Goal: Information Seeking & Learning: Find specific fact

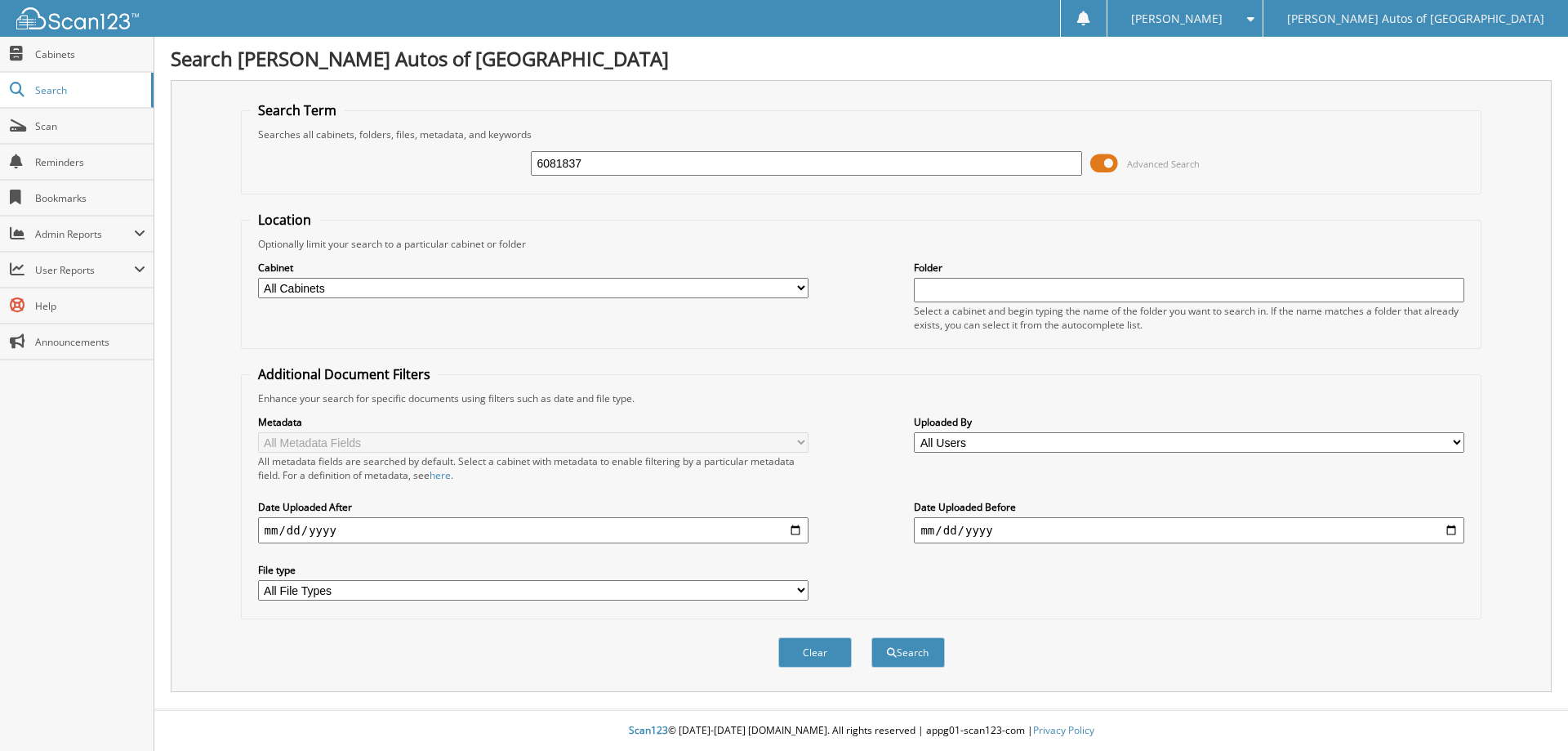
type input "6081837"
click at [872, 637] on button "Search" at bounding box center [909, 652] width 73 height 30
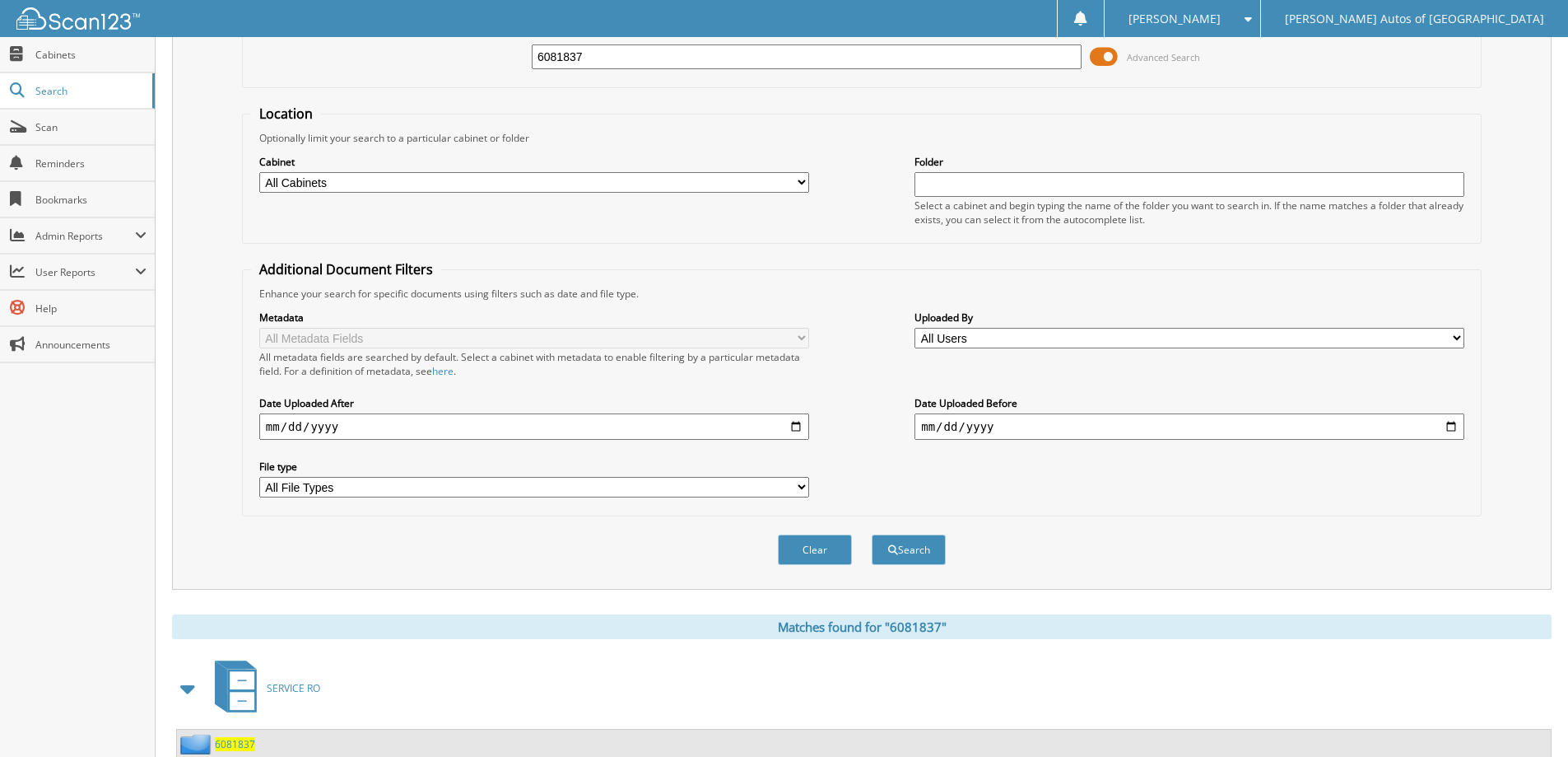
scroll to position [255, 0]
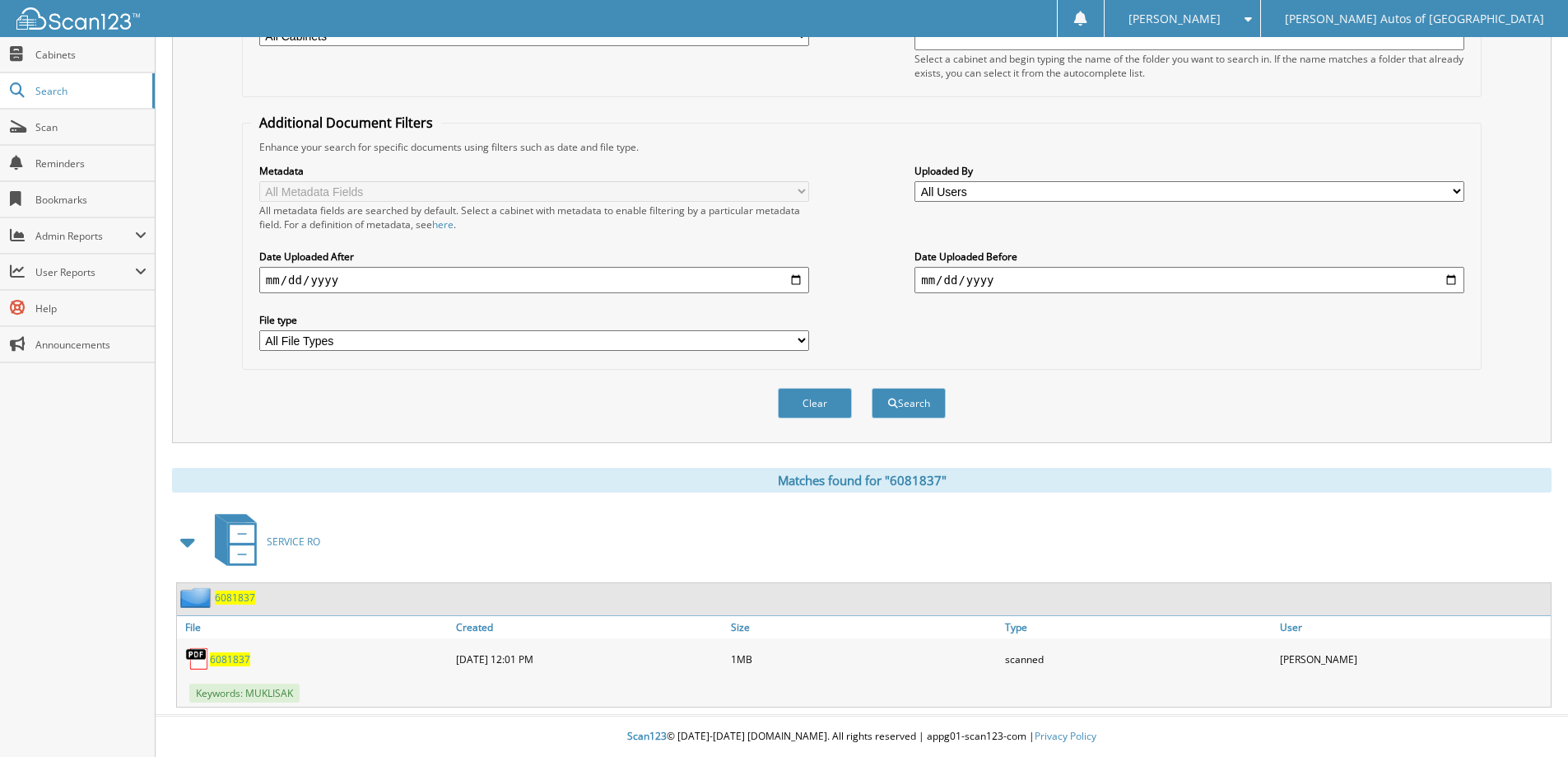
click at [235, 594] on span "6081837" at bounding box center [235, 596] width 41 height 14
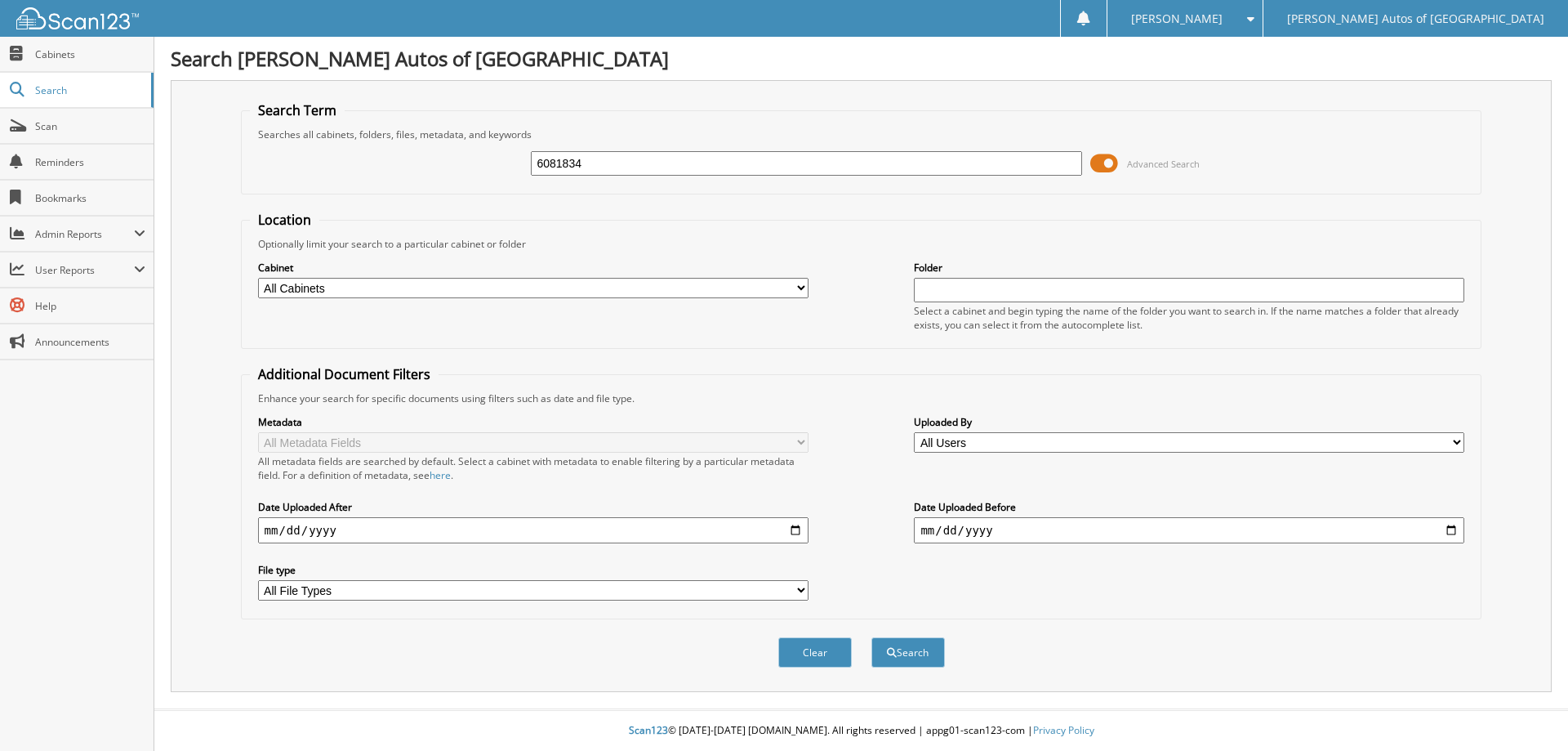
type input "6081834"
click at [872, 637] on button "Search" at bounding box center [909, 652] width 73 height 30
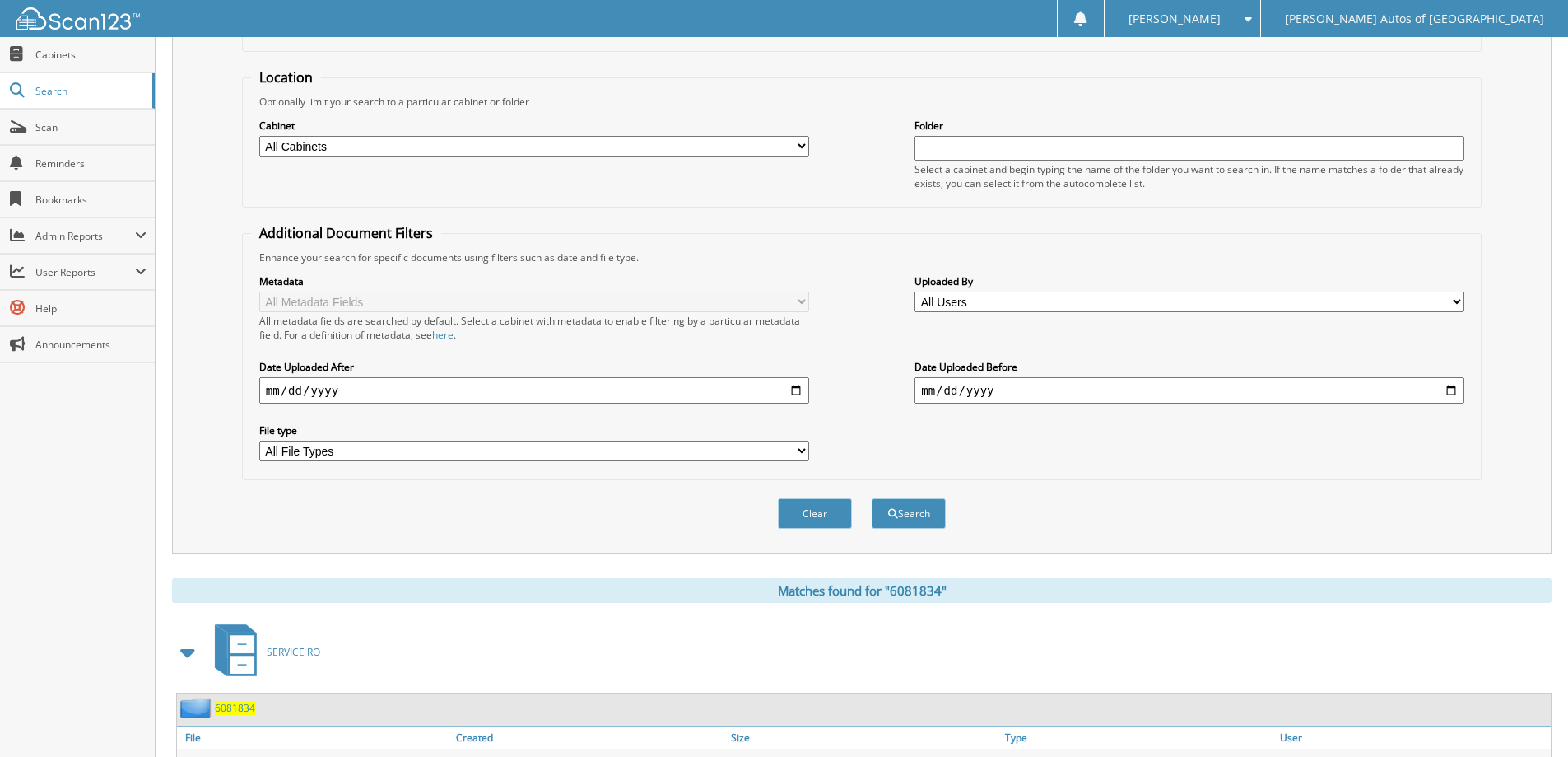
scroll to position [255, 0]
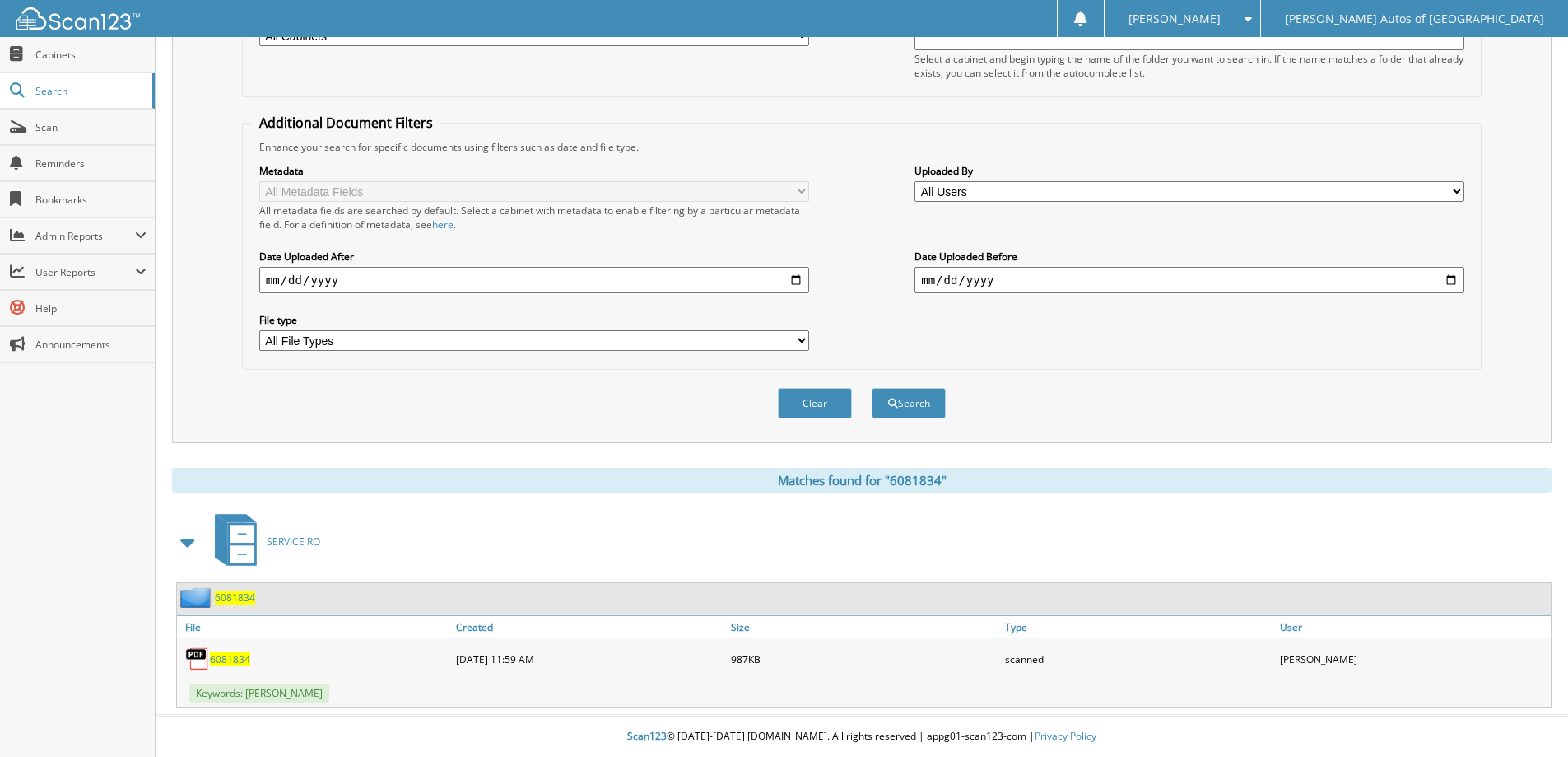
click at [236, 598] on span "6081834" at bounding box center [235, 596] width 41 height 14
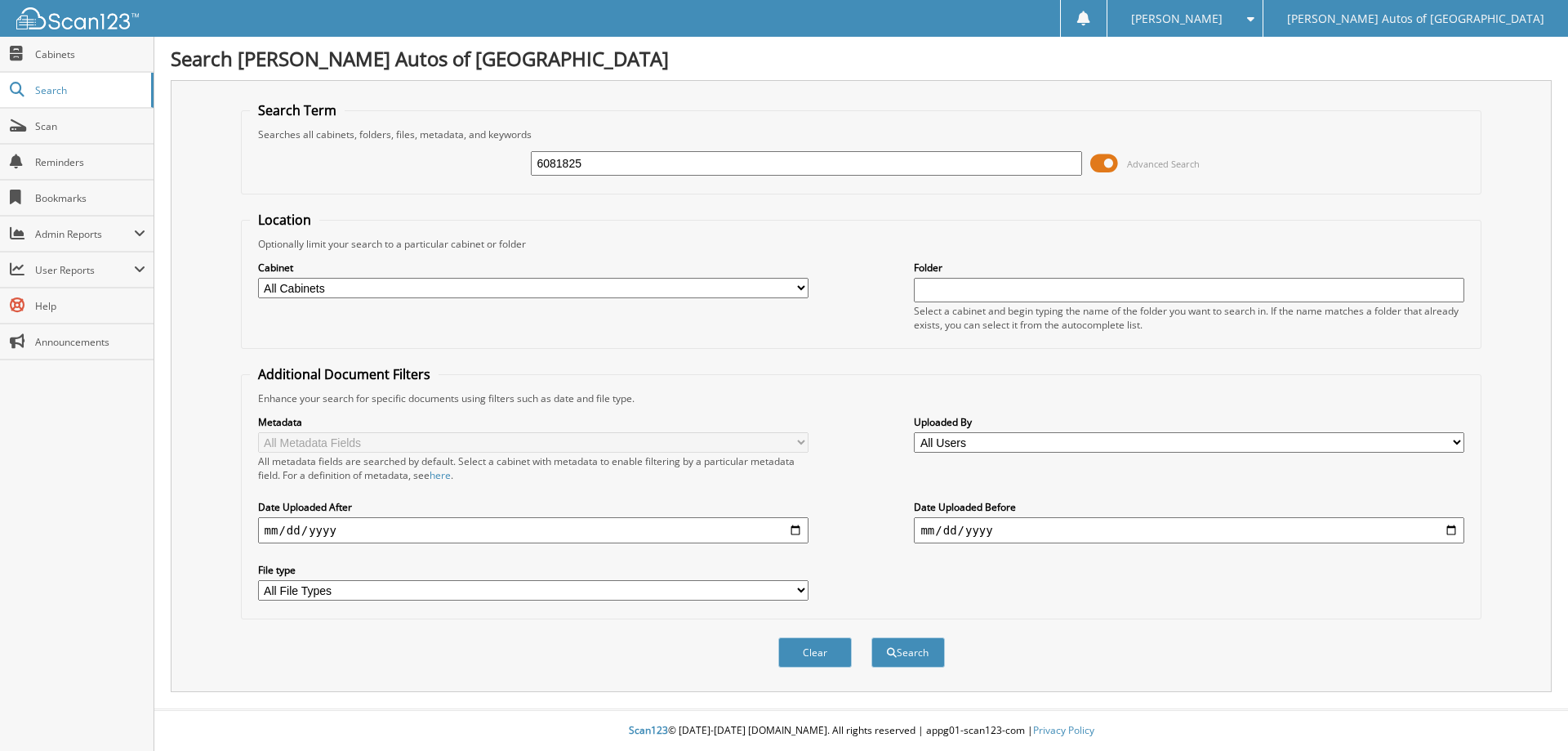
type input "6081825"
click at [872, 637] on button "Search" at bounding box center [909, 652] width 73 height 30
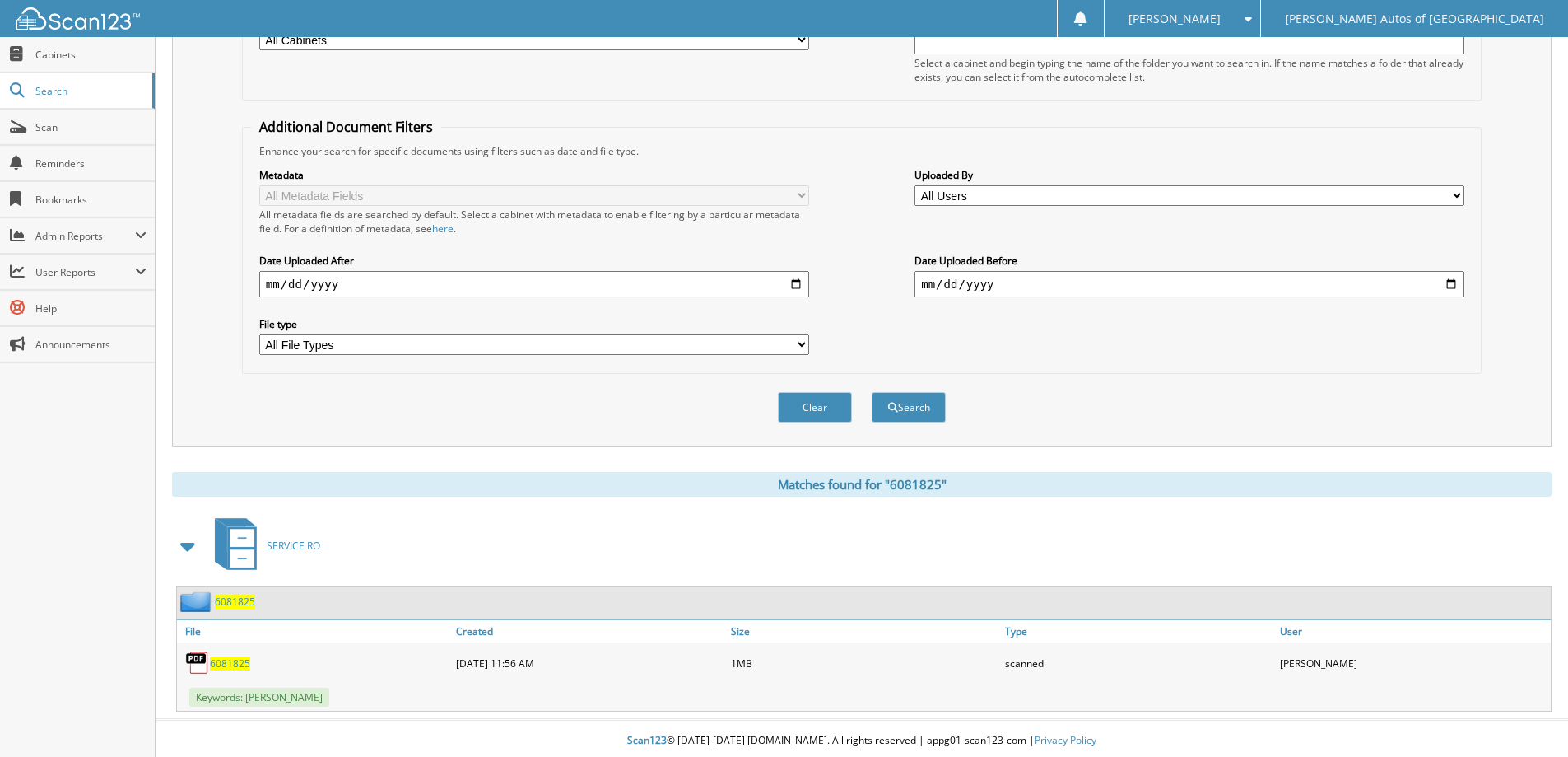
scroll to position [255, 0]
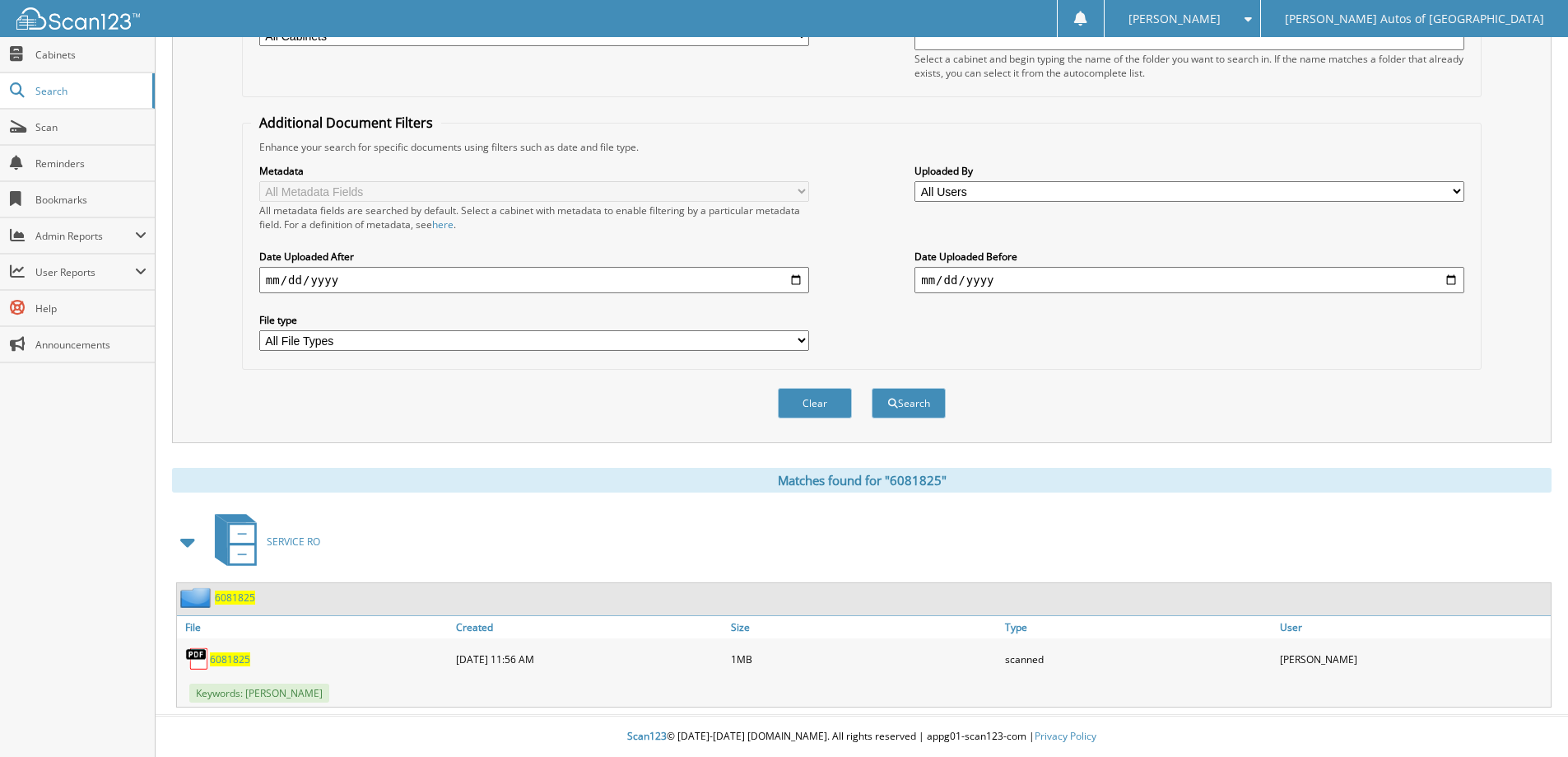
click at [242, 600] on span "6081825" at bounding box center [235, 596] width 41 height 14
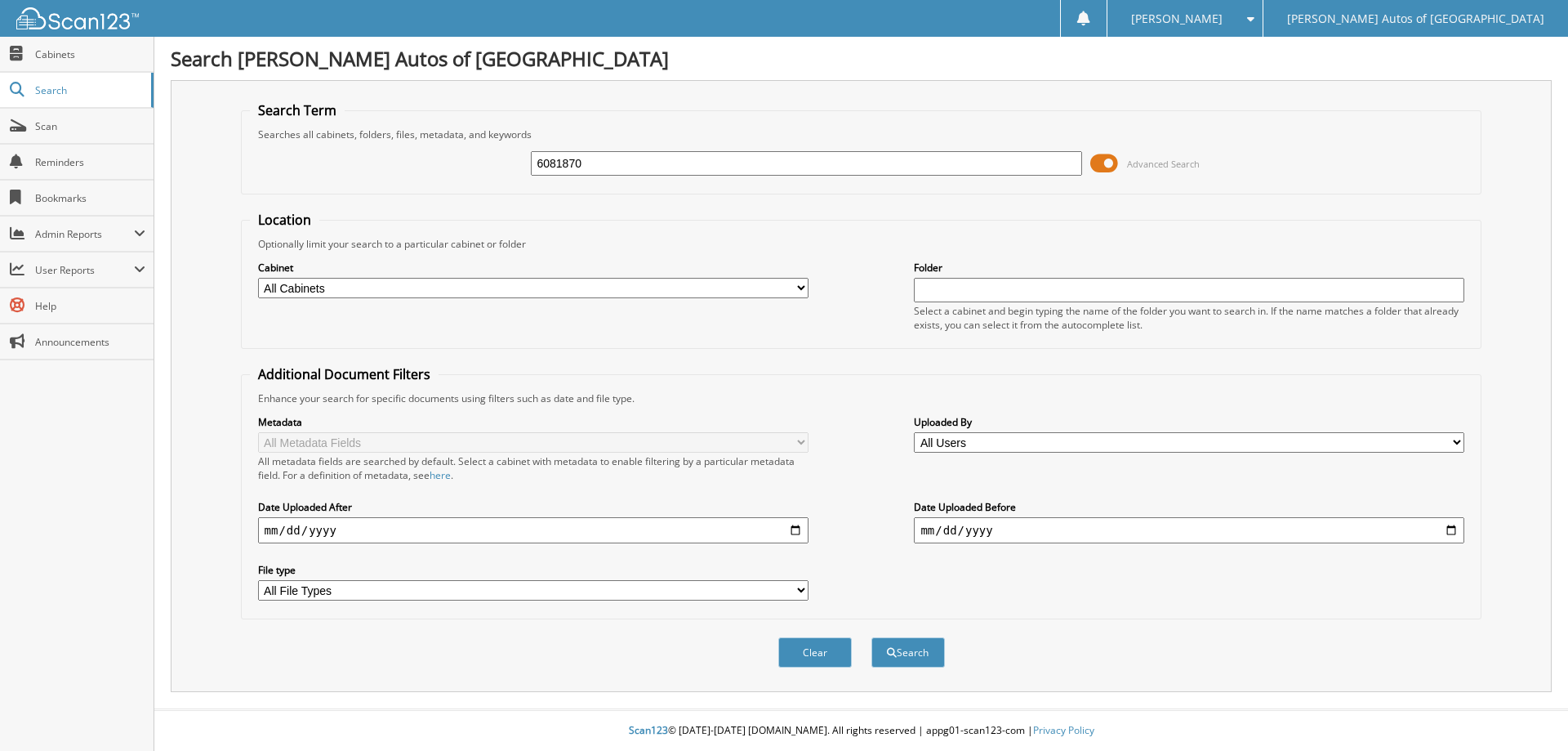
type input "6081870"
click at [872, 637] on button "Search" at bounding box center [909, 652] width 73 height 30
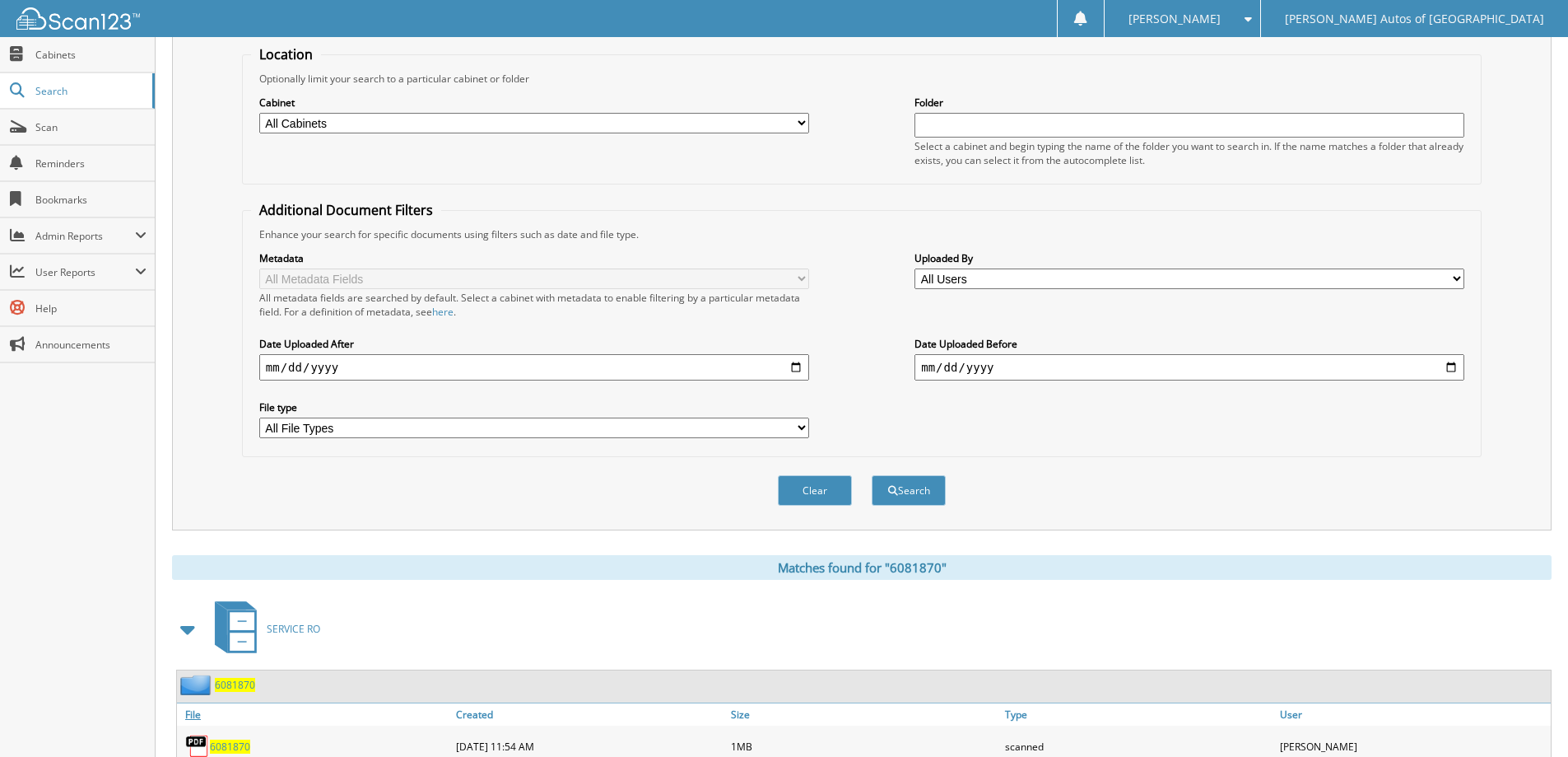
scroll to position [255, 0]
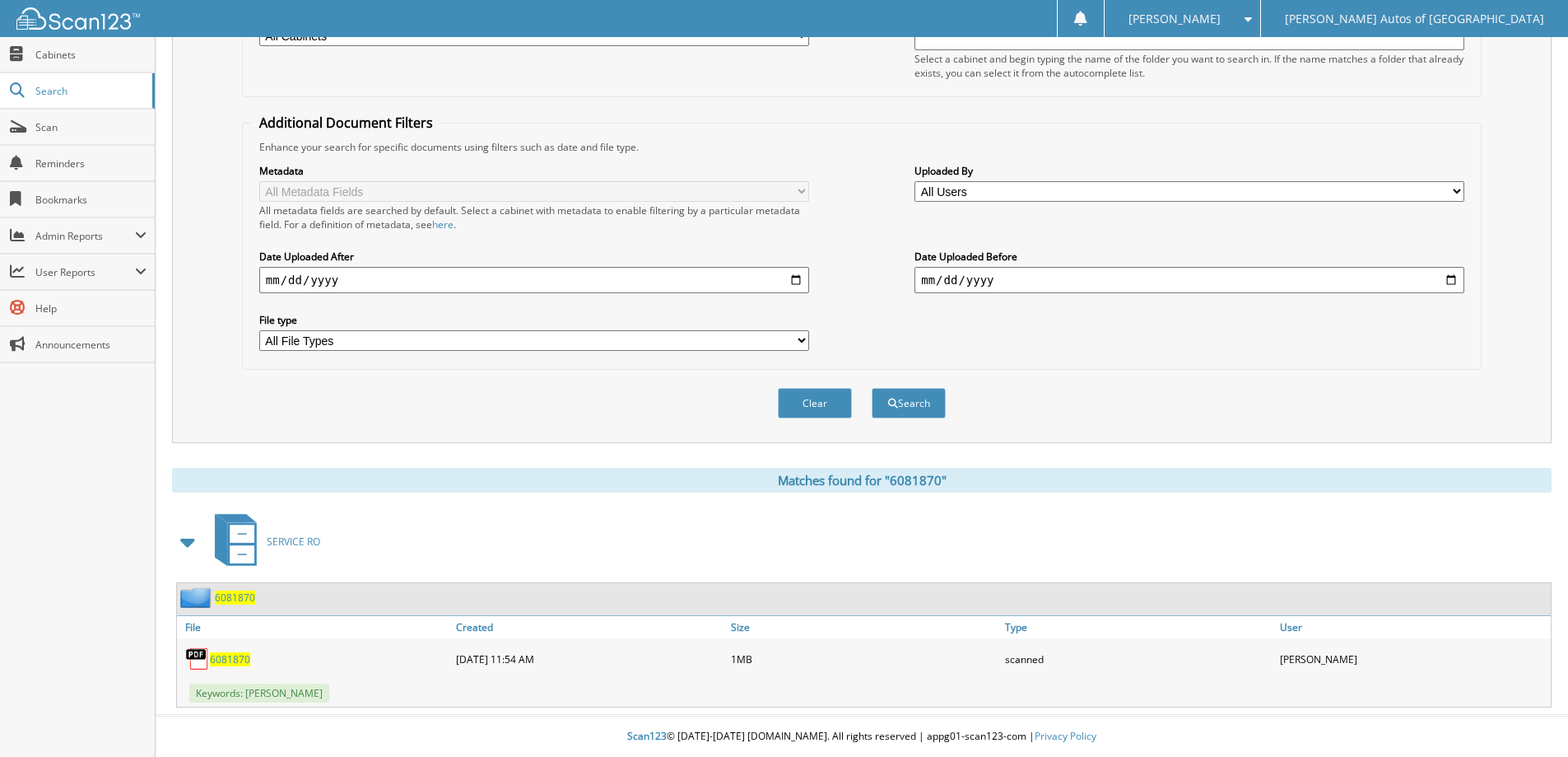
click at [247, 600] on span "6081870" at bounding box center [235, 596] width 41 height 14
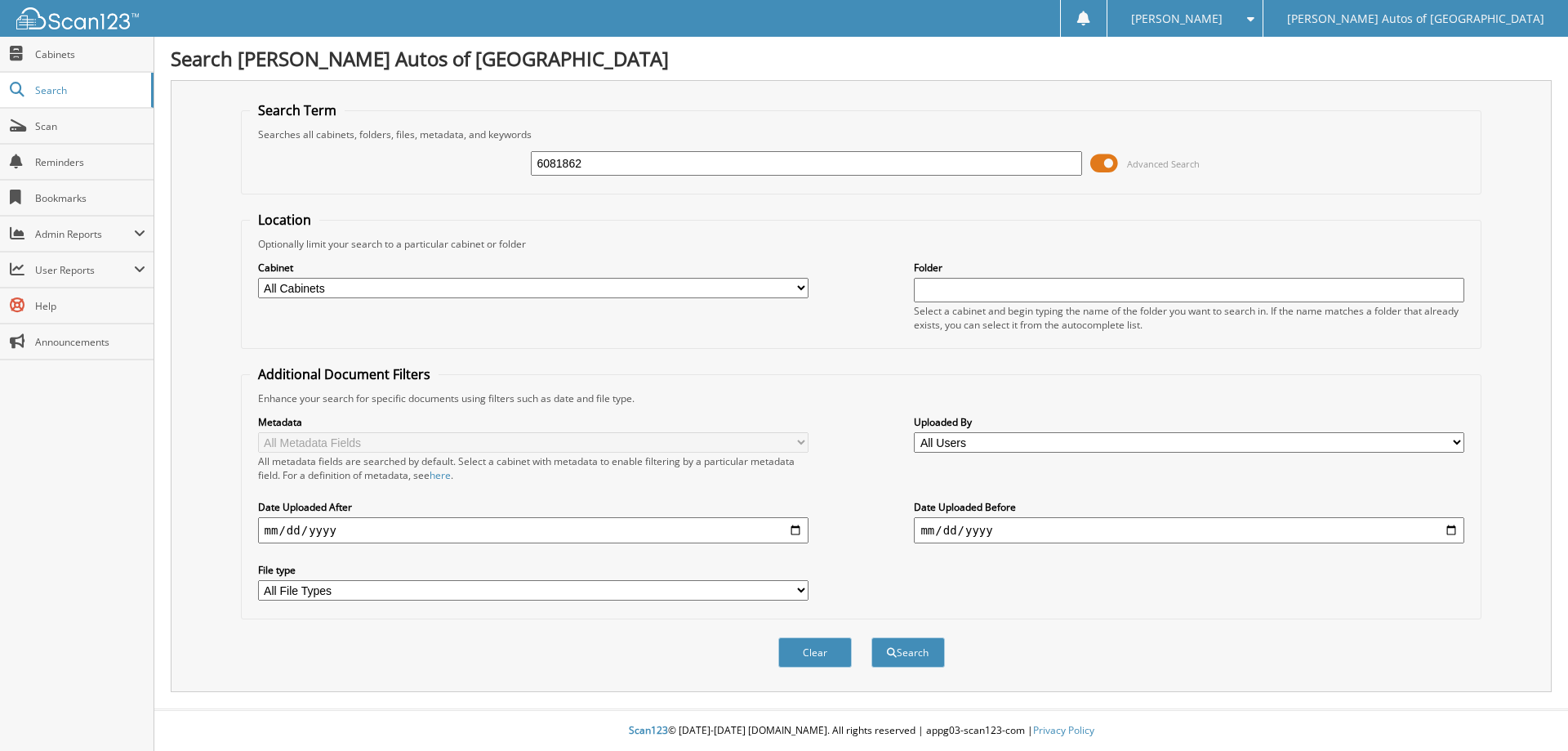
type input "6081862"
click at [872, 637] on button "Search" at bounding box center [909, 652] width 73 height 30
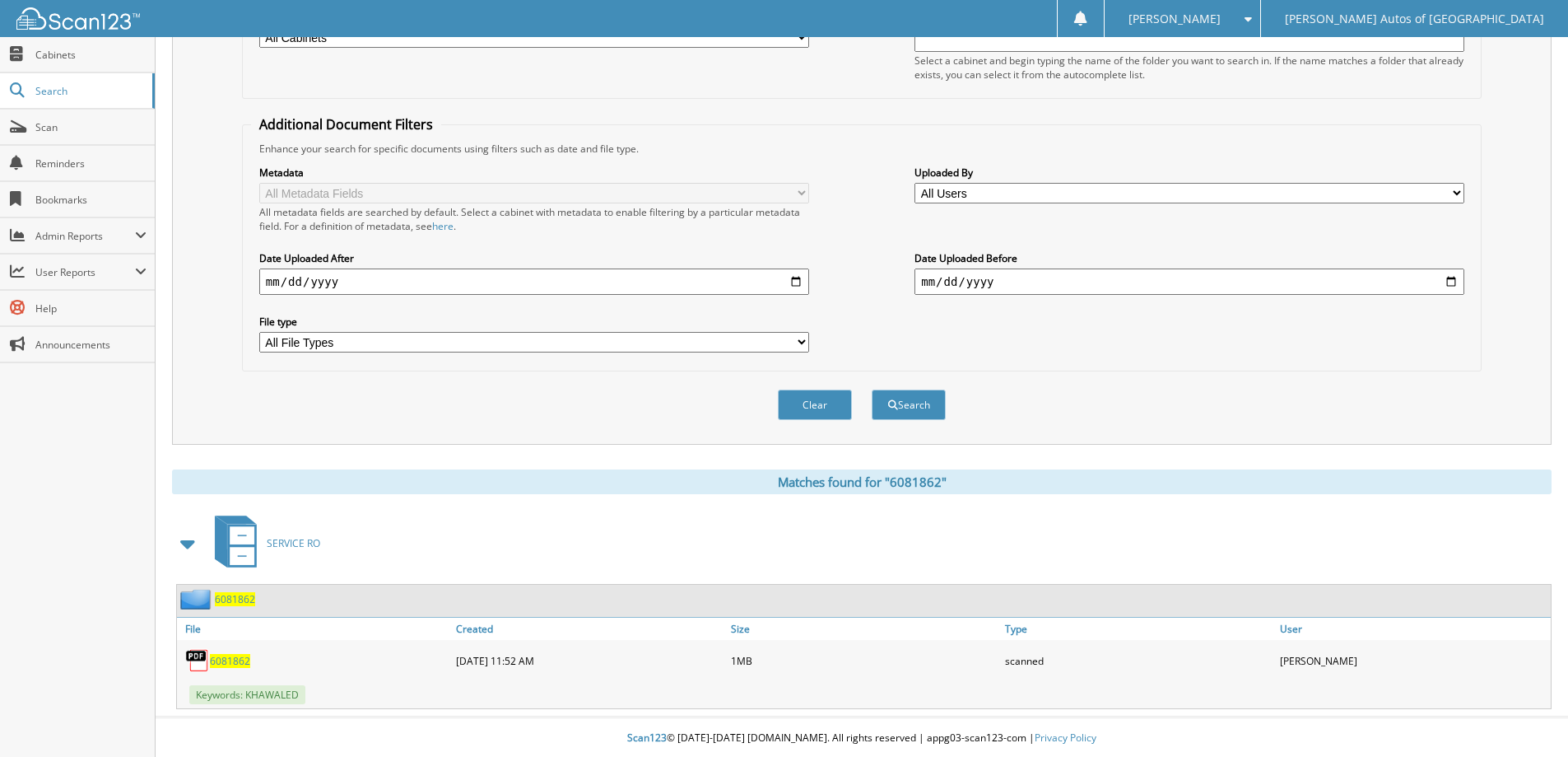
scroll to position [255, 0]
click at [243, 601] on span "6081862" at bounding box center [235, 596] width 41 height 14
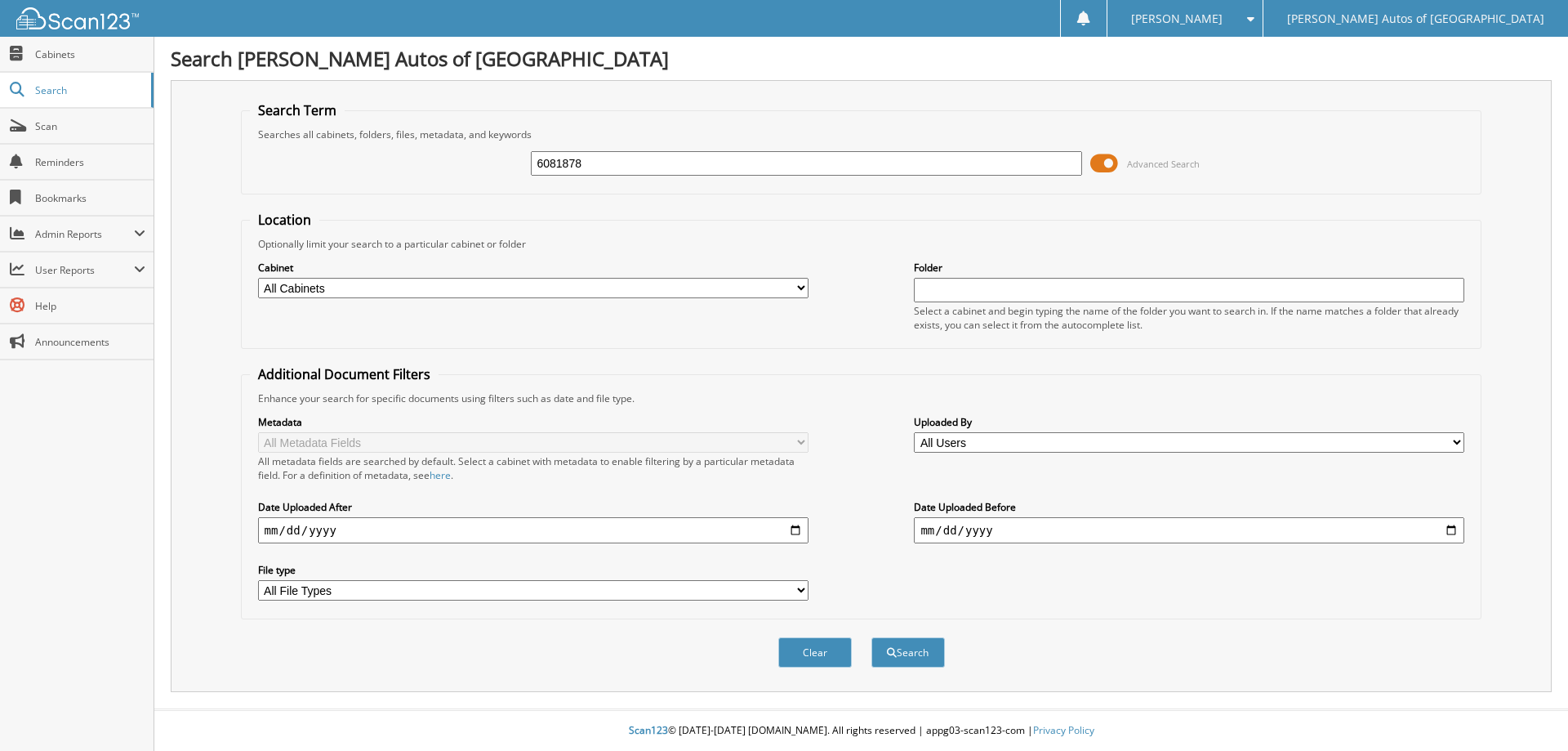
type input "6081878"
click at [872, 637] on button "Search" at bounding box center [909, 652] width 73 height 30
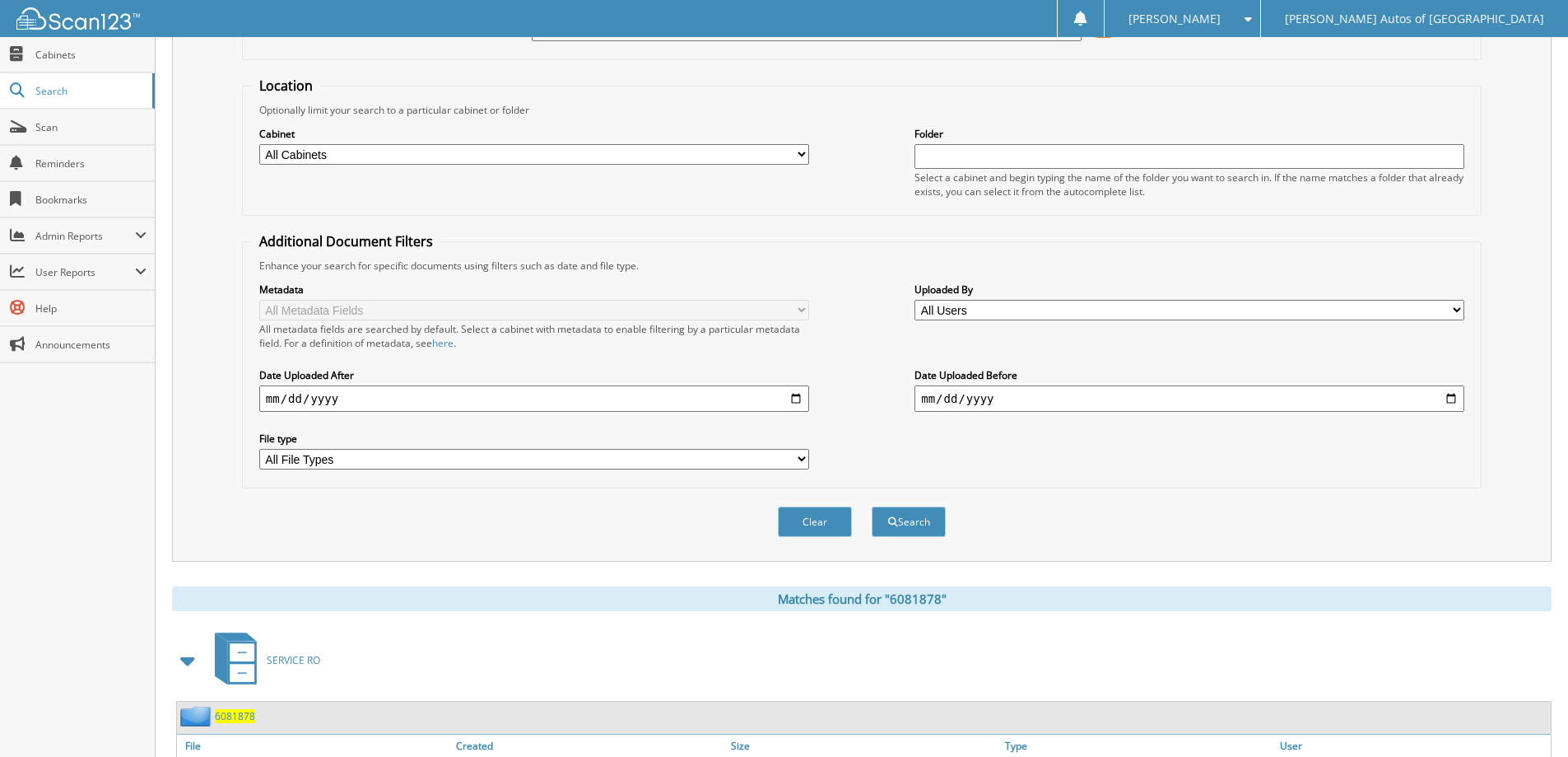
scroll to position [255, 0]
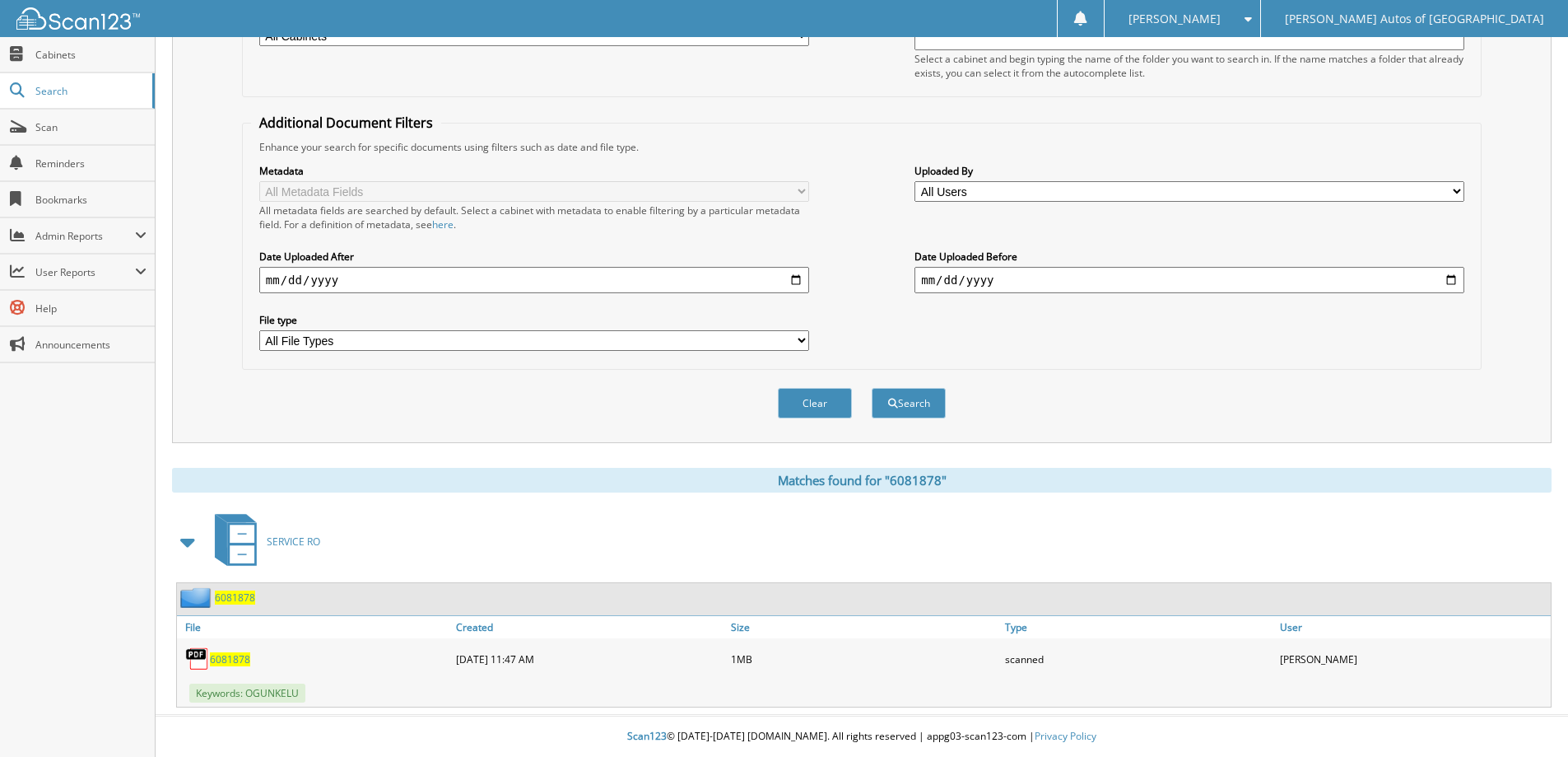
click at [245, 595] on span "6081878" at bounding box center [235, 596] width 41 height 14
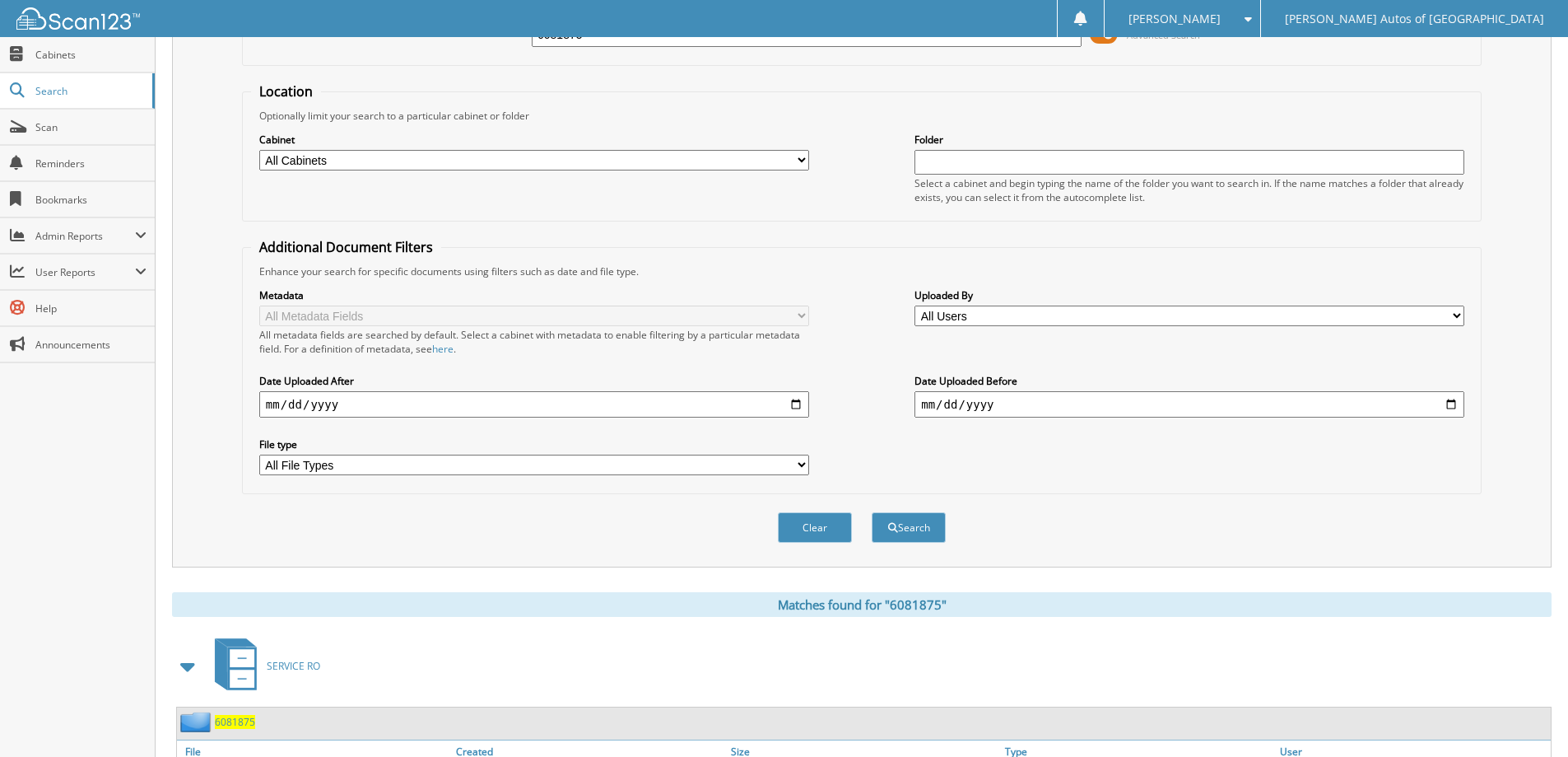
scroll to position [255, 0]
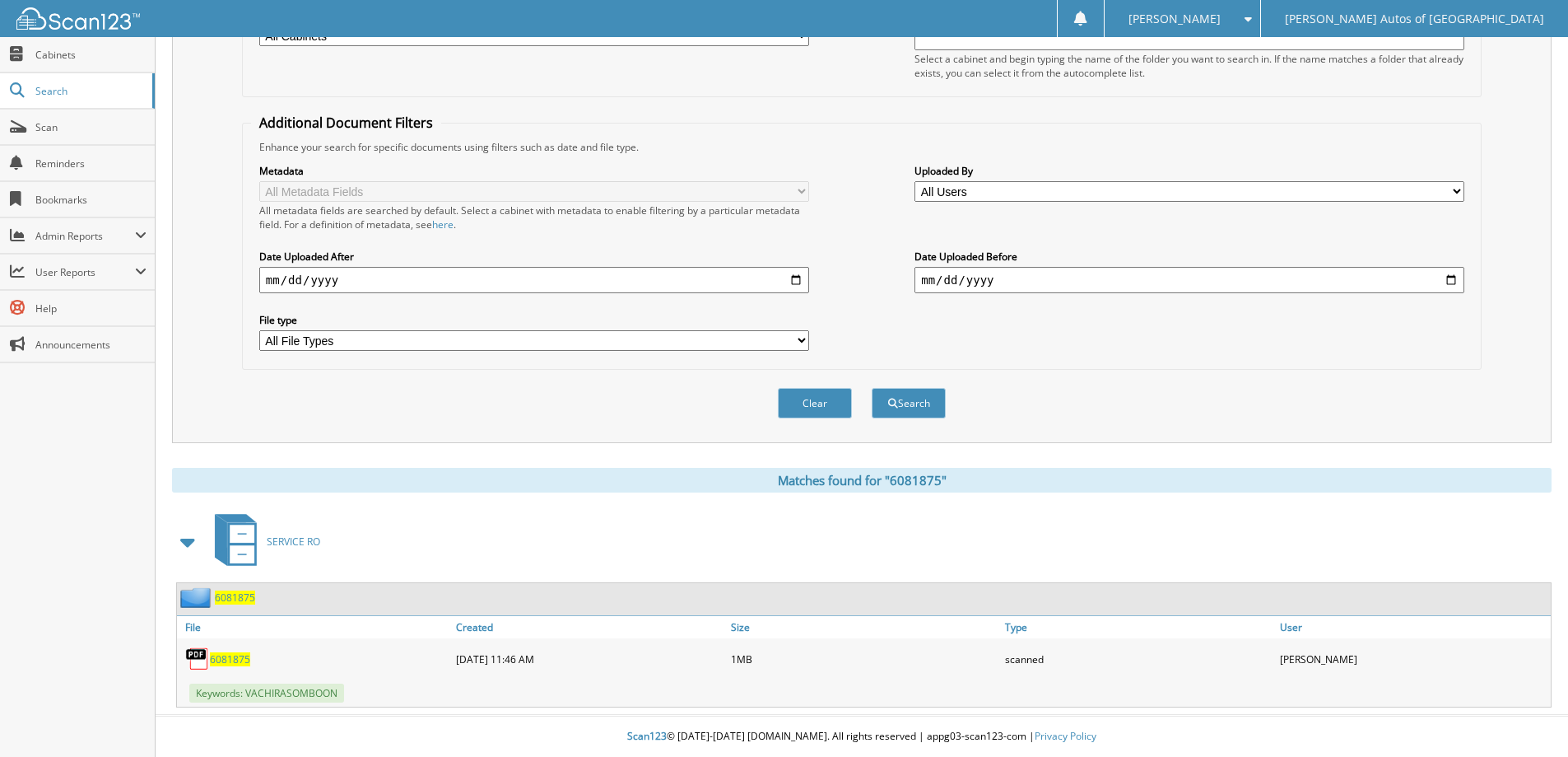
click at [231, 590] on div "6081875" at bounding box center [216, 597] width 78 height 20
click at [244, 591] on span "6081875" at bounding box center [235, 596] width 41 height 14
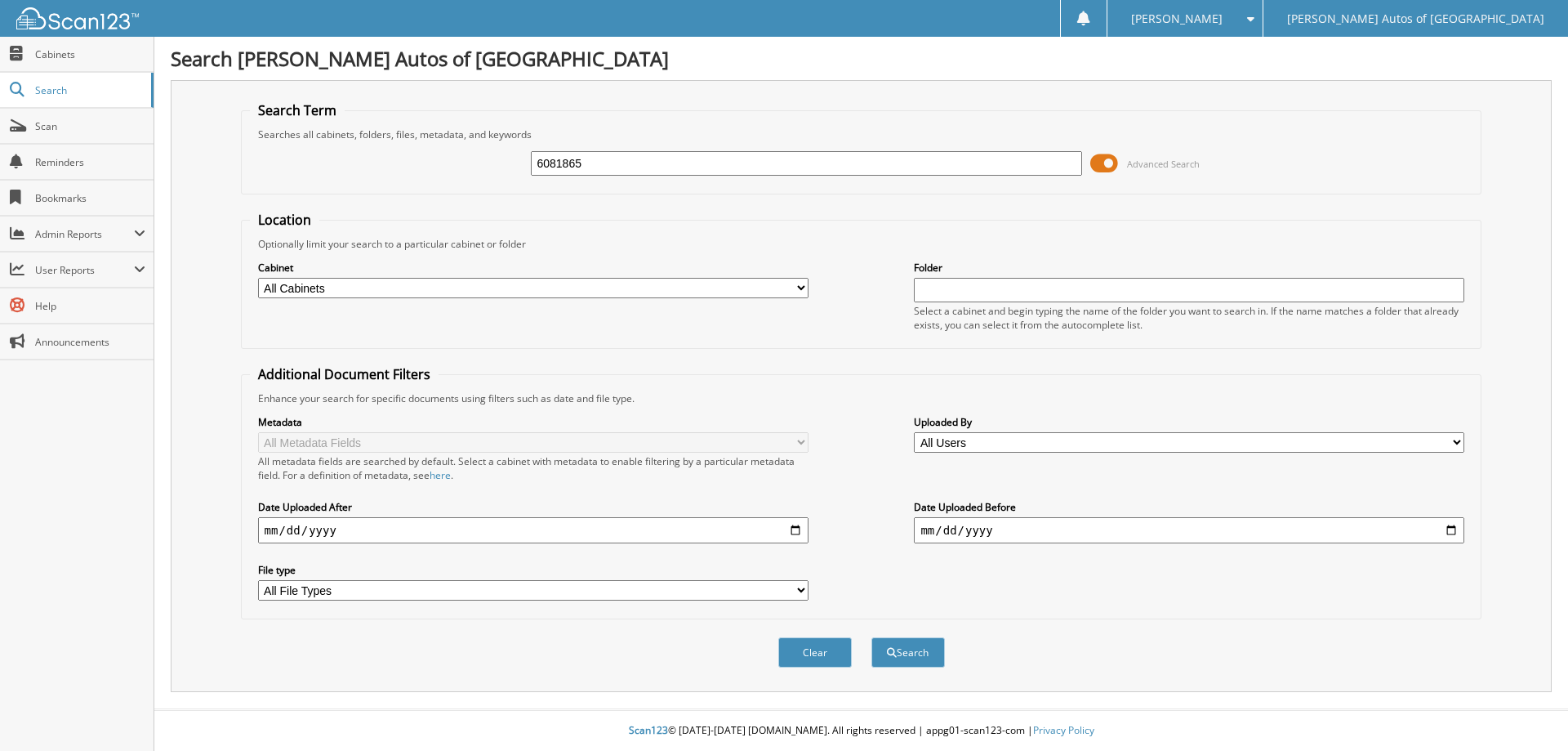
type input "6081865"
click at [872, 637] on button "Search" at bounding box center [909, 652] width 73 height 30
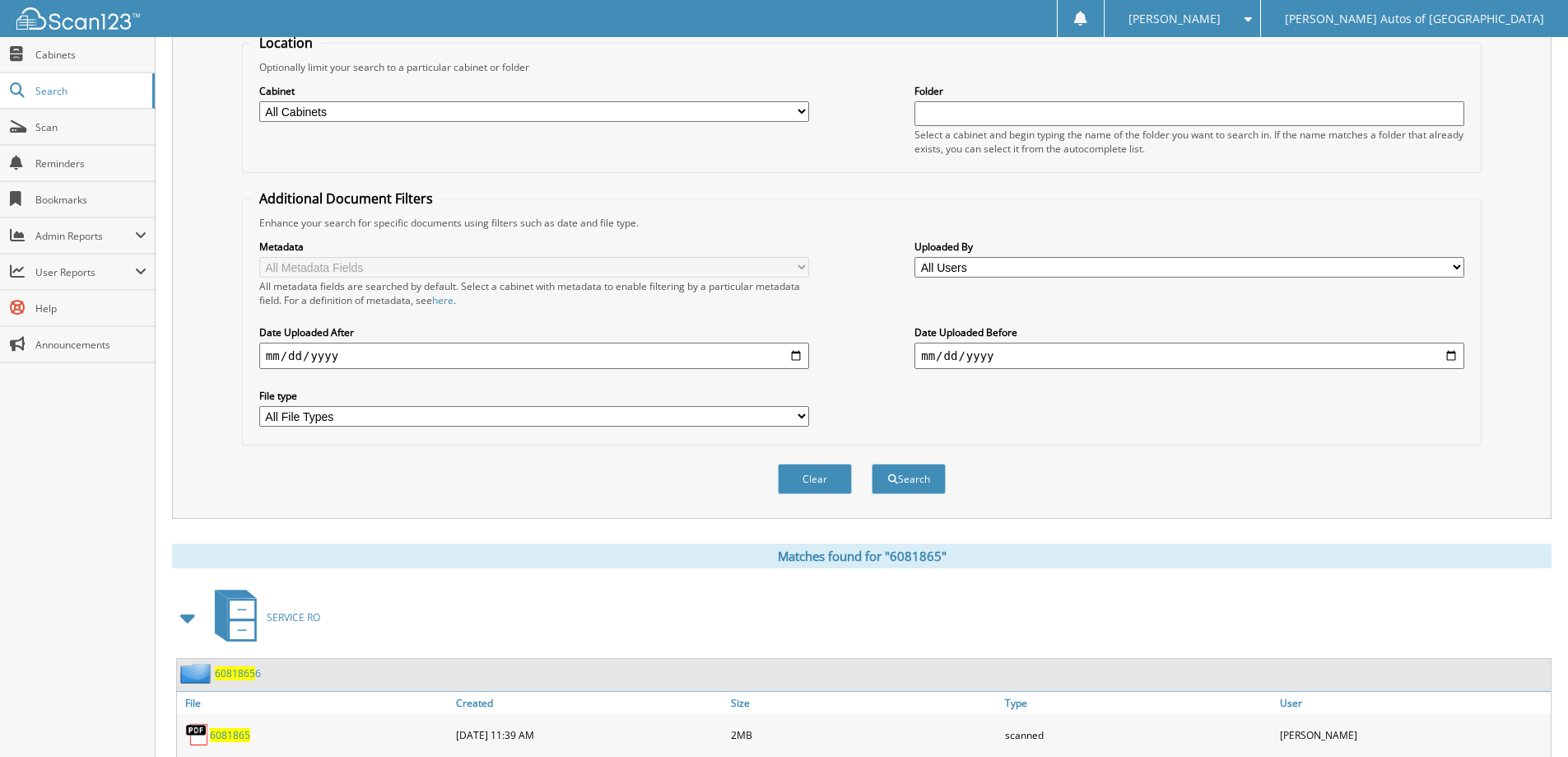
scroll to position [255, 0]
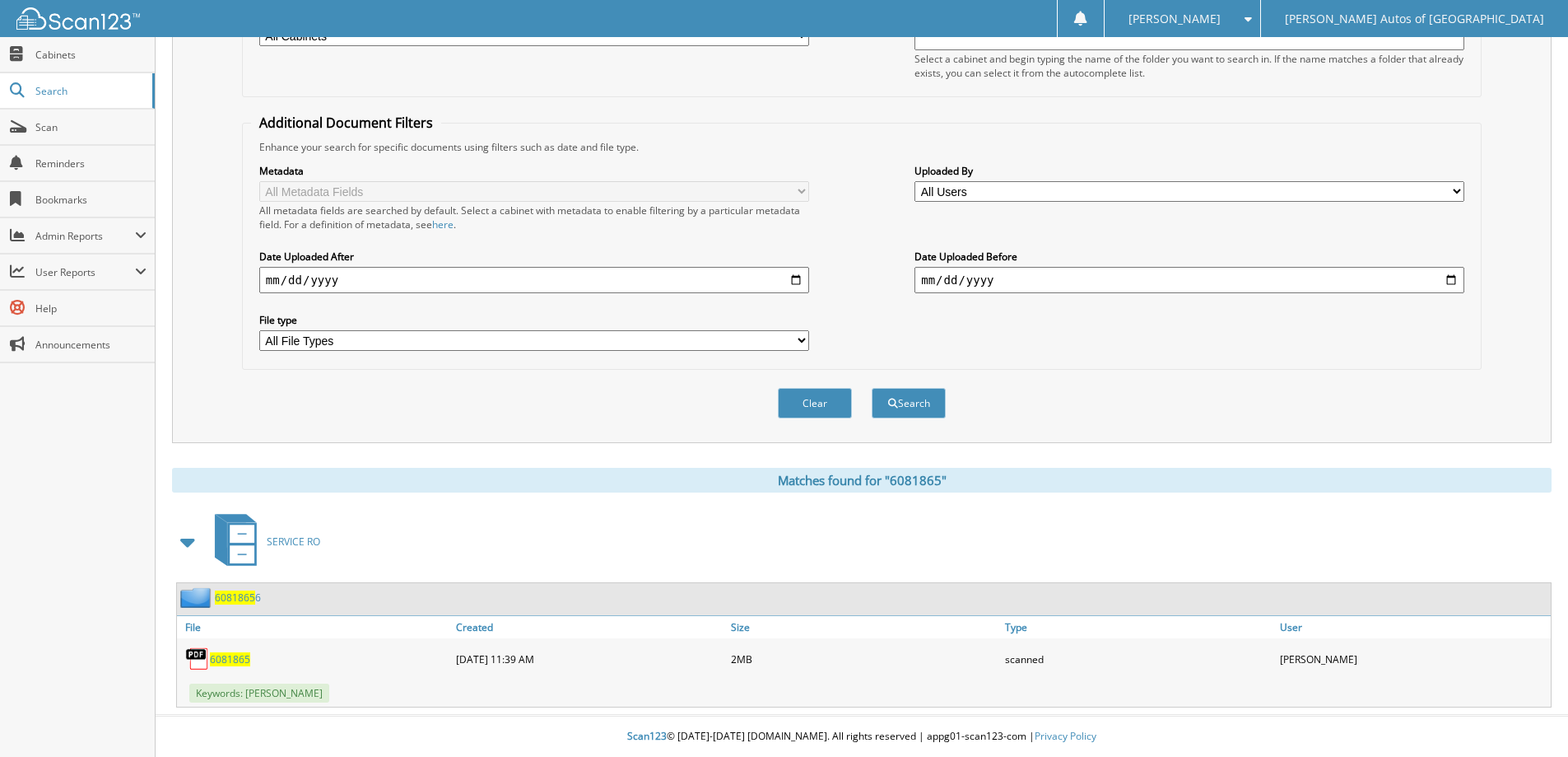
click at [253, 600] on span "6081865" at bounding box center [235, 596] width 41 height 14
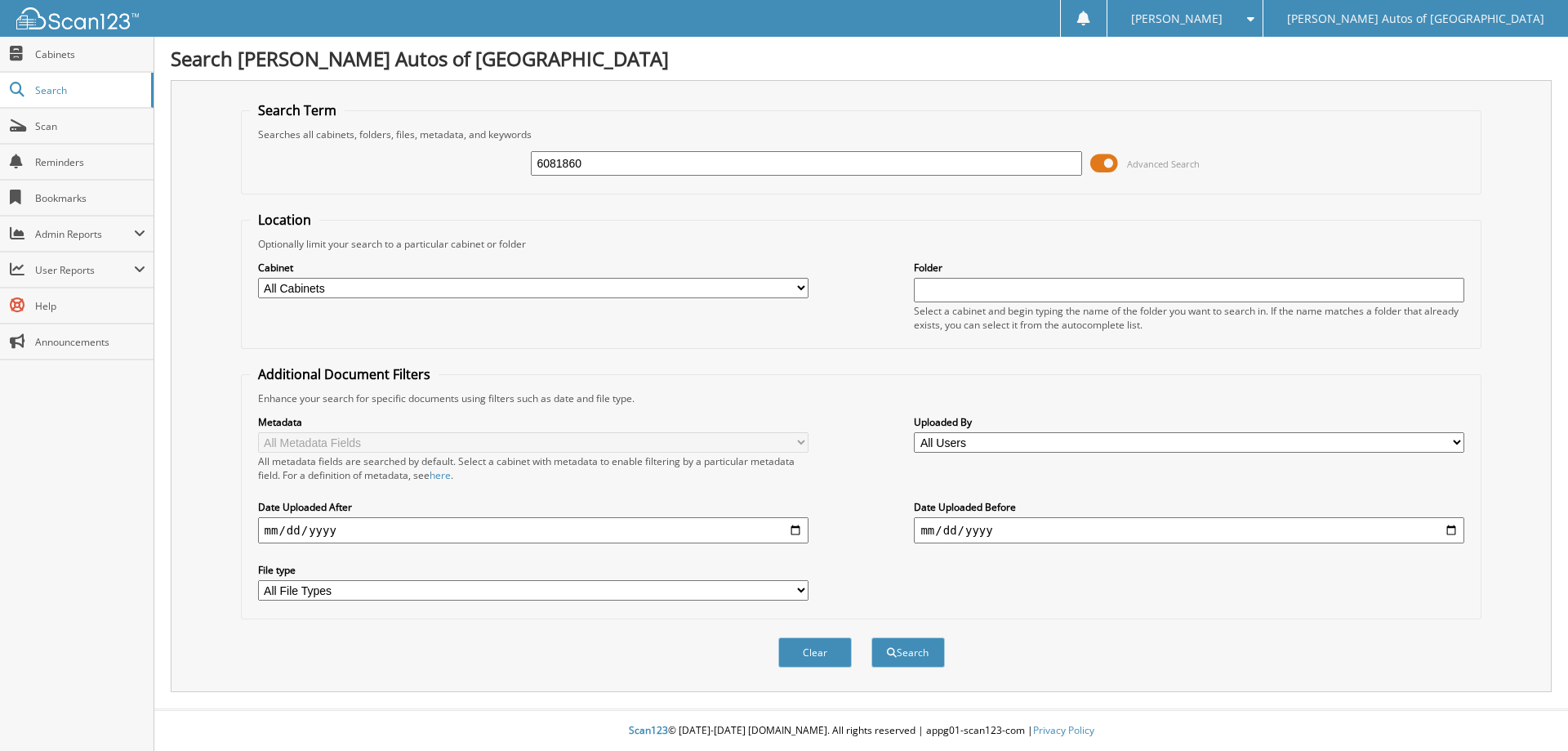
type input "6081860"
click at [872, 637] on button "Search" at bounding box center [909, 652] width 73 height 30
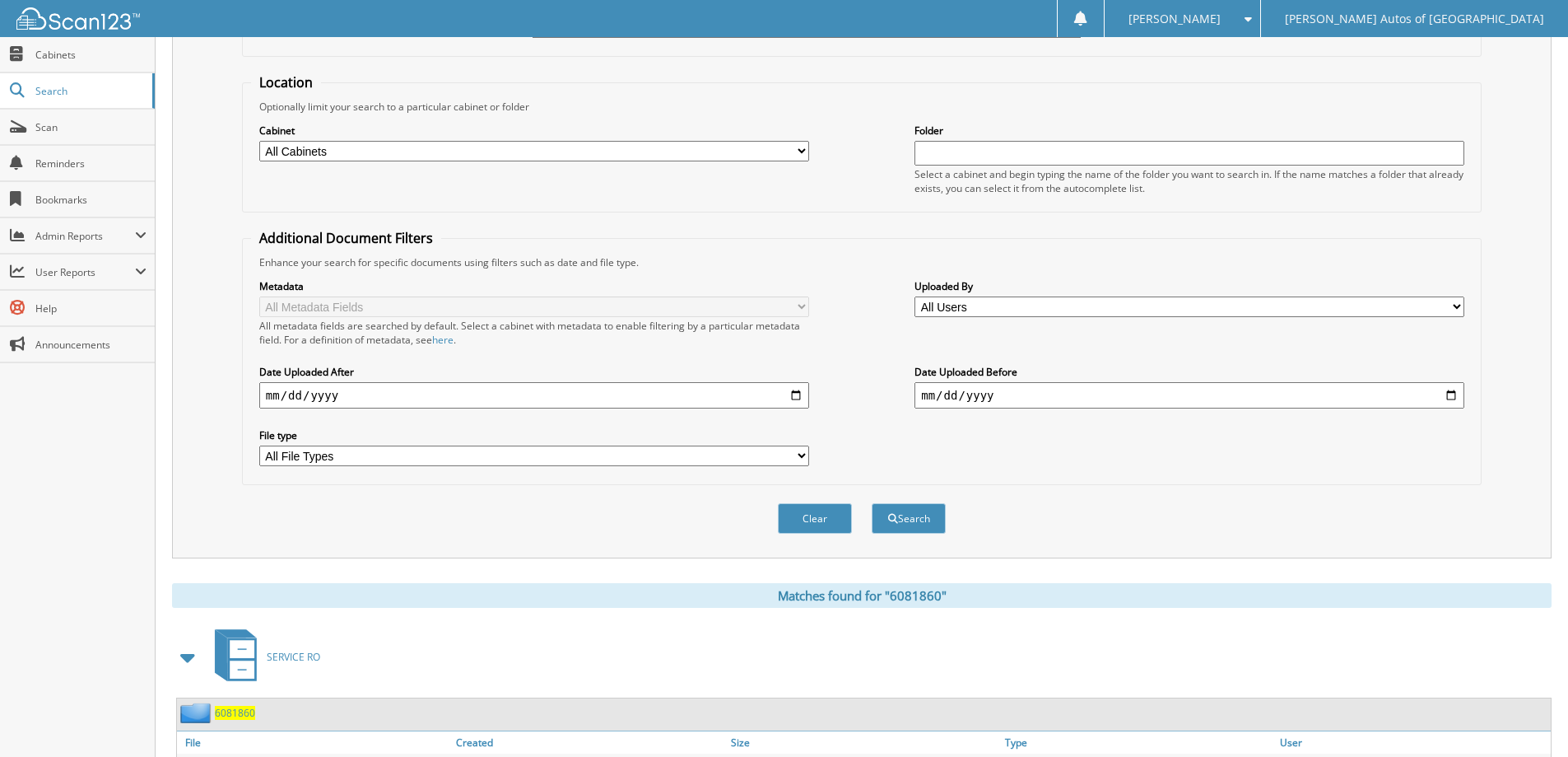
scroll to position [255, 0]
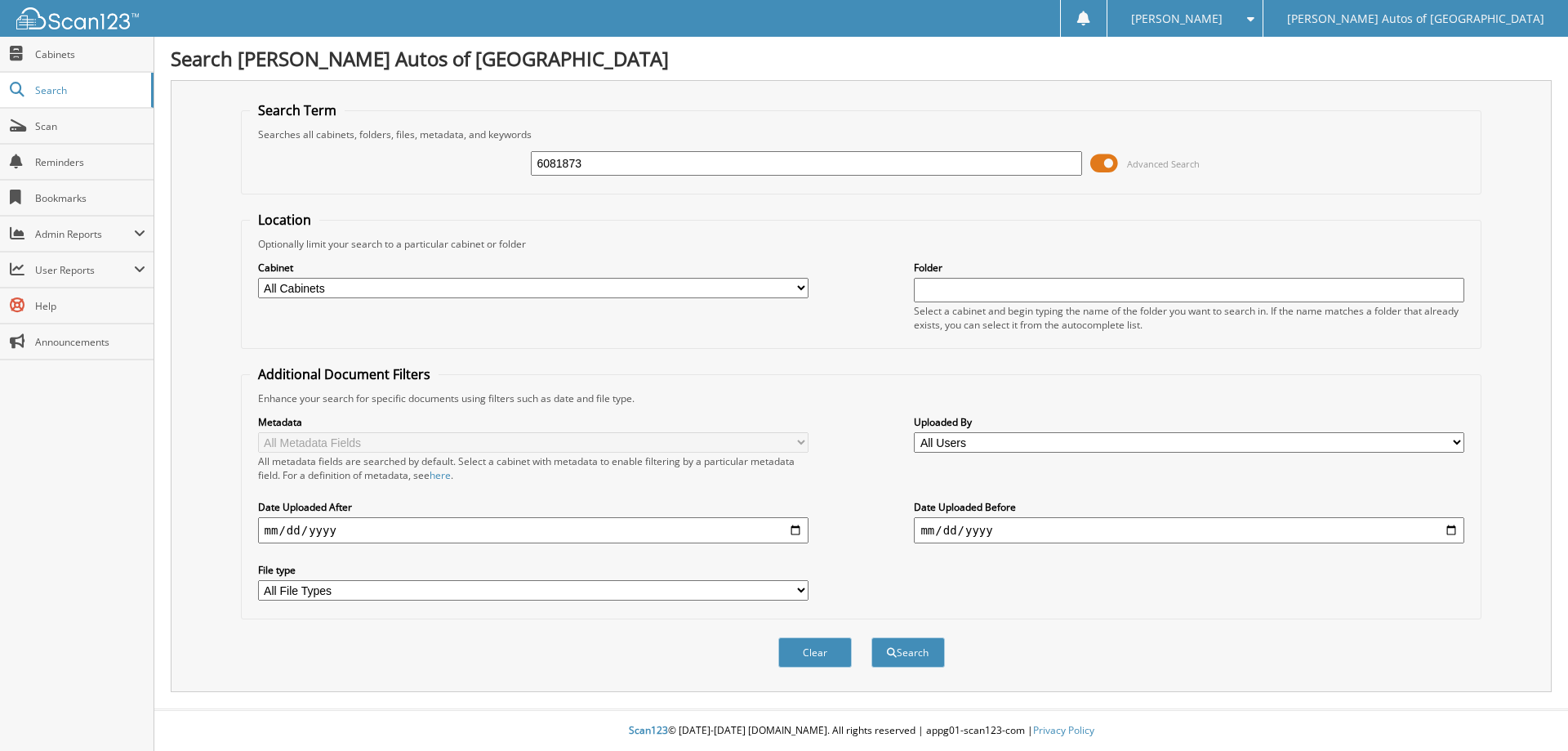
type input "6081873"
click at [872, 637] on button "Search" at bounding box center [909, 652] width 73 height 30
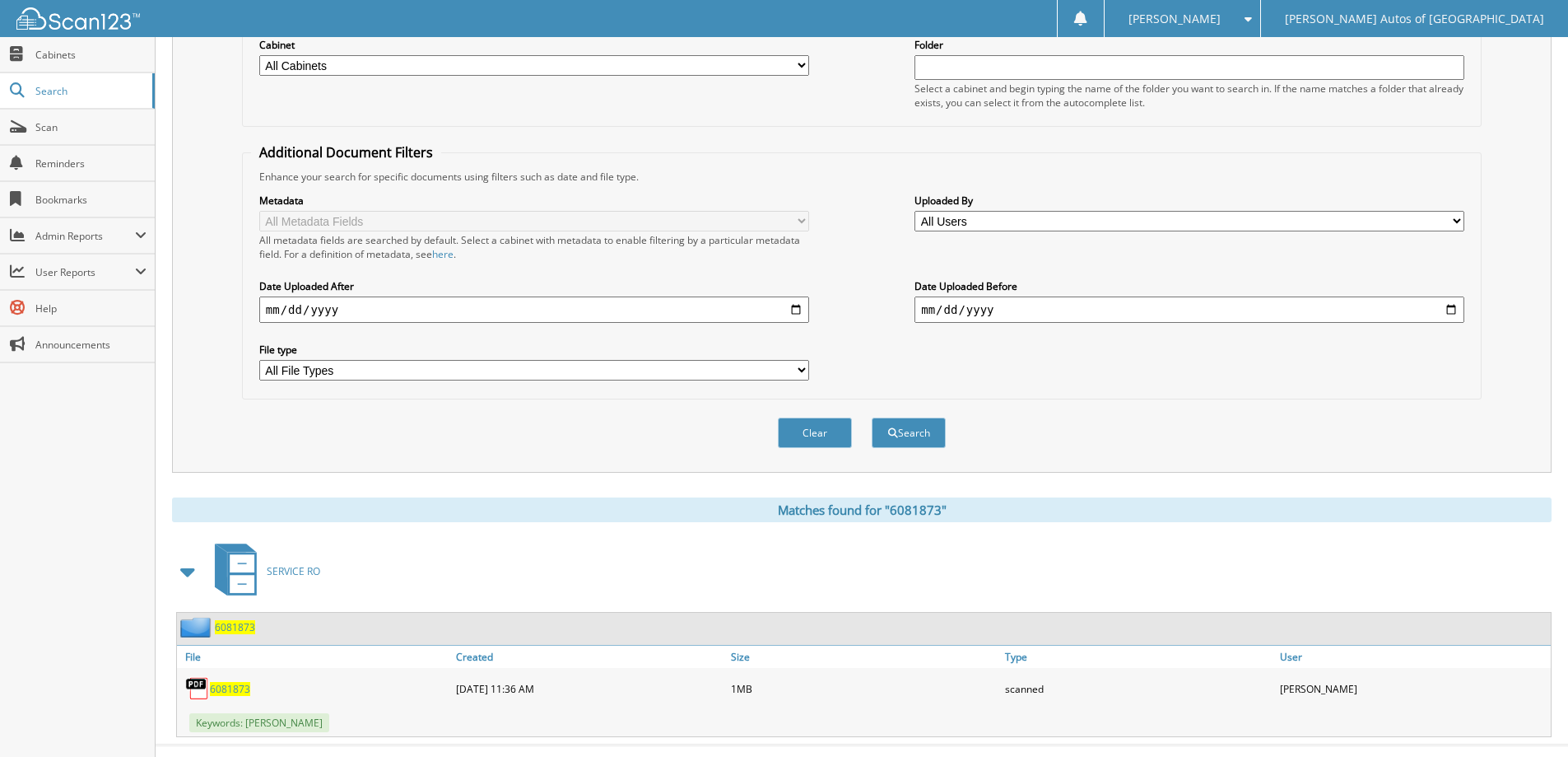
scroll to position [247, 0]
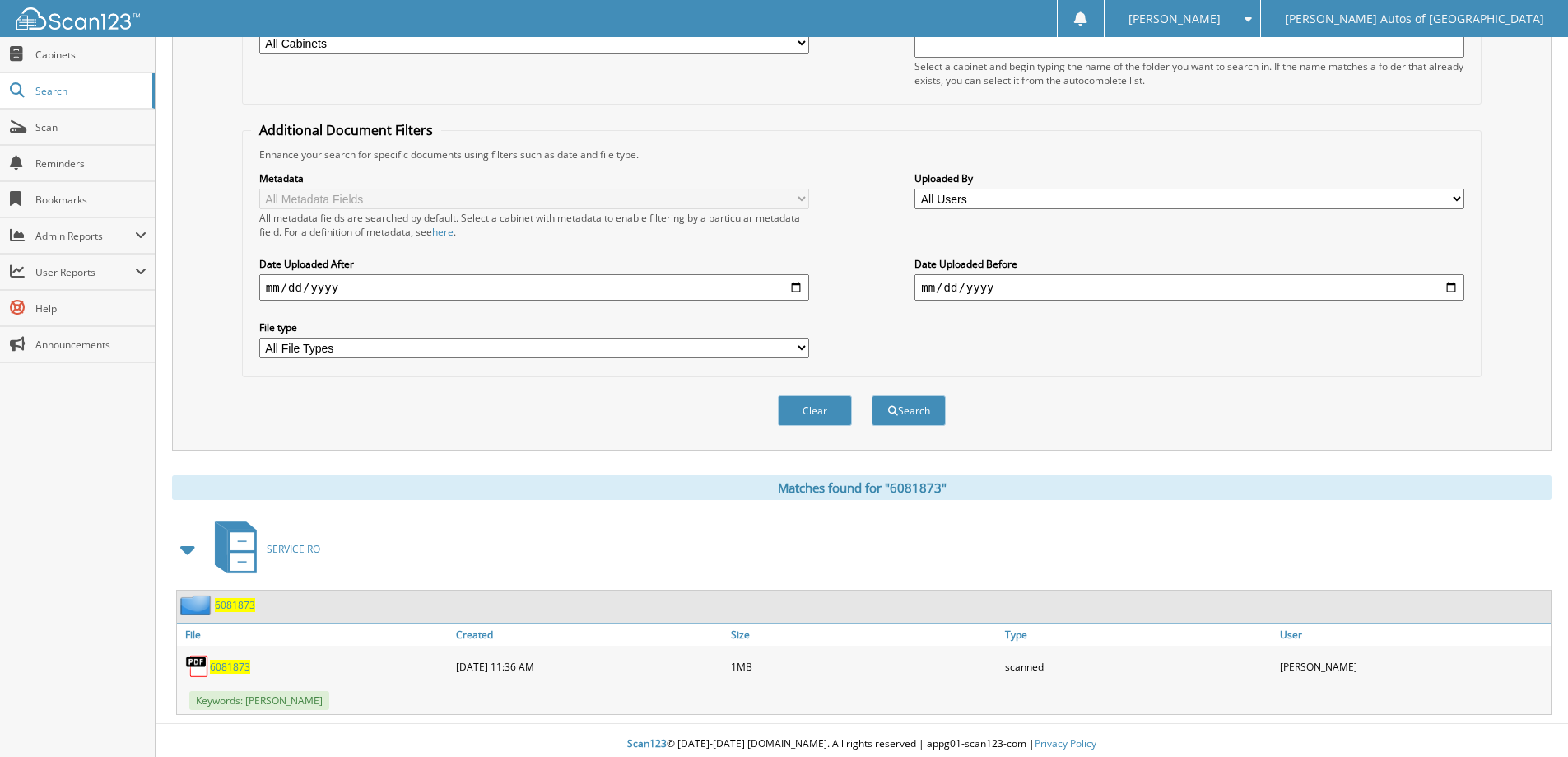
click at [245, 611] on span "6081873" at bounding box center [235, 604] width 41 height 14
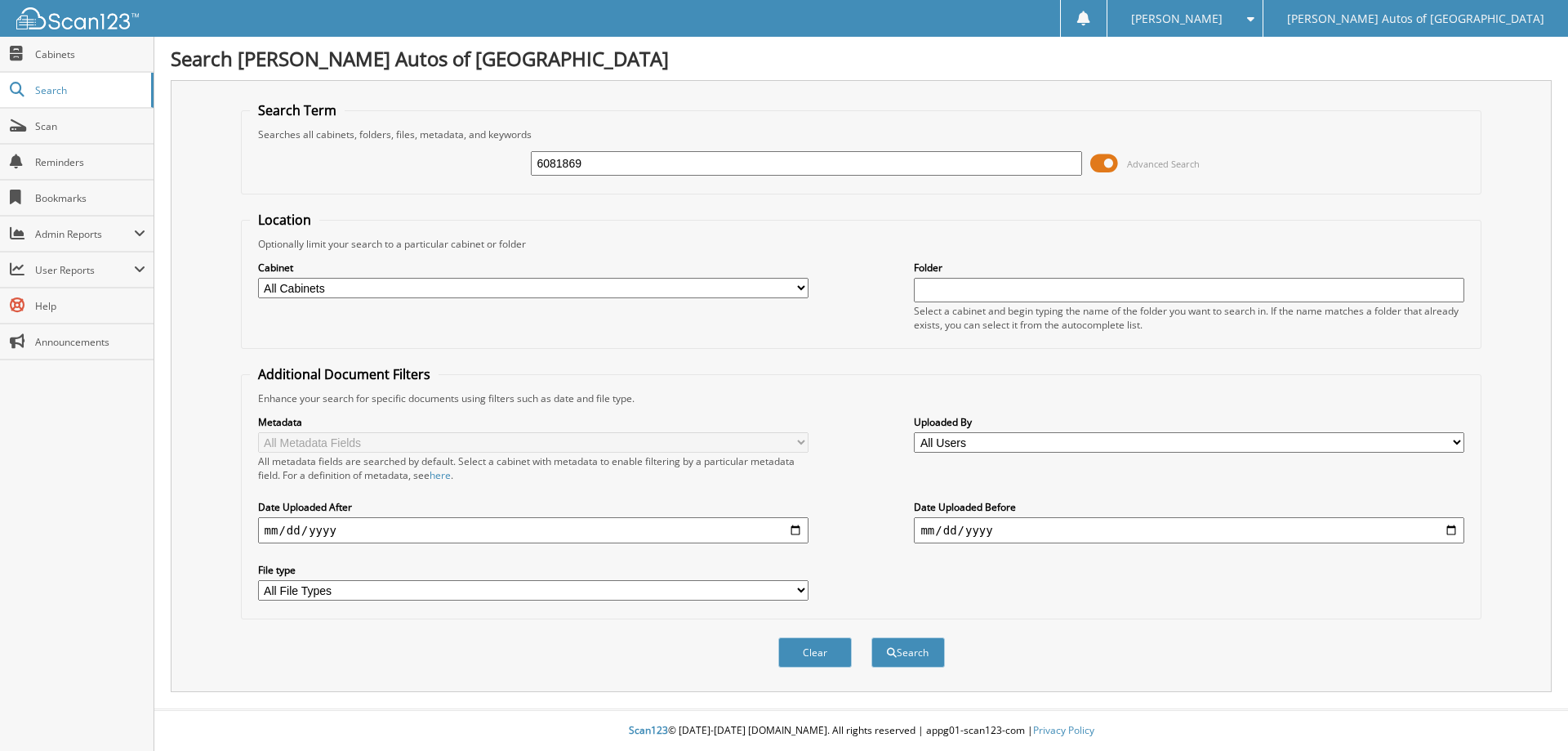
type input "6081869"
click at [872, 637] on button "Search" at bounding box center [909, 652] width 73 height 30
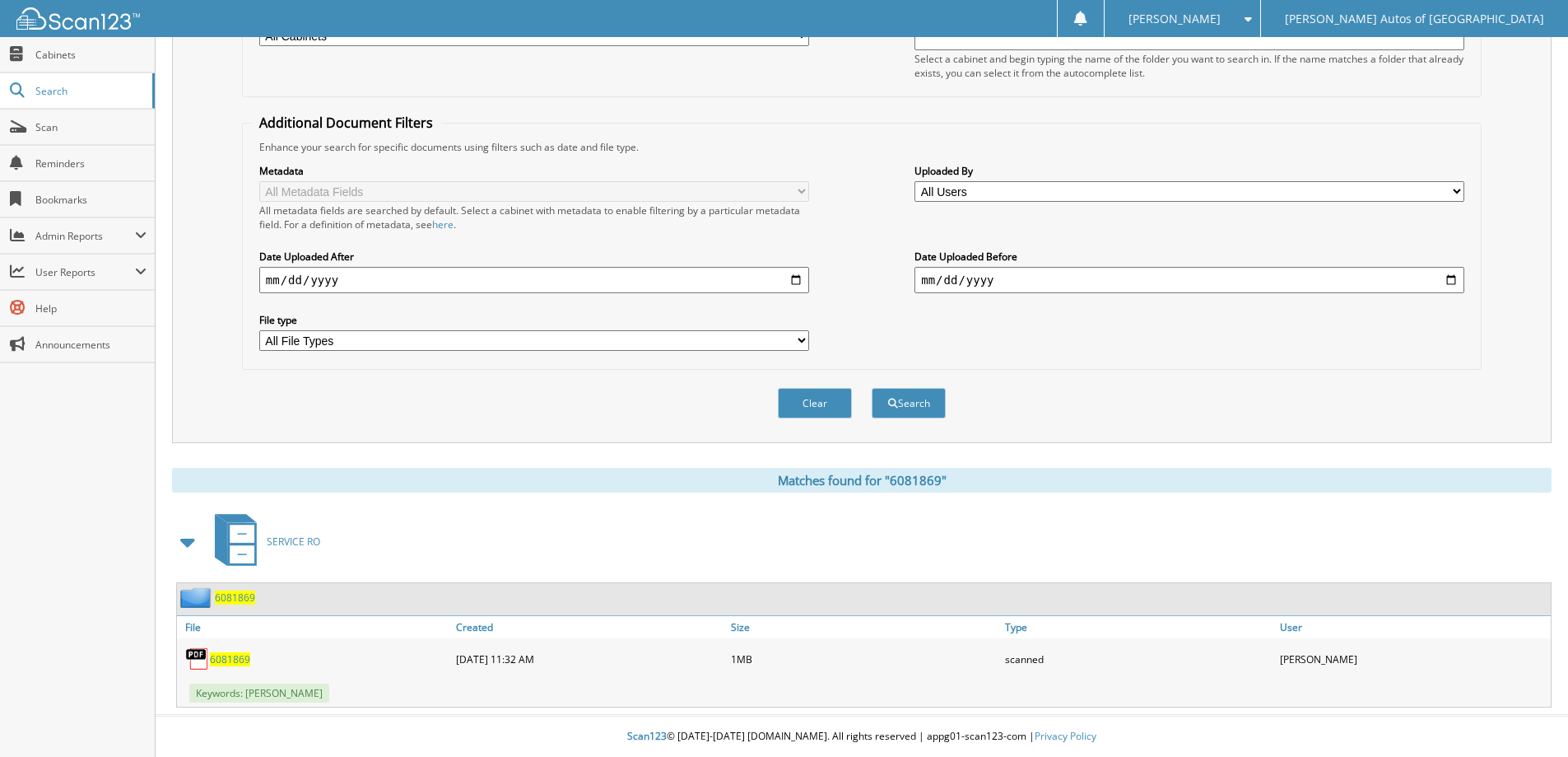
scroll to position [255, 0]
click at [245, 594] on span "6081869" at bounding box center [235, 596] width 41 height 14
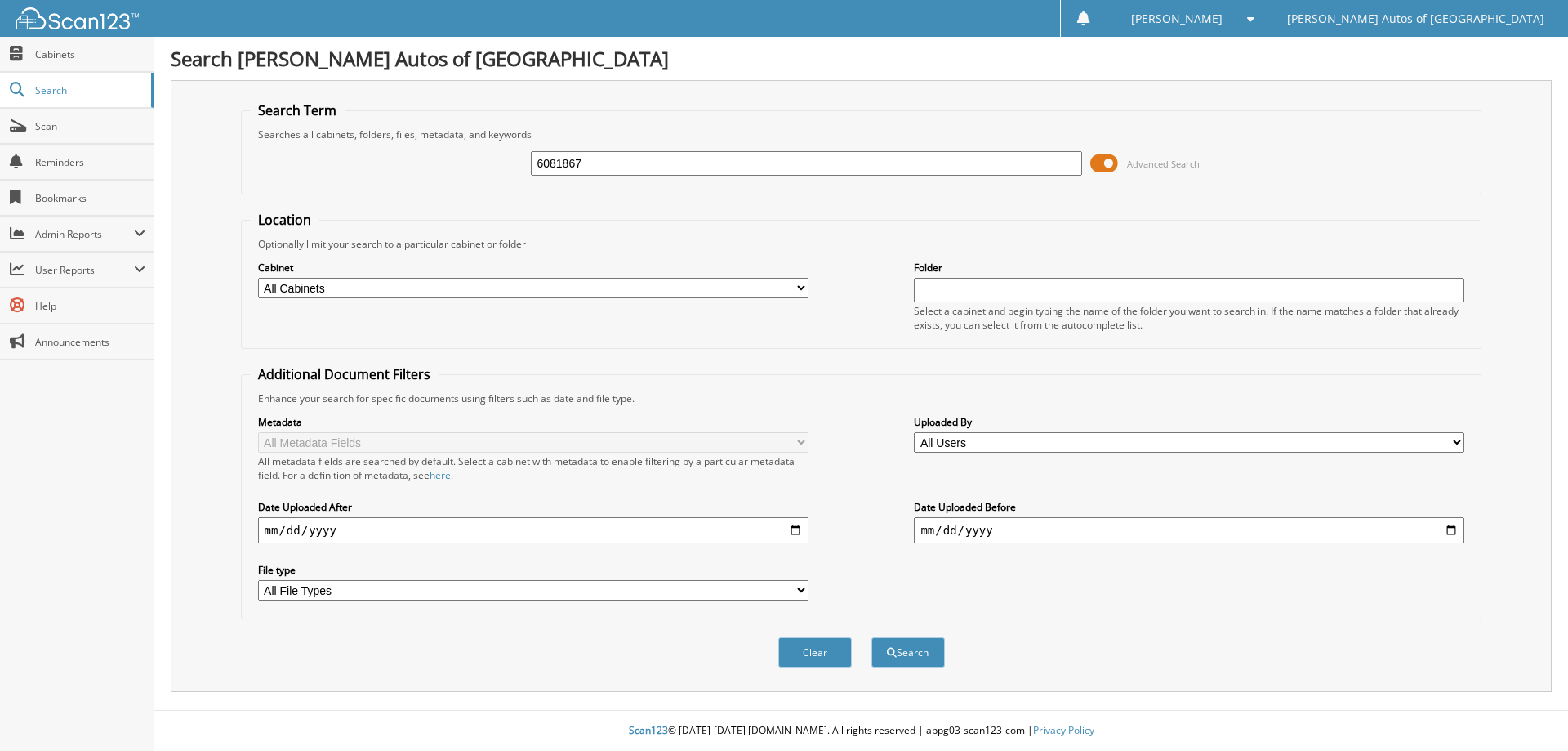
type input "6081867"
click at [872, 637] on button "Search" at bounding box center [909, 652] width 73 height 30
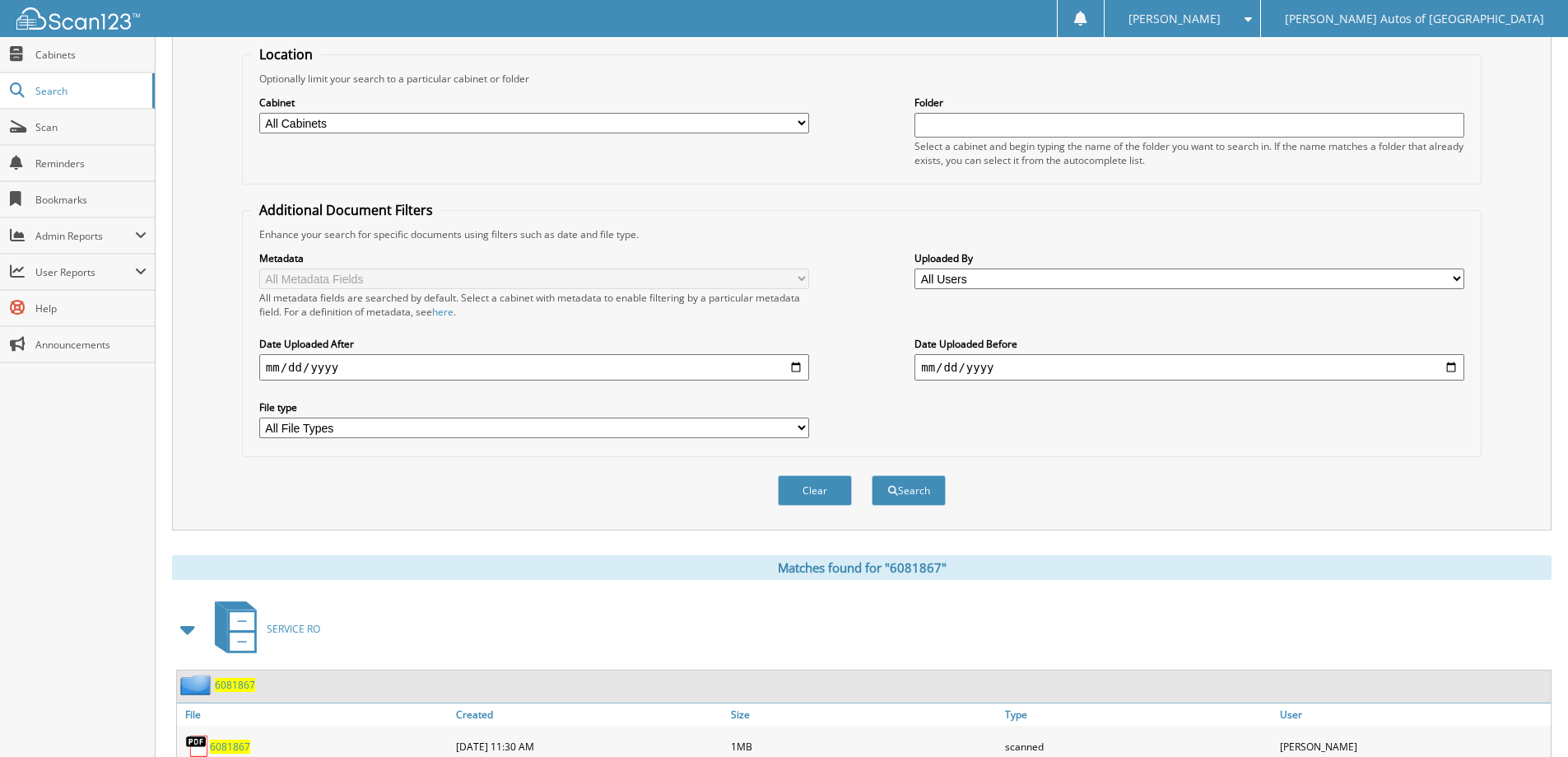
scroll to position [255, 0]
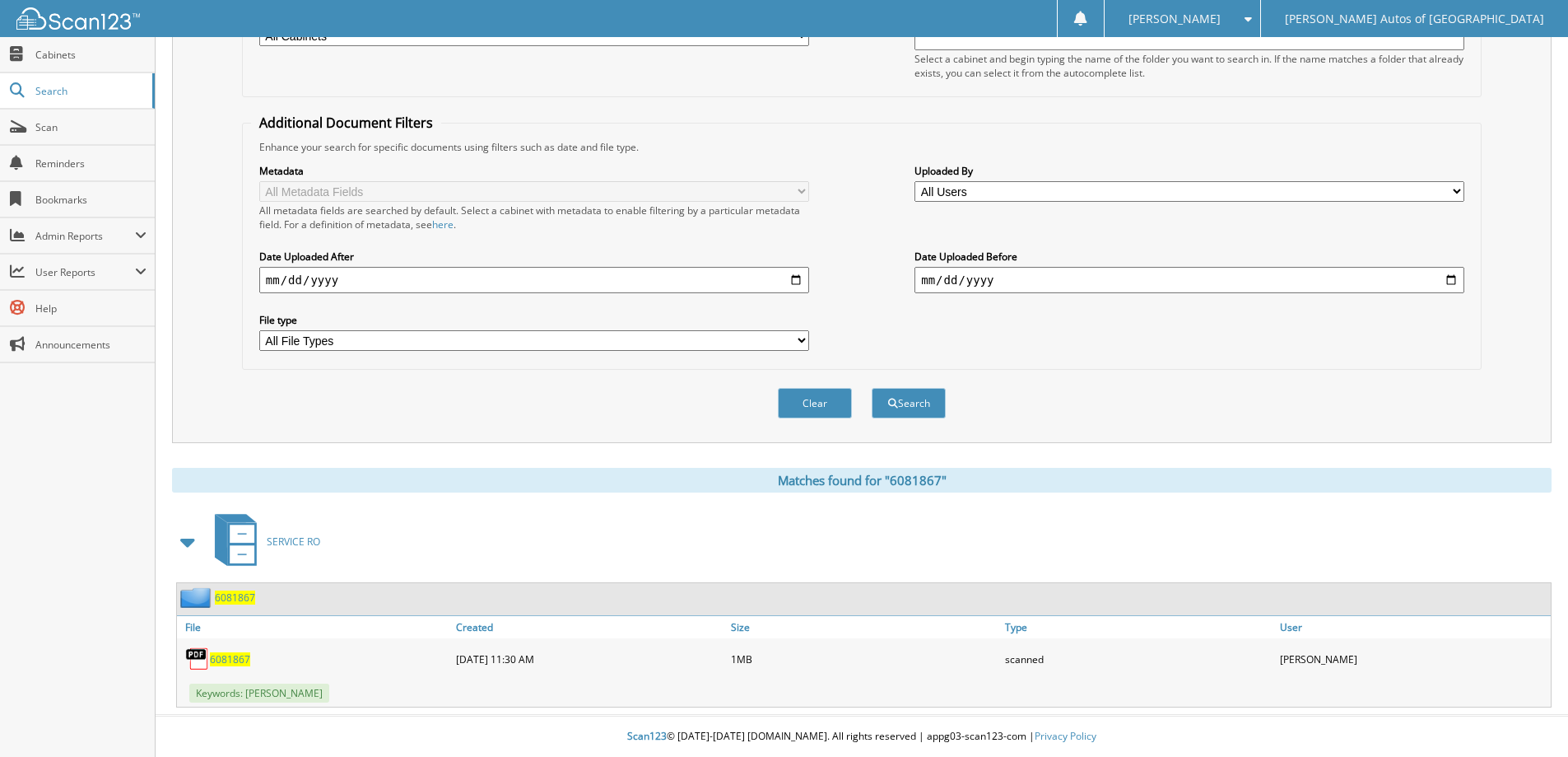
click at [240, 596] on span "6081867" at bounding box center [235, 596] width 41 height 14
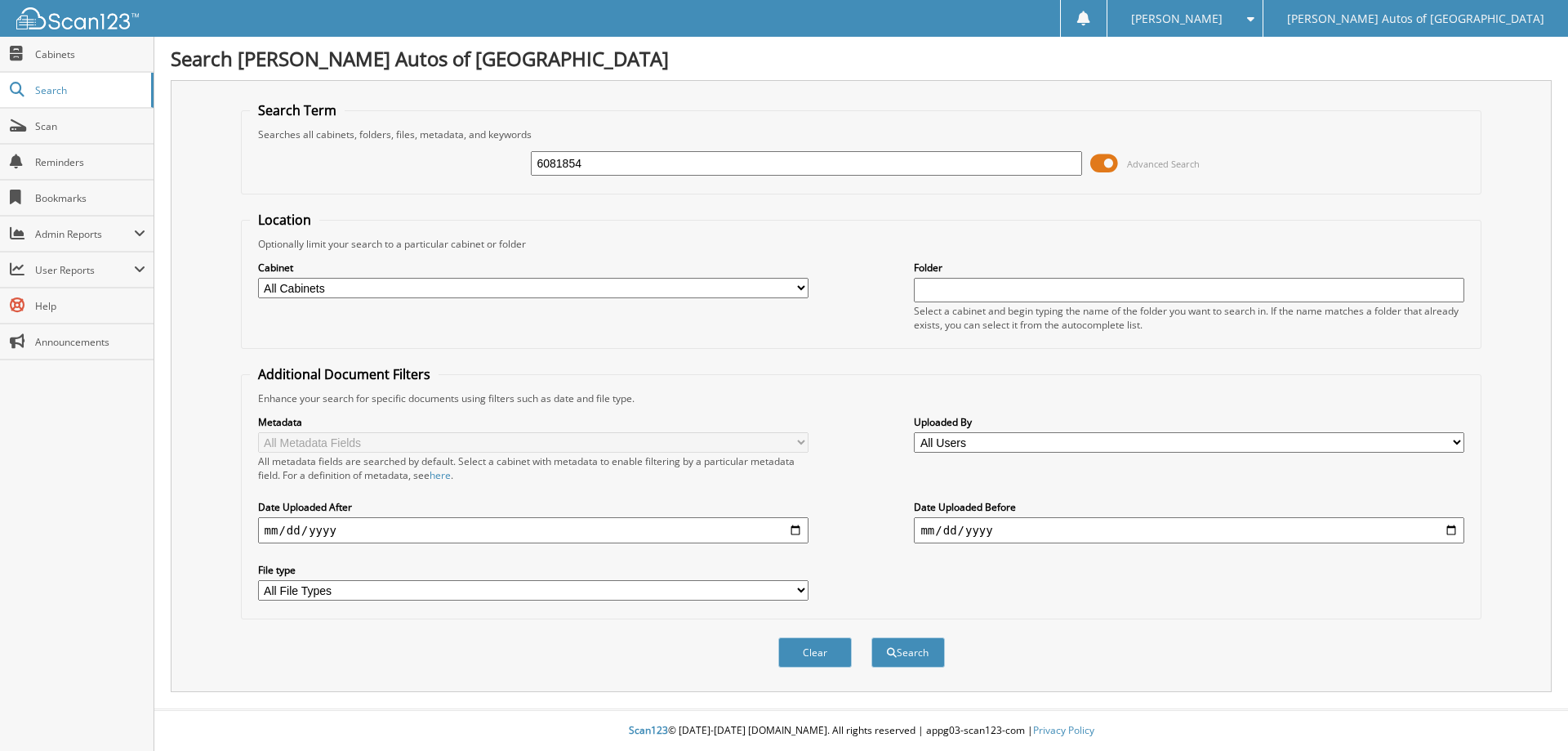
type input "6081854"
click at [872, 637] on button "Search" at bounding box center [909, 652] width 73 height 30
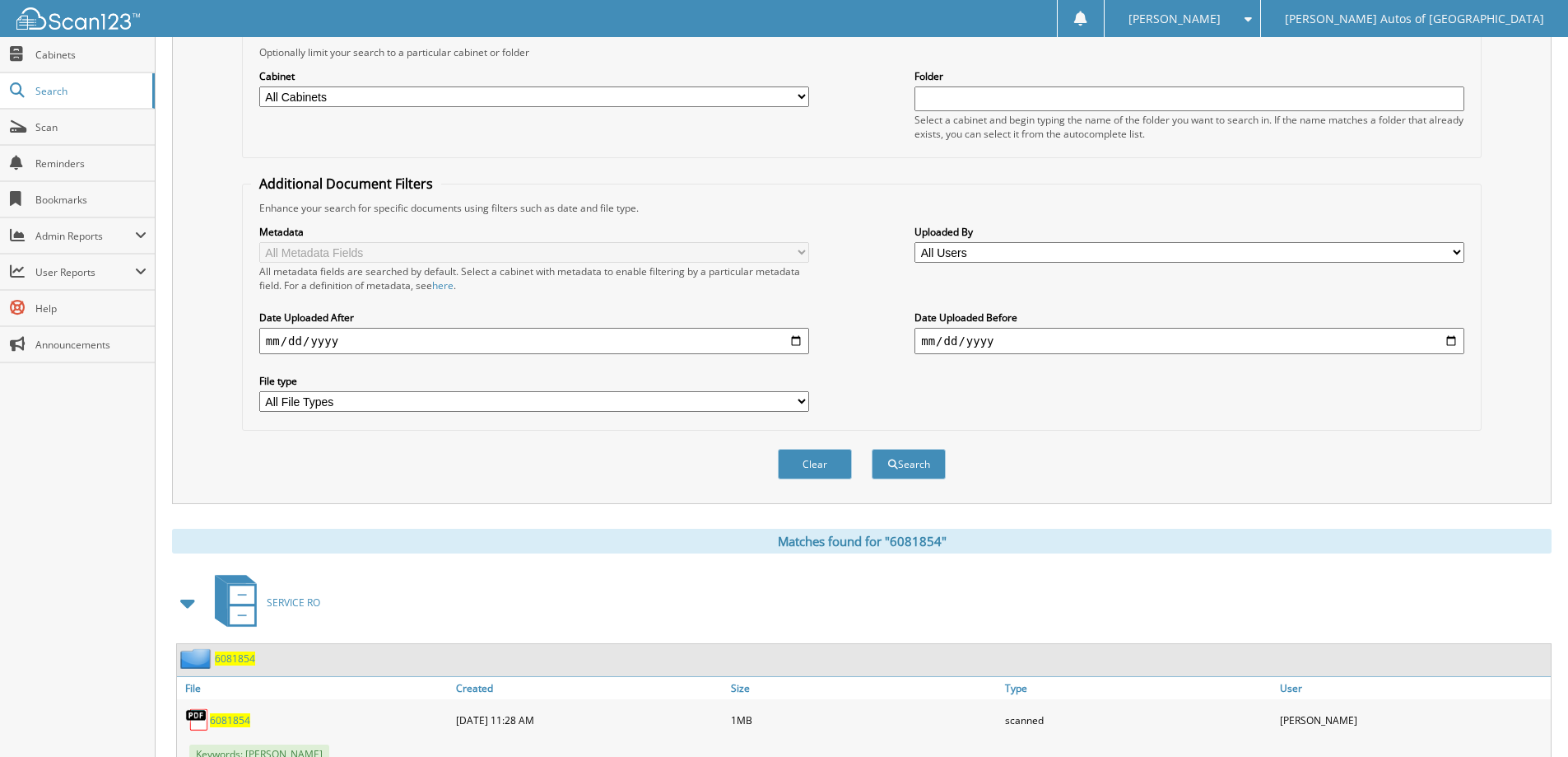
scroll to position [247, 0]
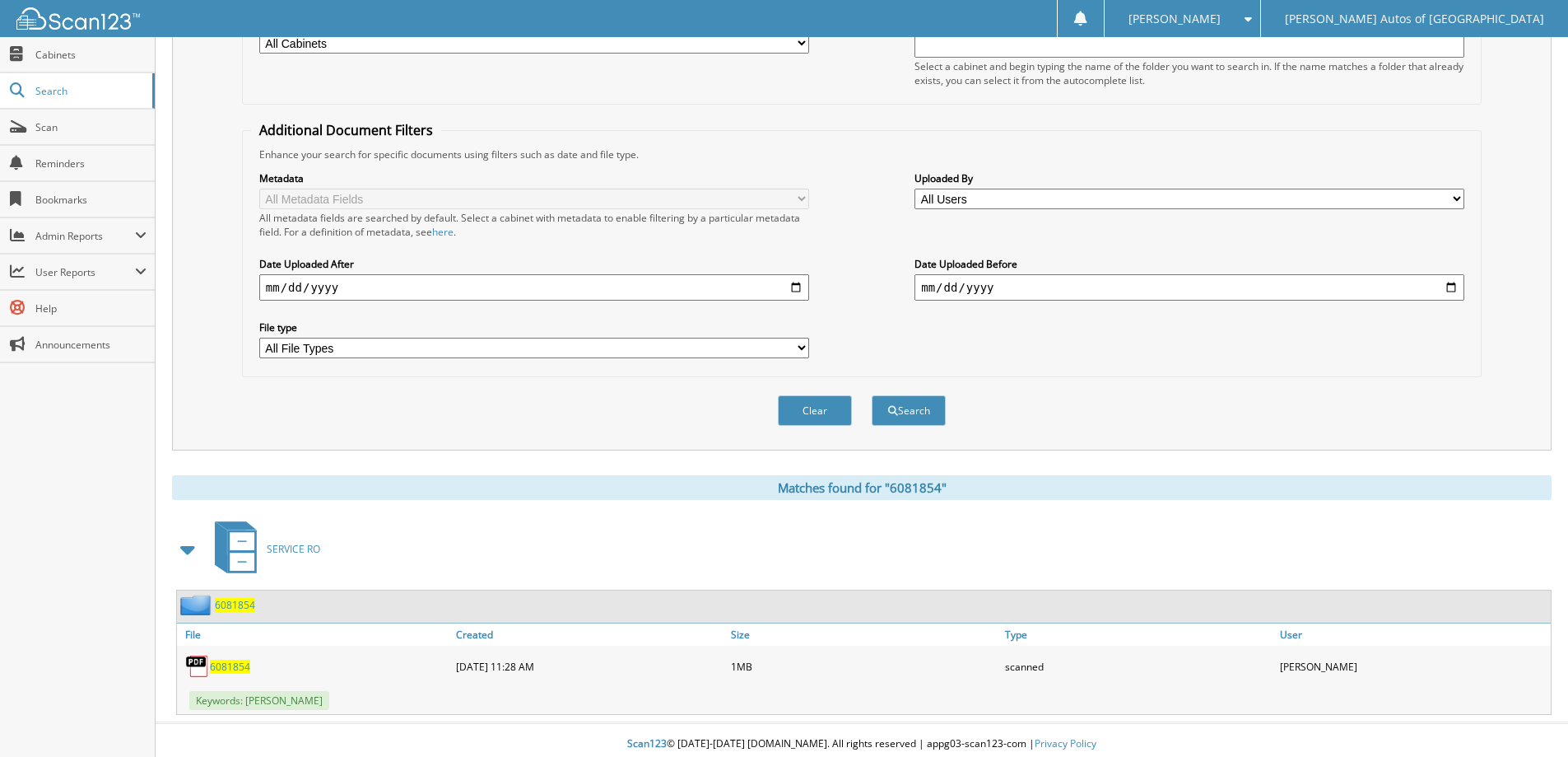
click at [245, 604] on span "6081854" at bounding box center [235, 604] width 41 height 14
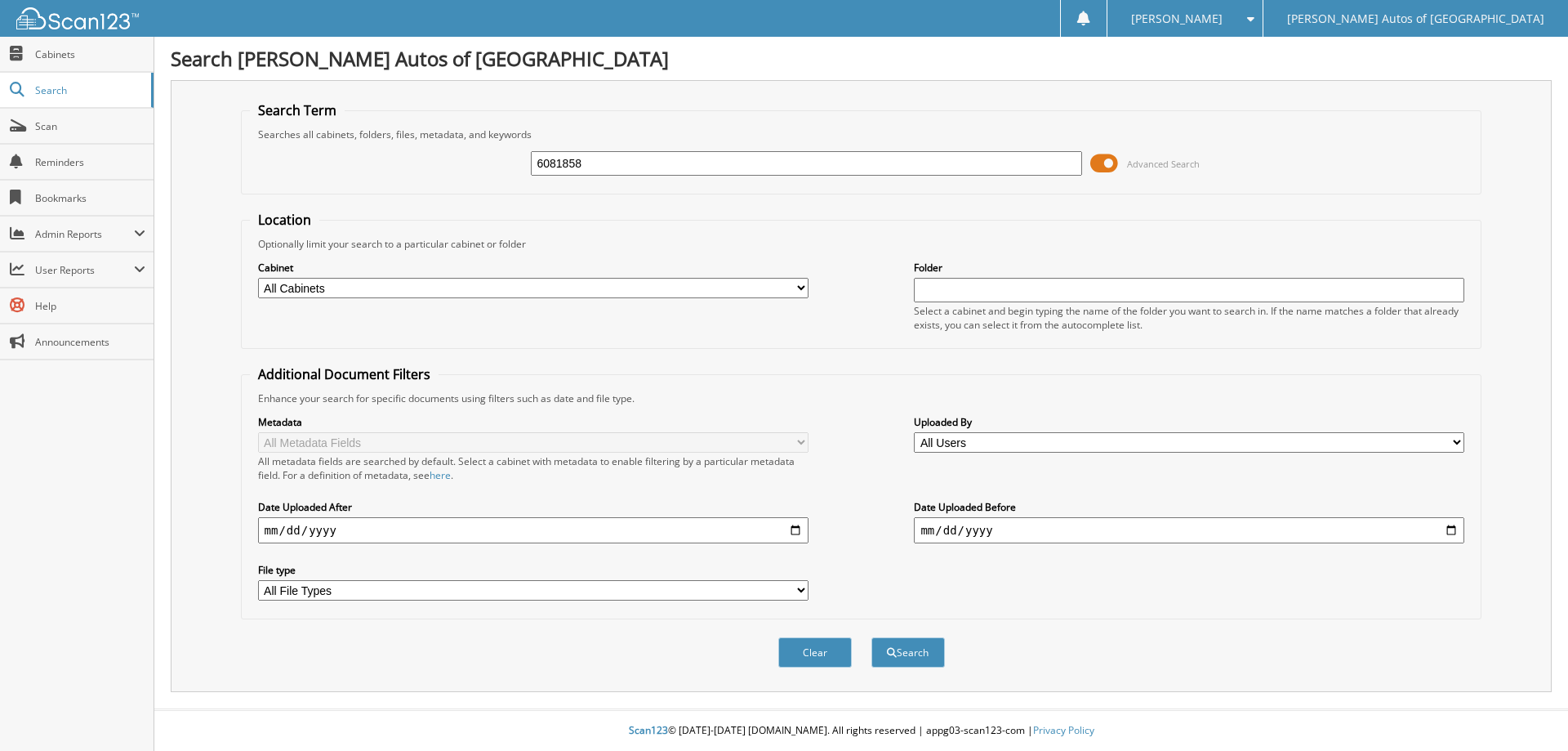
type input "6081858"
click at [872, 637] on button "Search" at bounding box center [909, 652] width 73 height 30
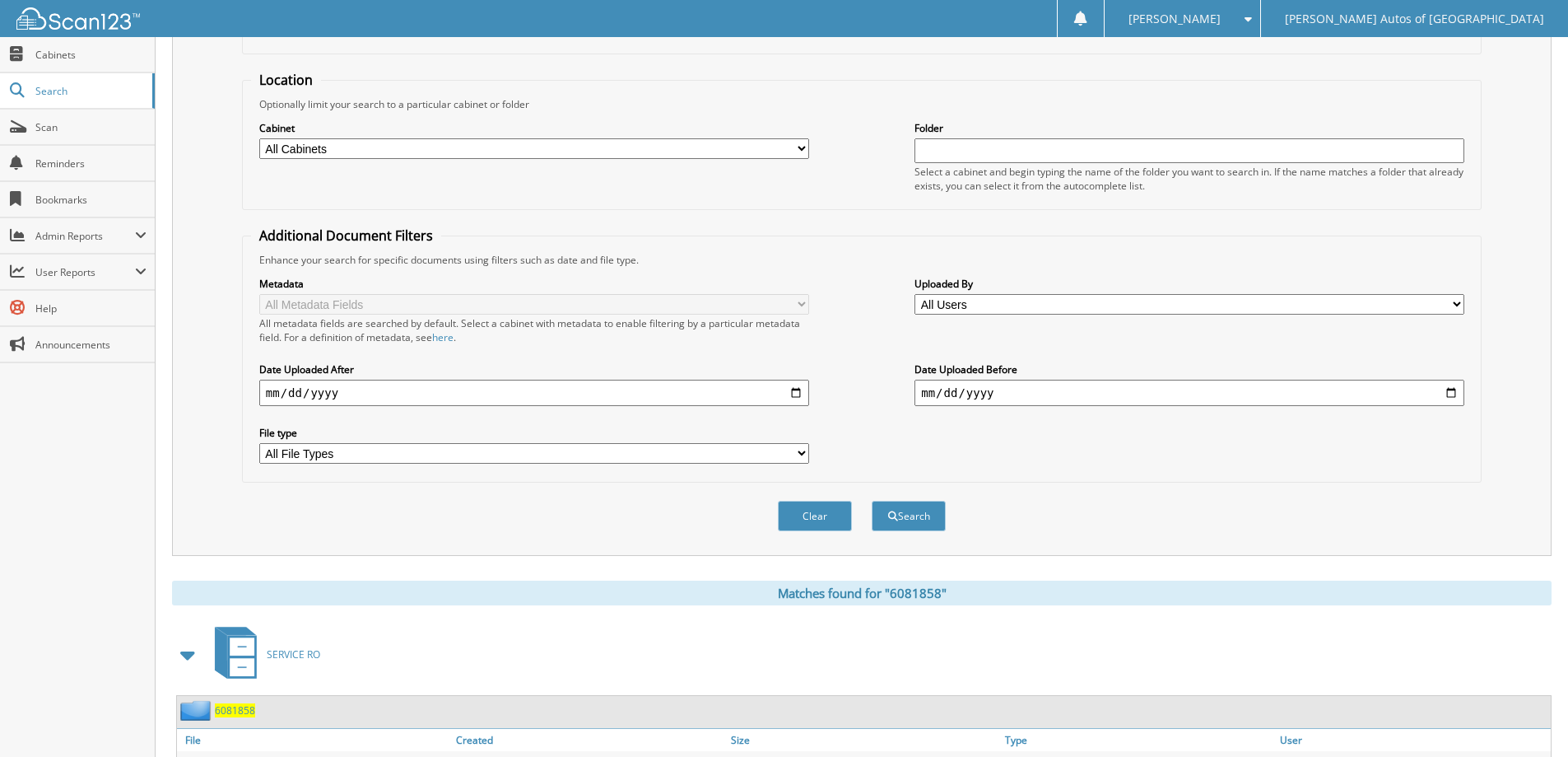
scroll to position [255, 0]
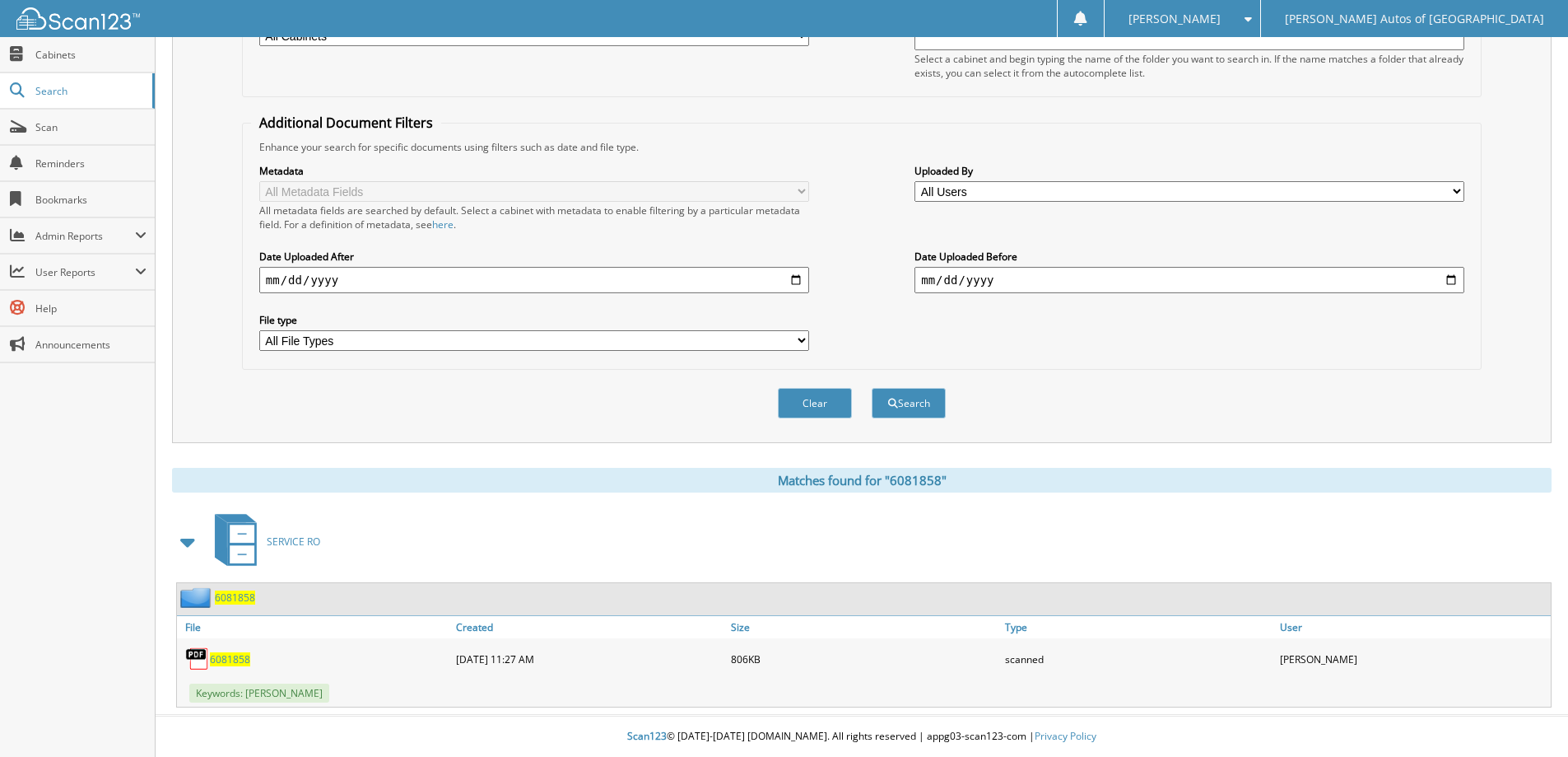
click at [233, 604] on span "6081858" at bounding box center [235, 596] width 41 height 14
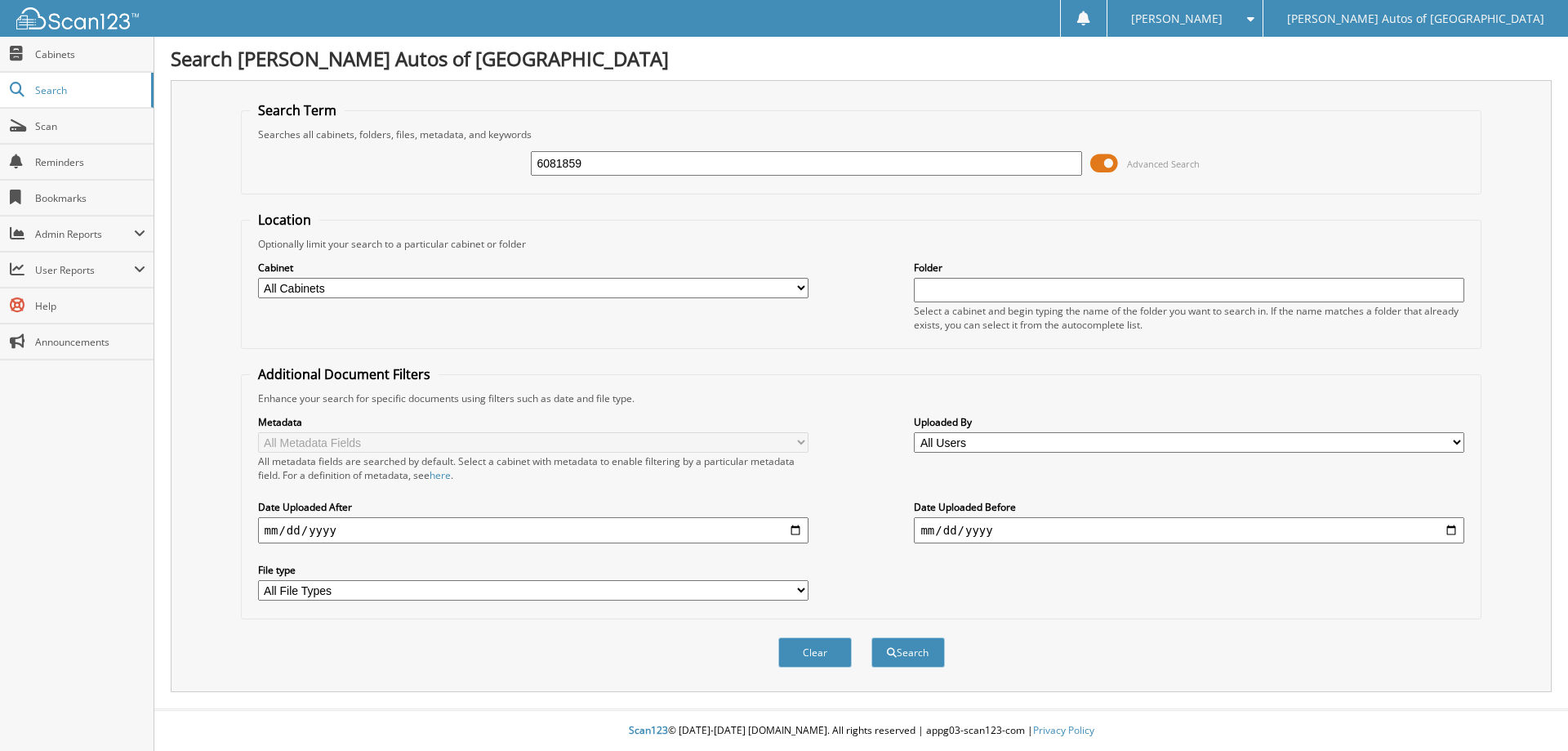
type input "6081859"
click at [872, 637] on button "Search" at bounding box center [909, 652] width 73 height 30
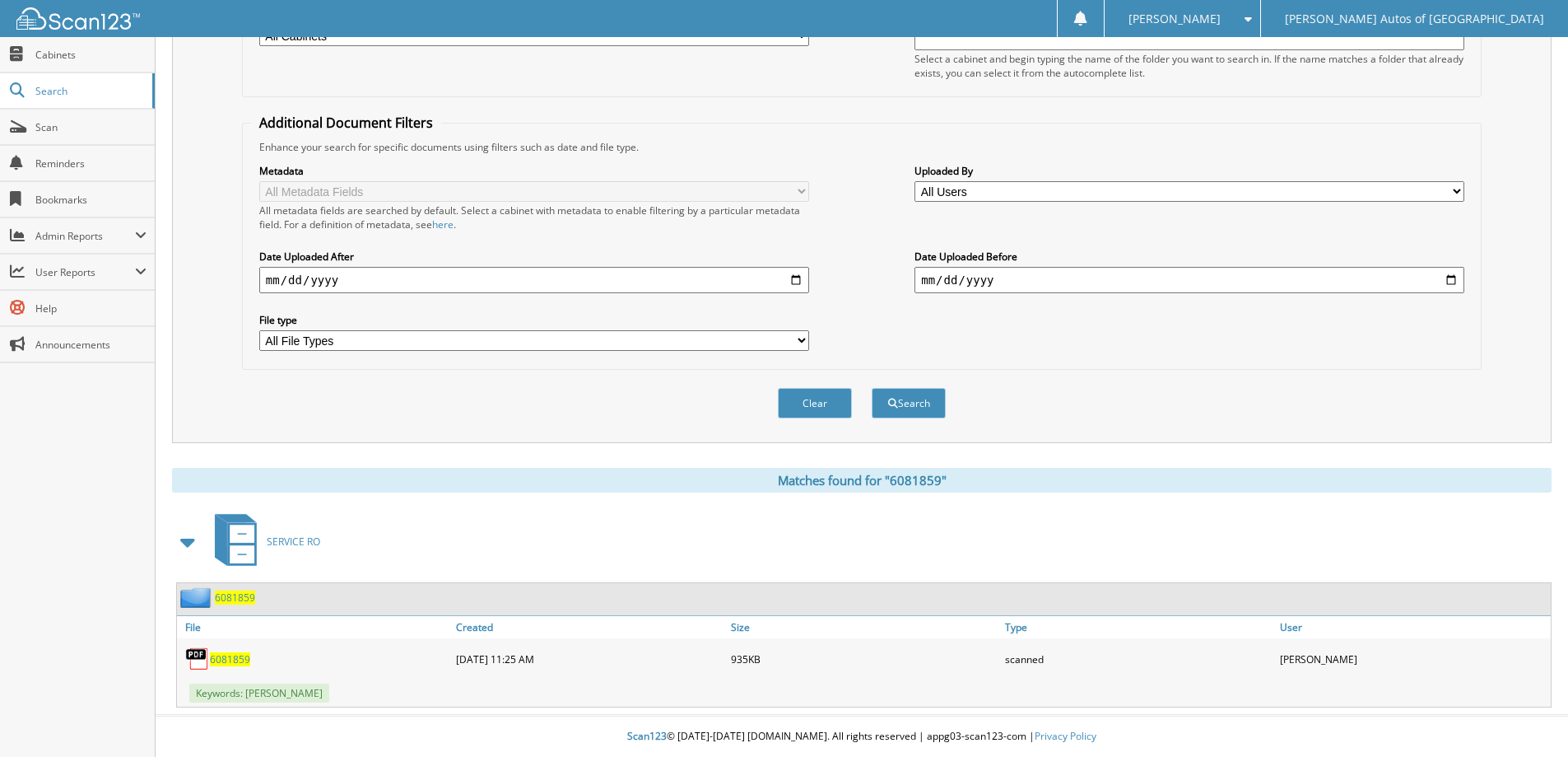
click at [248, 597] on span "6081859" at bounding box center [235, 596] width 41 height 14
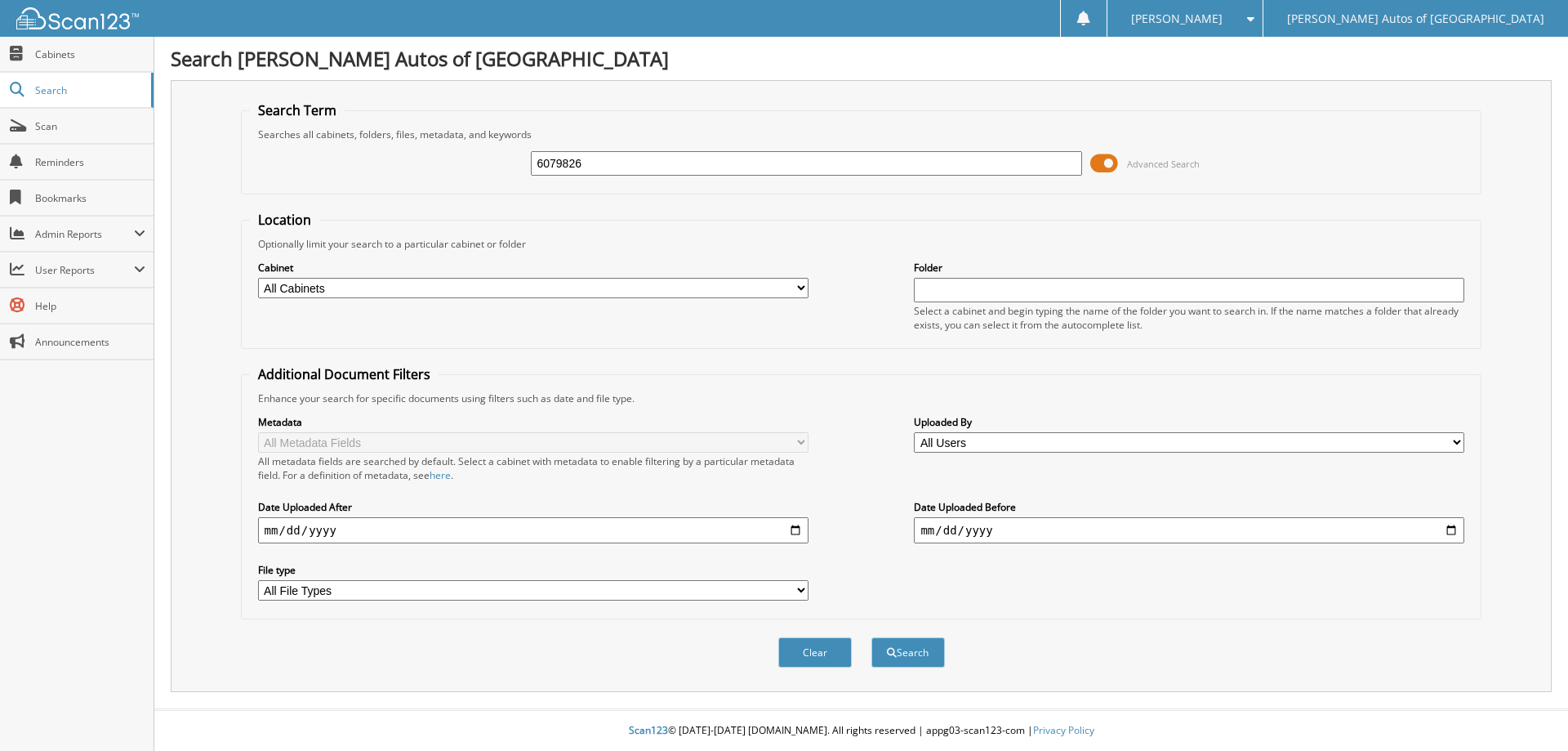
type input "6079826"
click at [872, 637] on button "Search" at bounding box center [909, 652] width 73 height 30
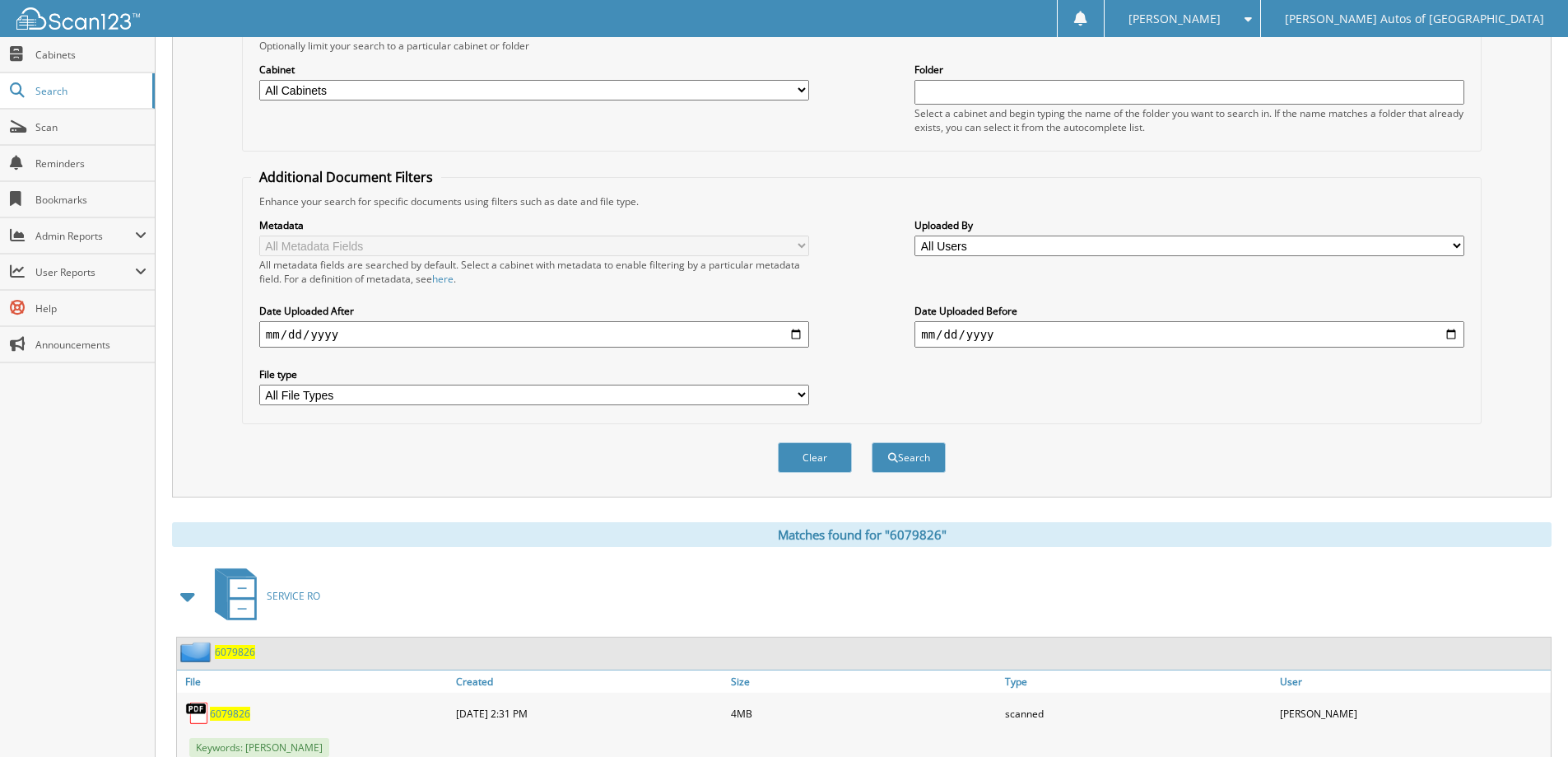
scroll to position [392, 0]
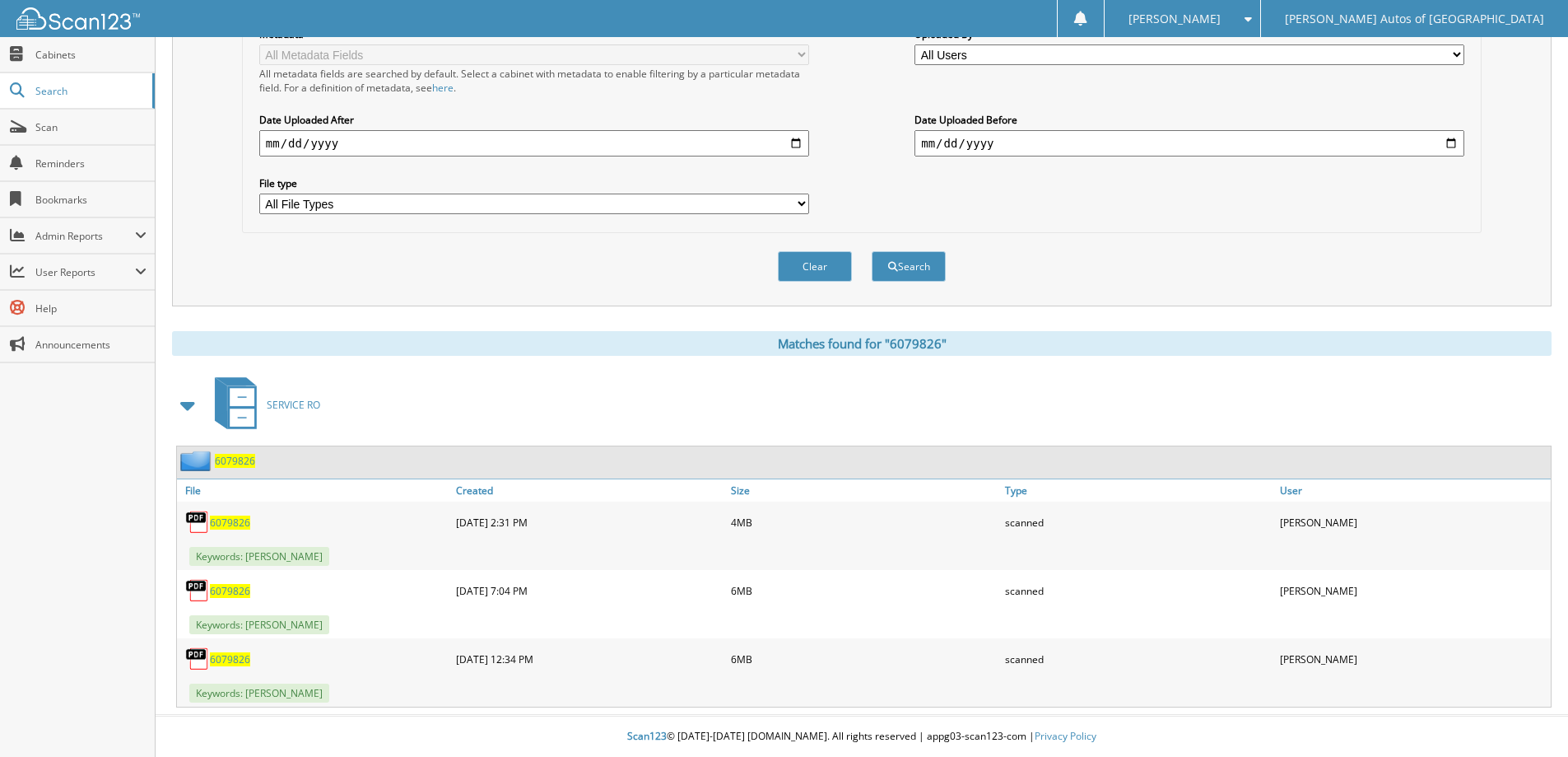
click at [242, 453] on div "6079826" at bounding box center [216, 461] width 78 height 20
click at [241, 461] on span "6079826" at bounding box center [235, 460] width 41 height 14
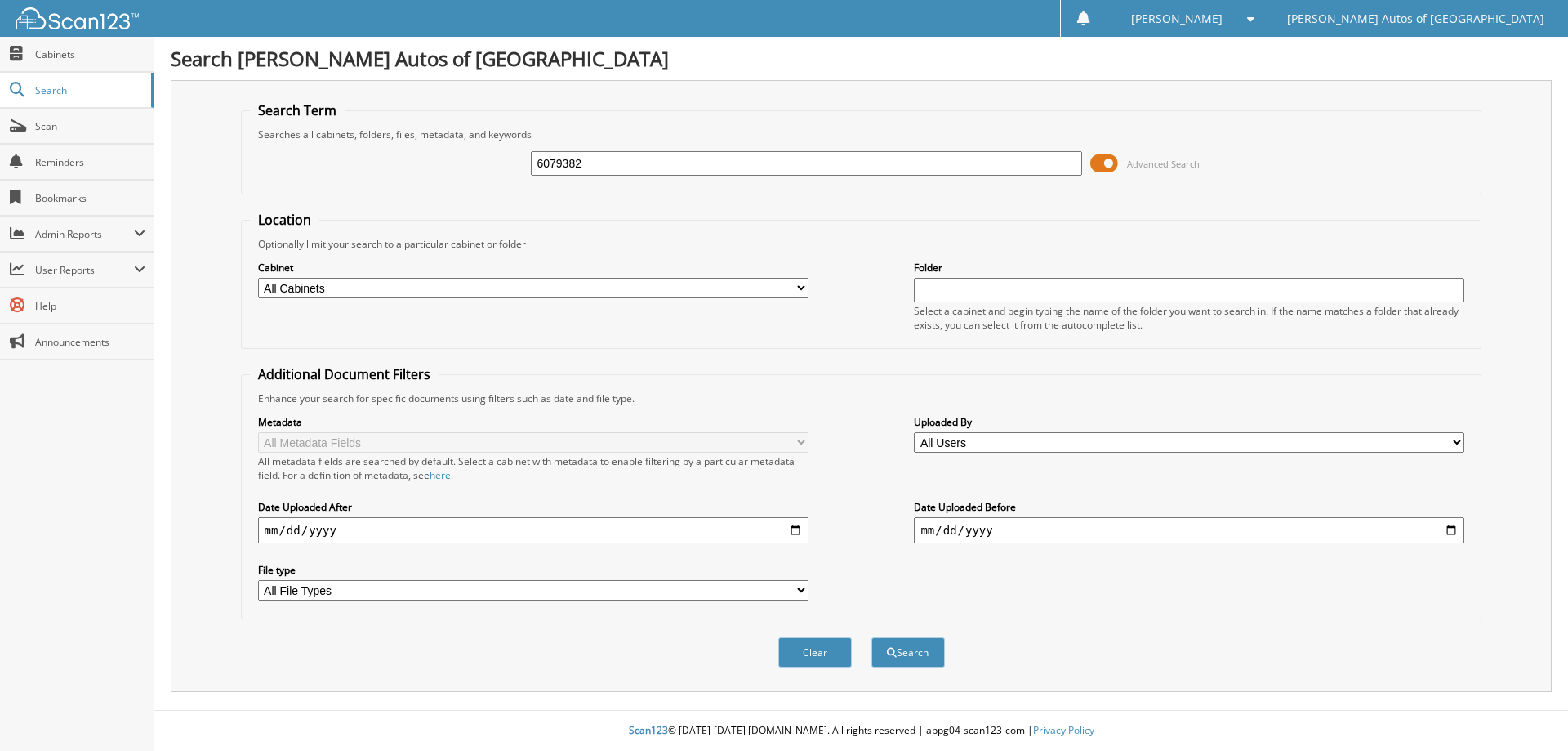
type input "6079382"
click at [872, 637] on button "Search" at bounding box center [909, 652] width 73 height 30
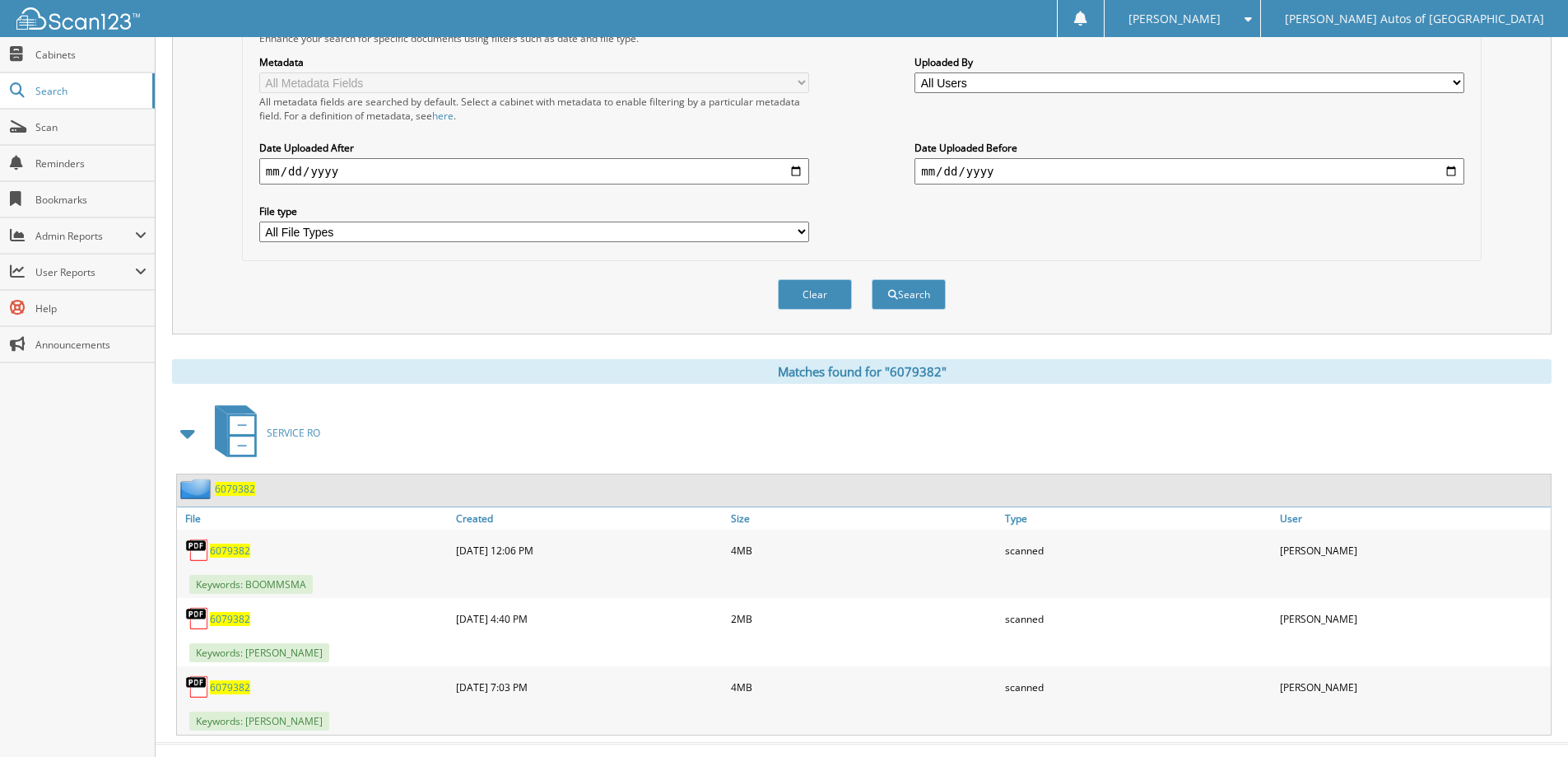
scroll to position [392, 0]
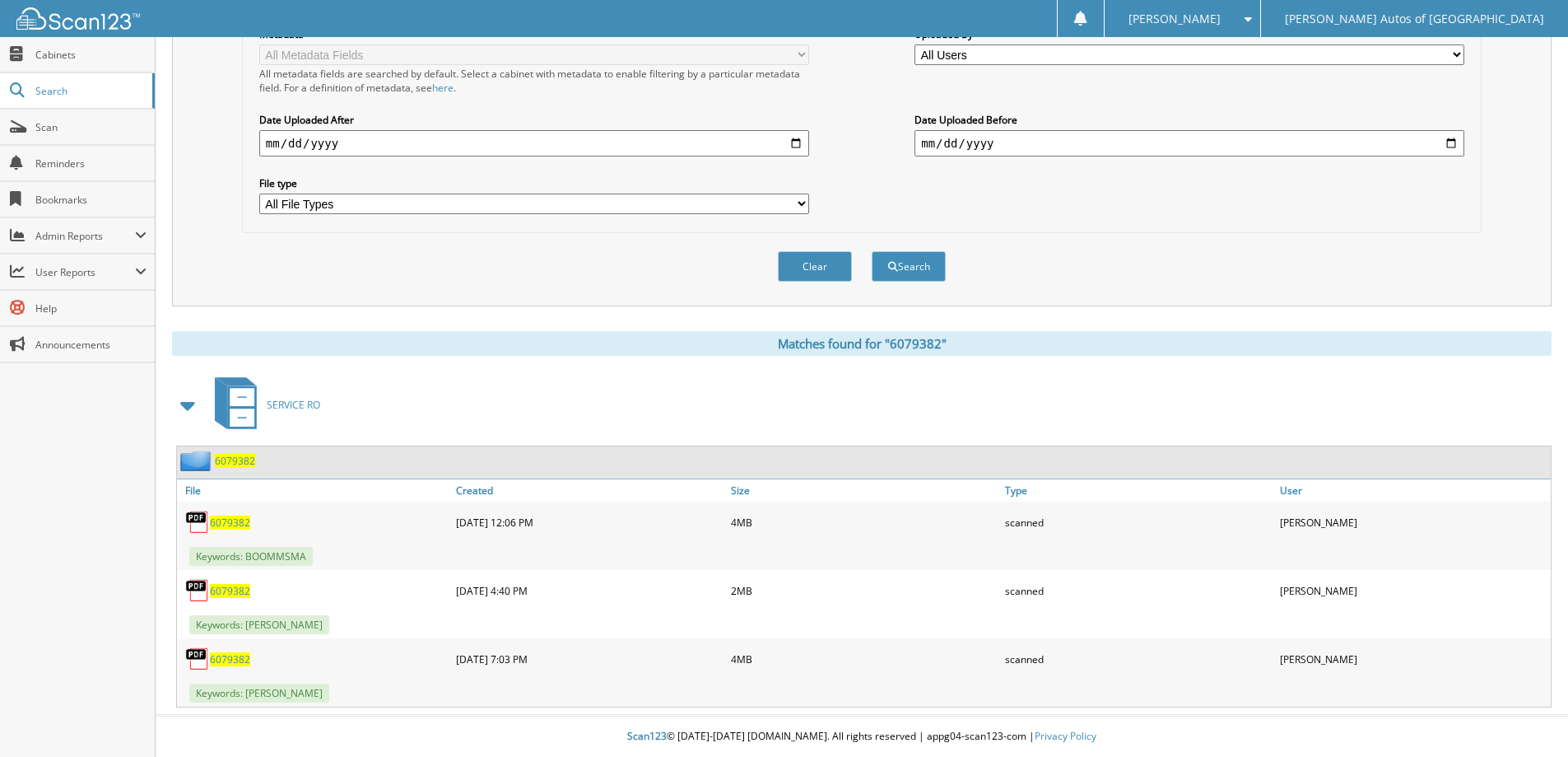
click at [240, 455] on span "6079382" at bounding box center [235, 460] width 41 height 14
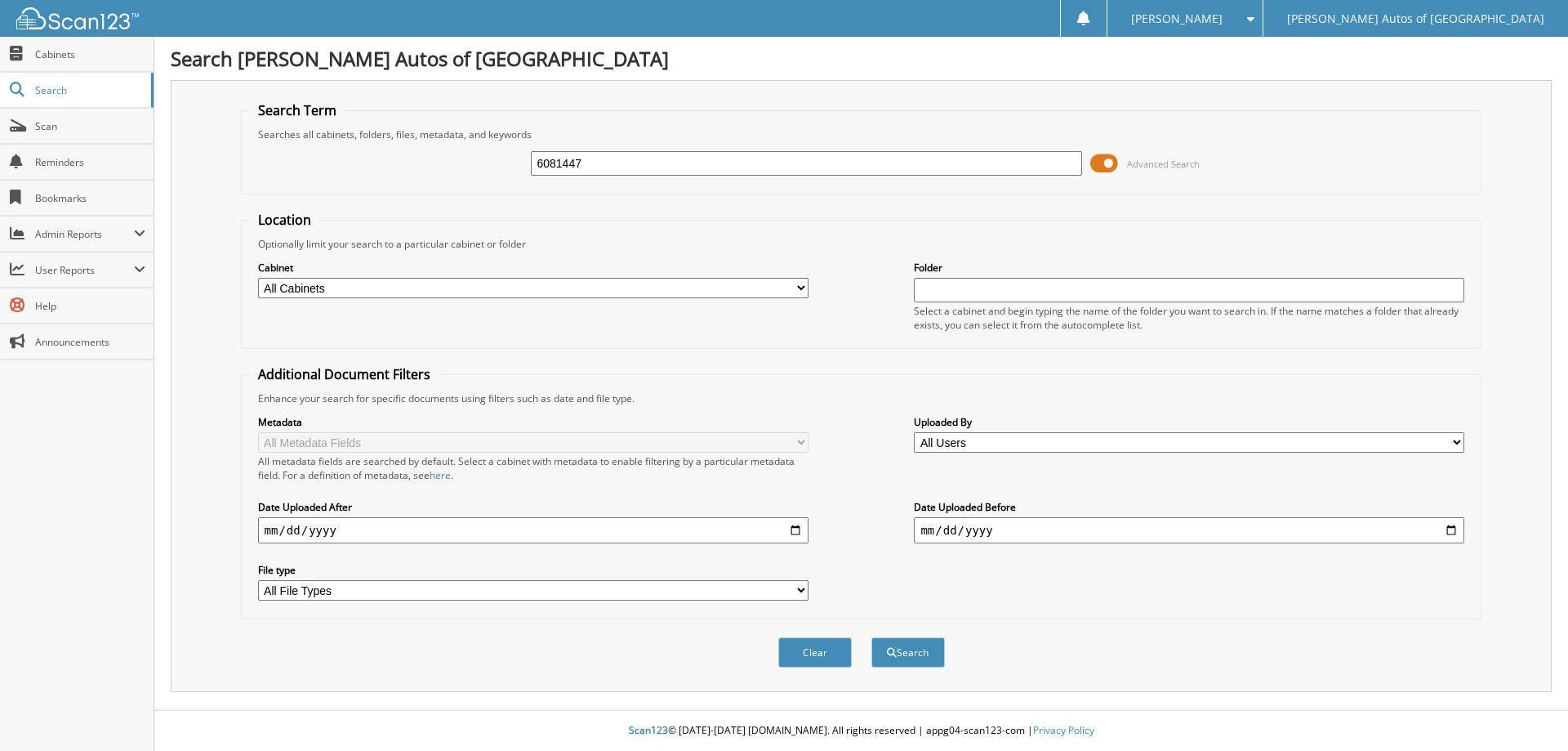
type input "6081447"
click at [872, 637] on button "Search" at bounding box center [909, 652] width 73 height 30
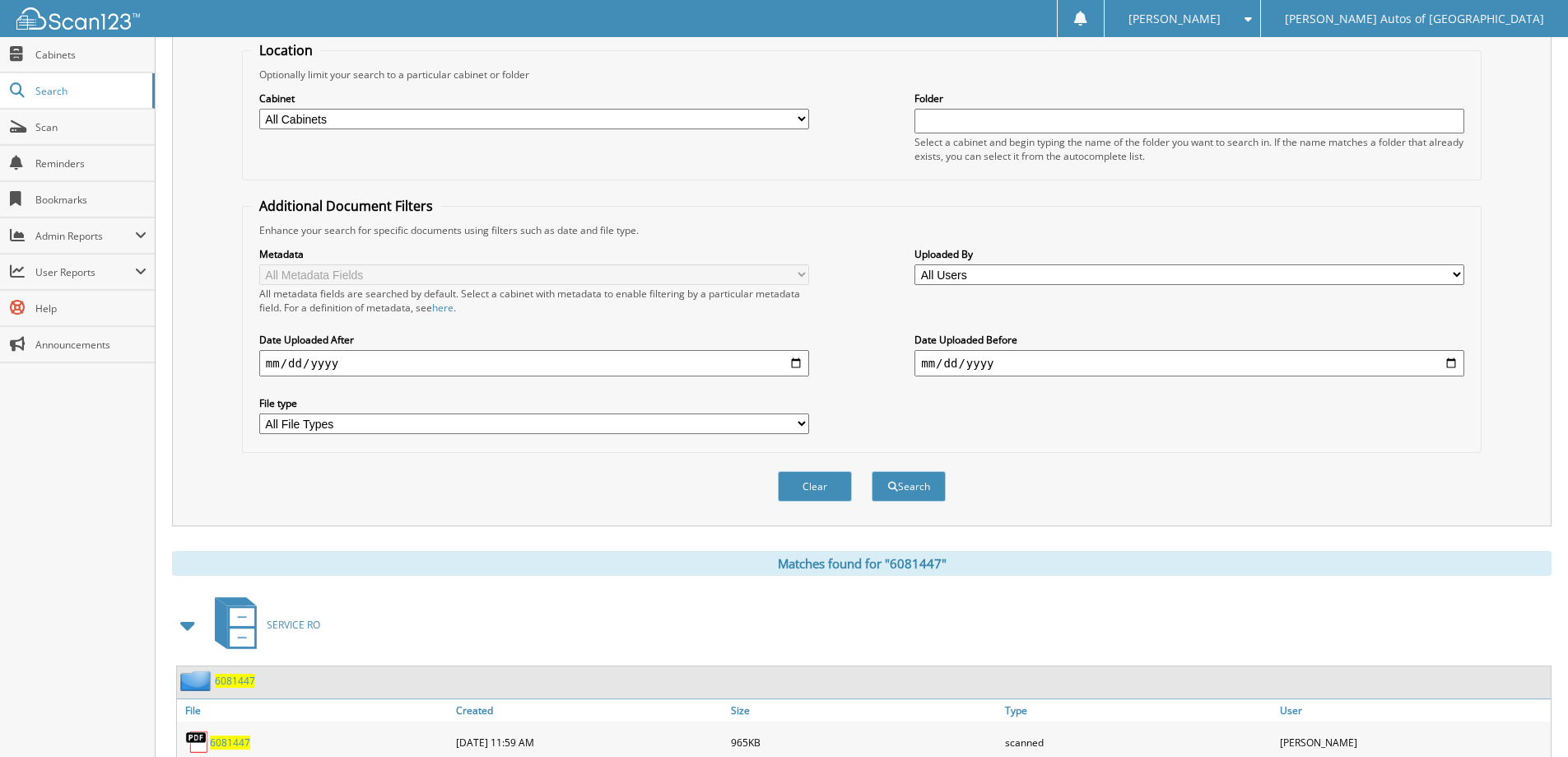
scroll to position [255, 0]
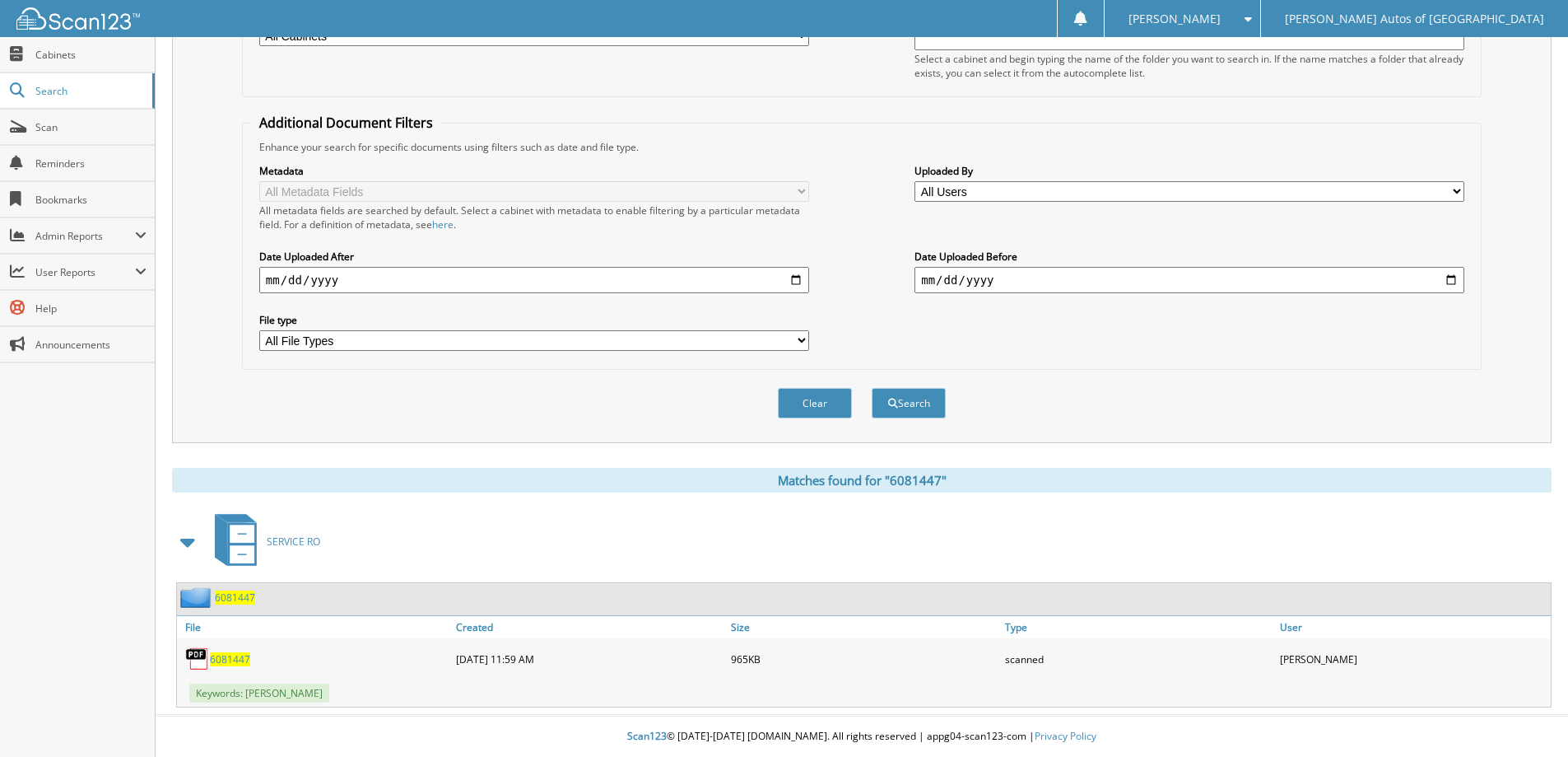
click at [226, 606] on div "6081447" at bounding box center [216, 597] width 78 height 20
click at [230, 603] on span "6081447" at bounding box center [235, 596] width 41 height 14
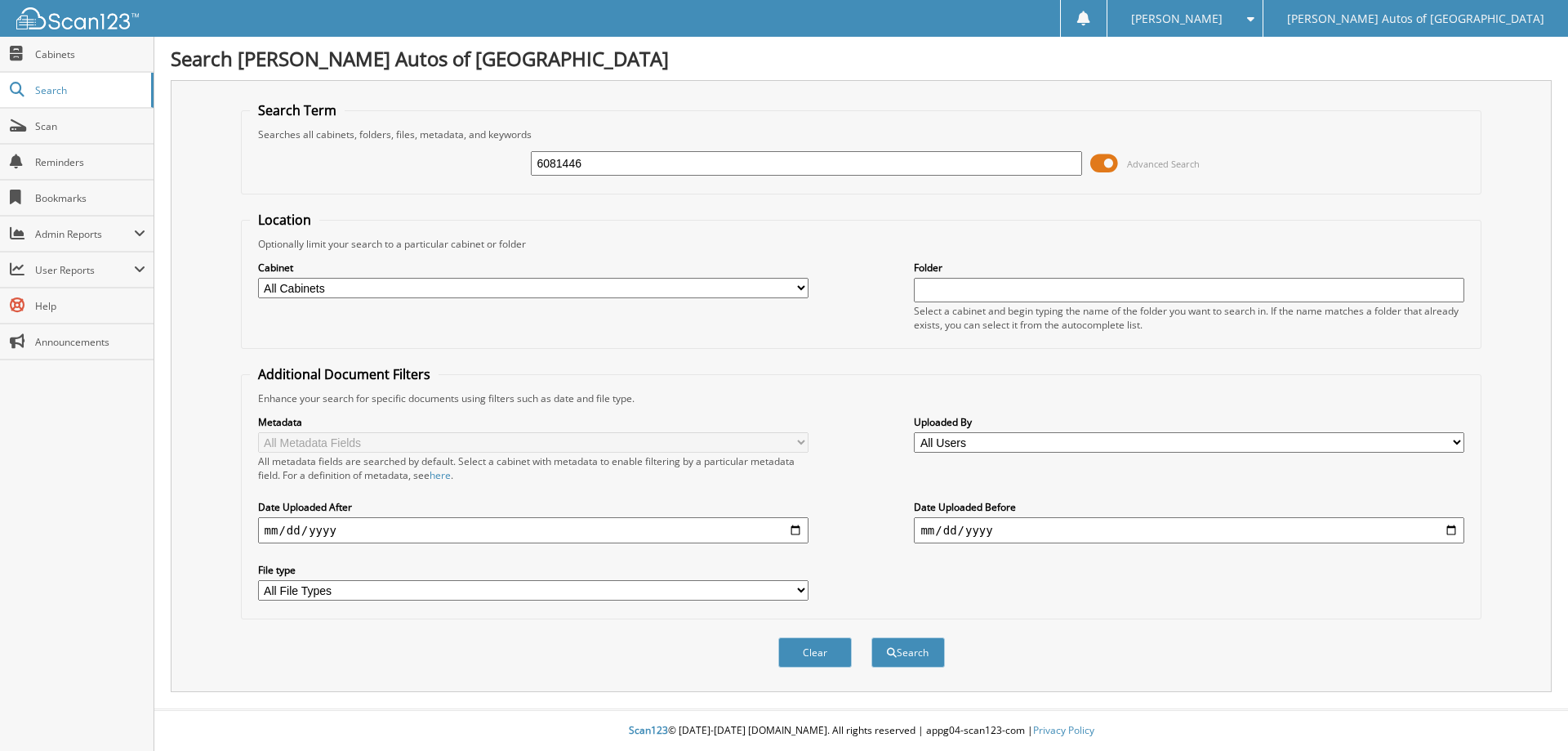
type input "6081446"
click at [872, 637] on button "Search" at bounding box center [909, 652] width 73 height 30
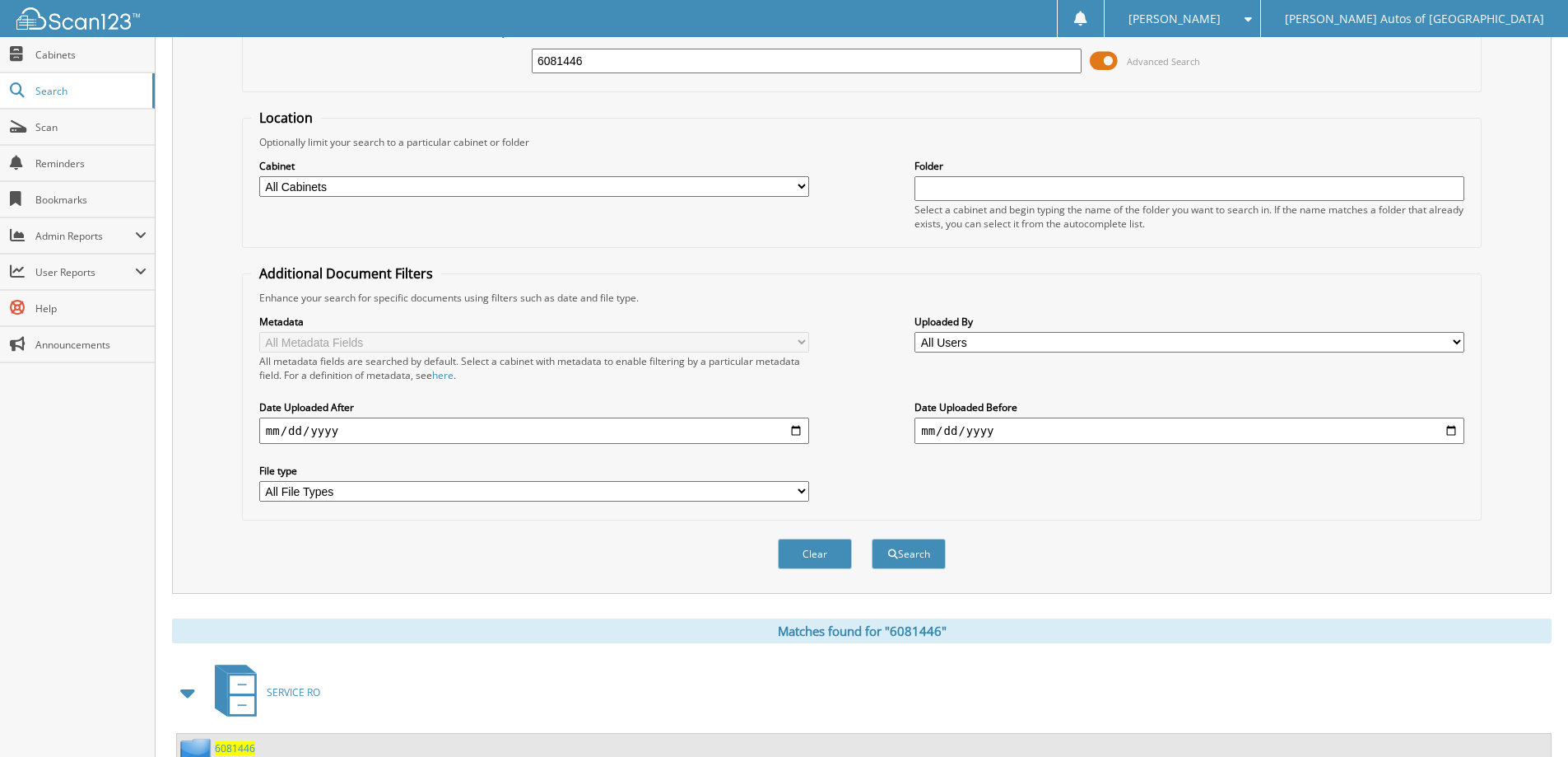
scroll to position [163, 0]
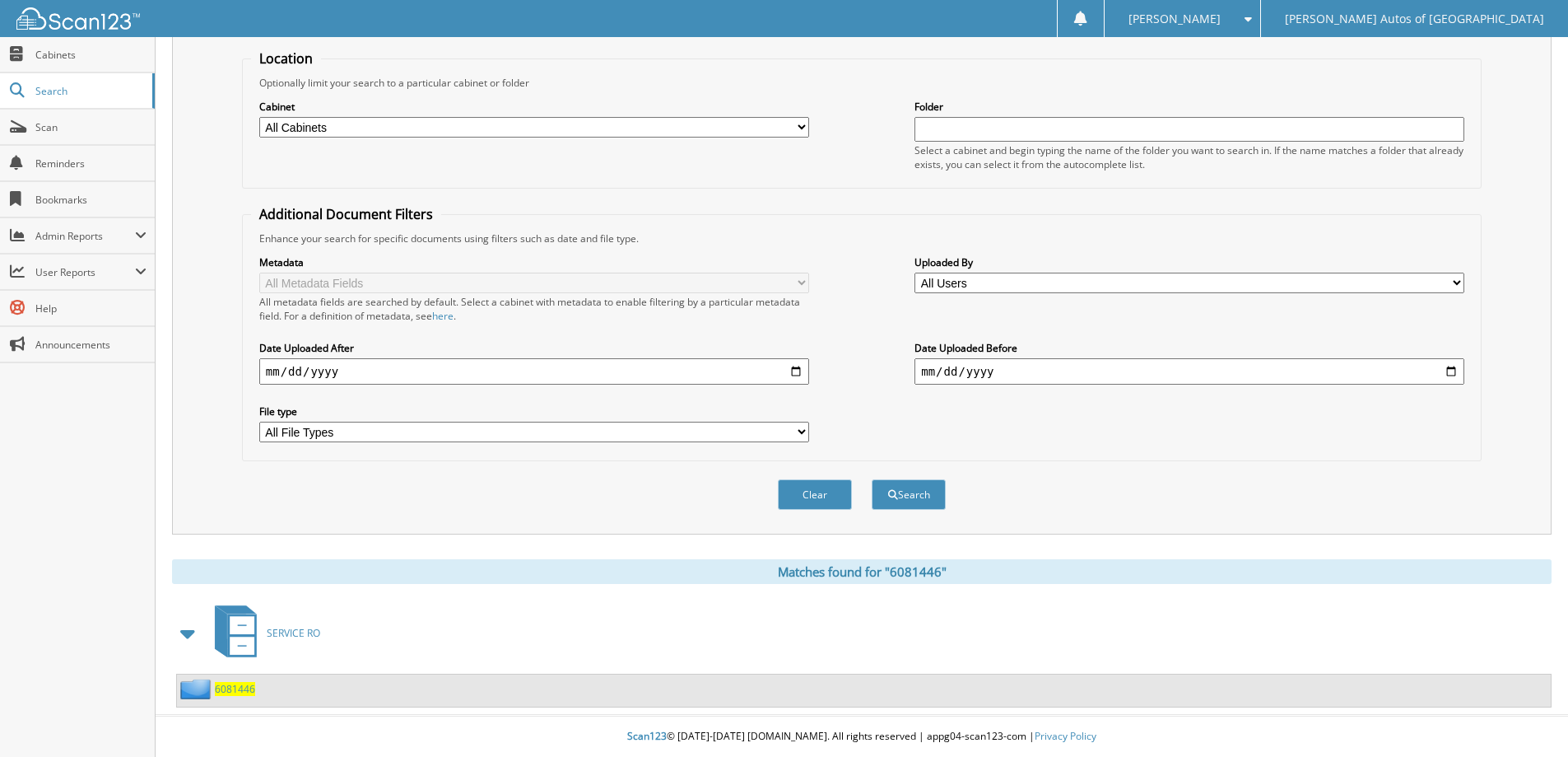
click at [244, 687] on span "6081446" at bounding box center [235, 688] width 41 height 14
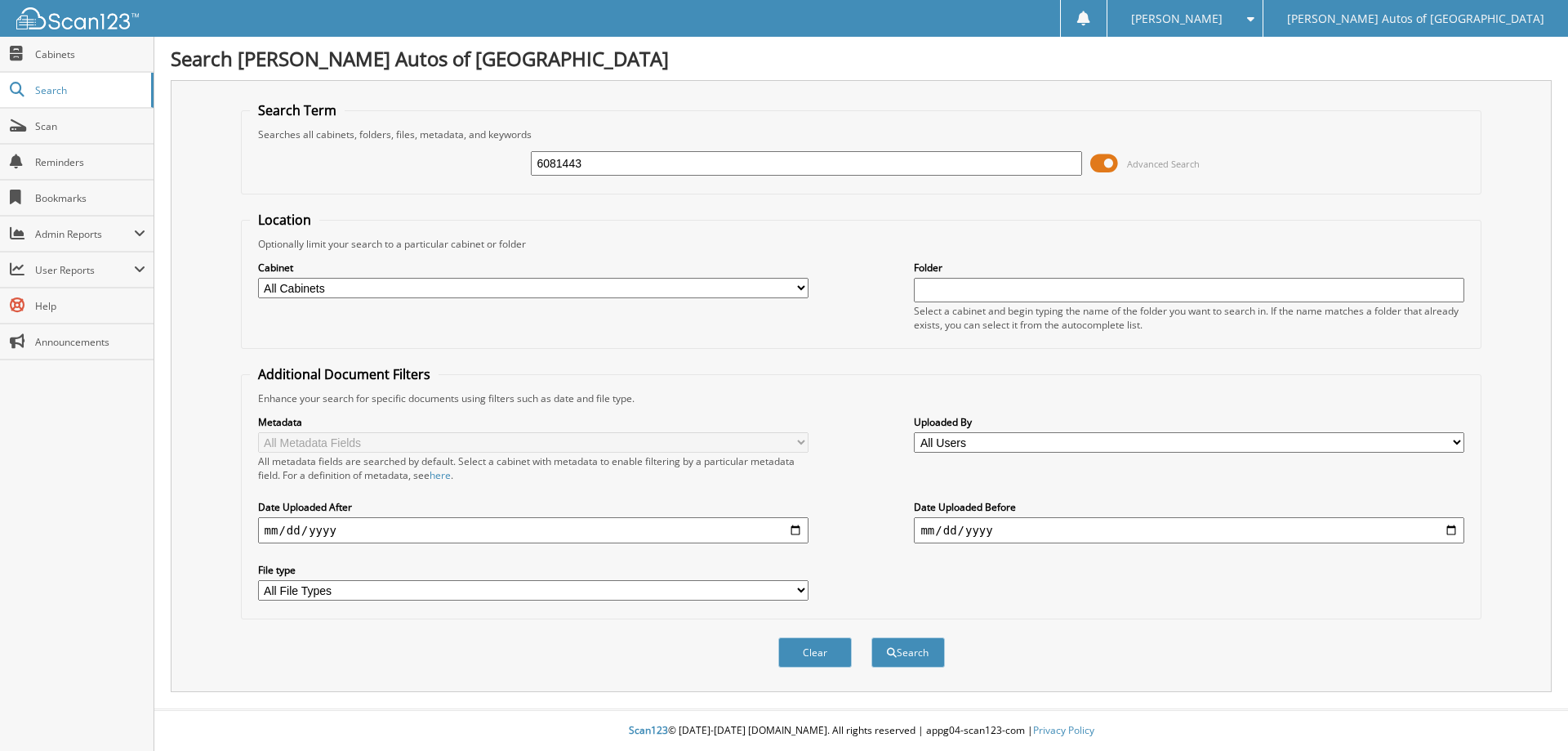
type input "6081443"
click at [872, 637] on button "Search" at bounding box center [909, 652] width 73 height 30
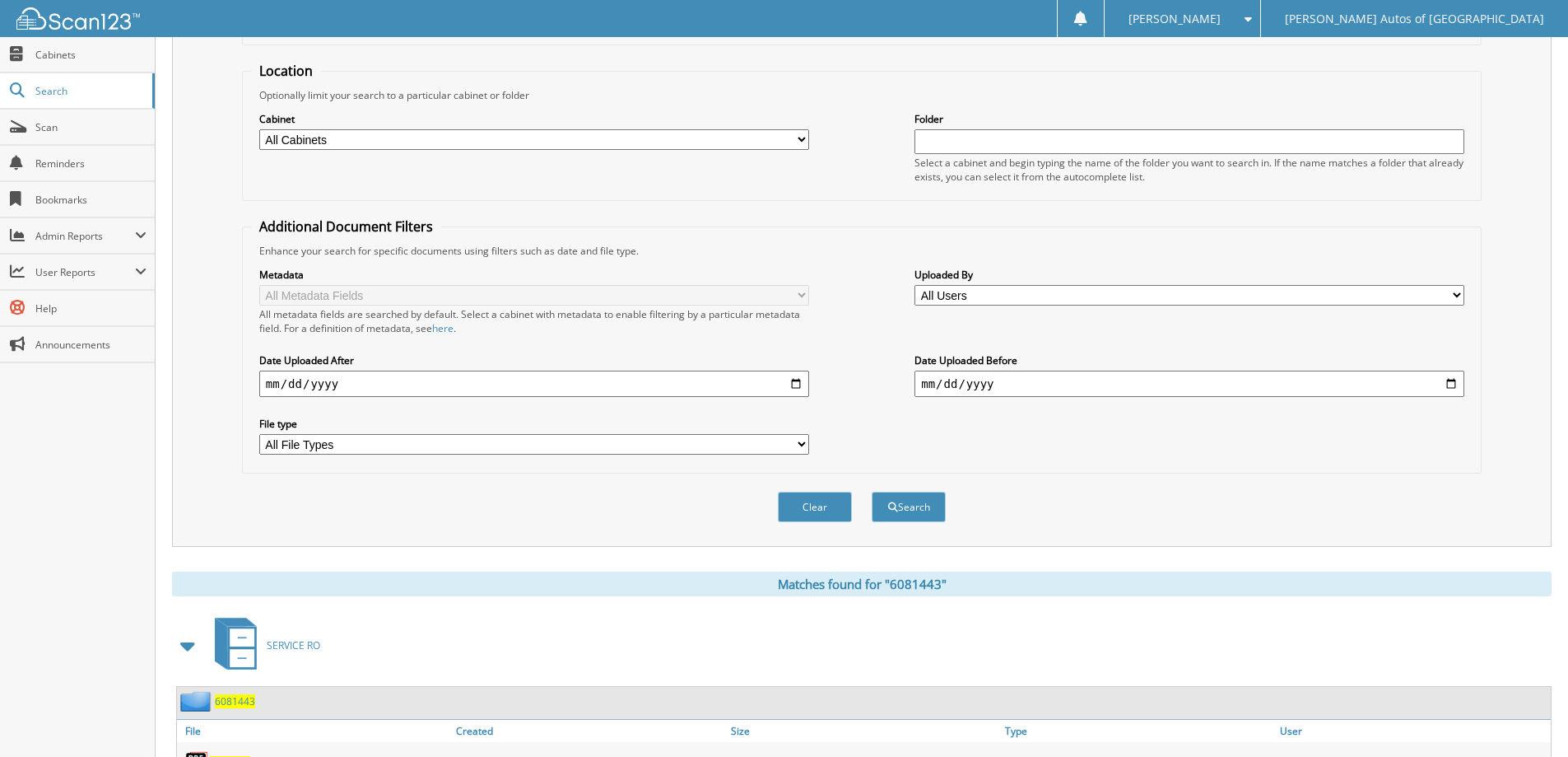
scroll to position [255, 0]
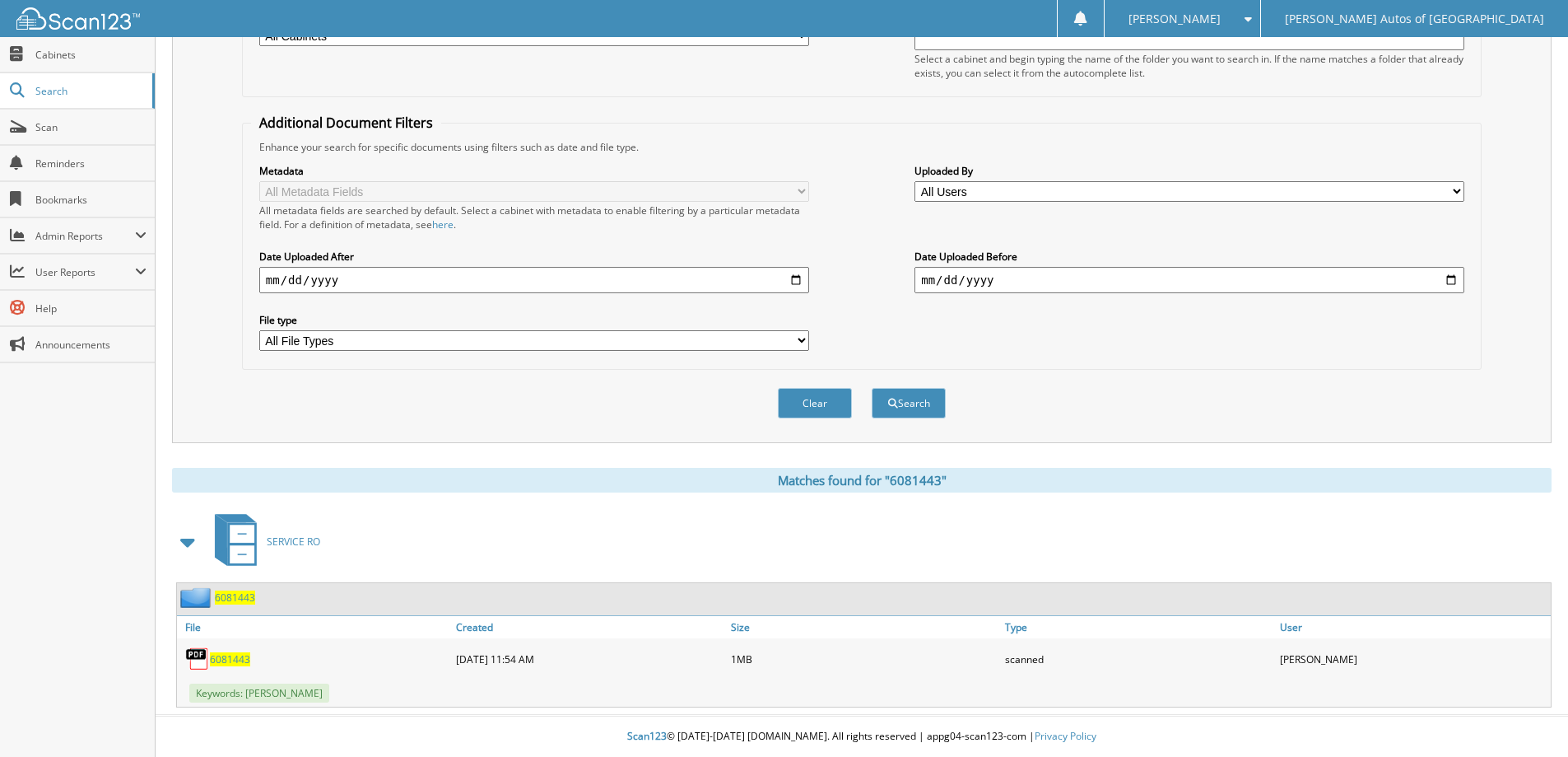
click at [223, 598] on span "6081443" at bounding box center [235, 596] width 41 height 14
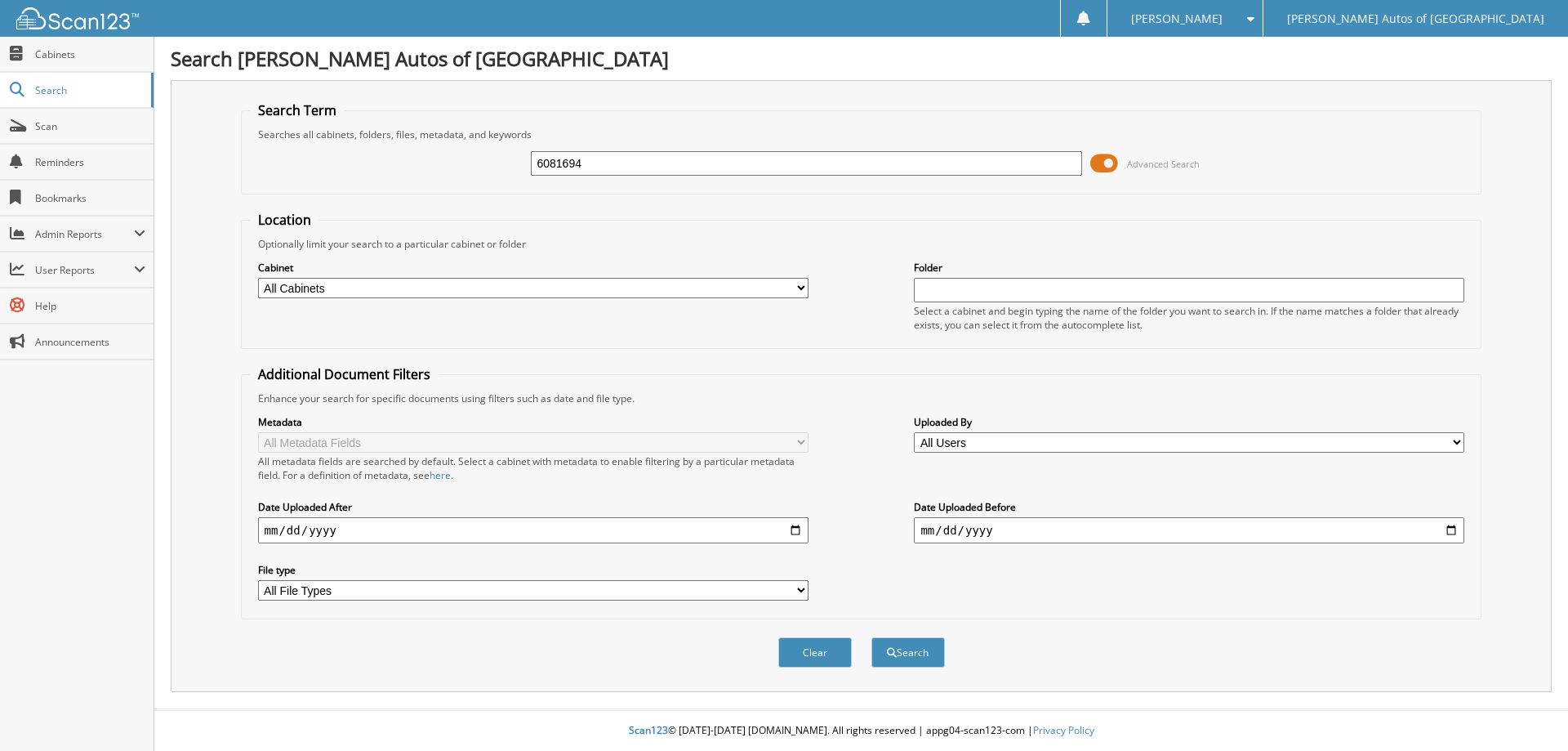
type input "6081694"
click at [872, 637] on button "Search" at bounding box center [909, 652] width 73 height 30
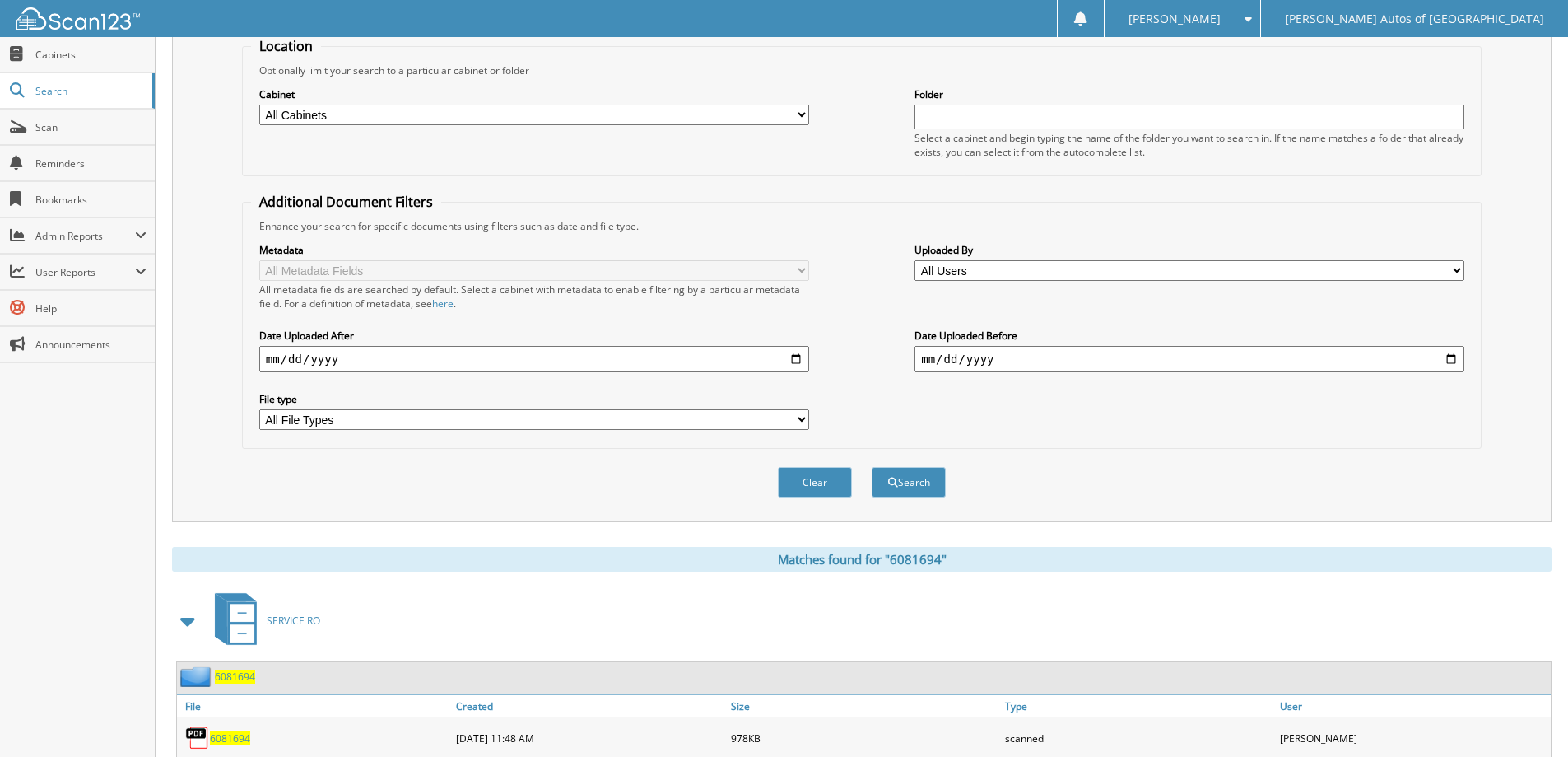
scroll to position [255, 0]
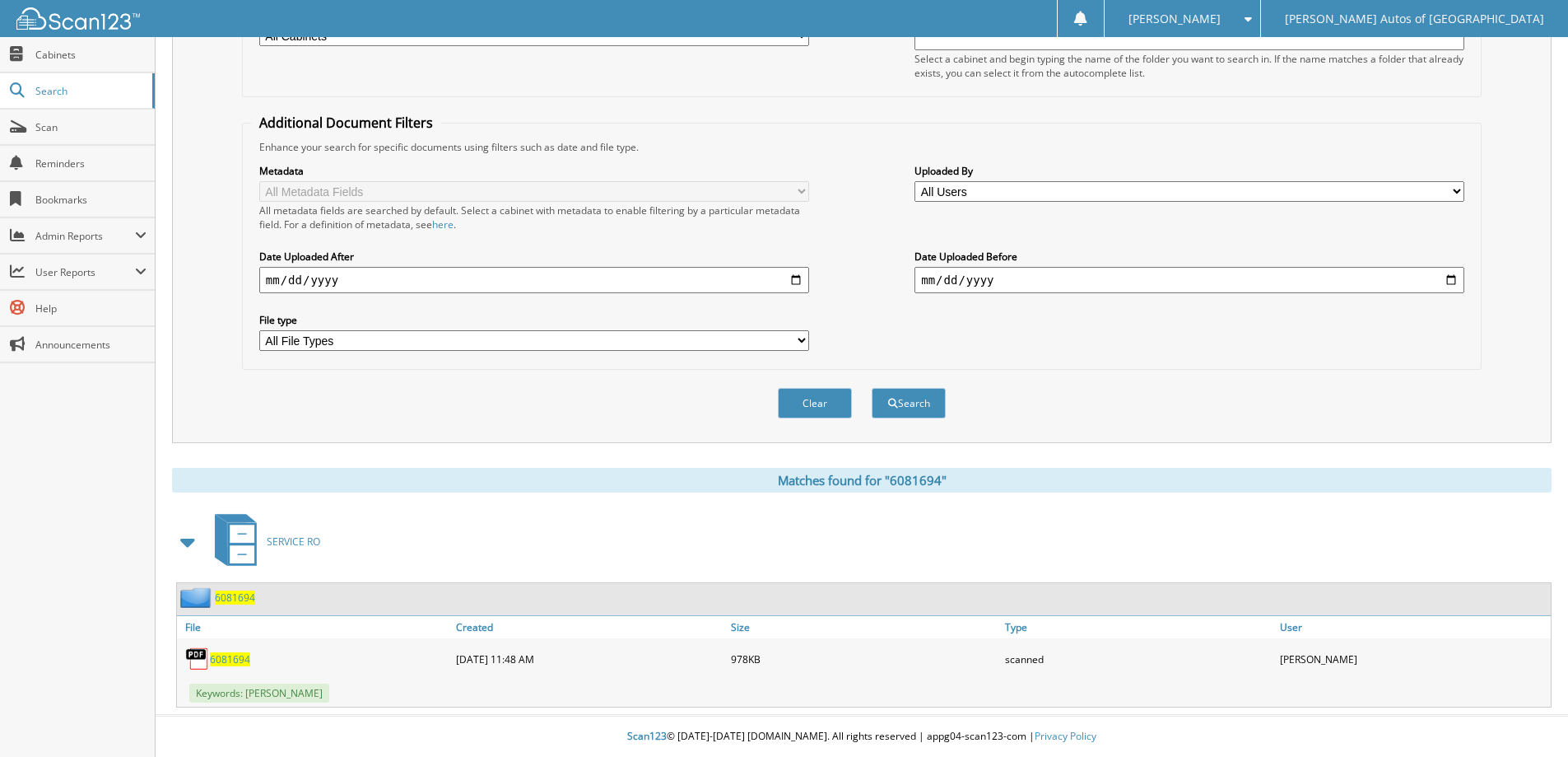
click at [237, 604] on span "6081694" at bounding box center [235, 596] width 41 height 14
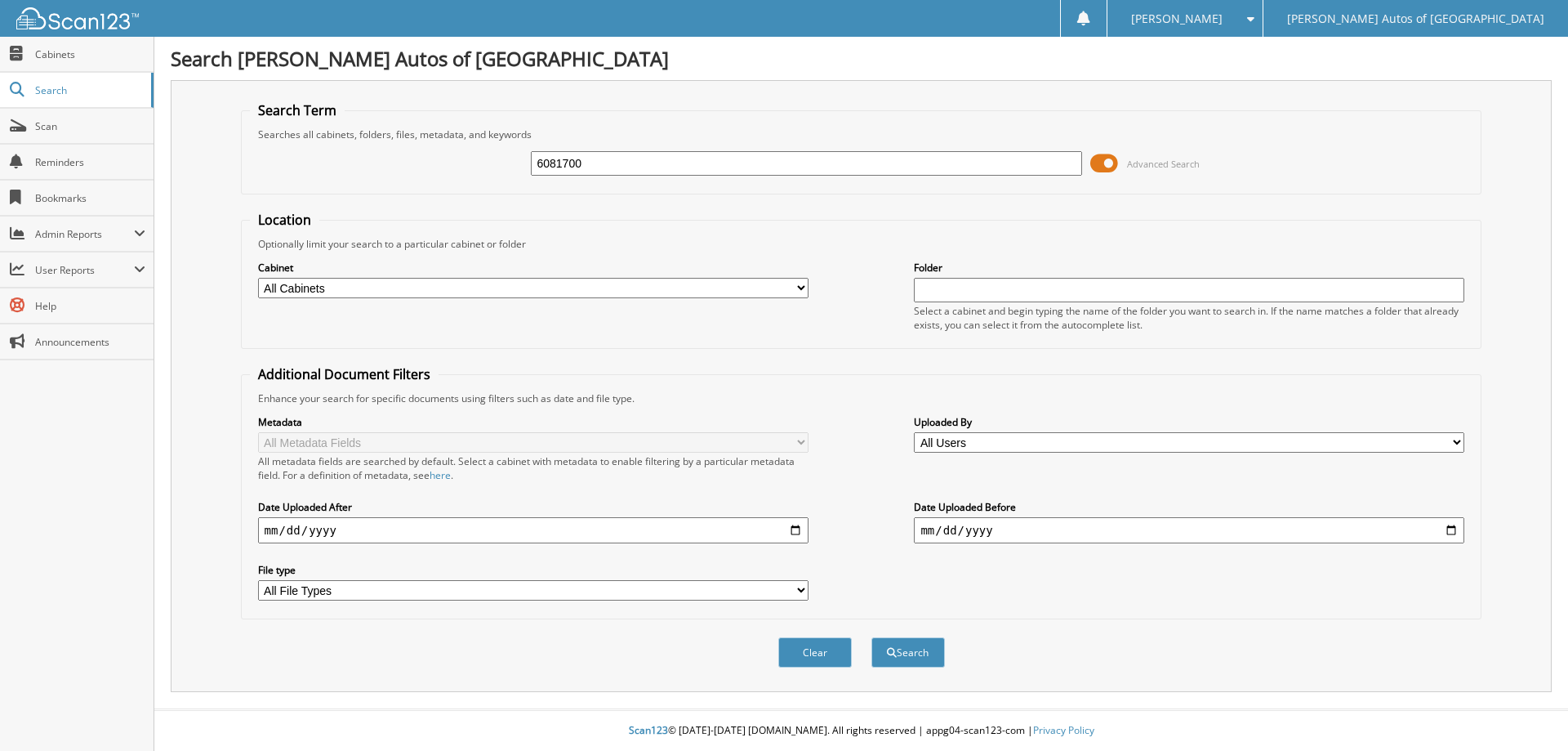
type input "6081700"
click at [872, 637] on button "Search" at bounding box center [909, 652] width 73 height 30
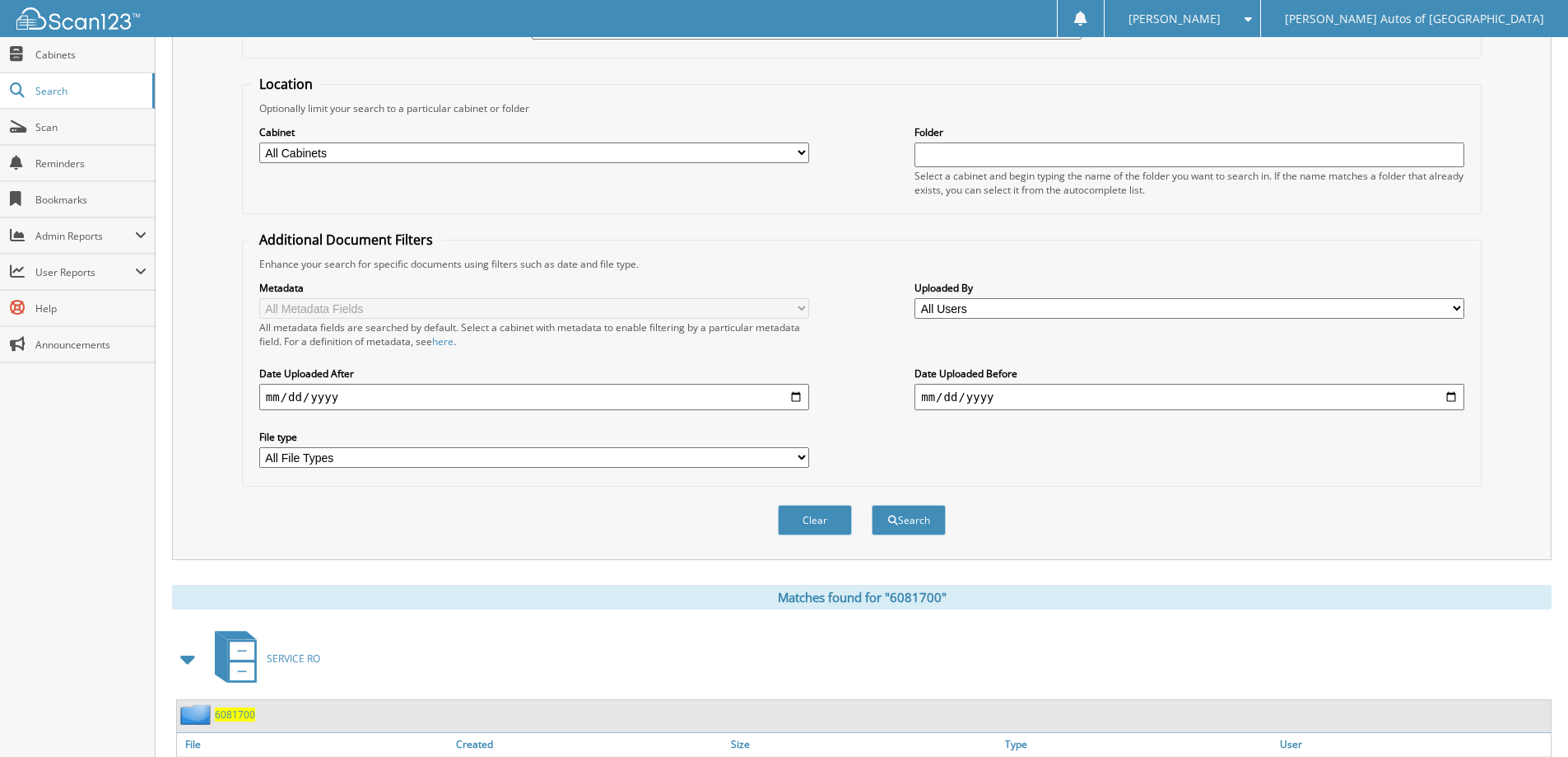
scroll to position [255, 0]
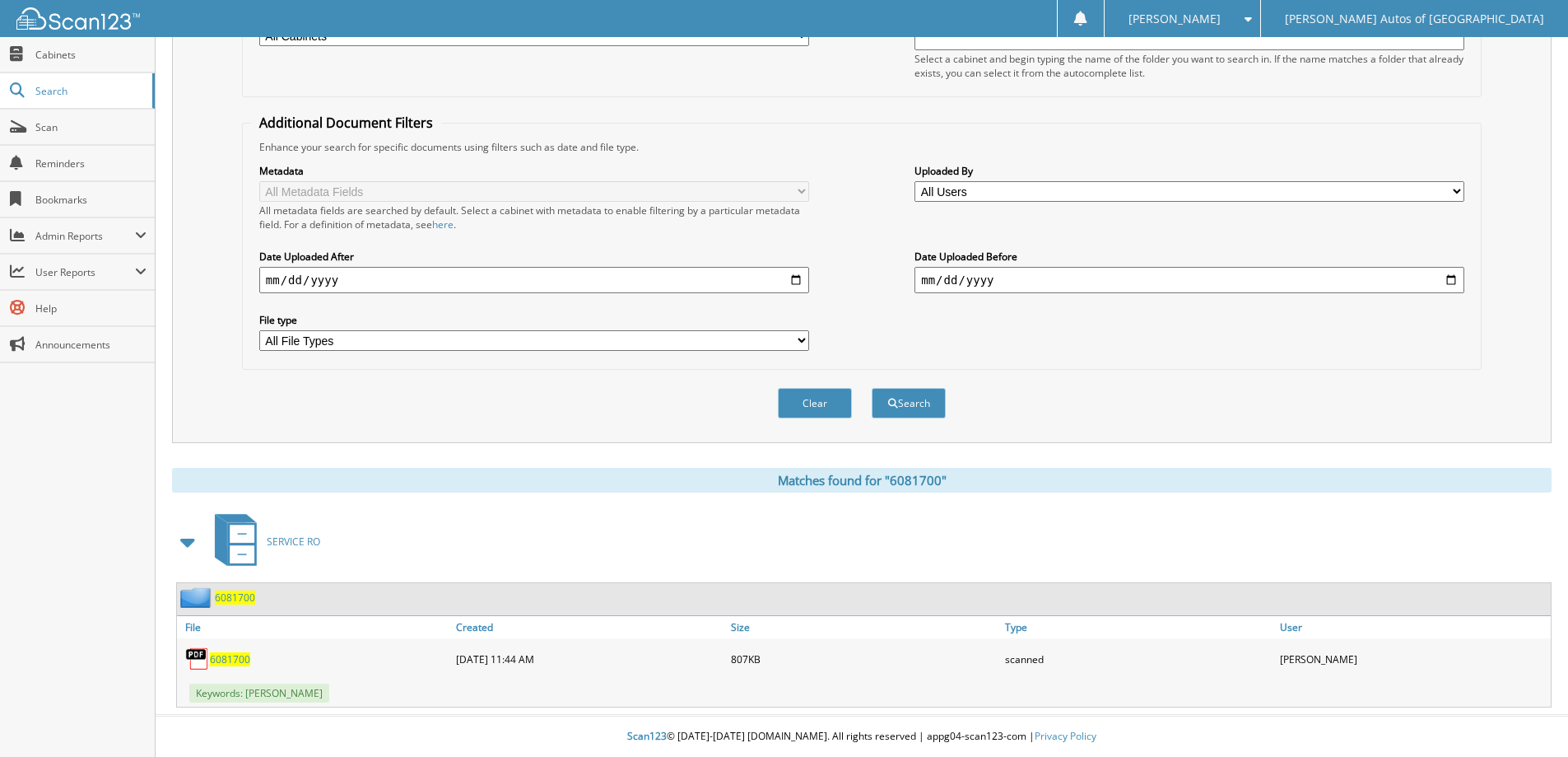
click at [240, 604] on span "6081700" at bounding box center [235, 596] width 41 height 14
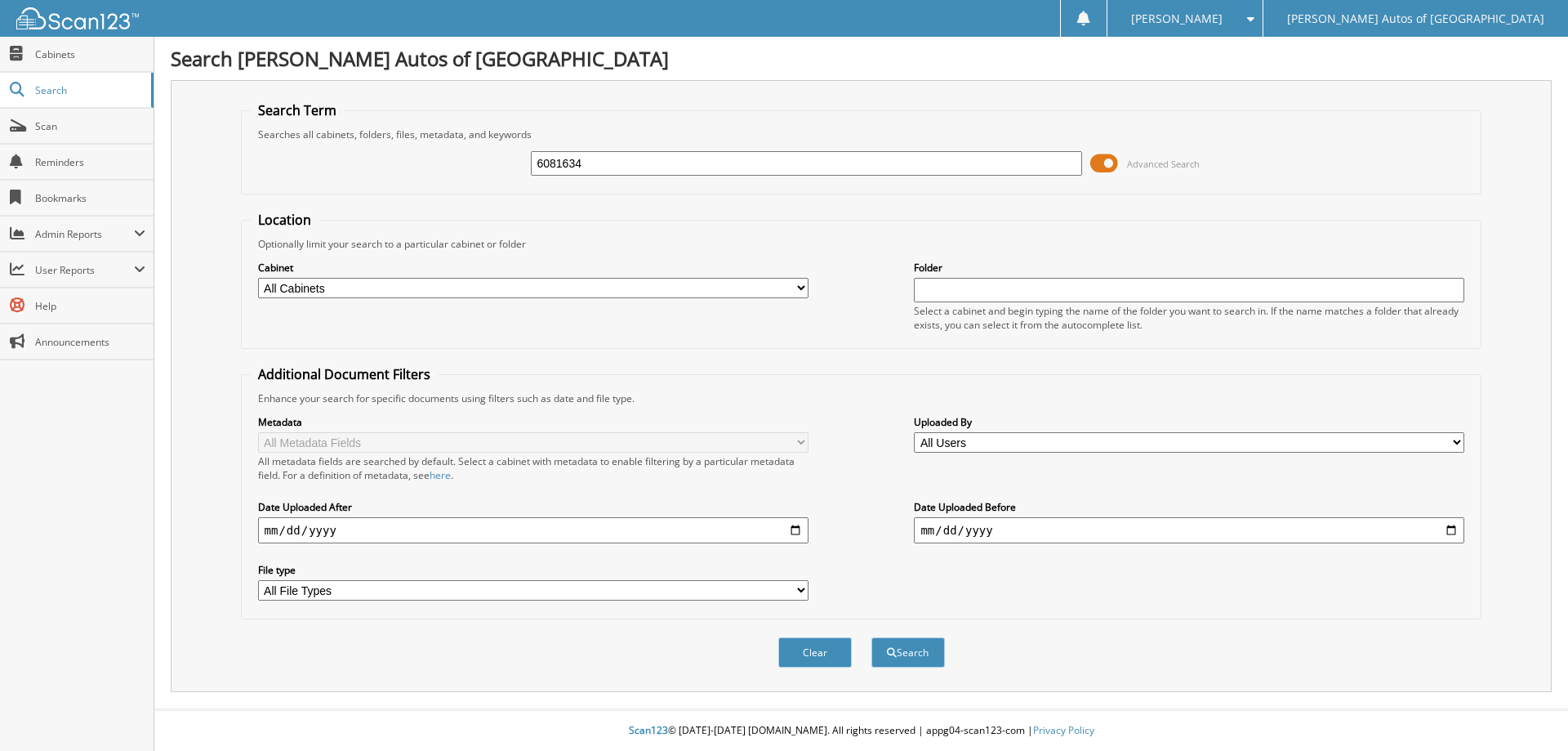
type input "6081634"
click at [872, 637] on button "Search" at bounding box center [909, 652] width 73 height 30
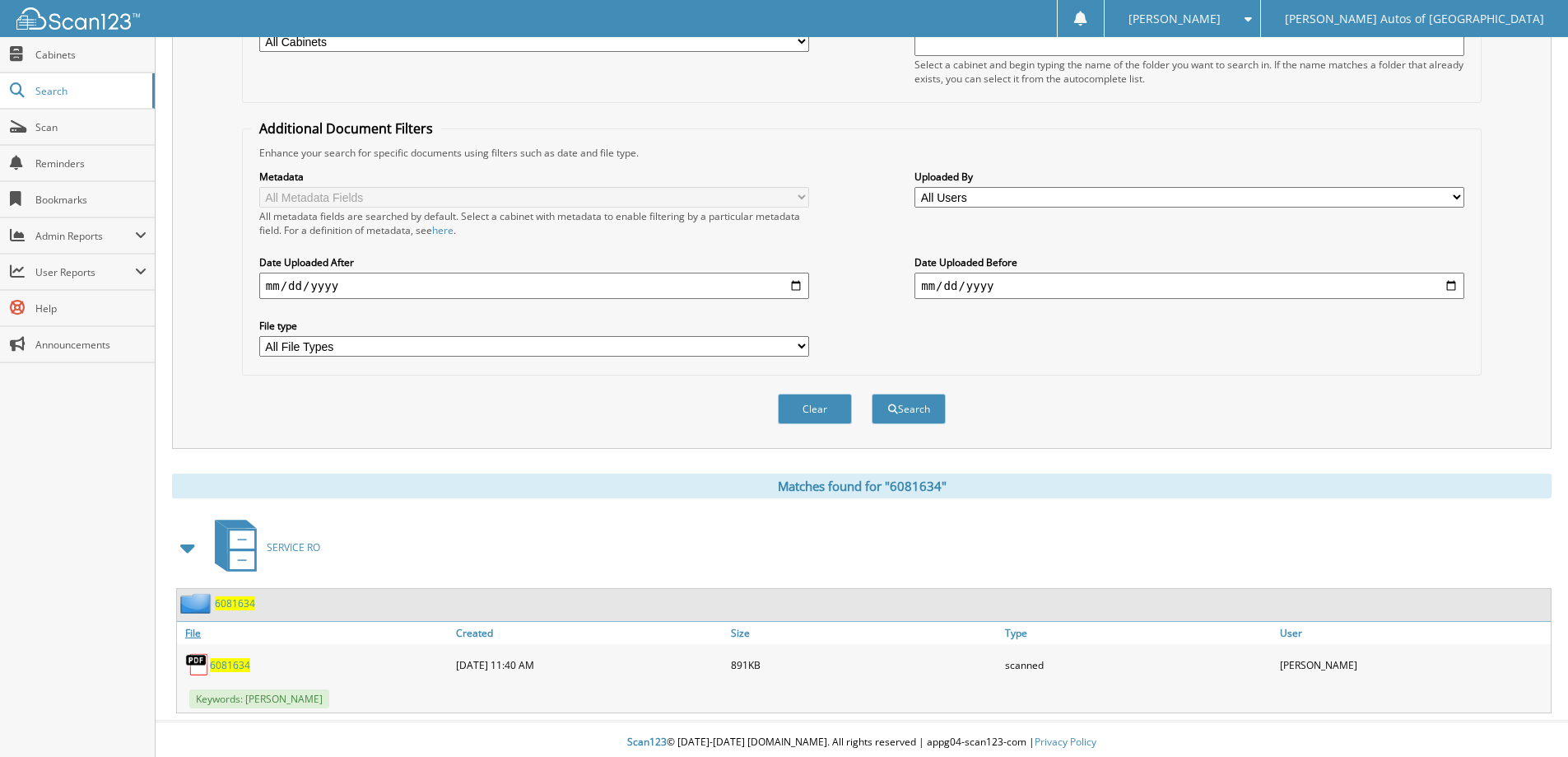
scroll to position [255, 0]
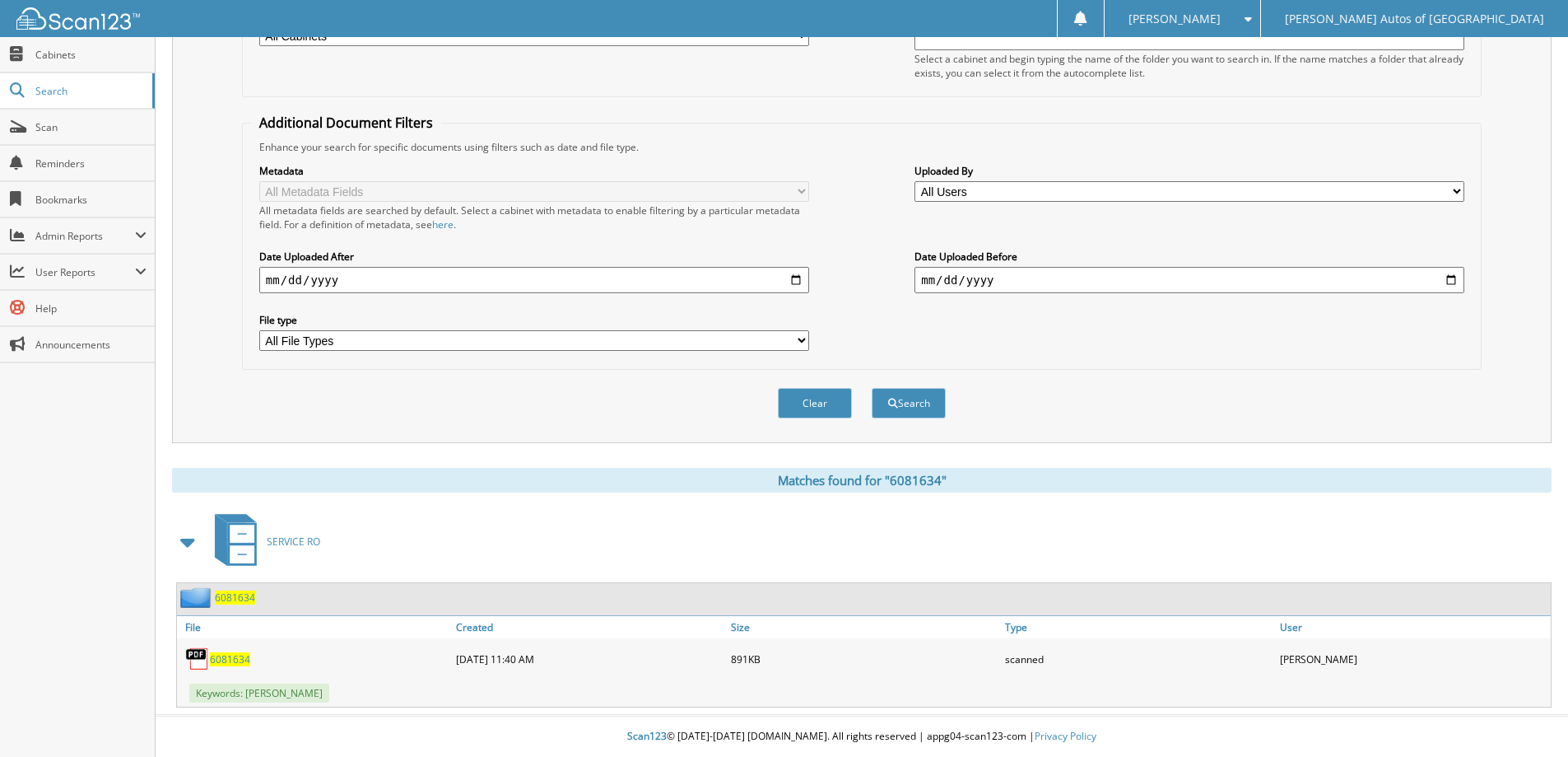
click at [238, 599] on span "6081634" at bounding box center [235, 596] width 41 height 14
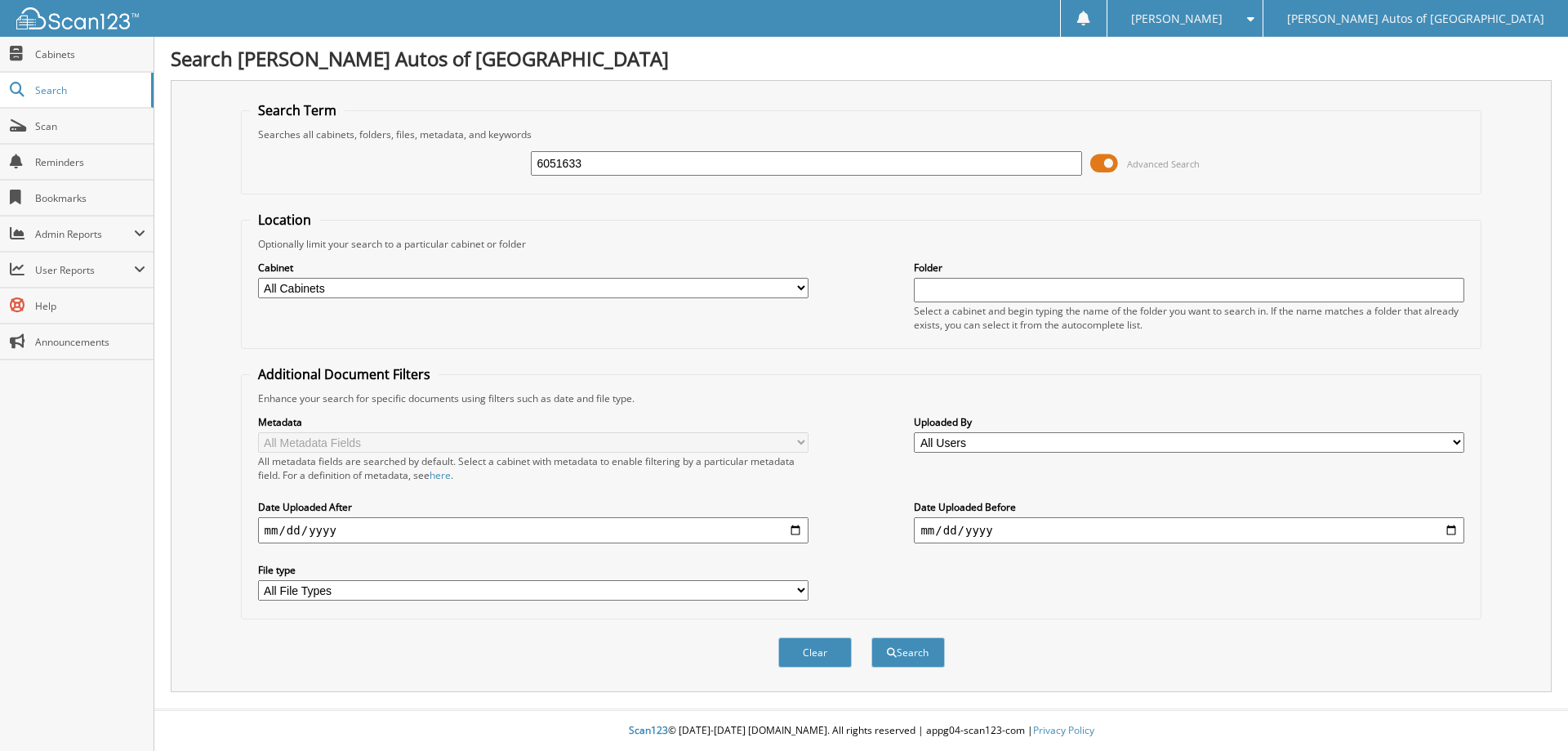
type input "6051633"
click at [872, 637] on button "Search" at bounding box center [909, 652] width 73 height 30
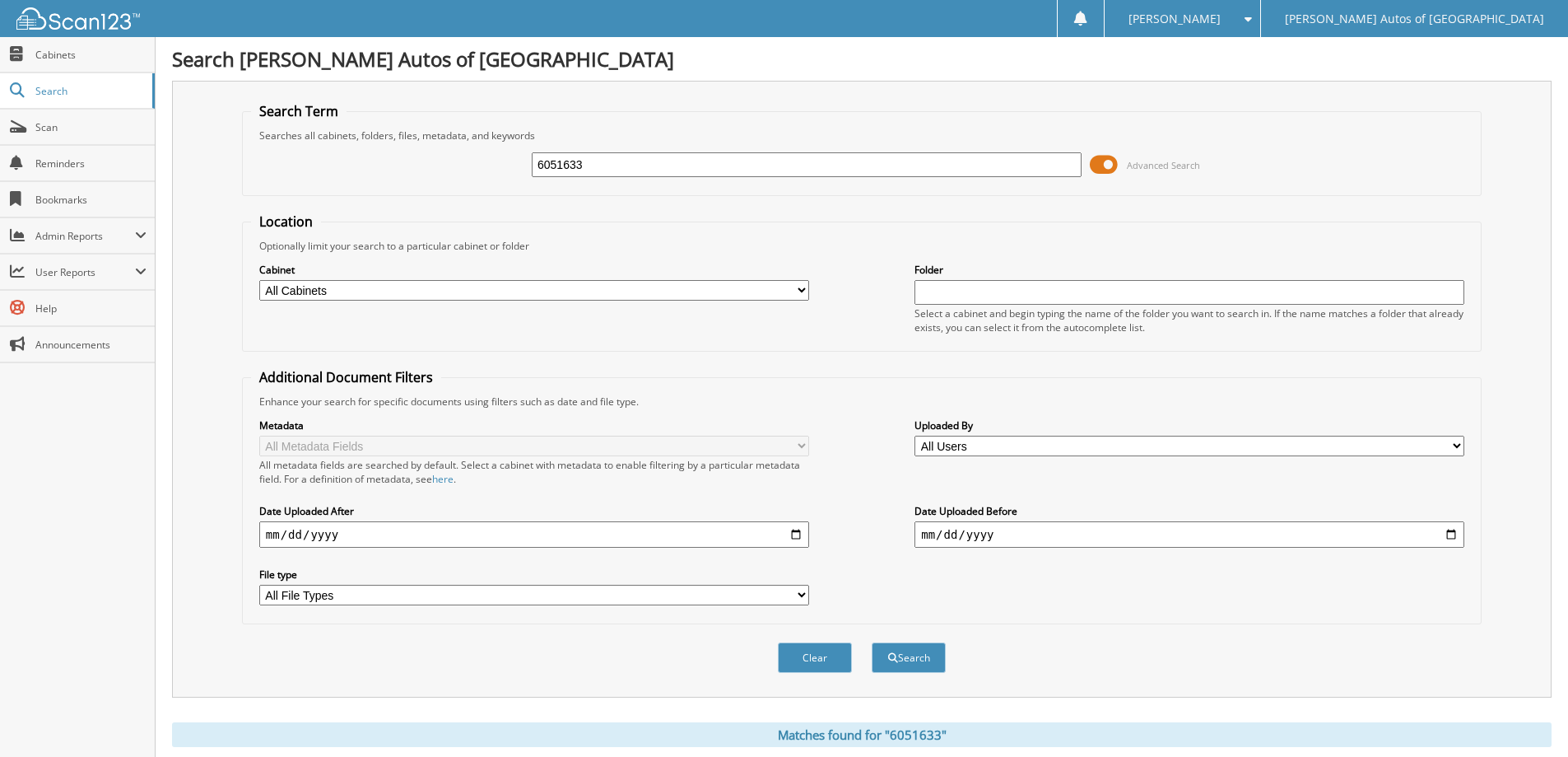
drag, startPoint x: 592, startPoint y: 194, endPoint x: 428, endPoint y: 268, distance: 179.9
click at [428, 268] on form "Search Term Searches all cabinets, folders, files, metadata, and keywords 60516…" at bounding box center [861, 397] width 1239 height 589
type input "6081633"
click at [871, 643] on button "Search" at bounding box center [908, 657] width 74 height 30
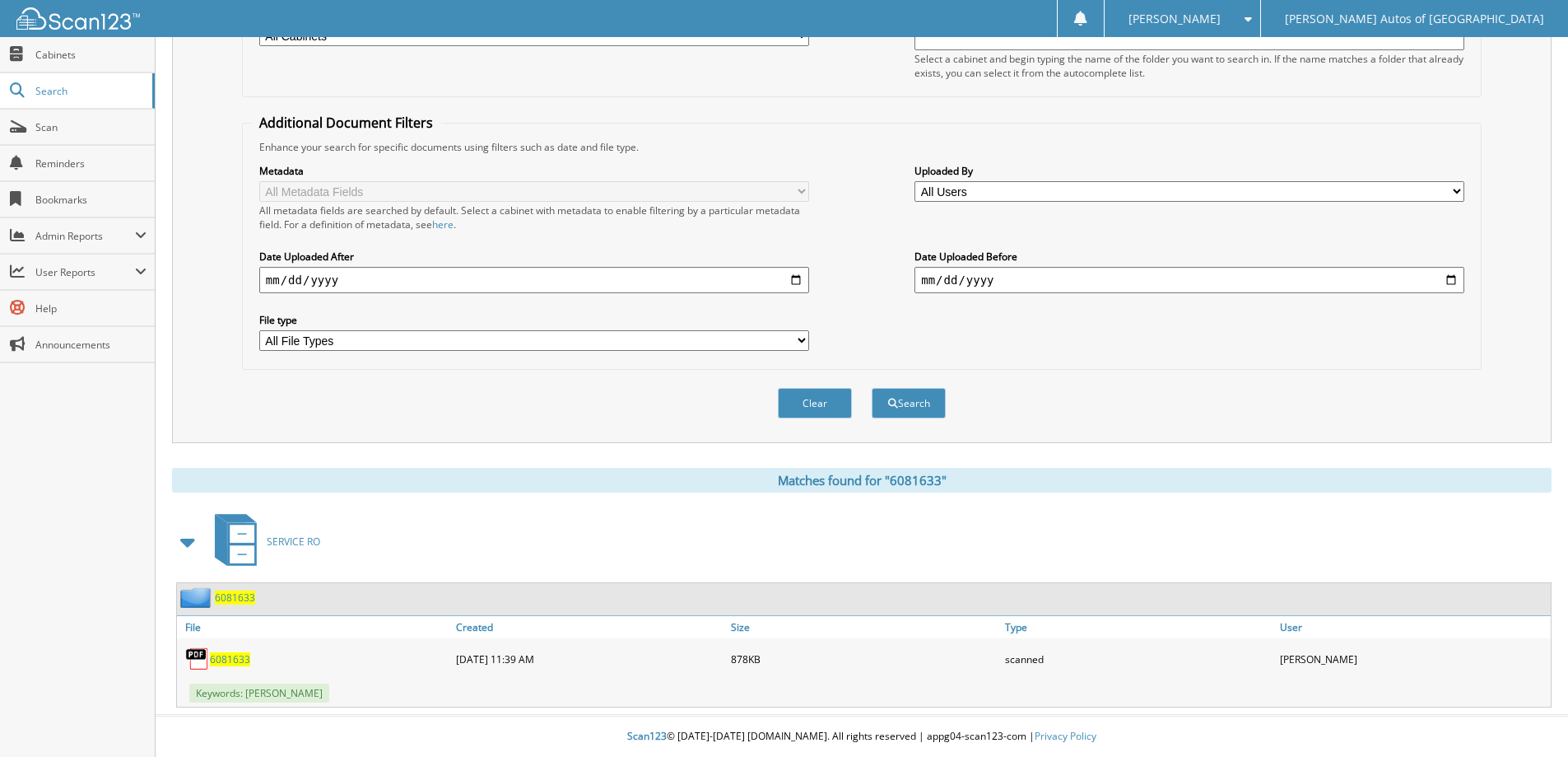
click at [244, 602] on span "6081633" at bounding box center [235, 596] width 41 height 14
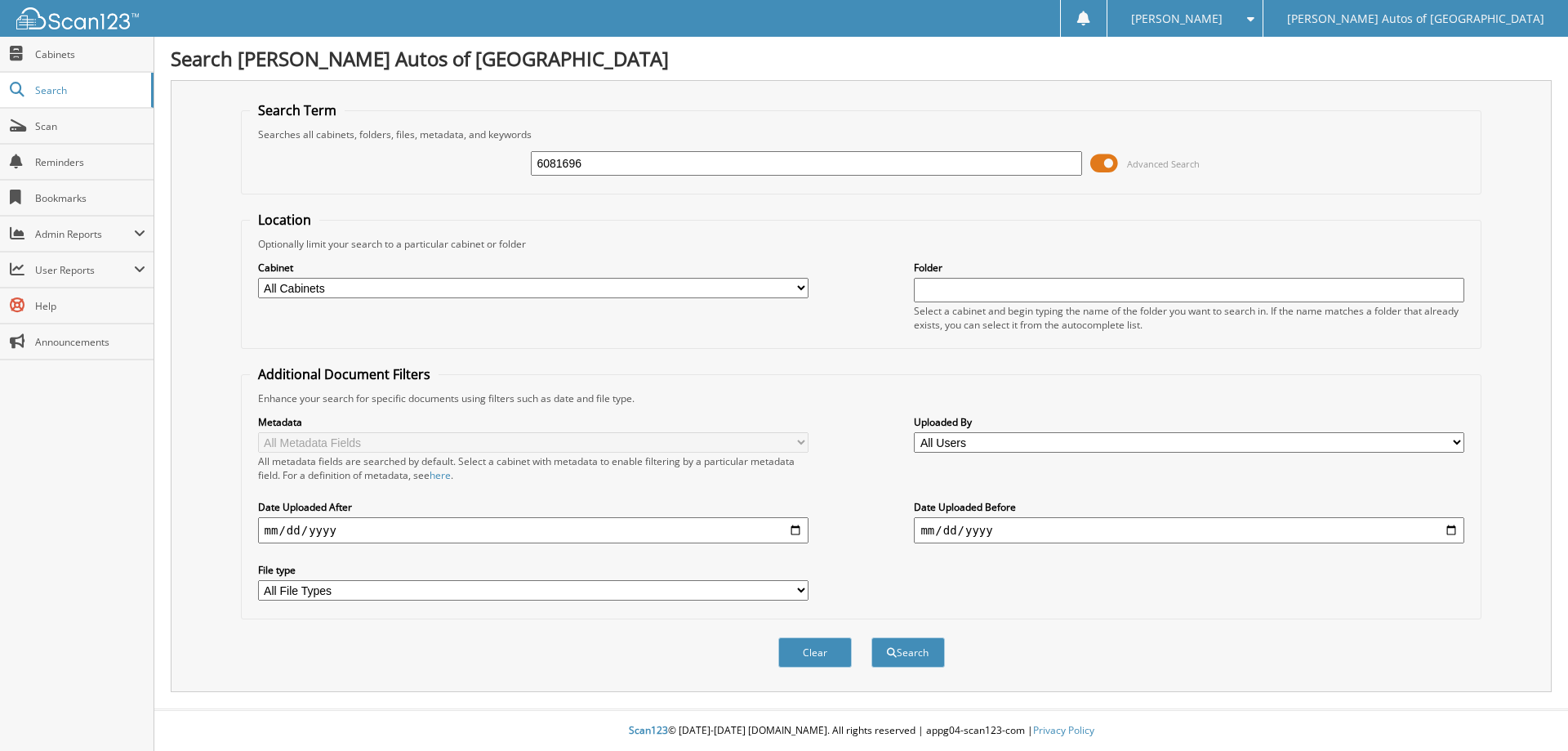
type input "6081696"
click at [872, 637] on button "Search" at bounding box center [909, 652] width 73 height 30
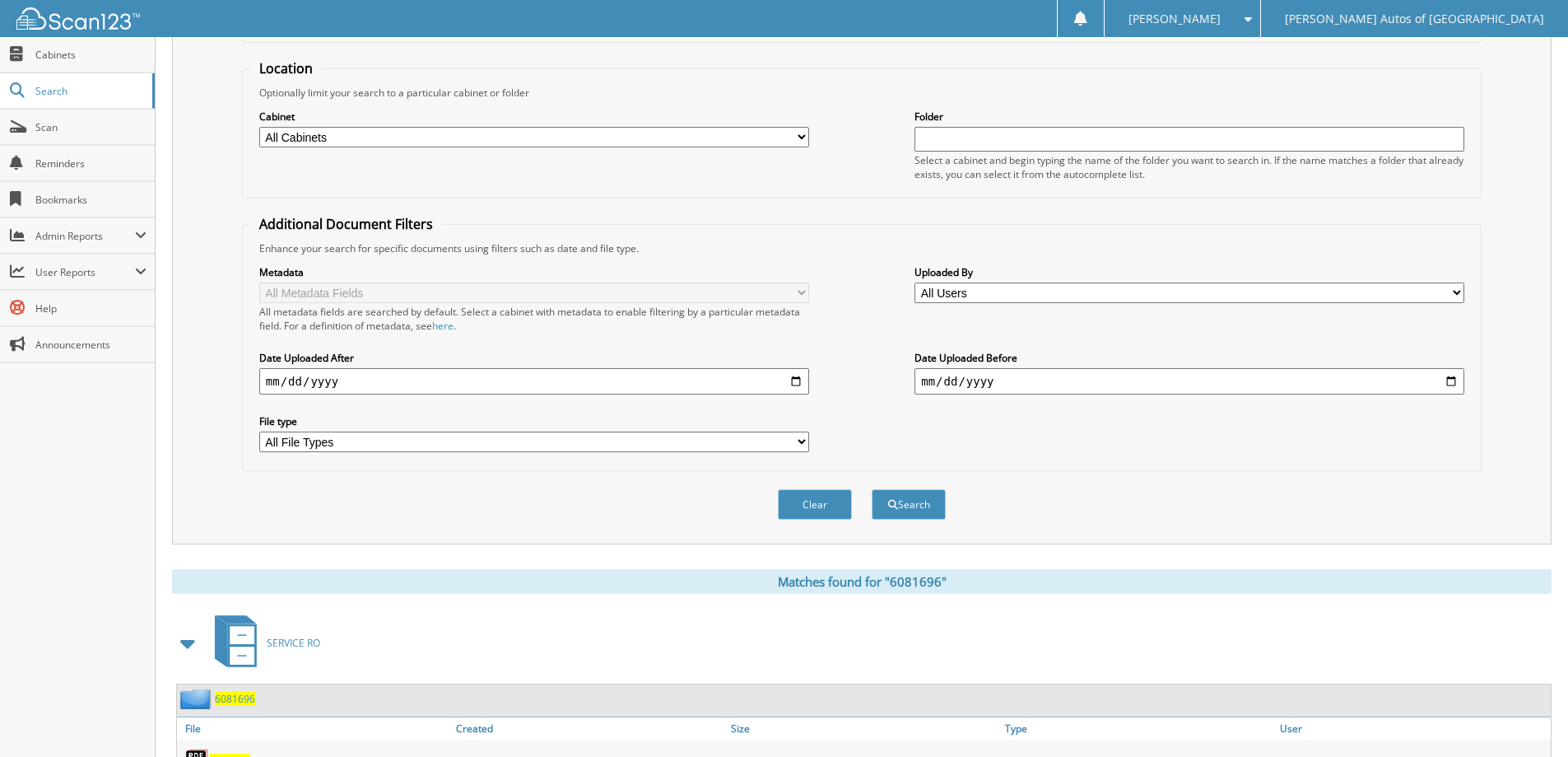
scroll to position [255, 0]
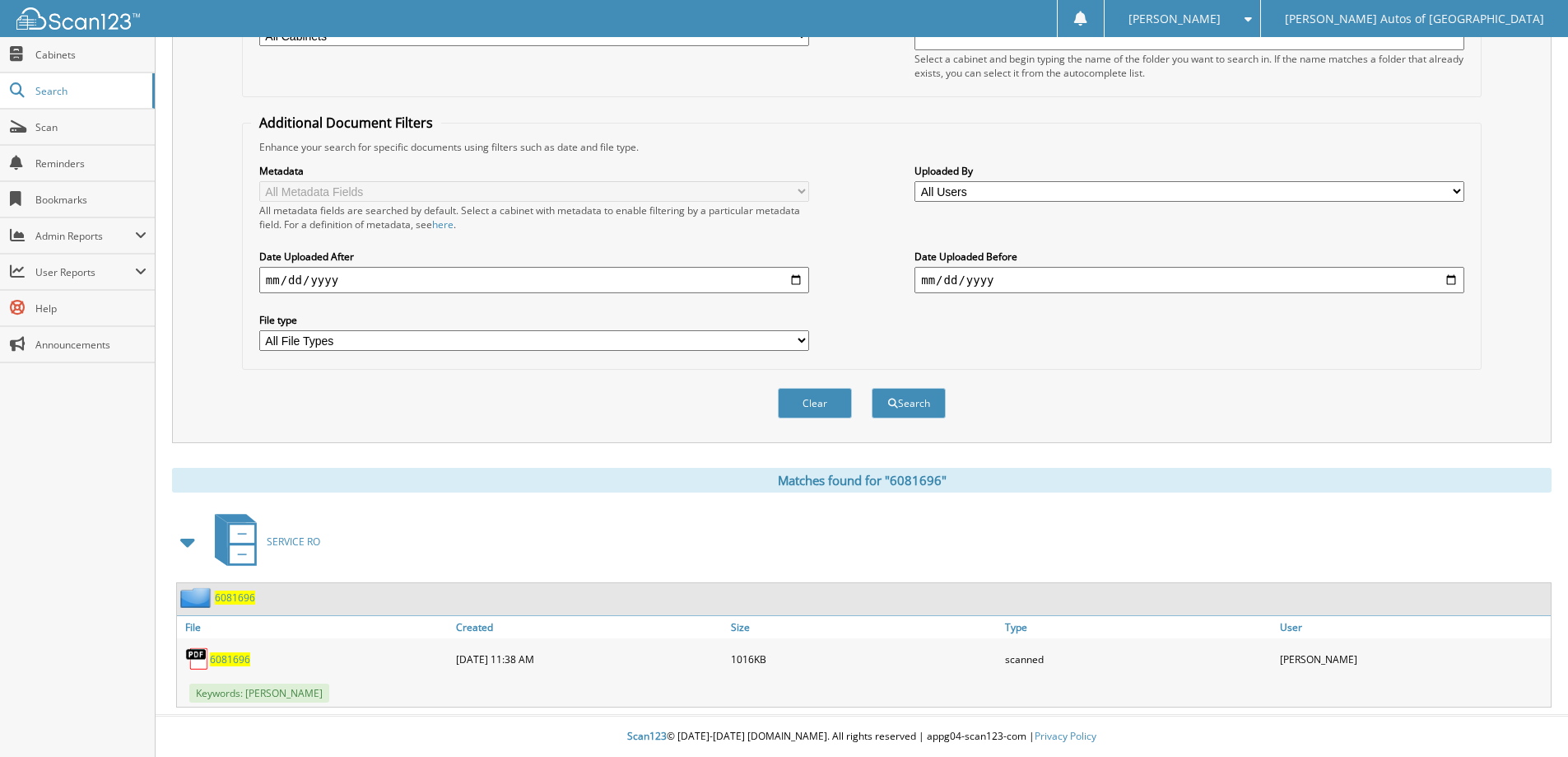
click at [240, 581] on div "SERVICE RO 6081696 File Created" at bounding box center [861, 607] width 1380 height 198
click at [236, 599] on span "6081696" at bounding box center [235, 596] width 41 height 14
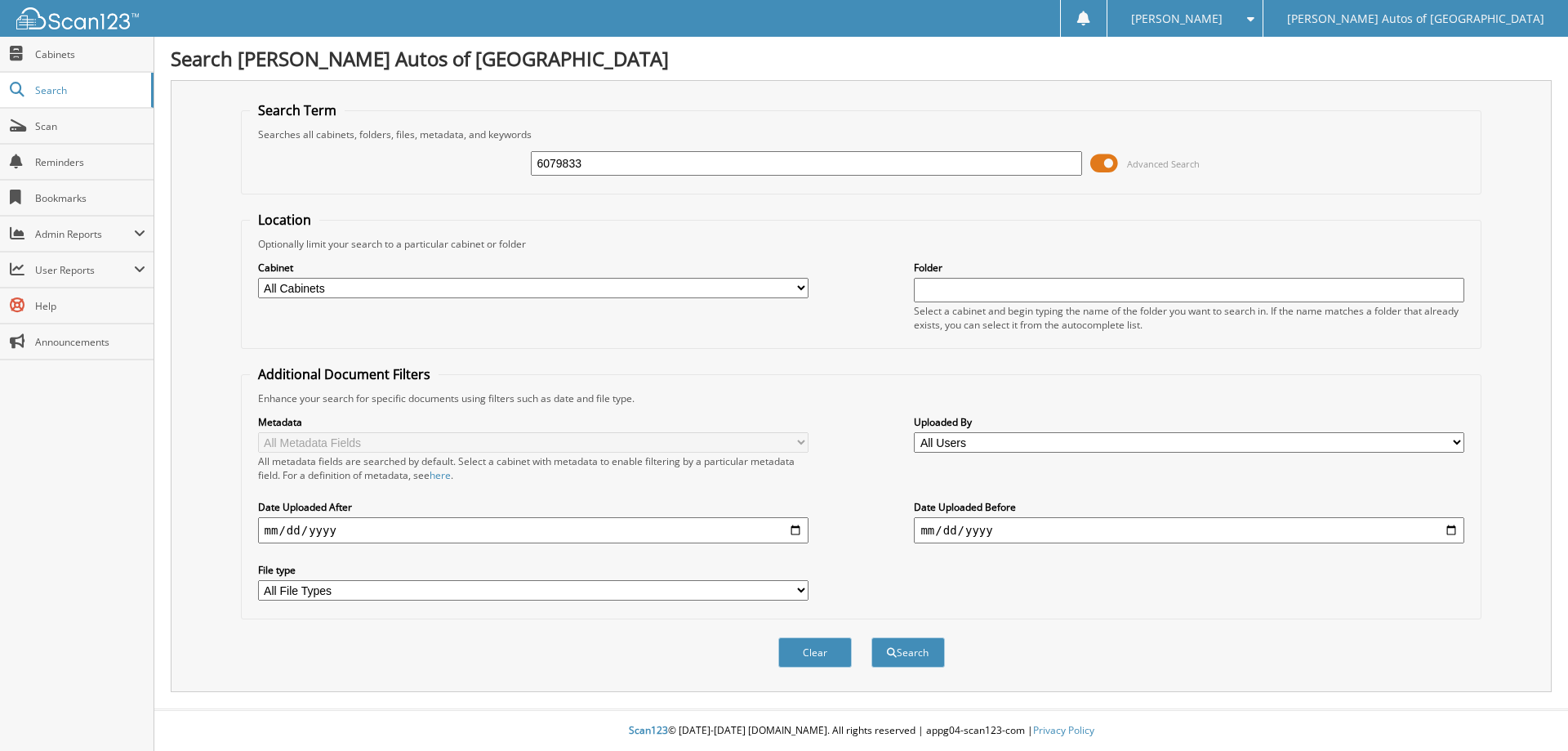
type input "6079833"
click at [872, 637] on button "Search" at bounding box center [909, 652] width 73 height 30
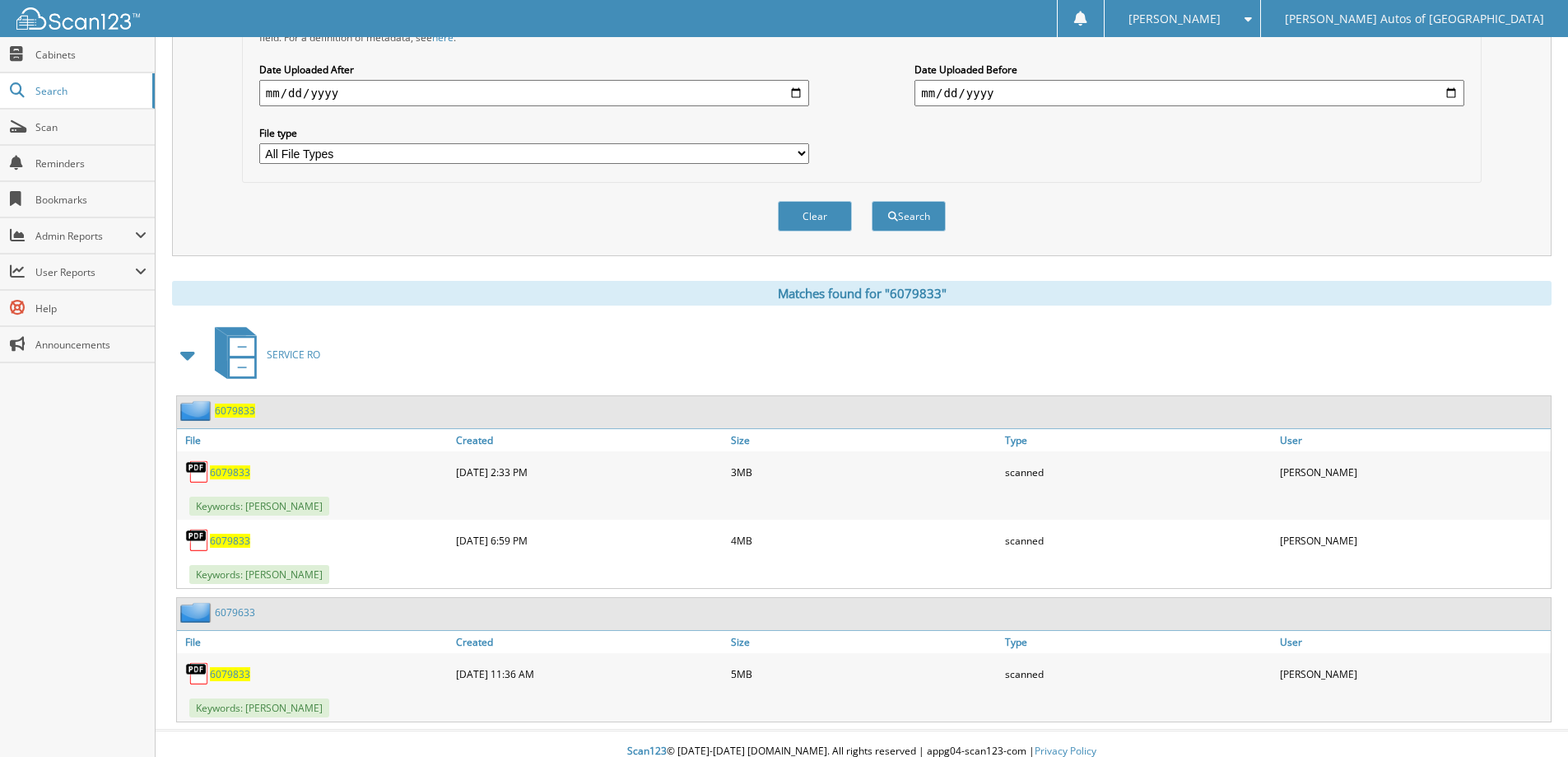
scroll to position [457, 0]
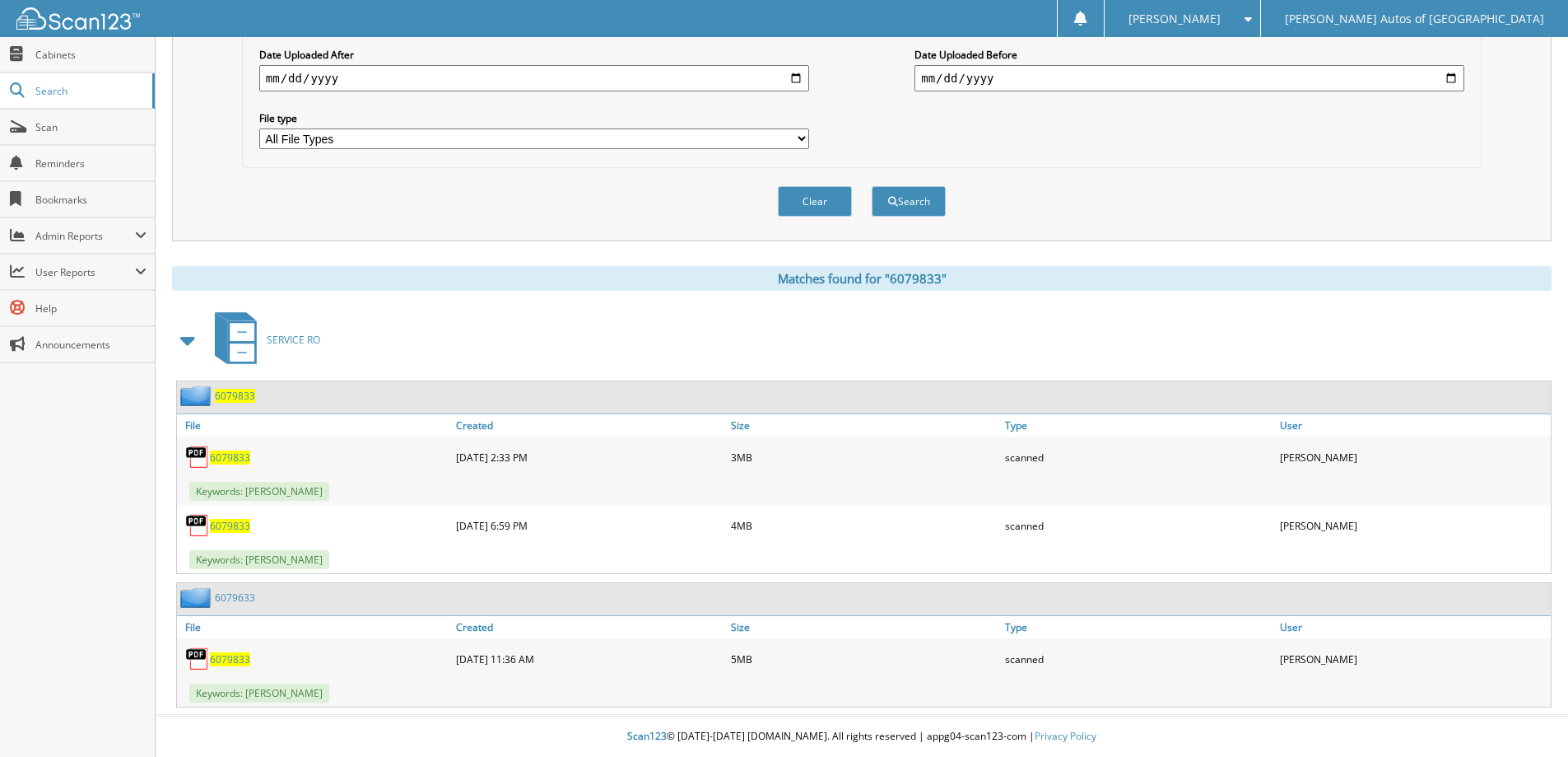
click at [233, 599] on link "6079633" at bounding box center [235, 596] width 41 height 14
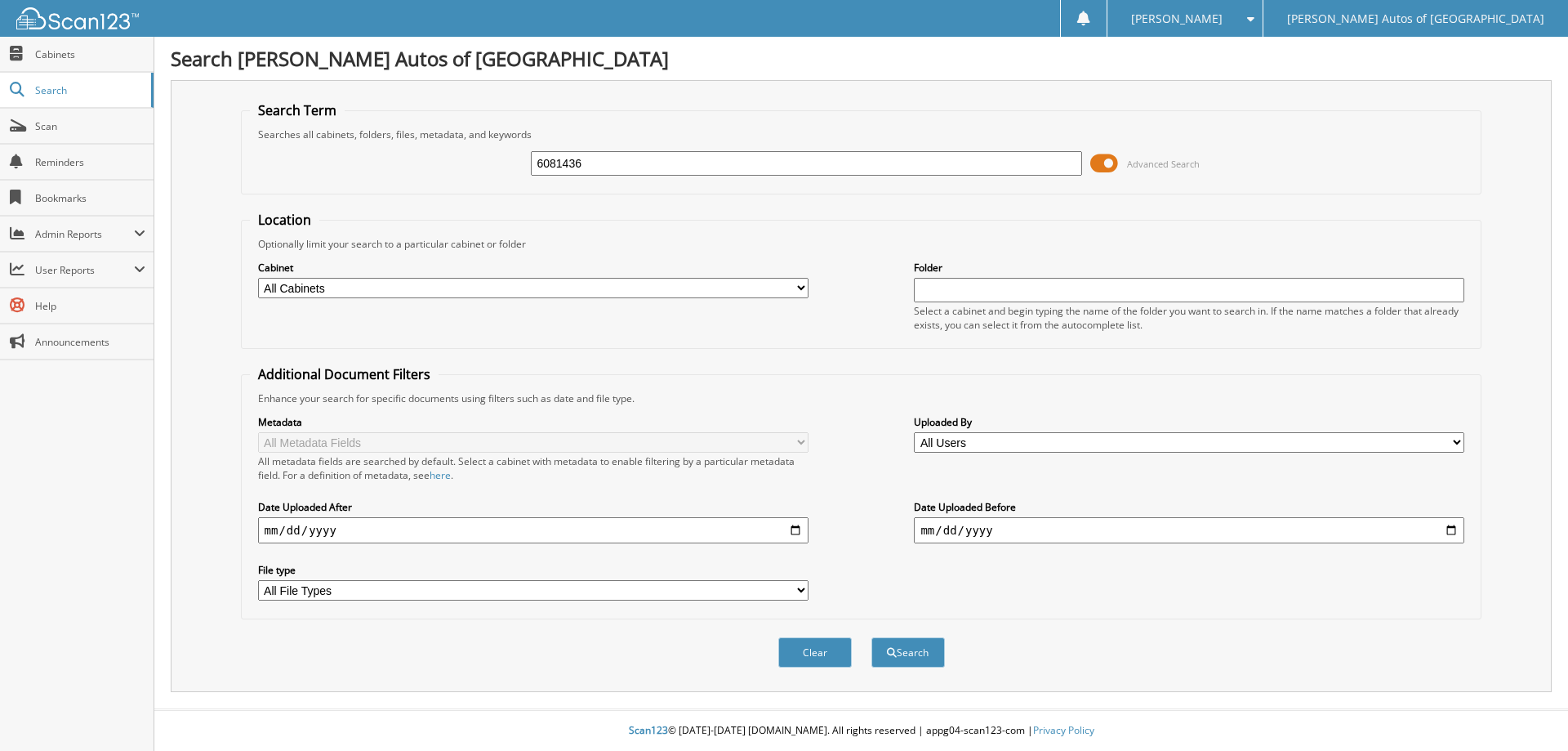
type input "6081436"
click at [872, 637] on button "Search" at bounding box center [909, 652] width 73 height 30
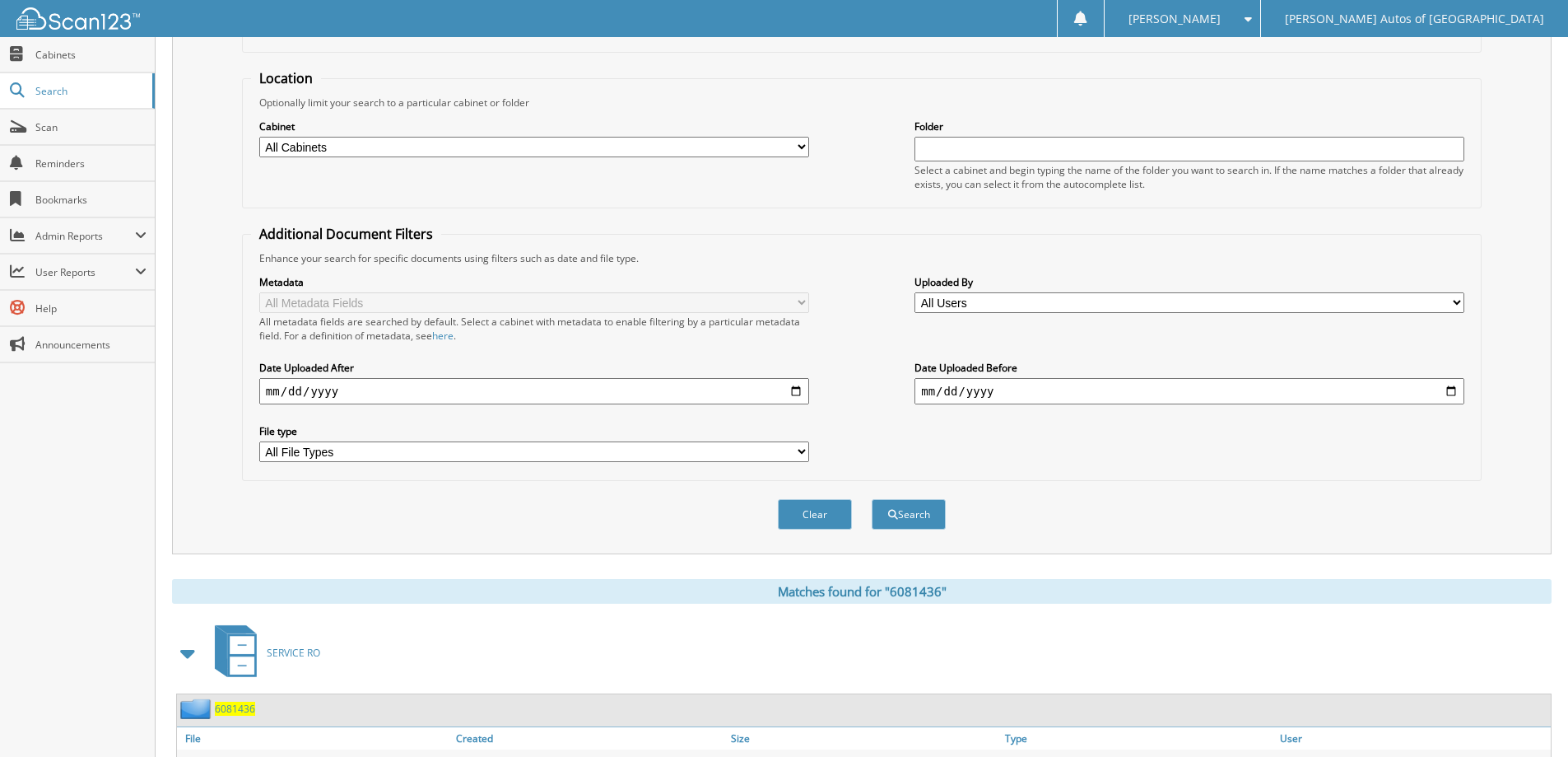
scroll to position [255, 0]
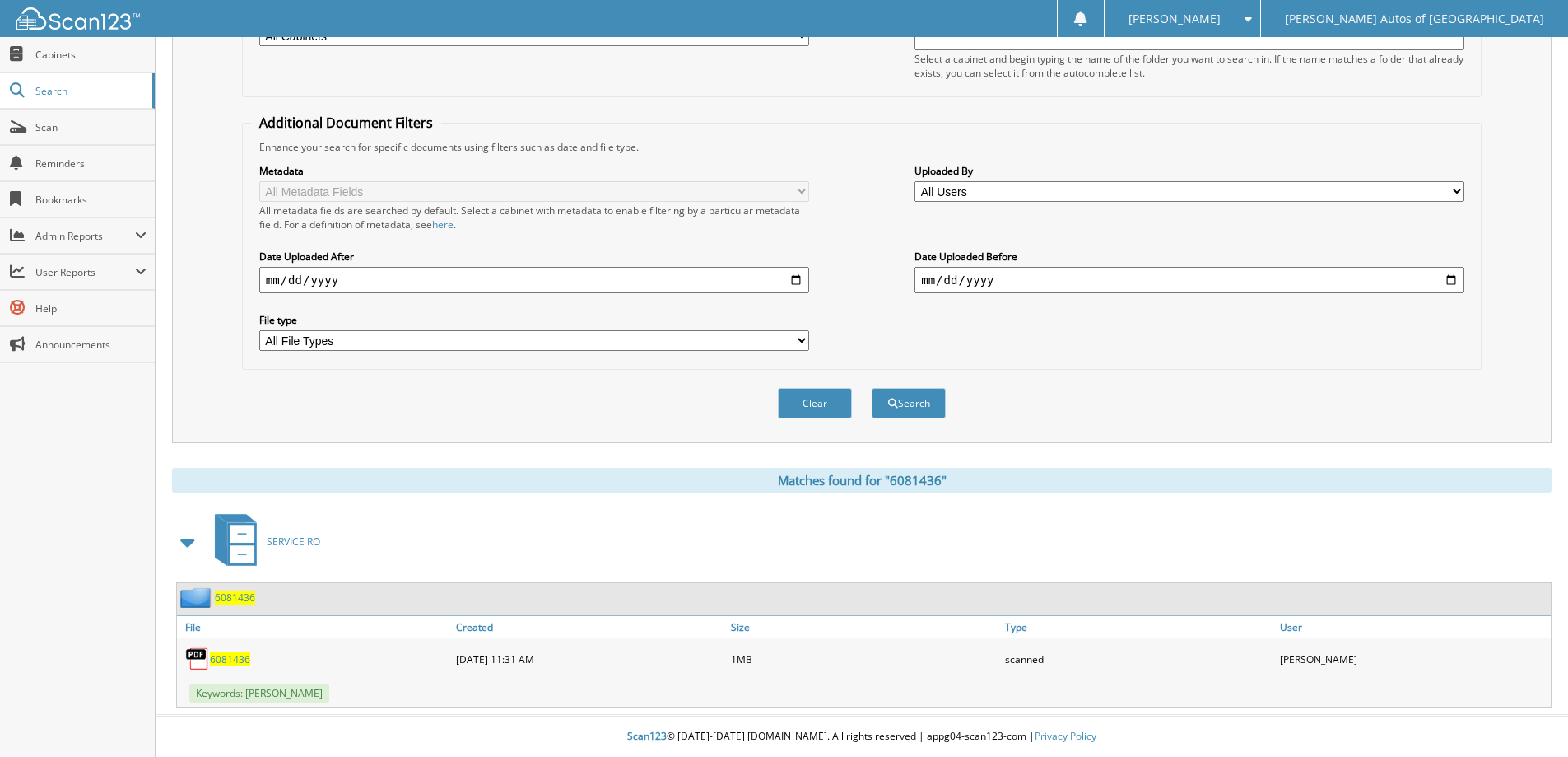
click at [237, 599] on span "6081436" at bounding box center [235, 596] width 41 height 14
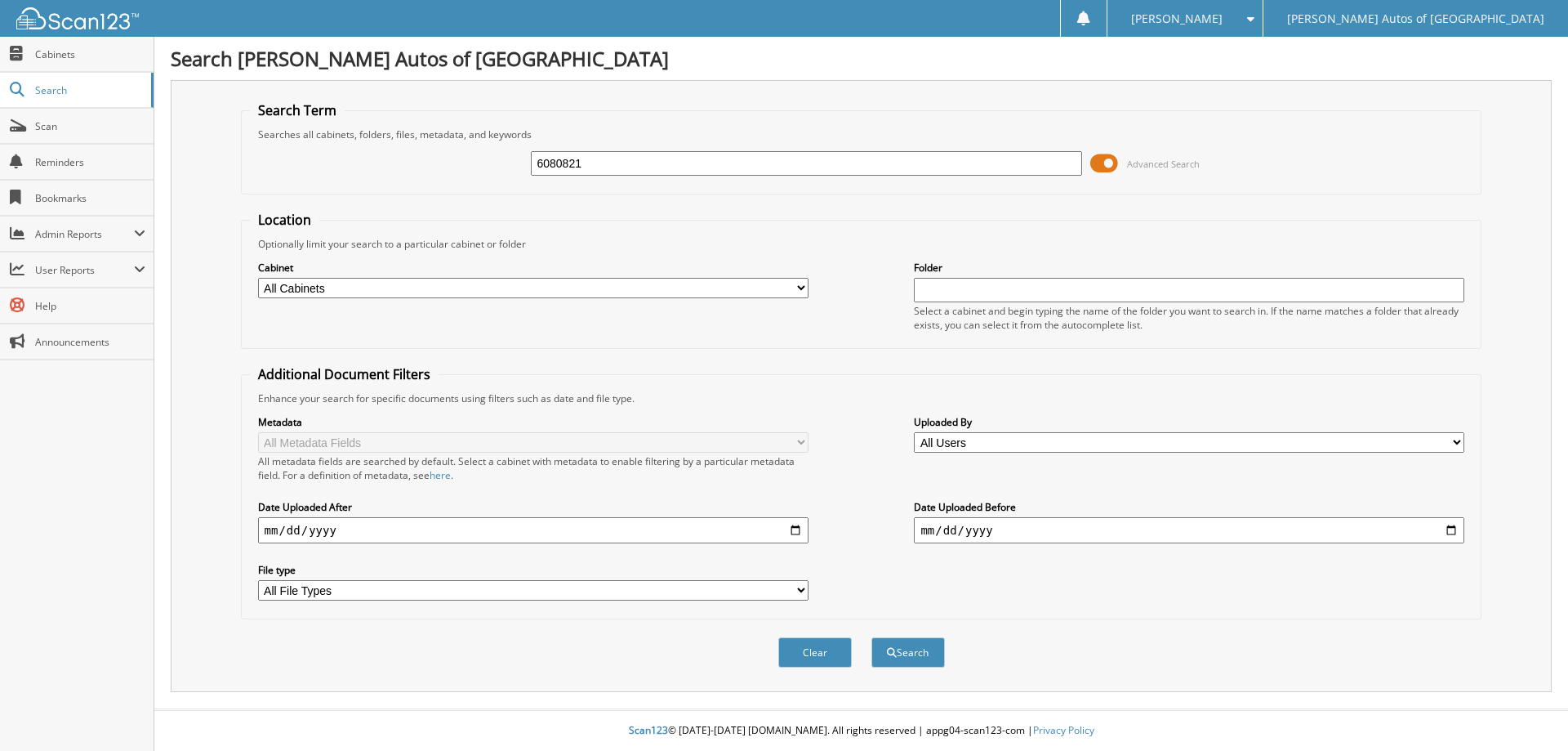
type input "6080821"
click at [872, 637] on button "Search" at bounding box center [909, 652] width 73 height 30
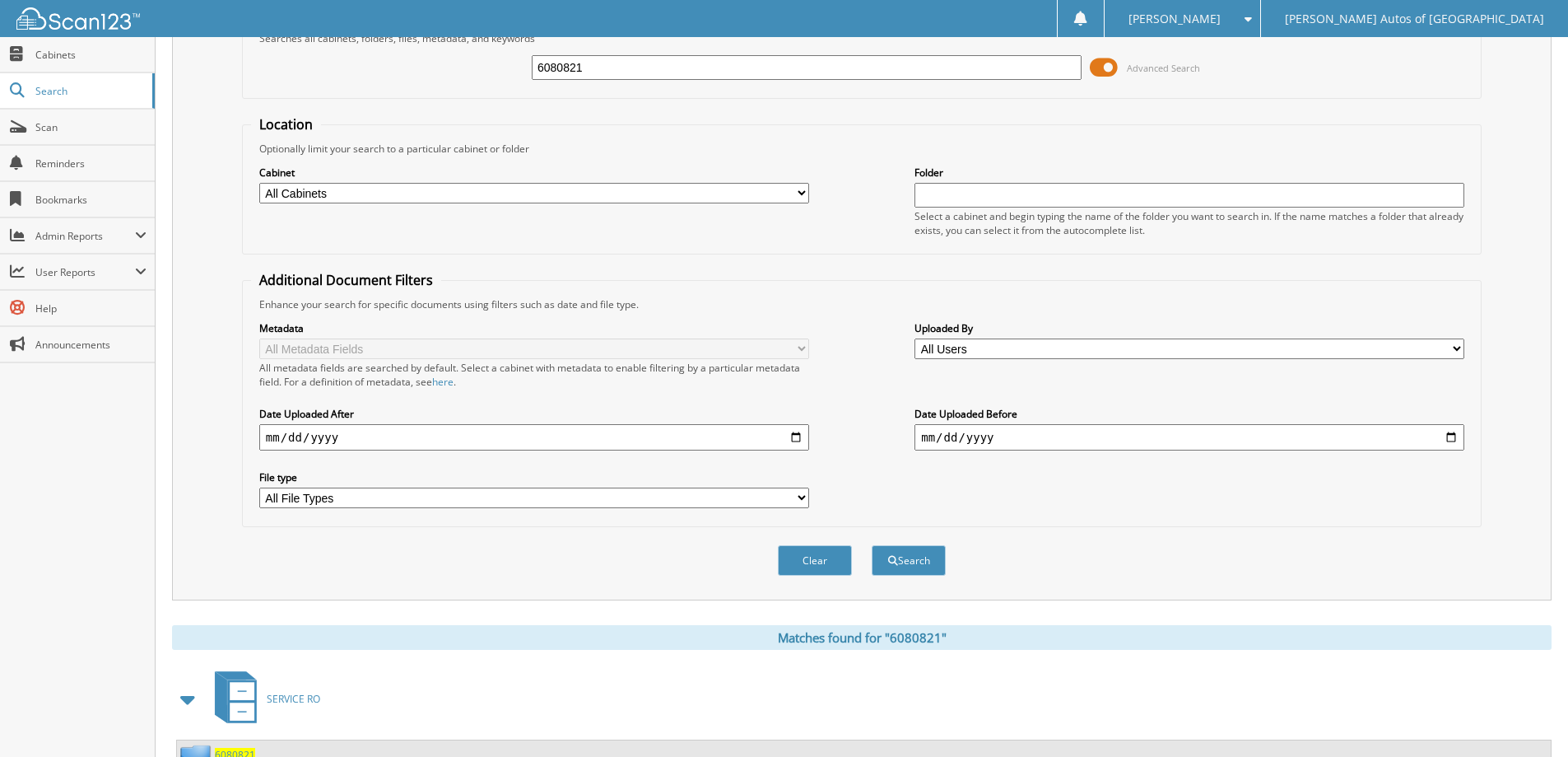
scroll to position [163, 0]
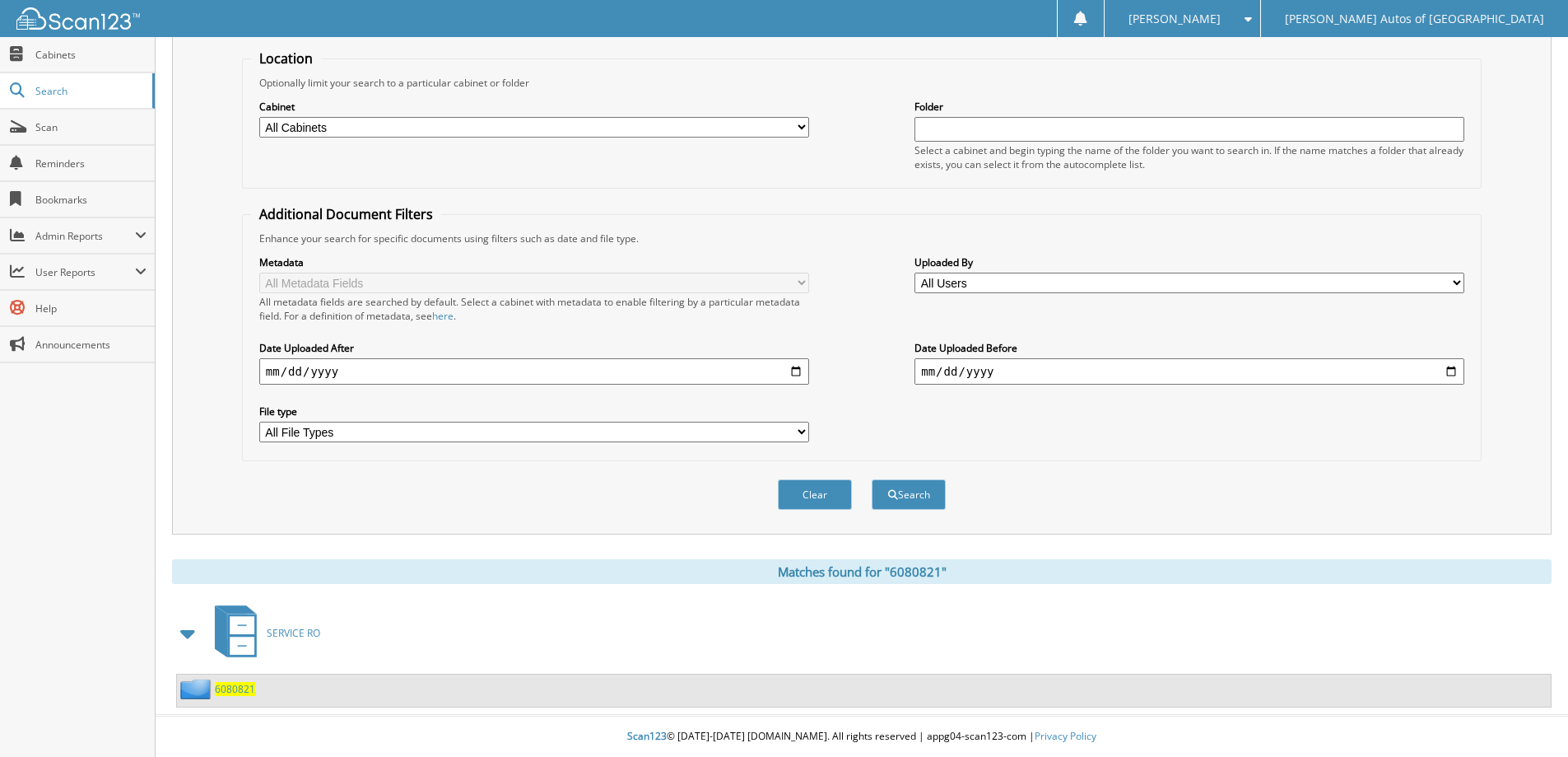
click at [244, 689] on span "6080821" at bounding box center [235, 688] width 41 height 14
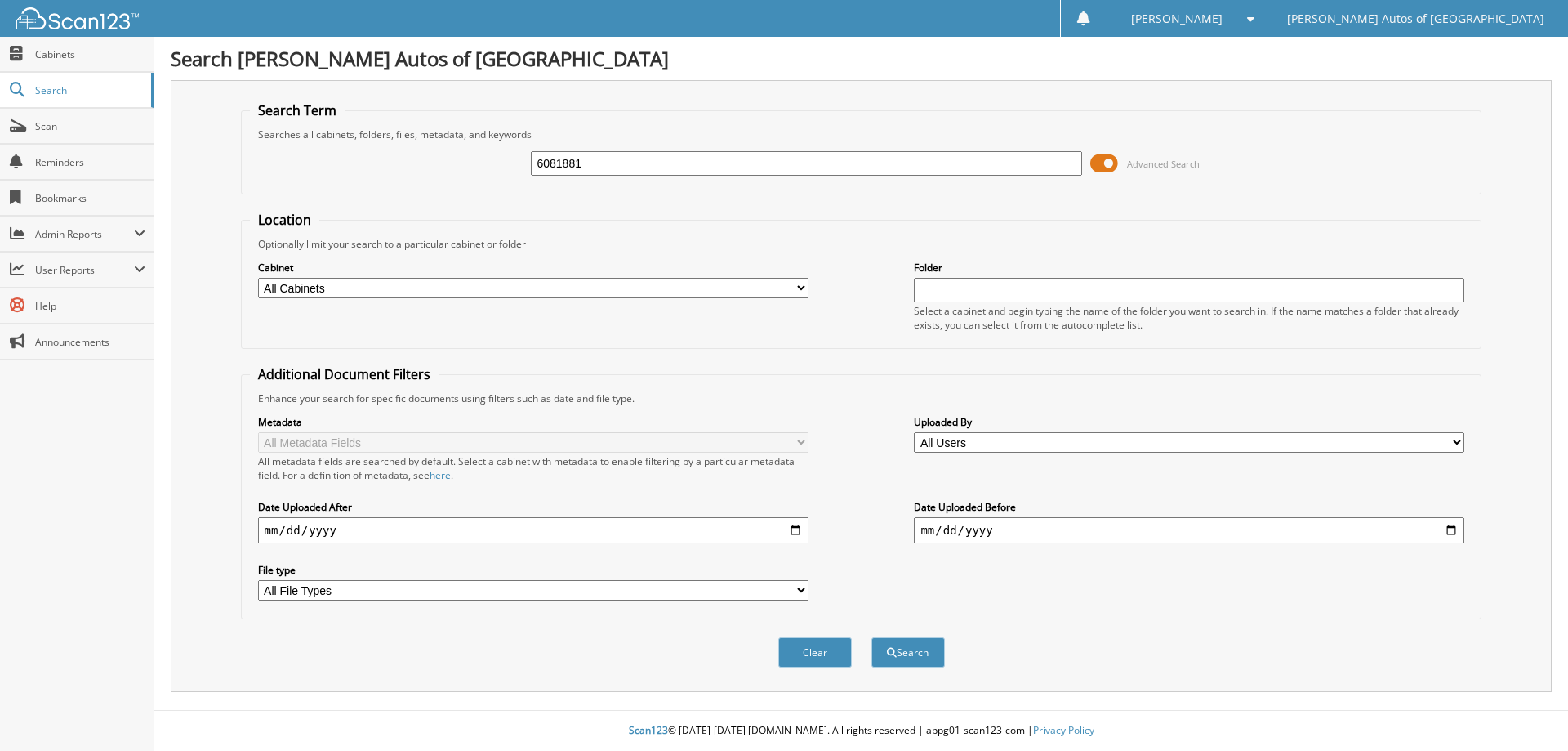
type input "6081881"
click at [872, 637] on button "Search" at bounding box center [909, 652] width 73 height 30
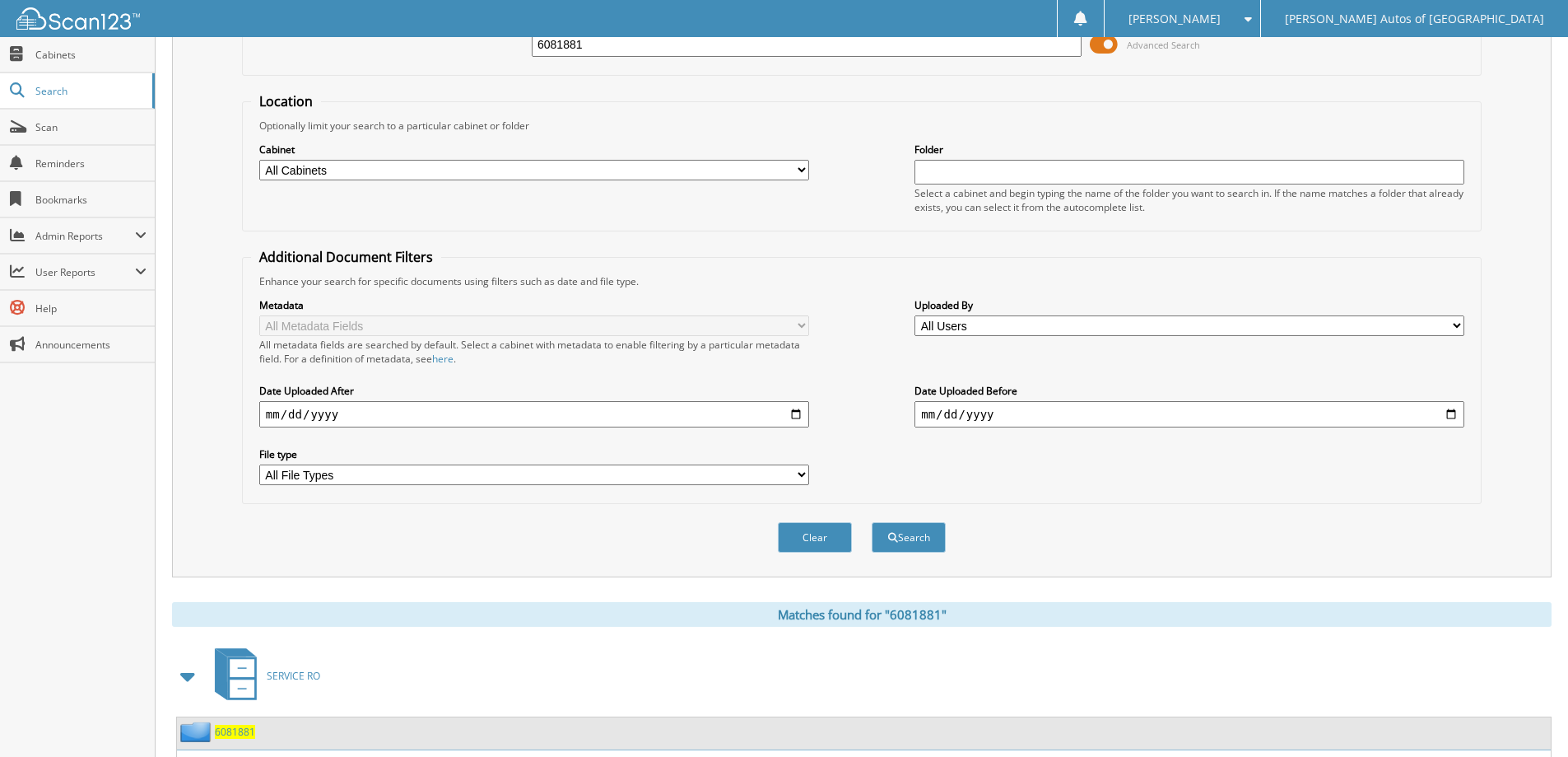
scroll to position [255, 0]
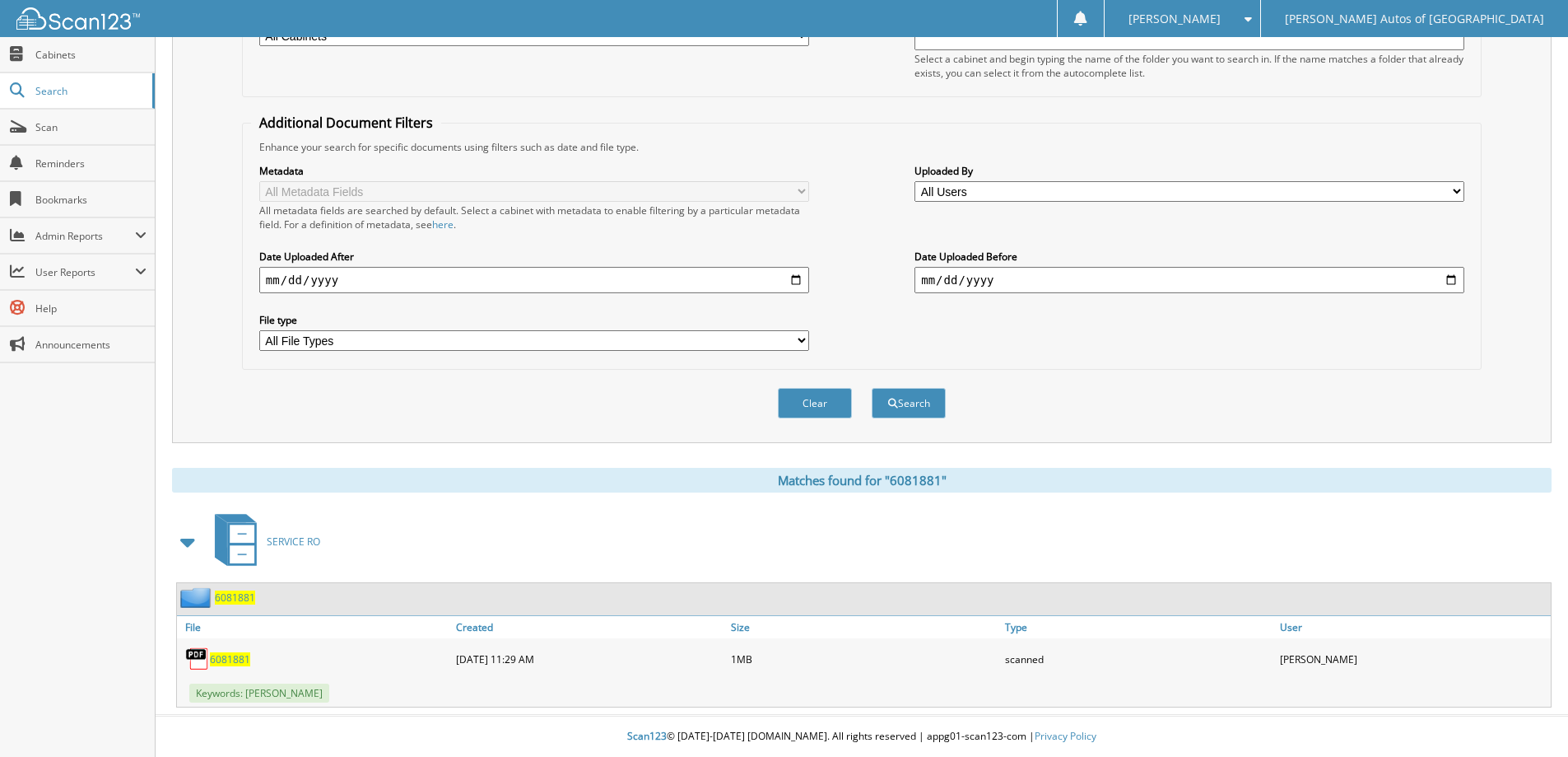
click at [233, 590] on div "6081881" at bounding box center [216, 597] width 78 height 20
click at [235, 593] on span "6081881" at bounding box center [235, 596] width 41 height 14
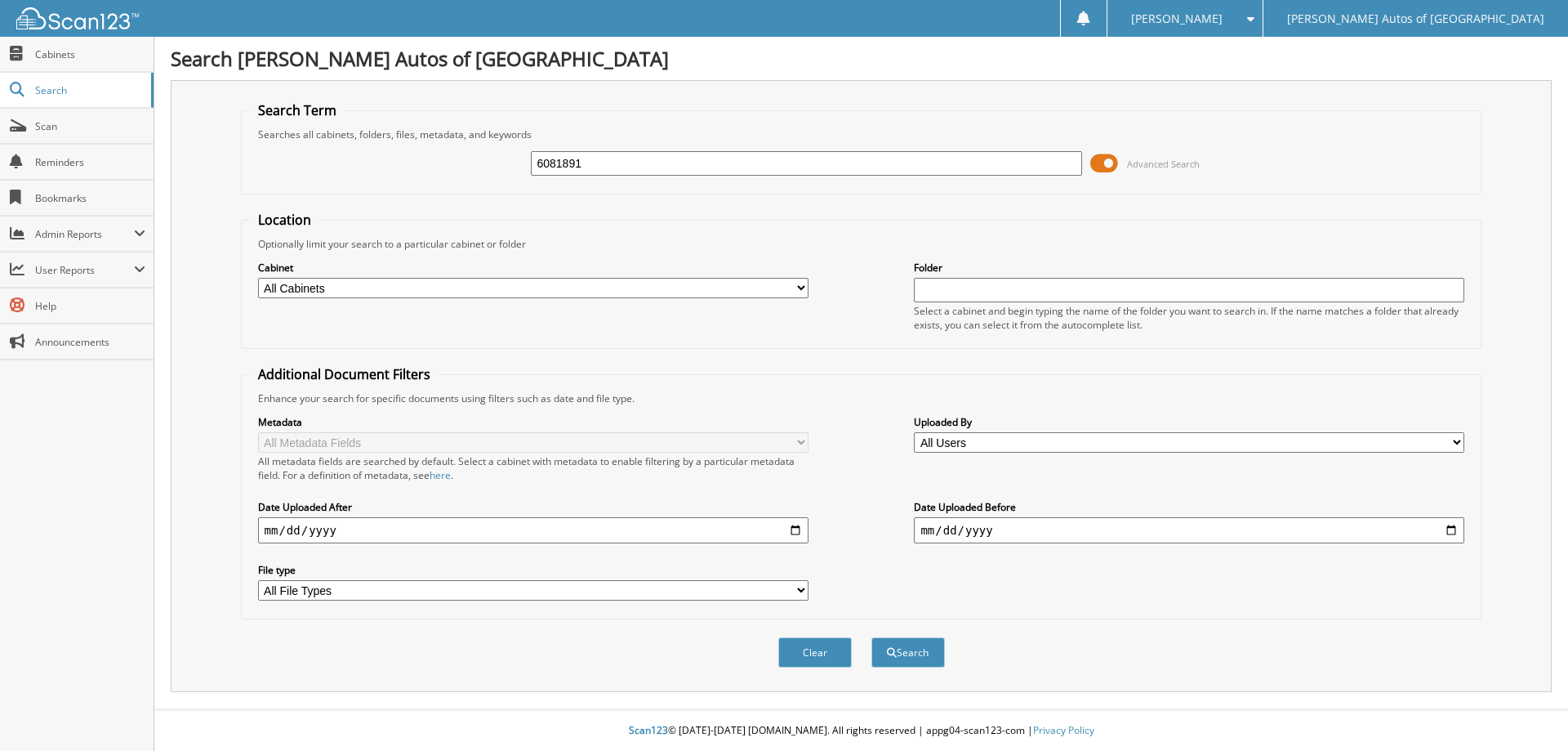
type input "6081891"
click at [872, 637] on button "Search" at bounding box center [909, 652] width 73 height 30
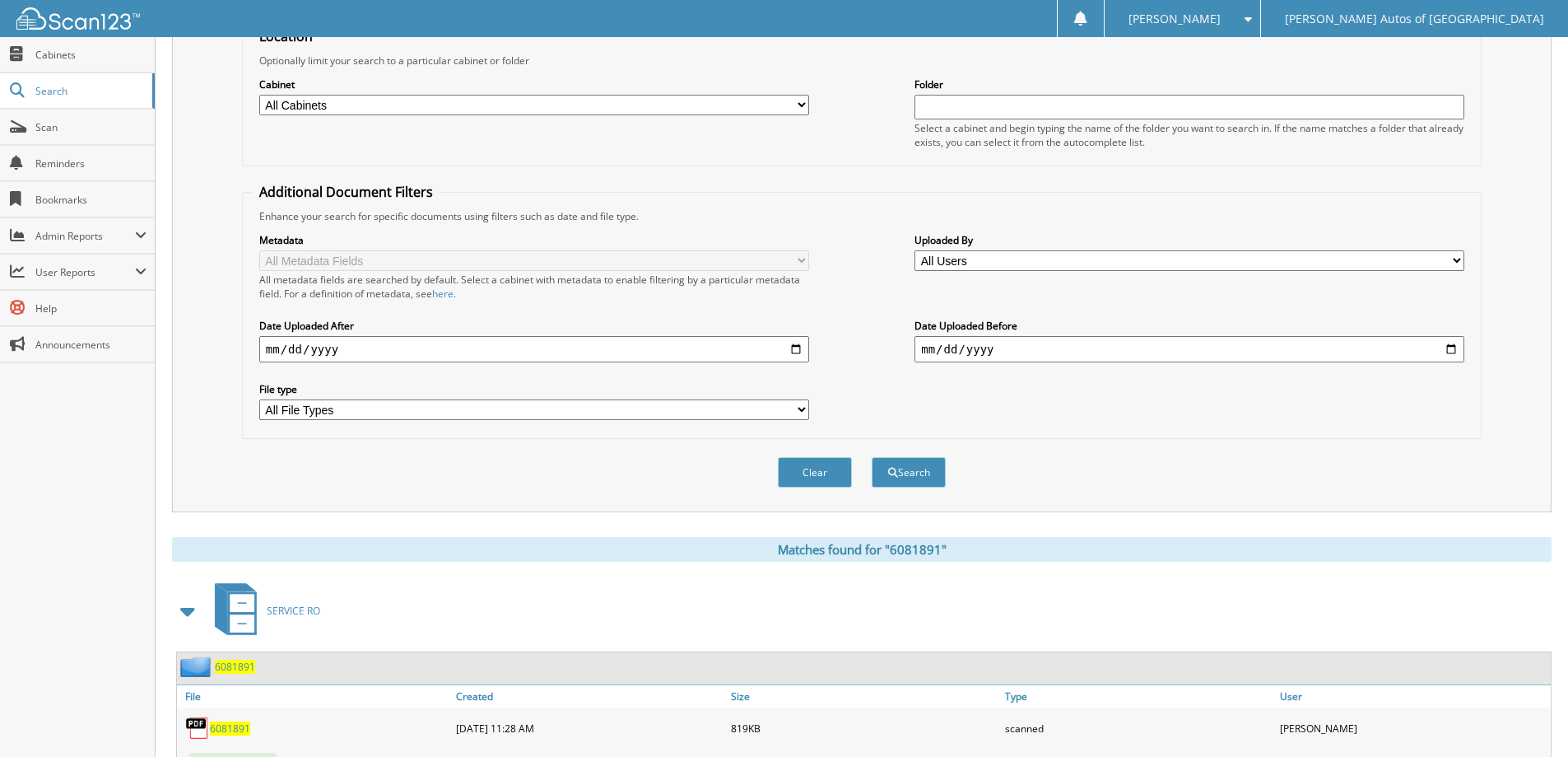
scroll to position [255, 0]
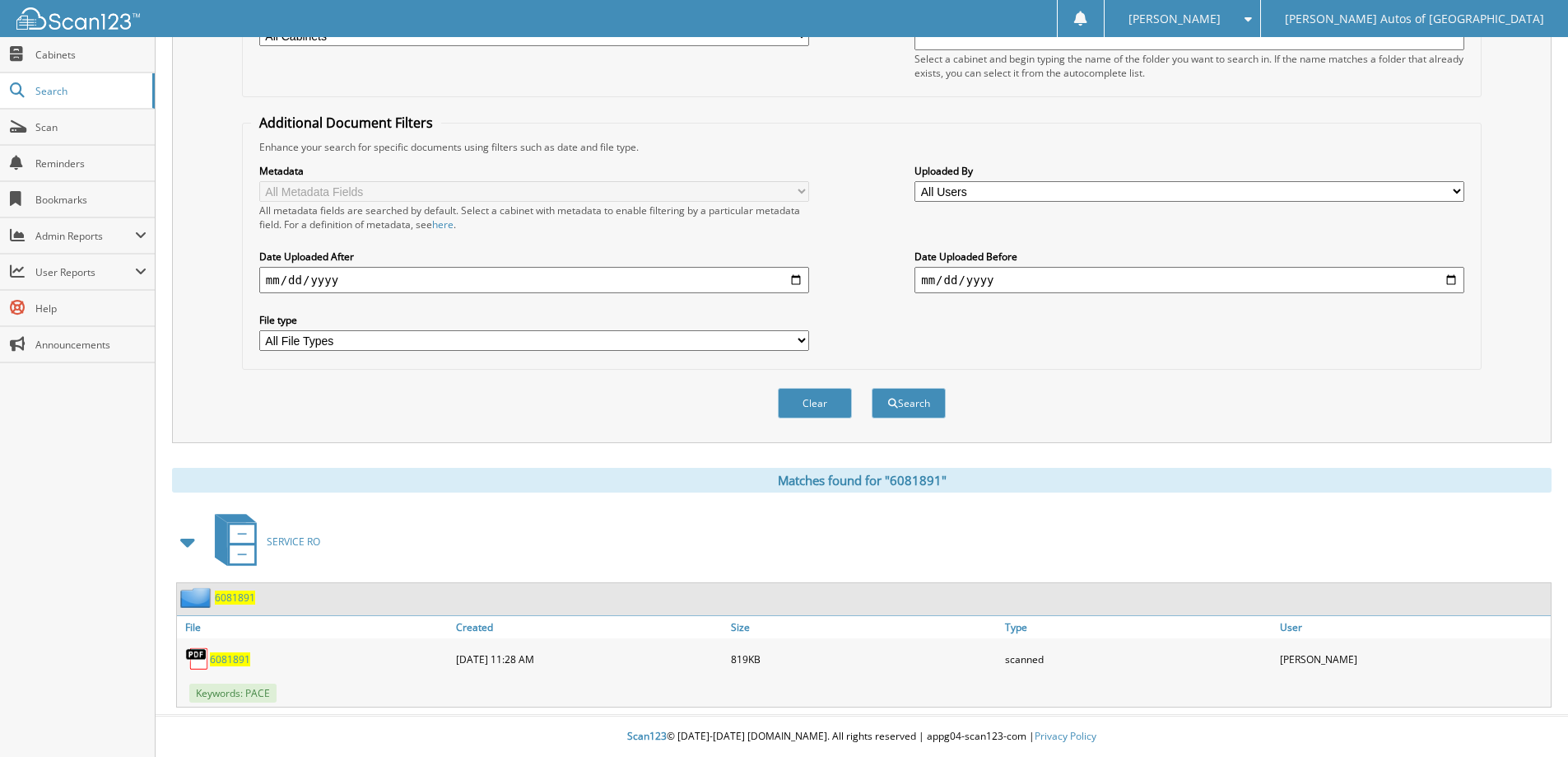
click at [225, 597] on span "6081891" at bounding box center [235, 596] width 41 height 14
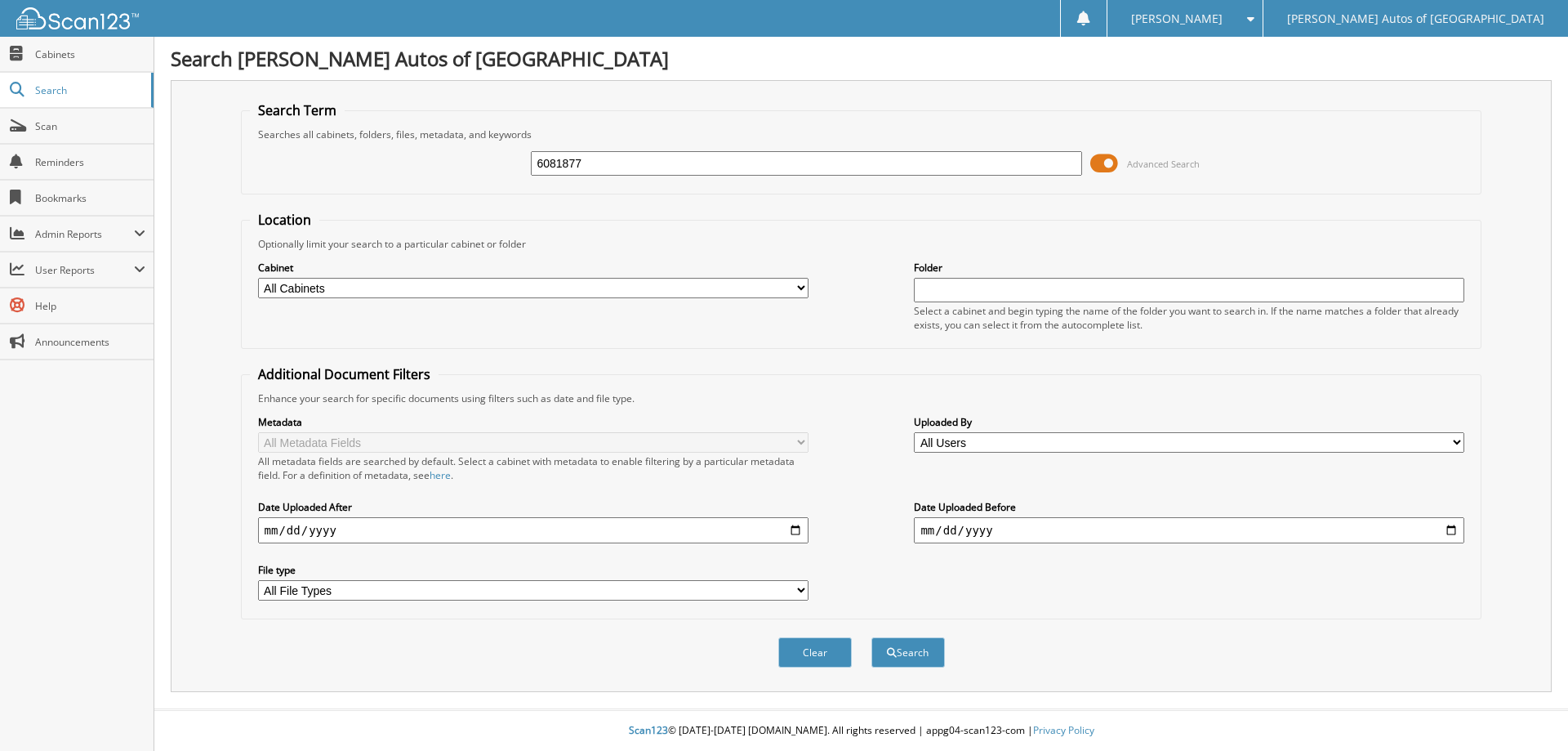
type input "6081877"
click at [872, 637] on button "Search" at bounding box center [909, 652] width 73 height 30
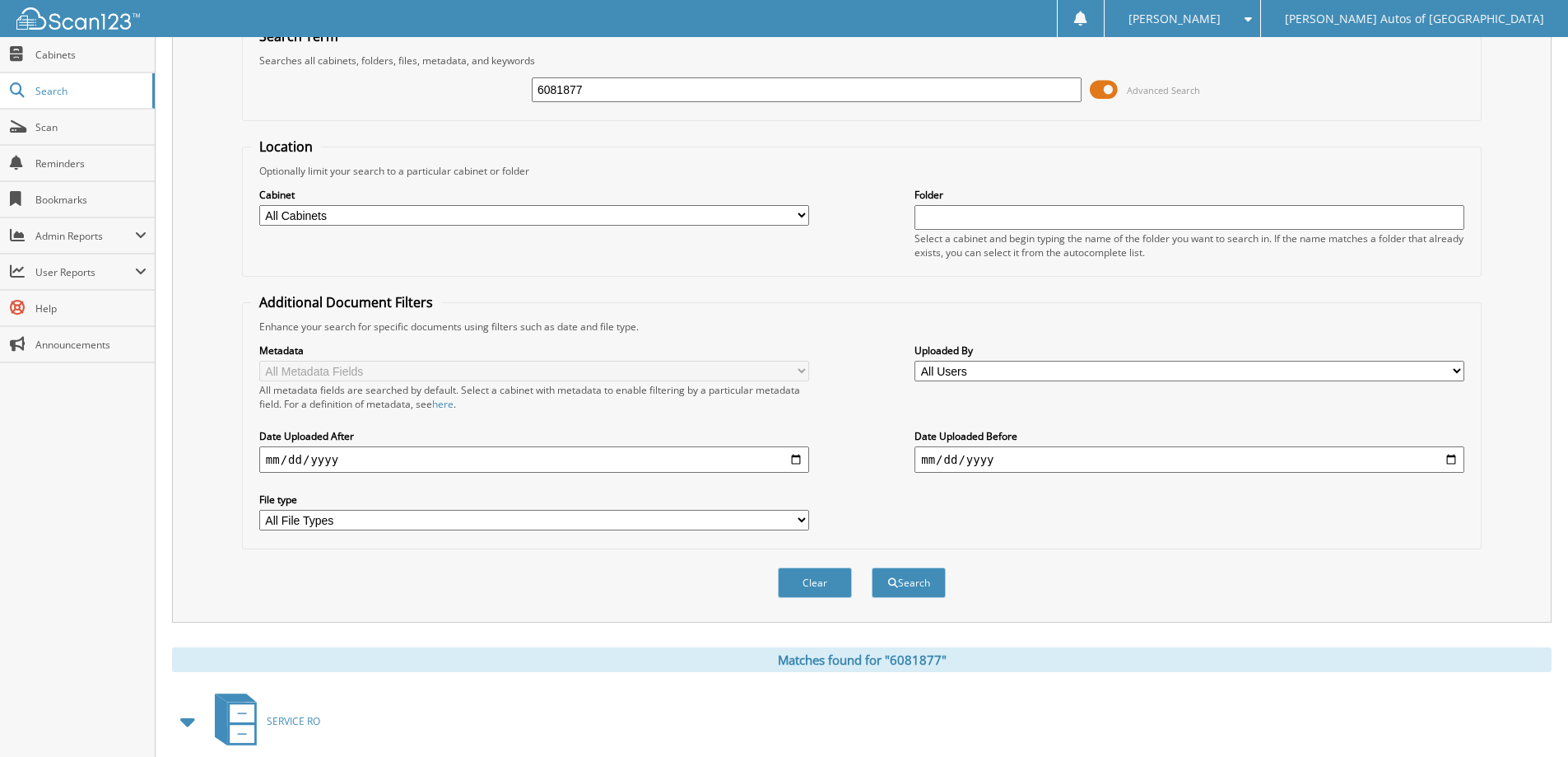
scroll to position [247, 0]
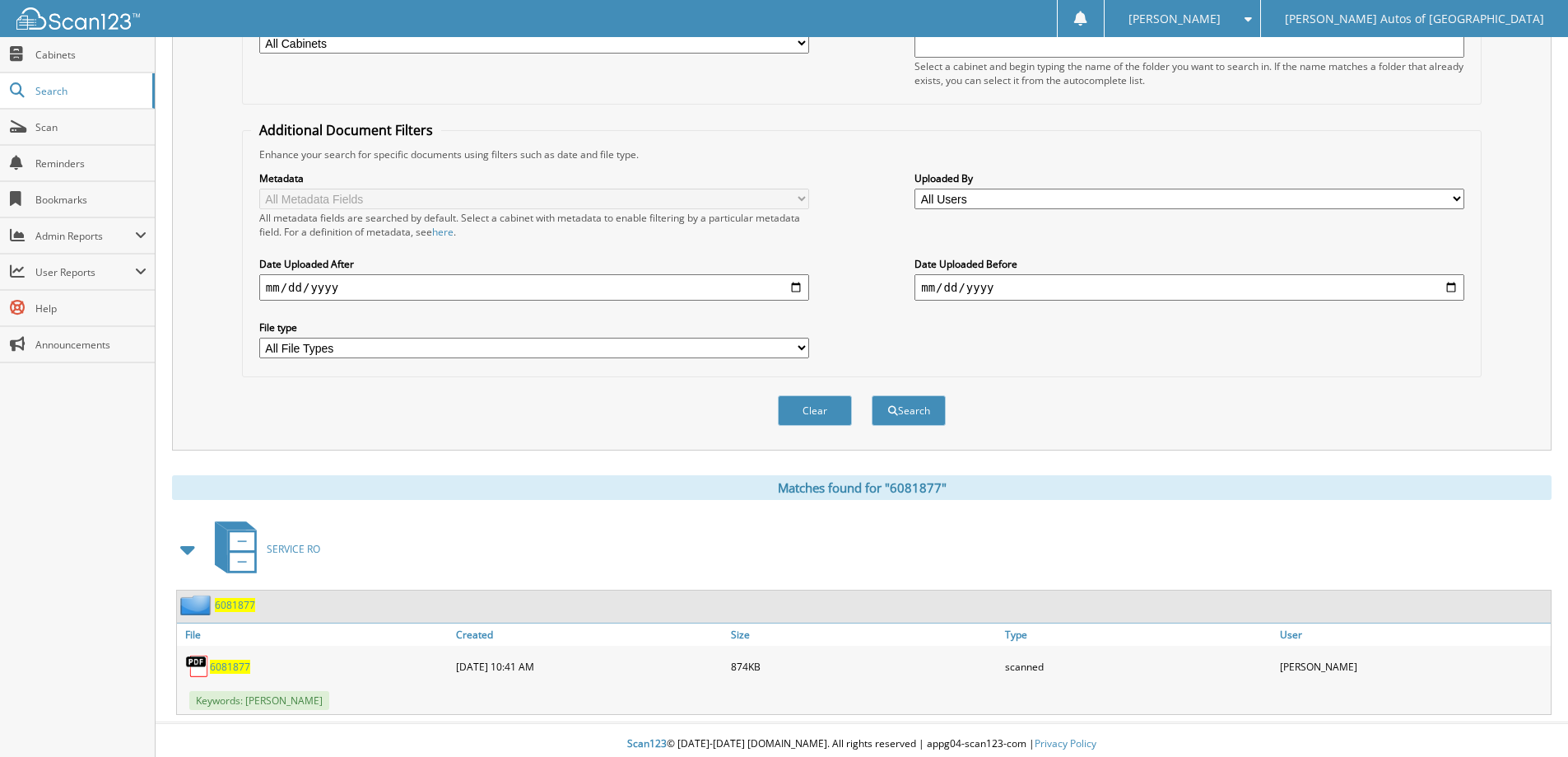
click at [235, 616] on div "6081877" at bounding box center [864, 606] width 1373 height 32
click at [239, 611] on span "6081877" at bounding box center [235, 604] width 41 height 14
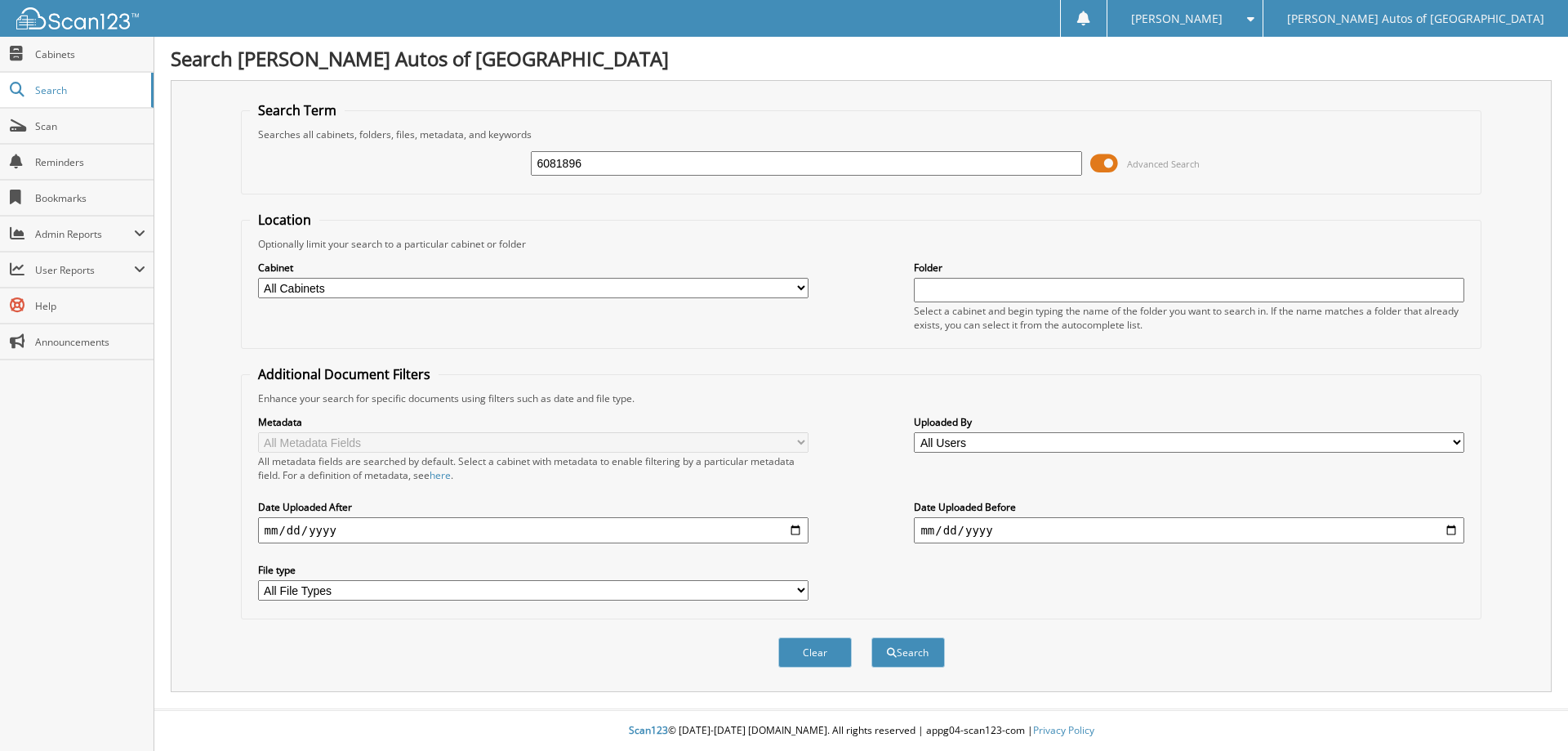
type input "6081896"
click at [872, 637] on button "Search" at bounding box center [909, 652] width 73 height 30
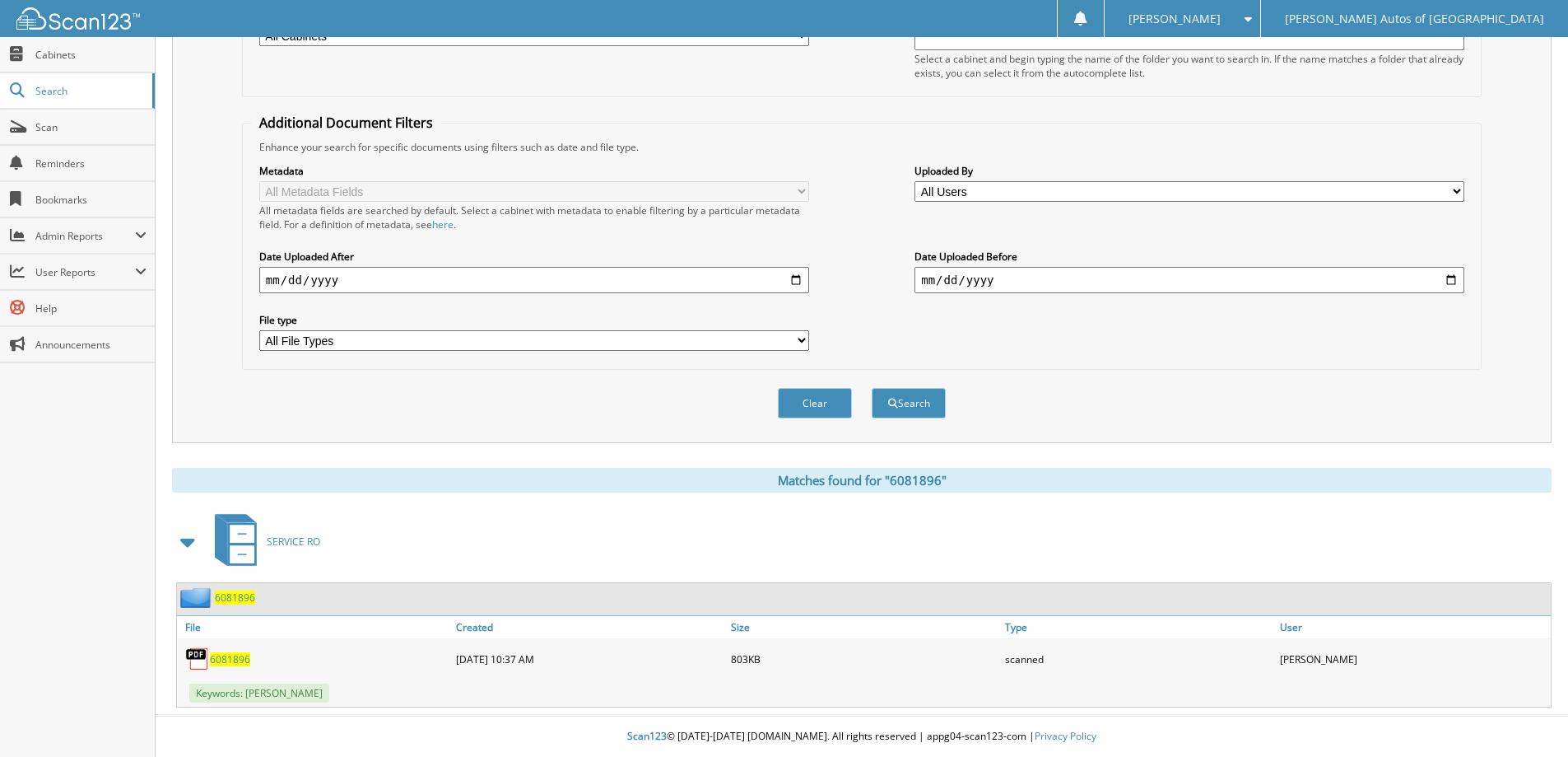
click at [252, 590] on span "6081896" at bounding box center [235, 596] width 41 height 14
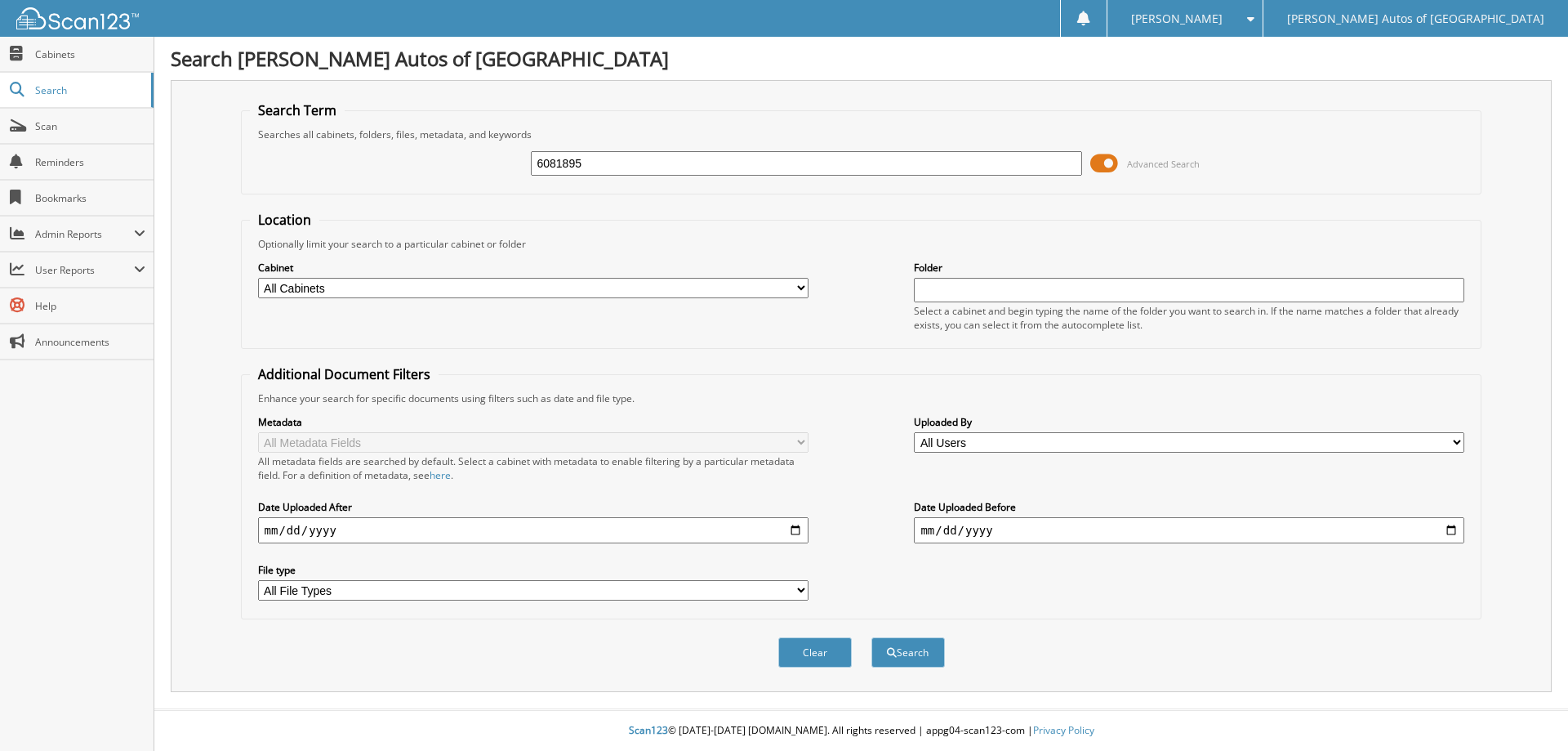
type input "6081895"
click at [872, 637] on button "Search" at bounding box center [909, 652] width 73 height 30
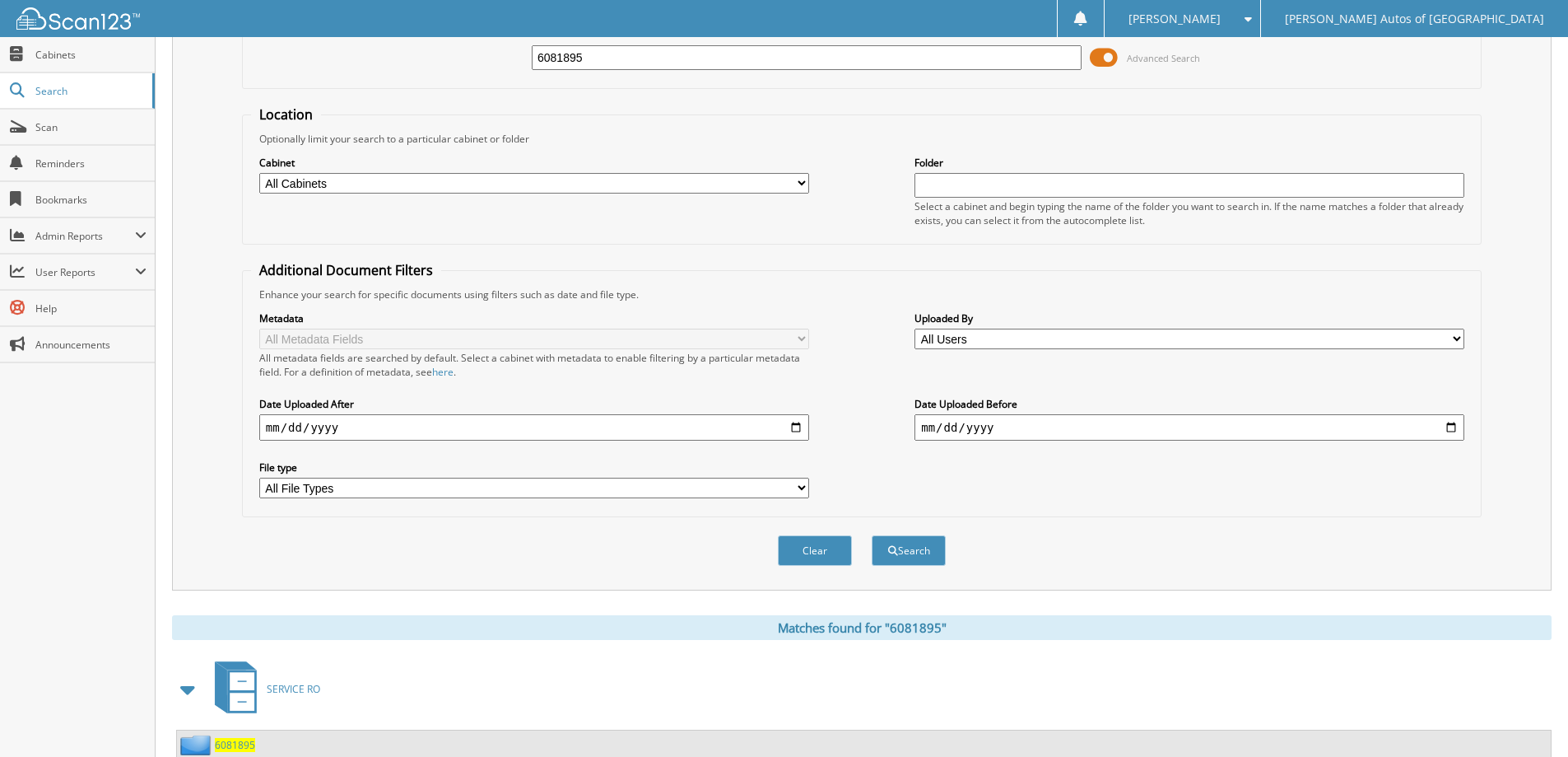
scroll to position [255, 0]
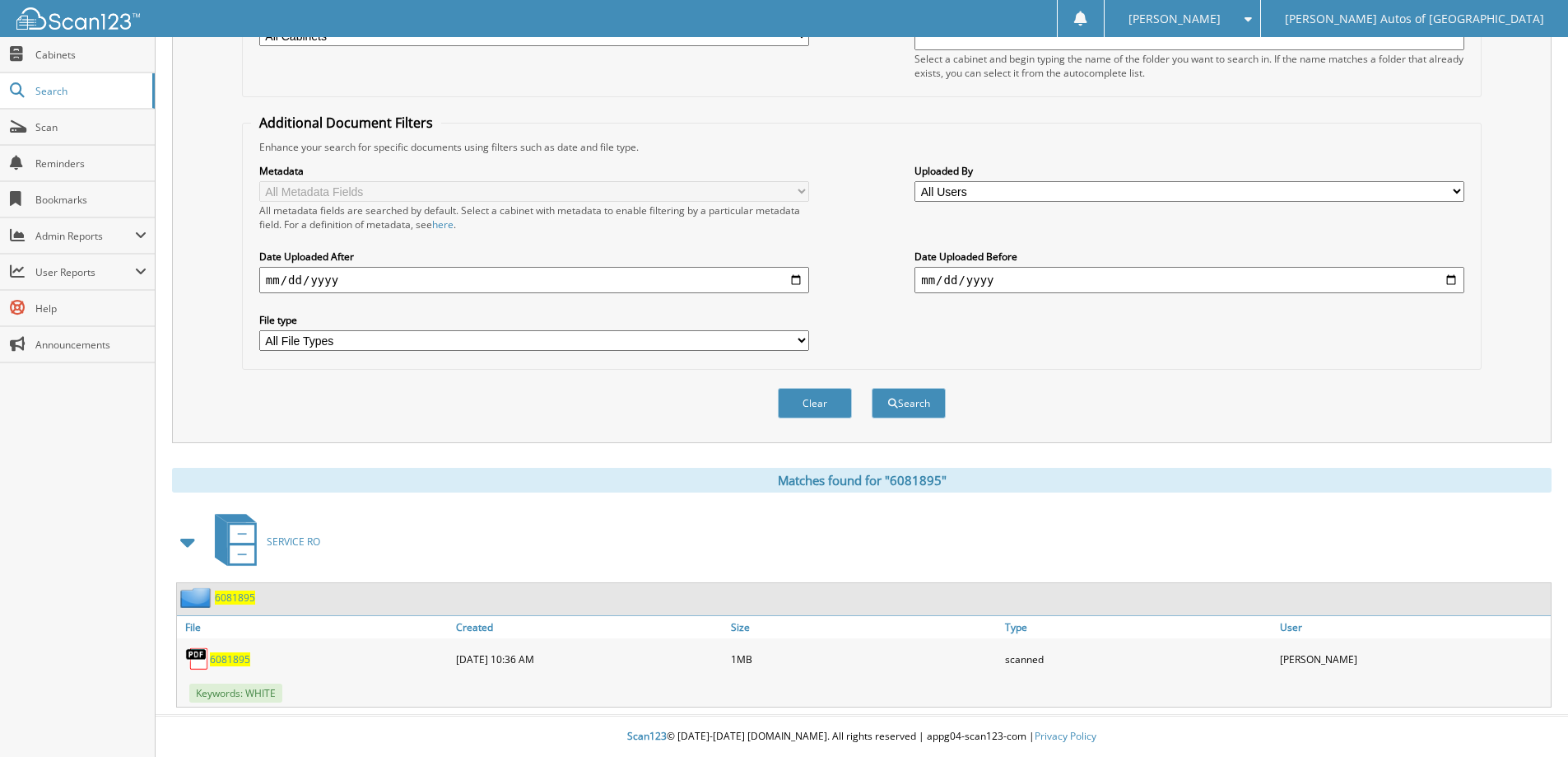
click at [226, 604] on span "6081895" at bounding box center [235, 596] width 41 height 14
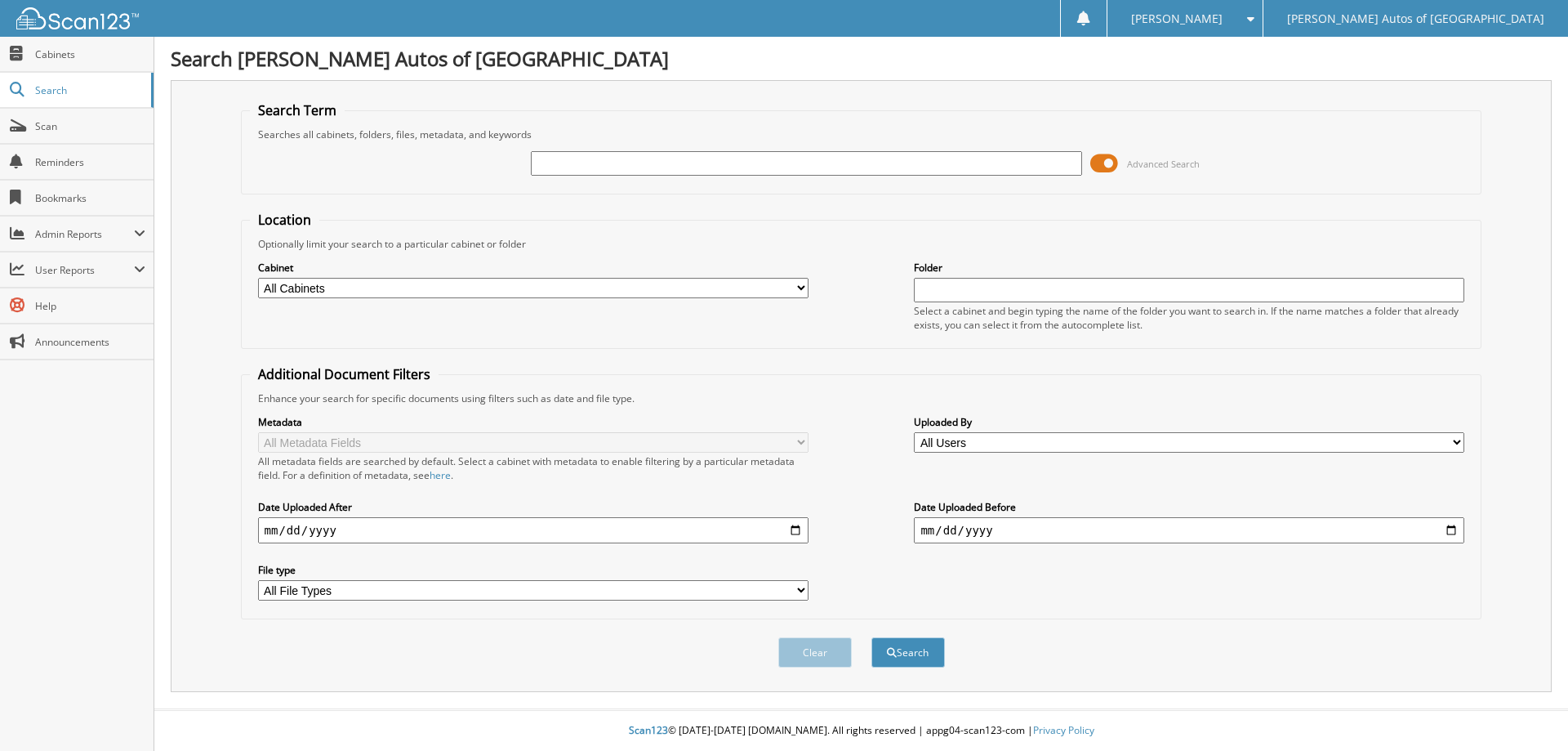
type input "0"
type input "6081883"
click at [872, 637] on button "Search" at bounding box center [909, 652] width 73 height 30
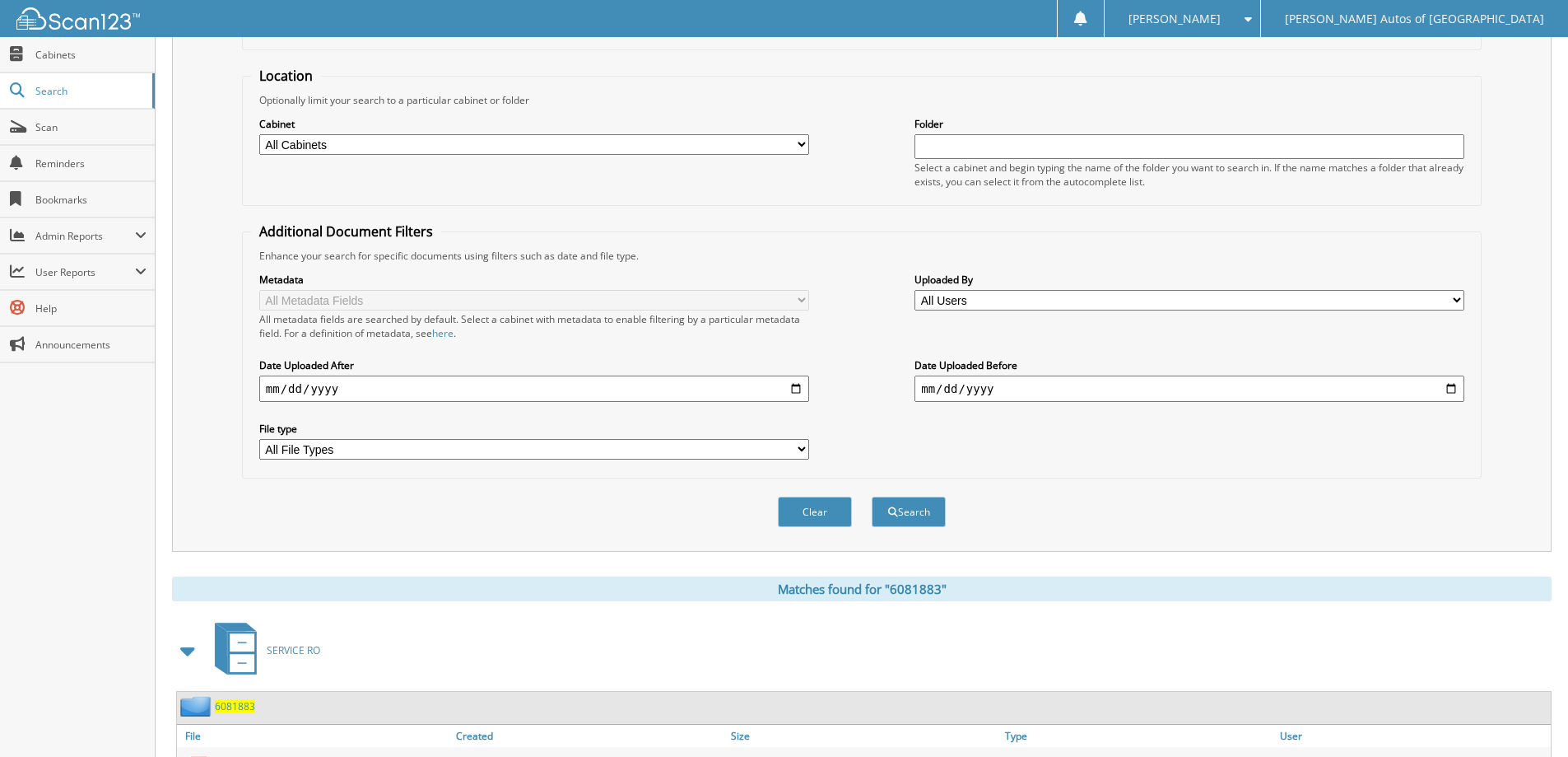
scroll to position [255, 0]
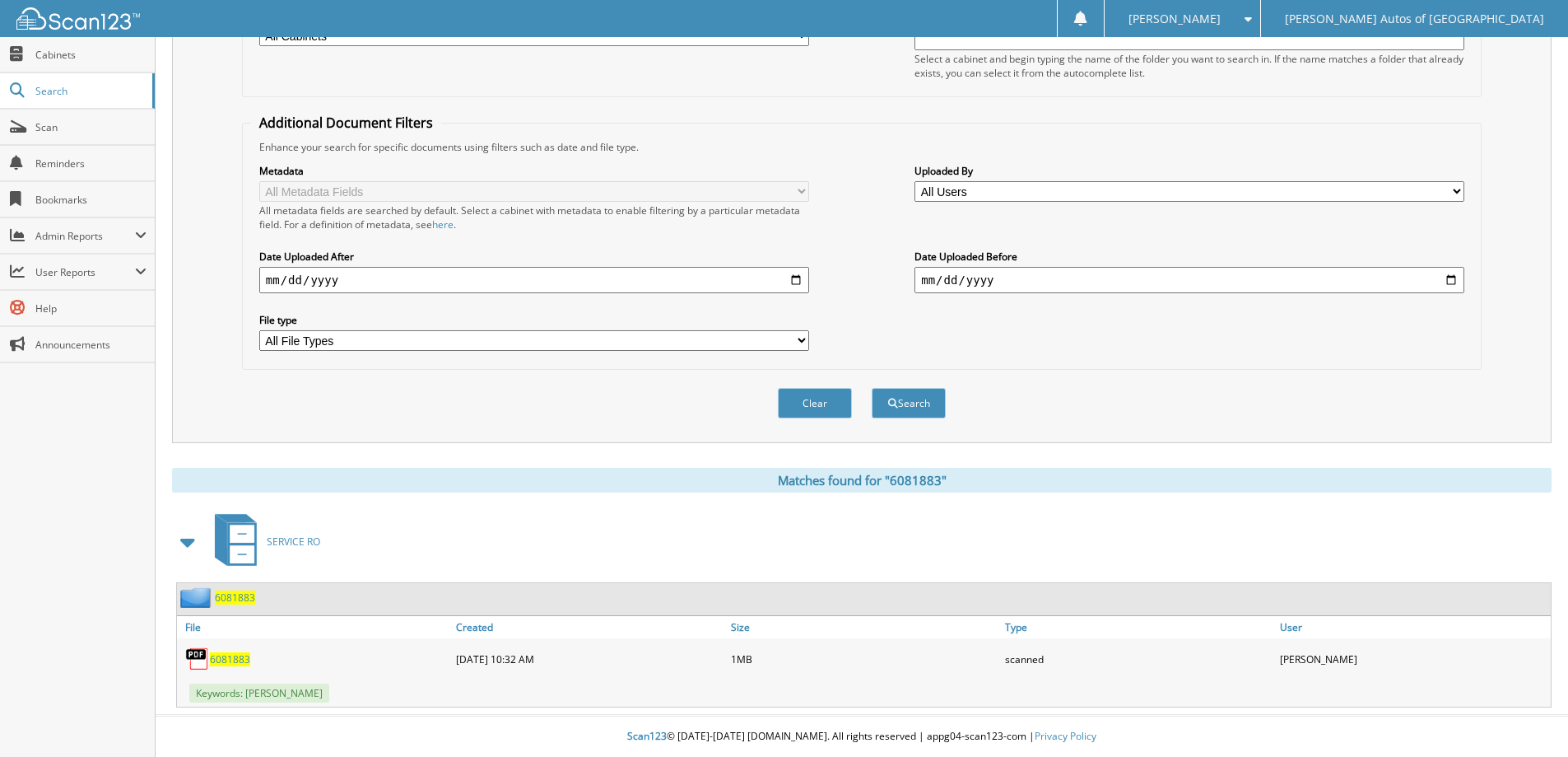
click at [230, 598] on span "6081883" at bounding box center [235, 596] width 41 height 14
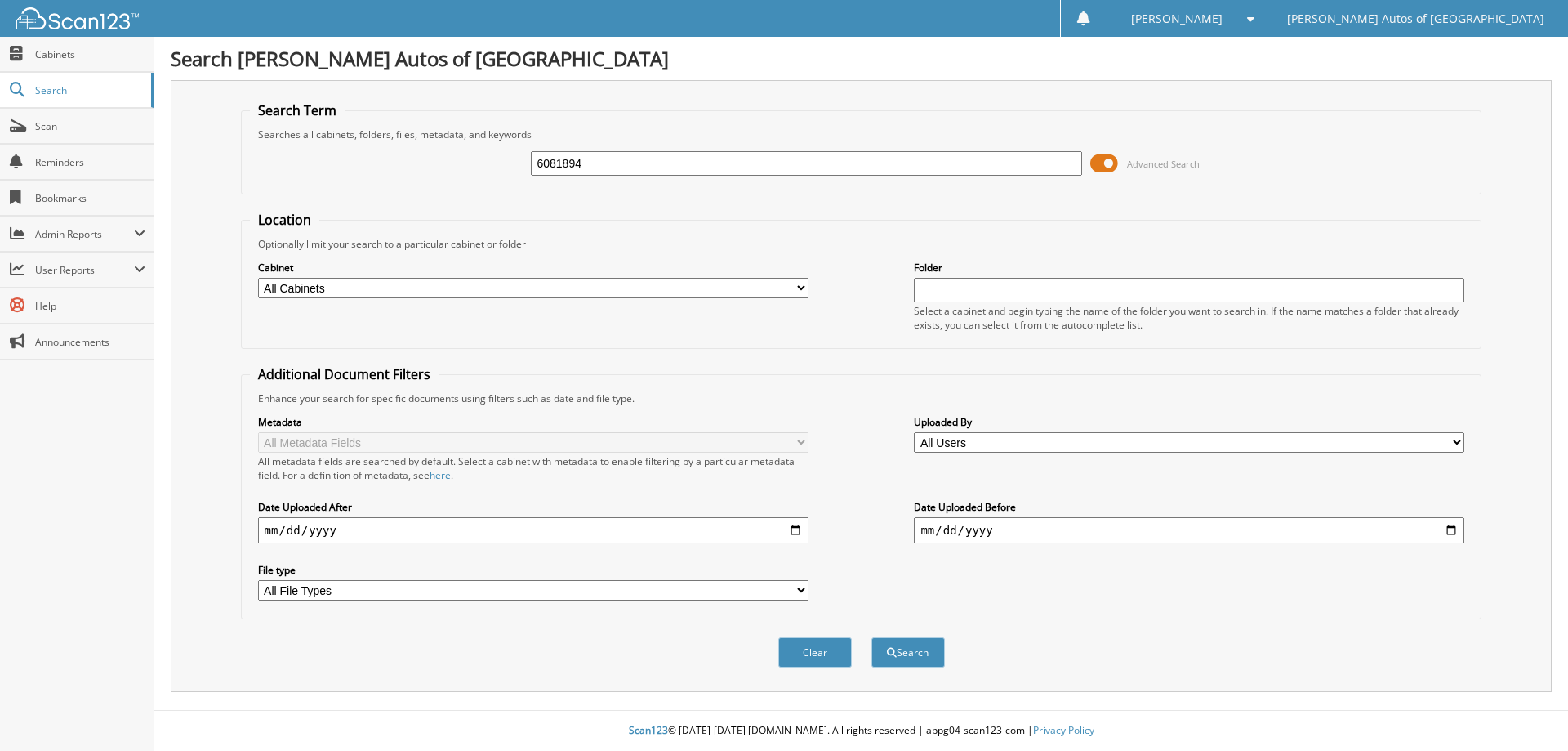
type input "6081894"
click at [872, 637] on button "Search" at bounding box center [909, 652] width 73 height 30
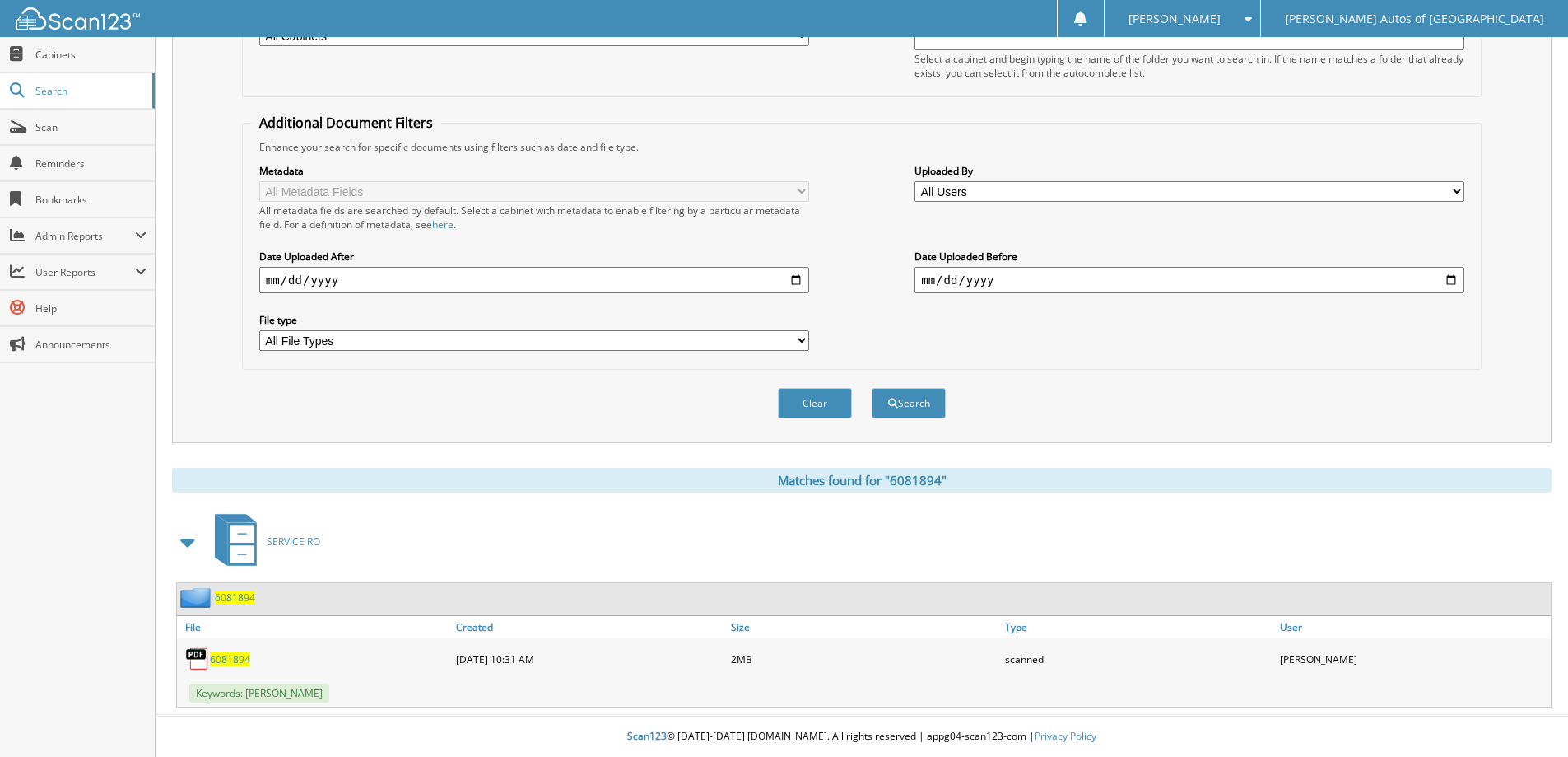
click at [234, 599] on span "6081894" at bounding box center [235, 596] width 41 height 14
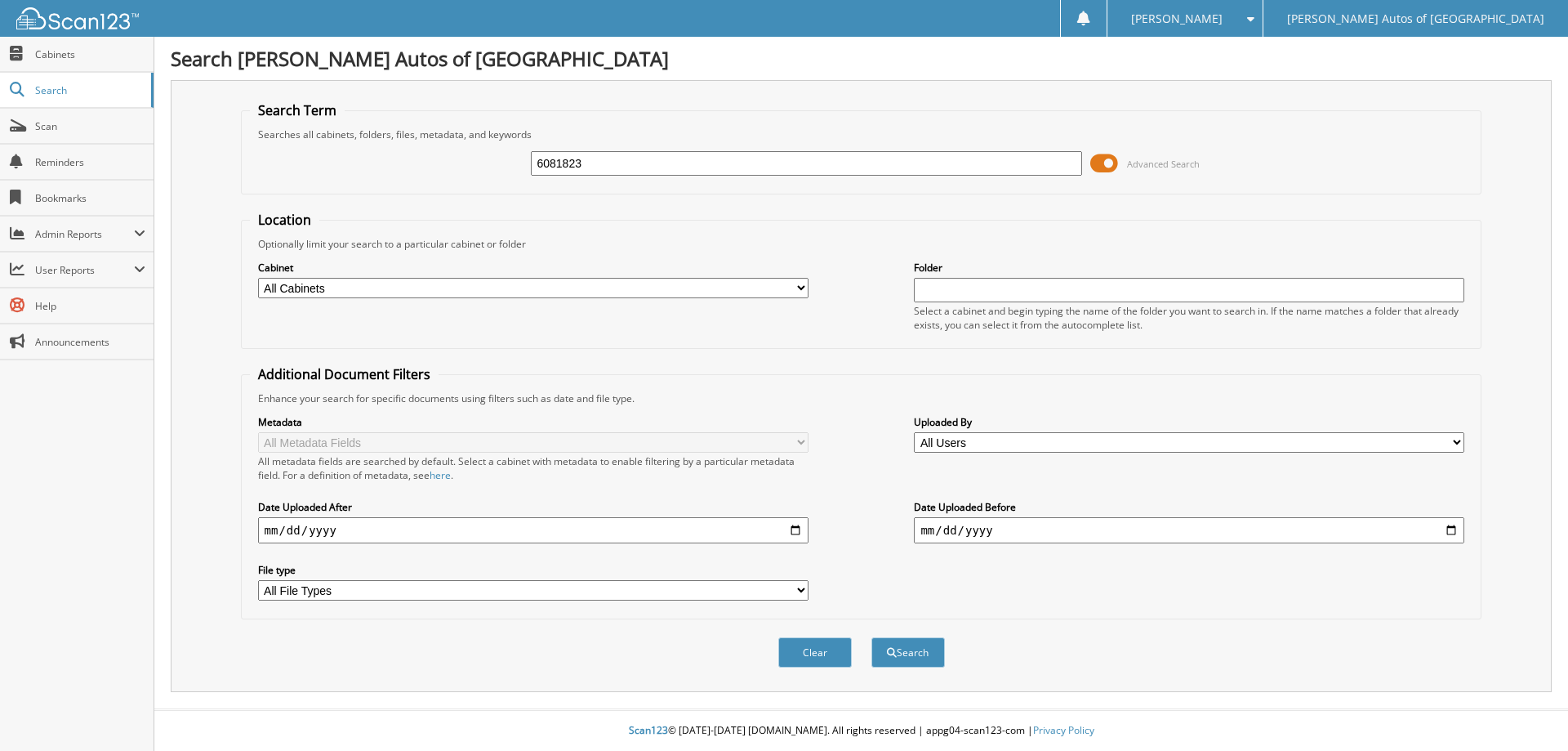
type input "6081823"
click at [872, 637] on button "Search" at bounding box center [909, 652] width 73 height 30
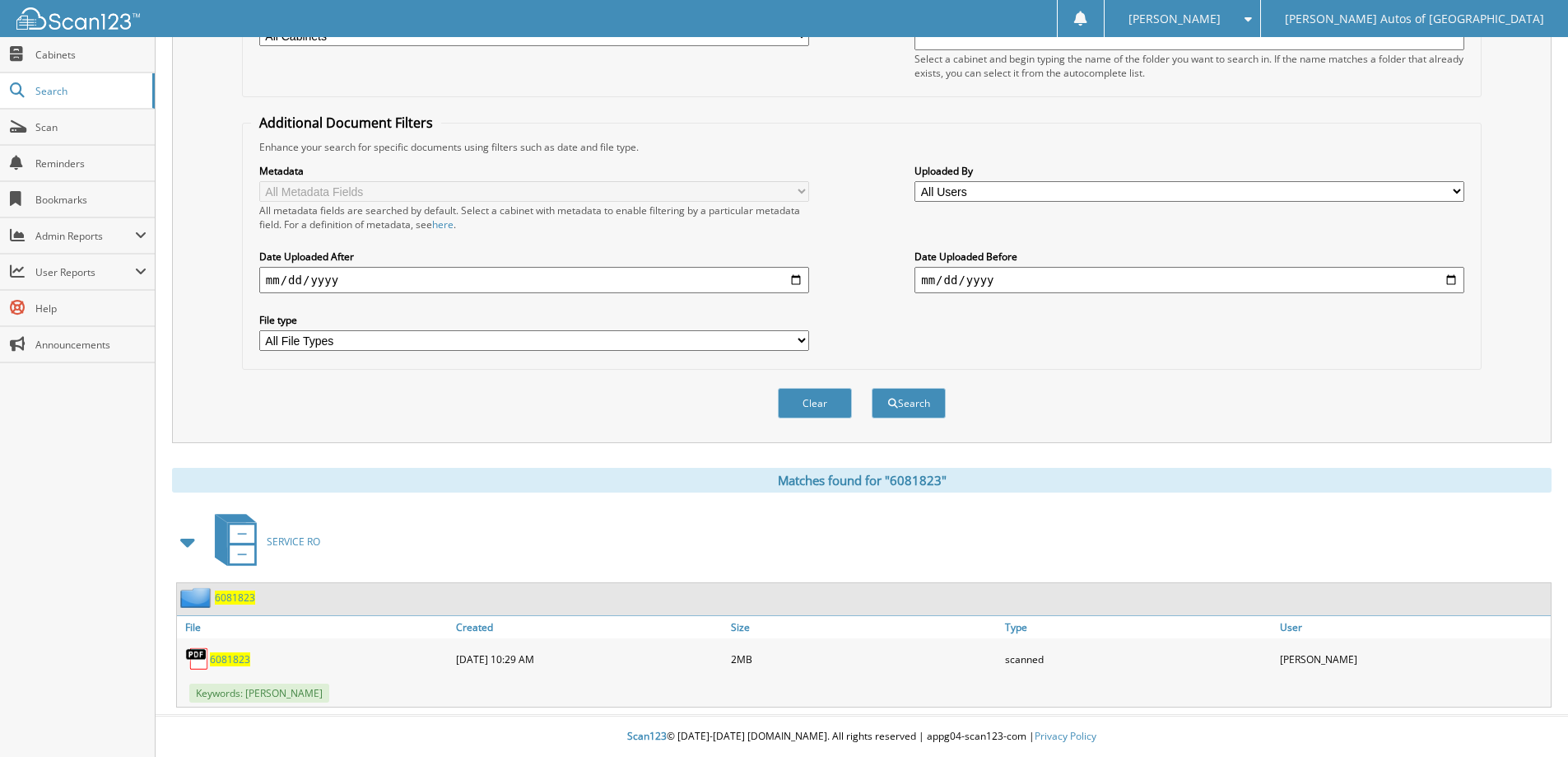
click at [248, 598] on span "6081823" at bounding box center [235, 596] width 41 height 14
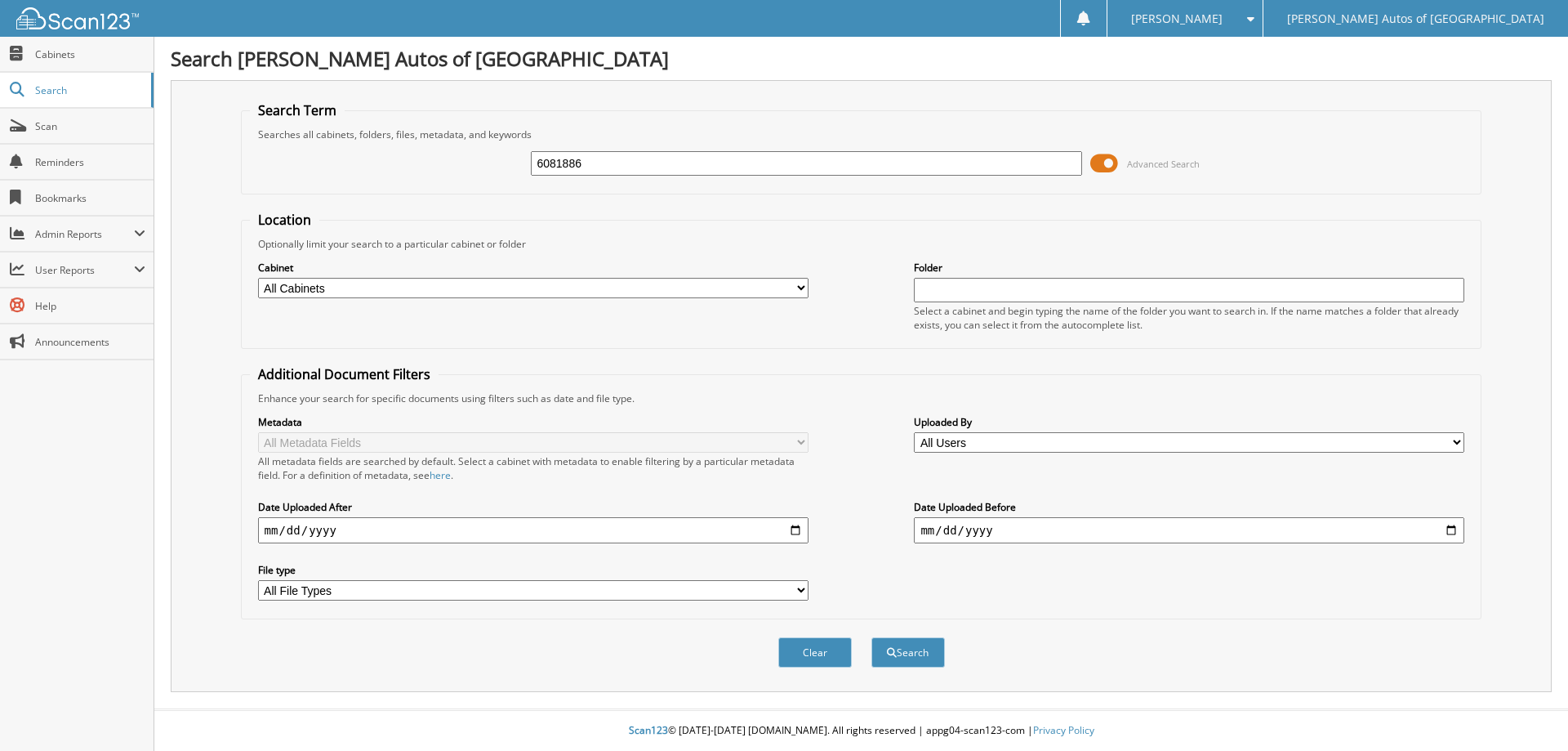
type input "6081886"
click at [872, 637] on button "Search" at bounding box center [909, 652] width 73 height 30
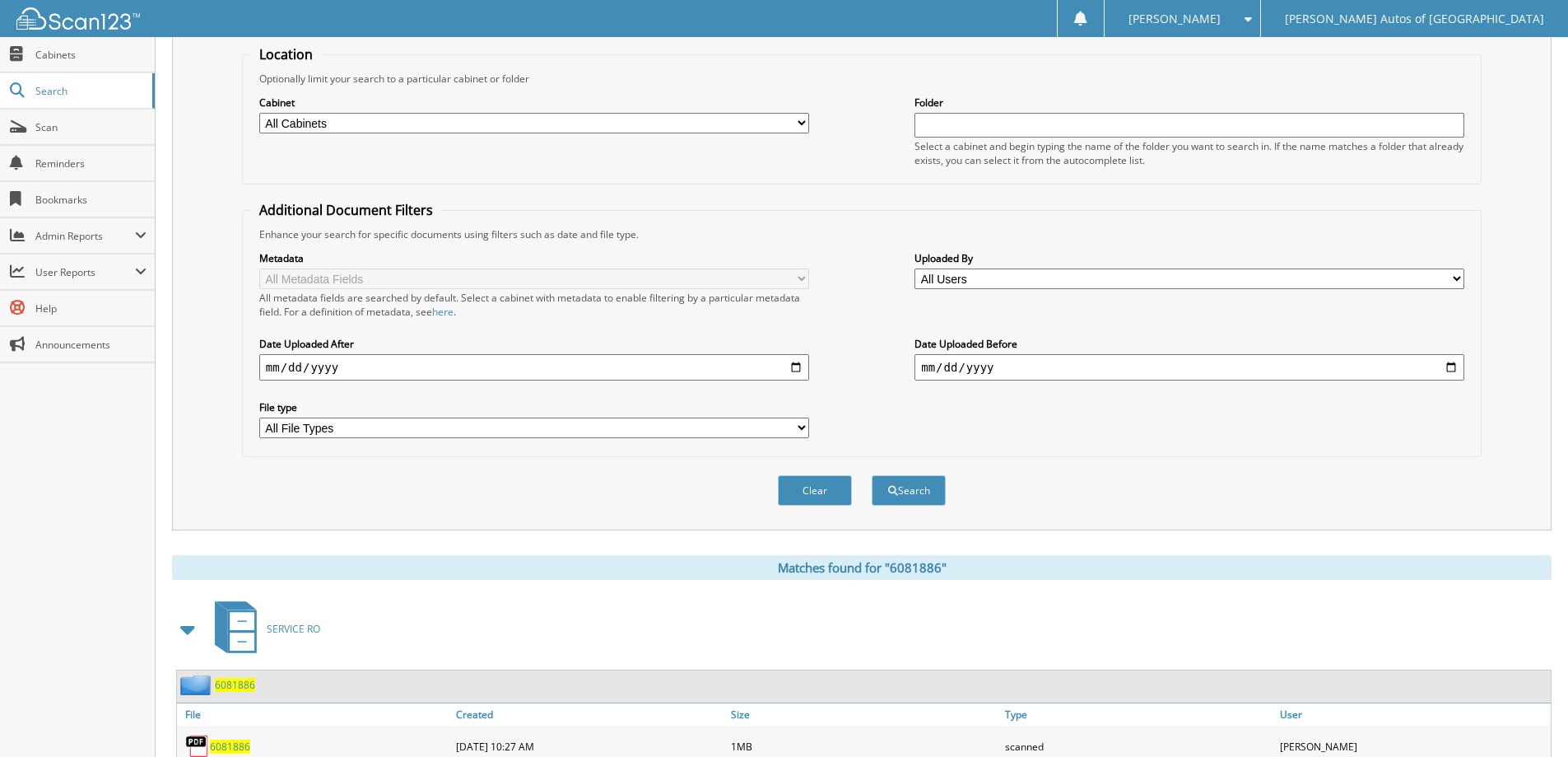
scroll to position [255, 0]
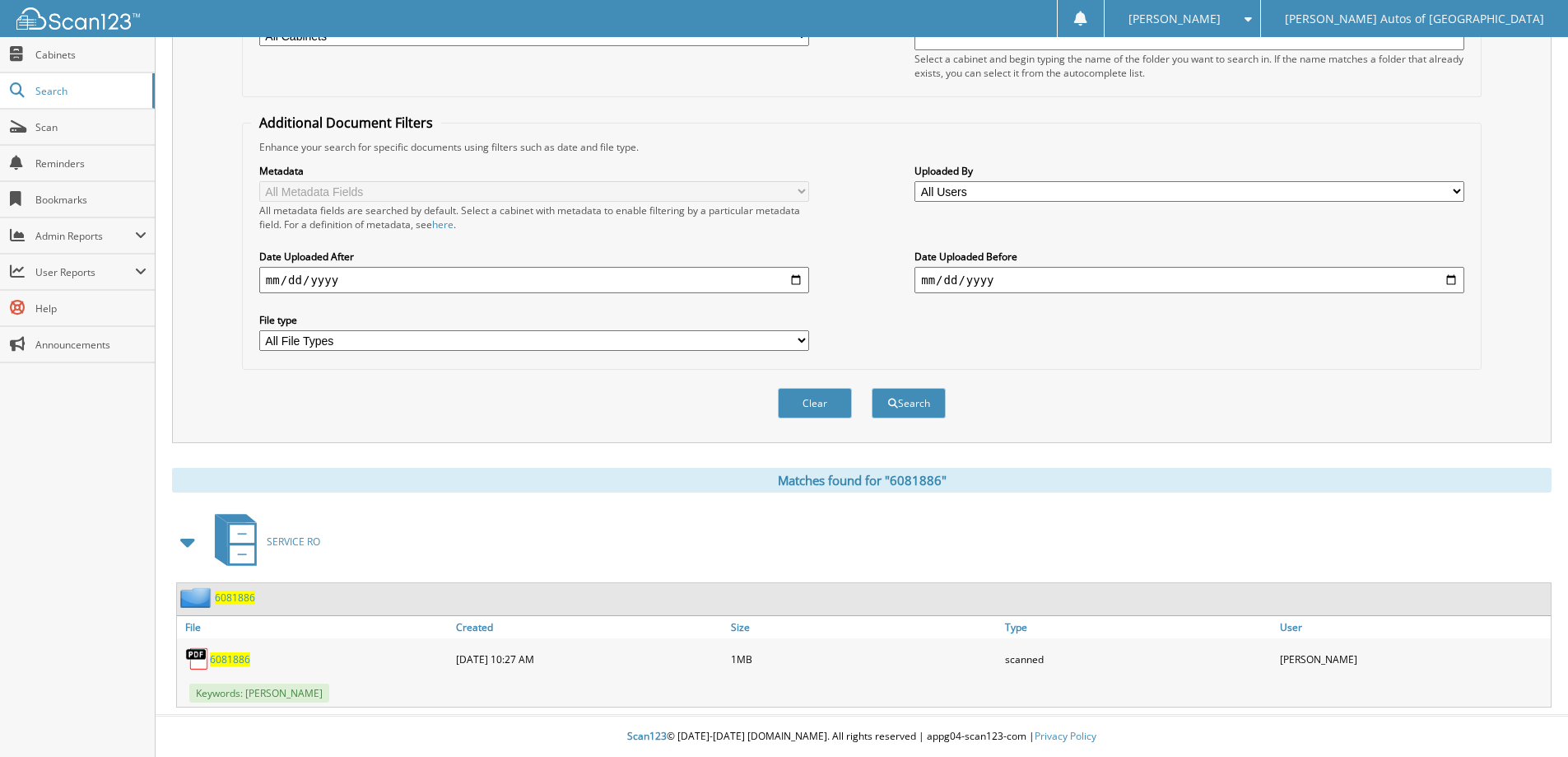
click at [240, 597] on span "6081886" at bounding box center [235, 596] width 41 height 14
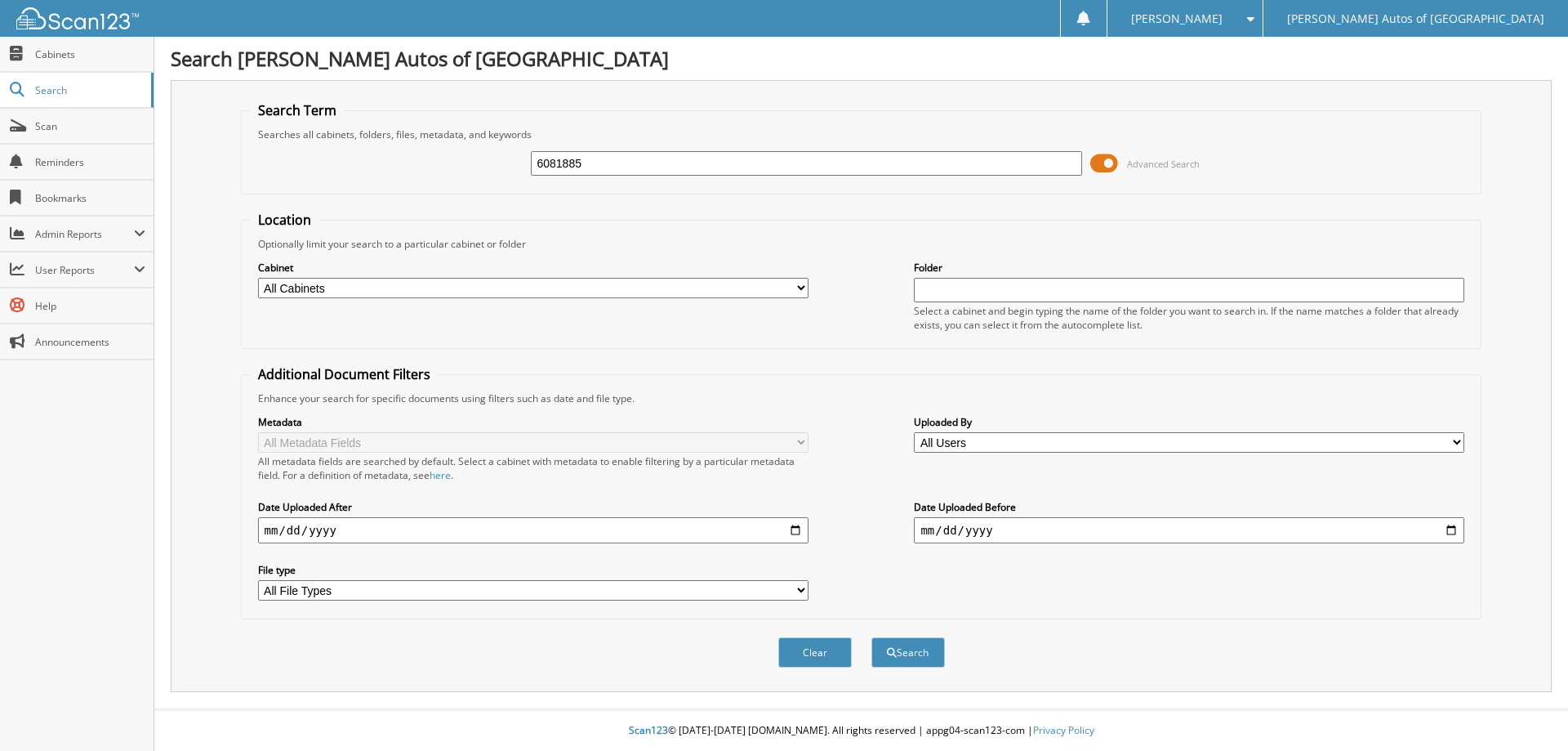
type input "6081885"
click at [872, 637] on button "Search" at bounding box center [909, 652] width 73 height 30
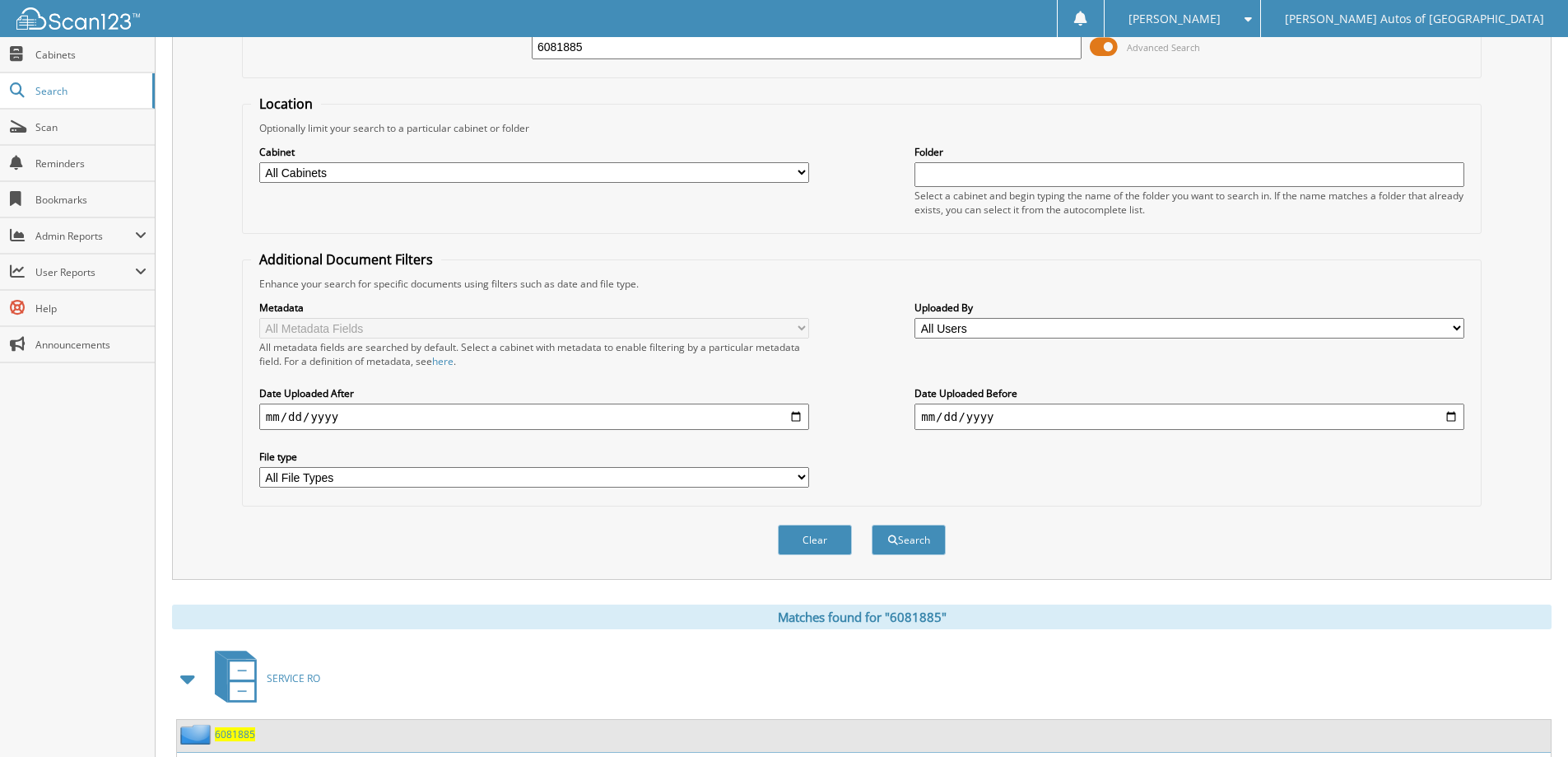
scroll to position [255, 0]
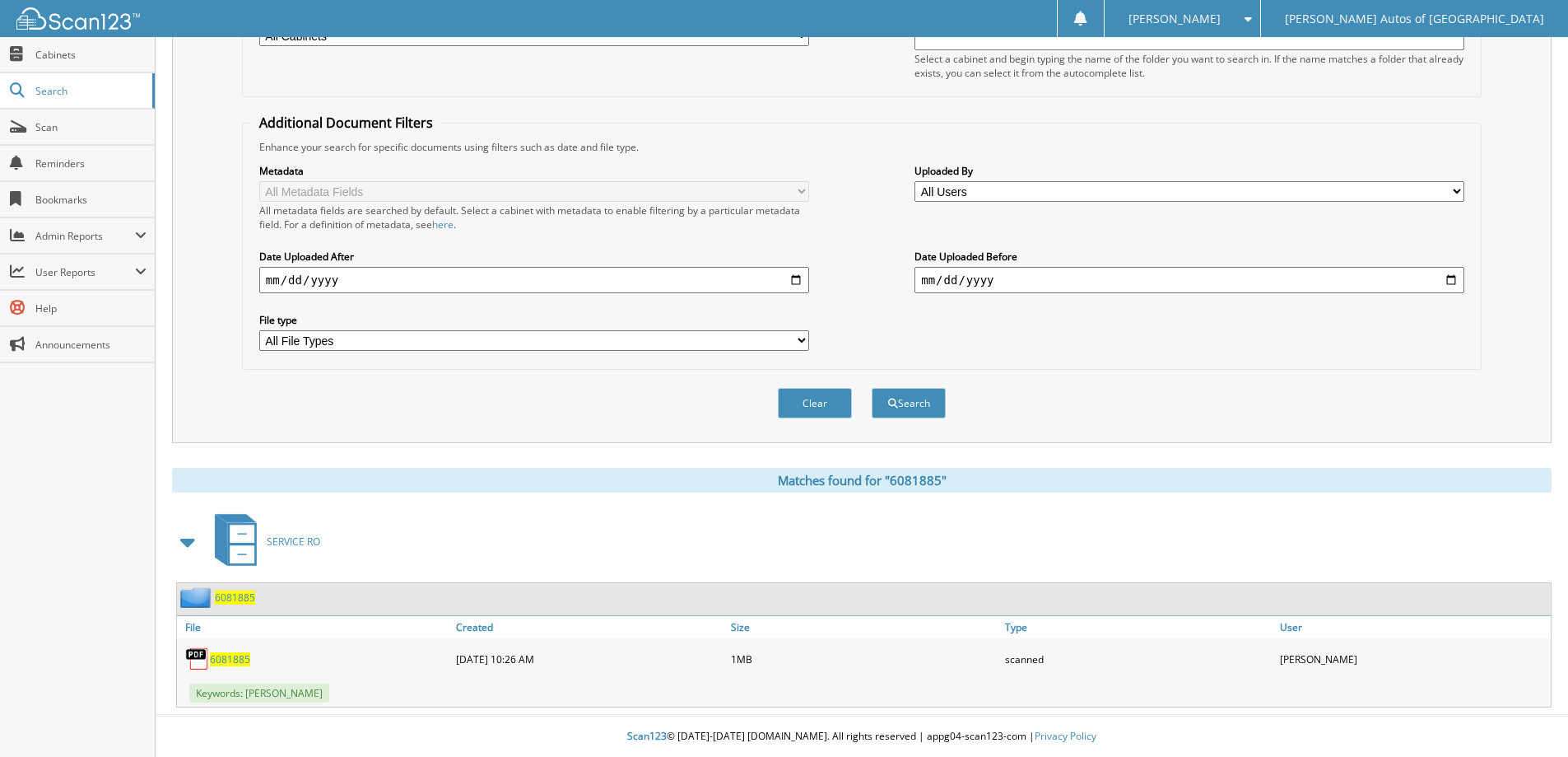
click at [247, 595] on span "6081885" at bounding box center [235, 596] width 41 height 14
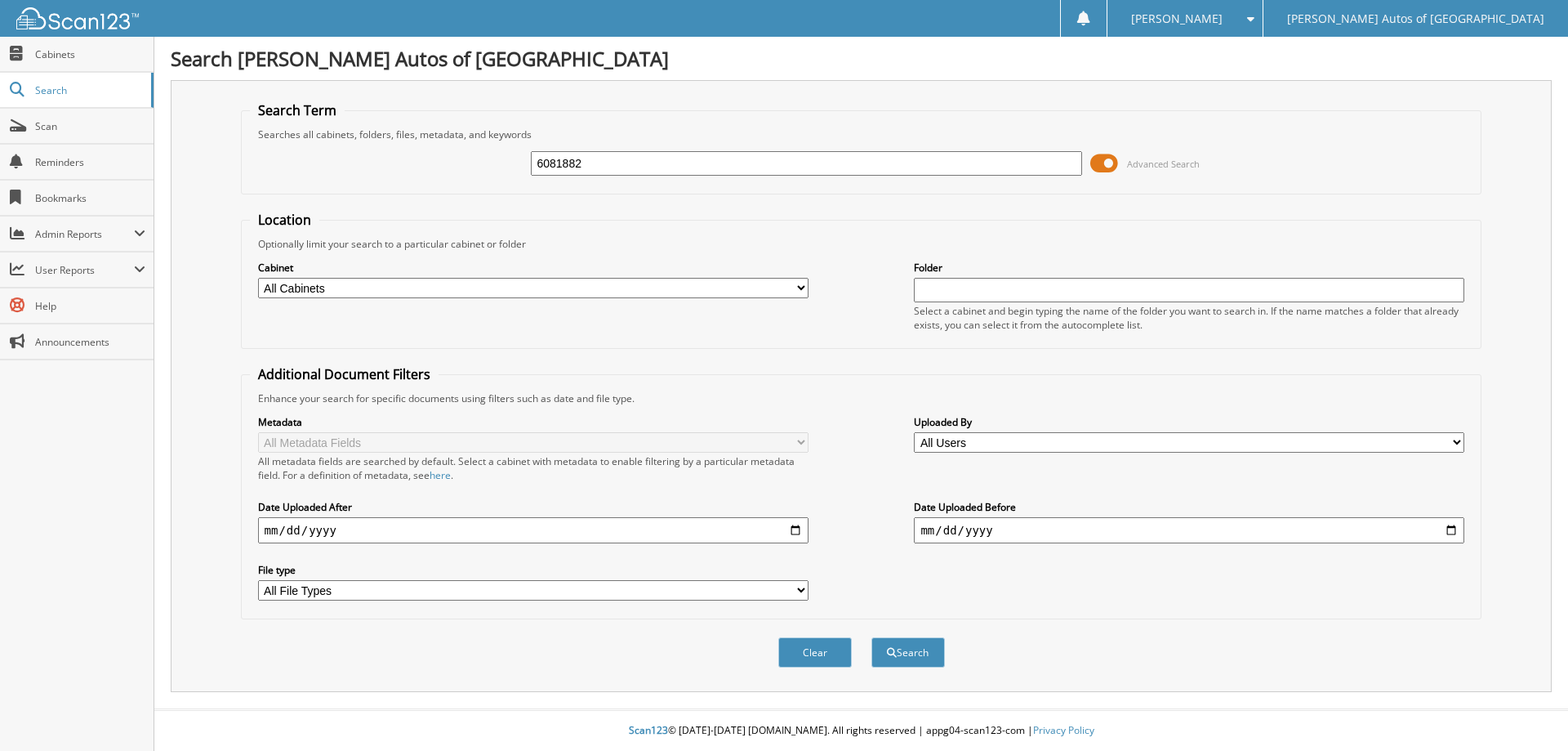
type input "6081882"
click at [872, 637] on button "Search" at bounding box center [909, 652] width 73 height 30
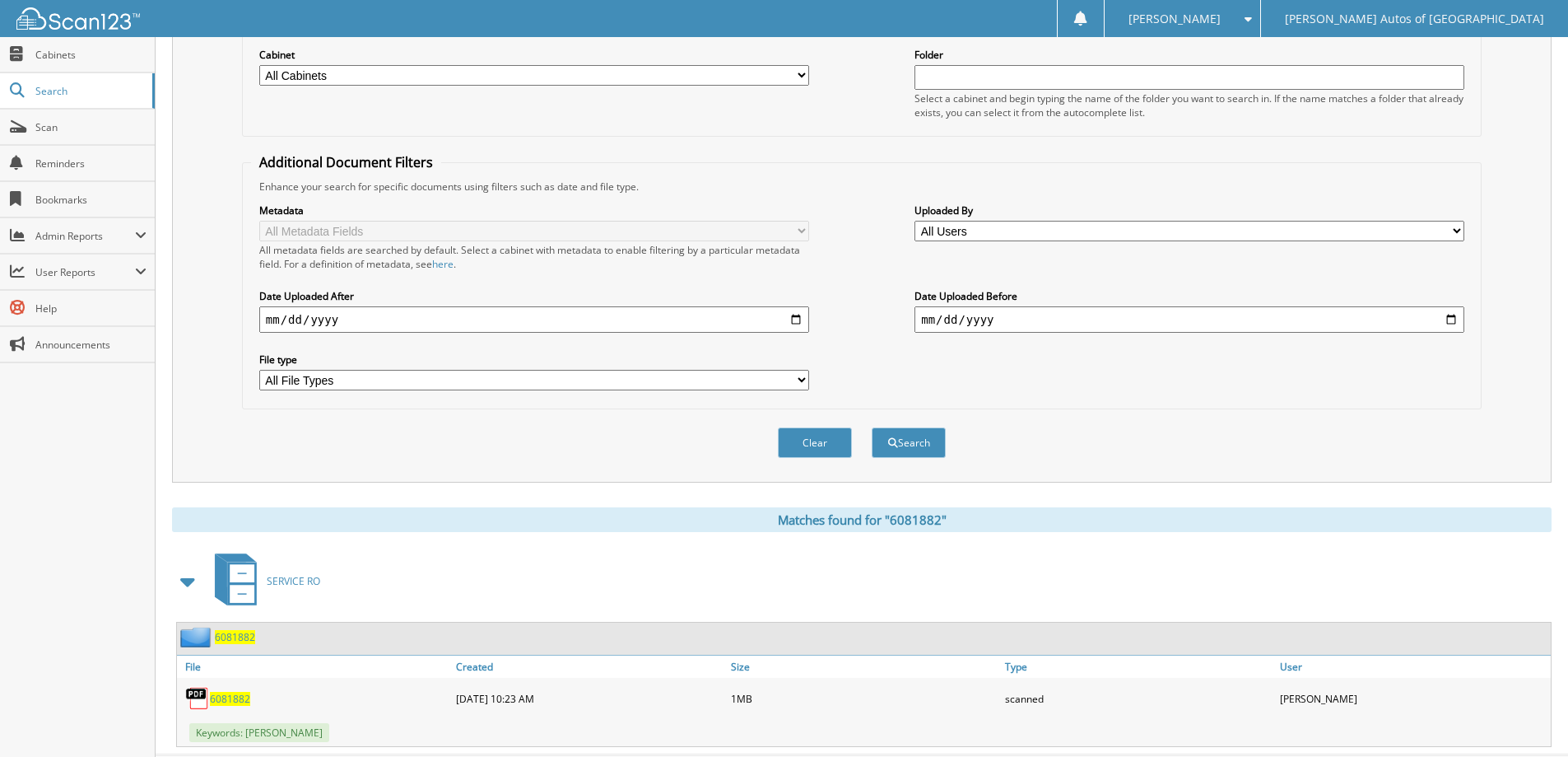
scroll to position [255, 0]
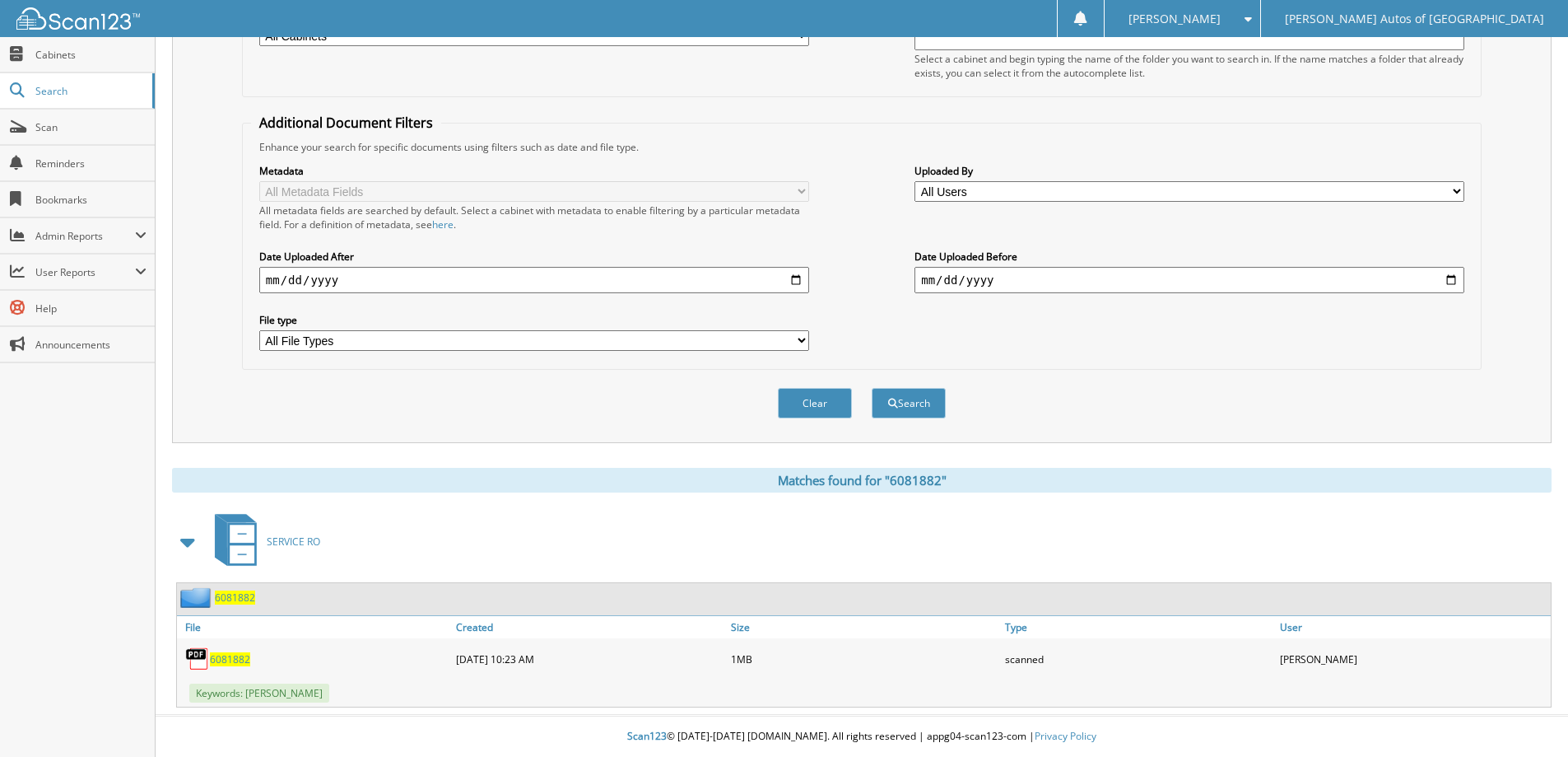
click at [225, 592] on span "6081882" at bounding box center [235, 596] width 41 height 14
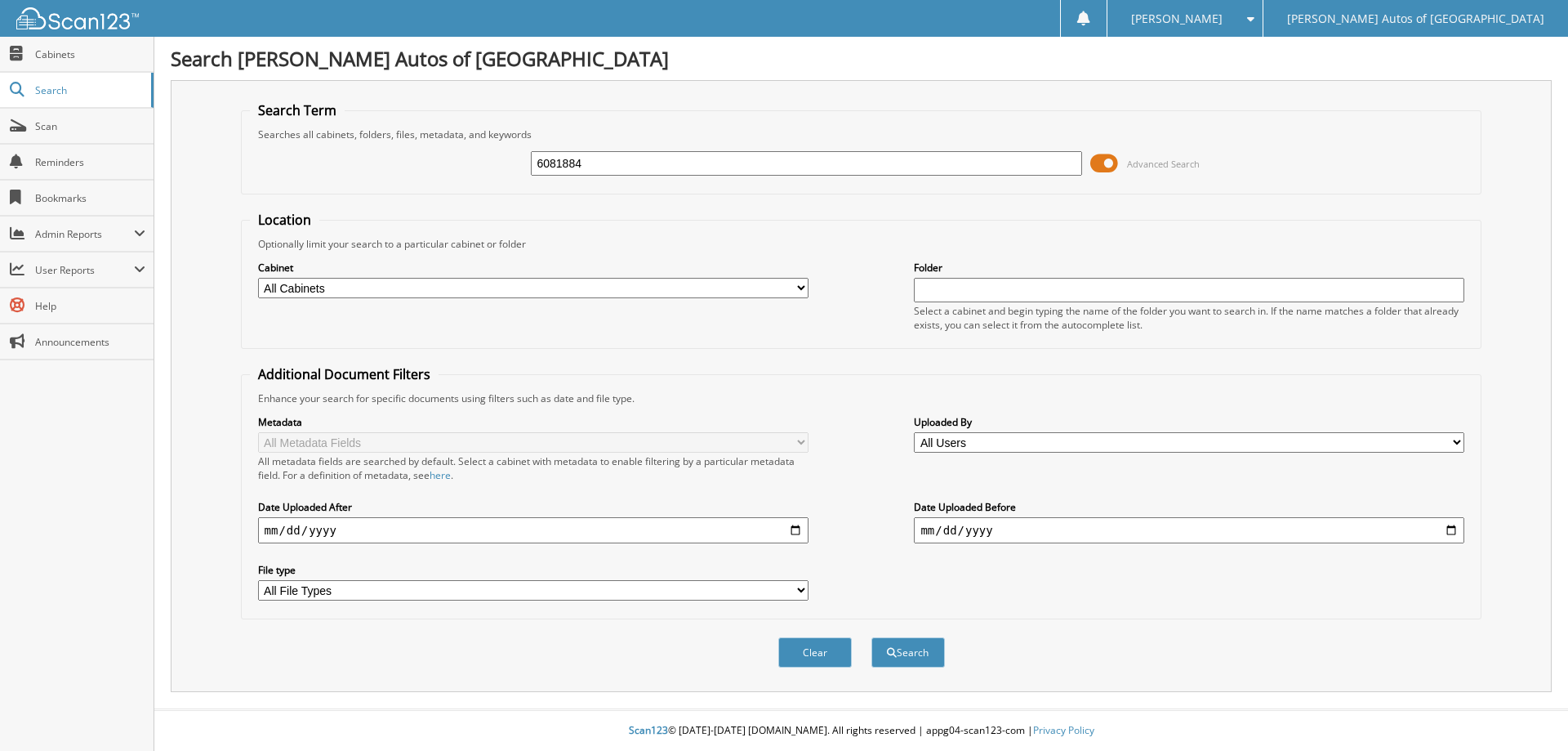
type input "6081884"
click at [872, 637] on button "Search" at bounding box center [909, 652] width 73 height 30
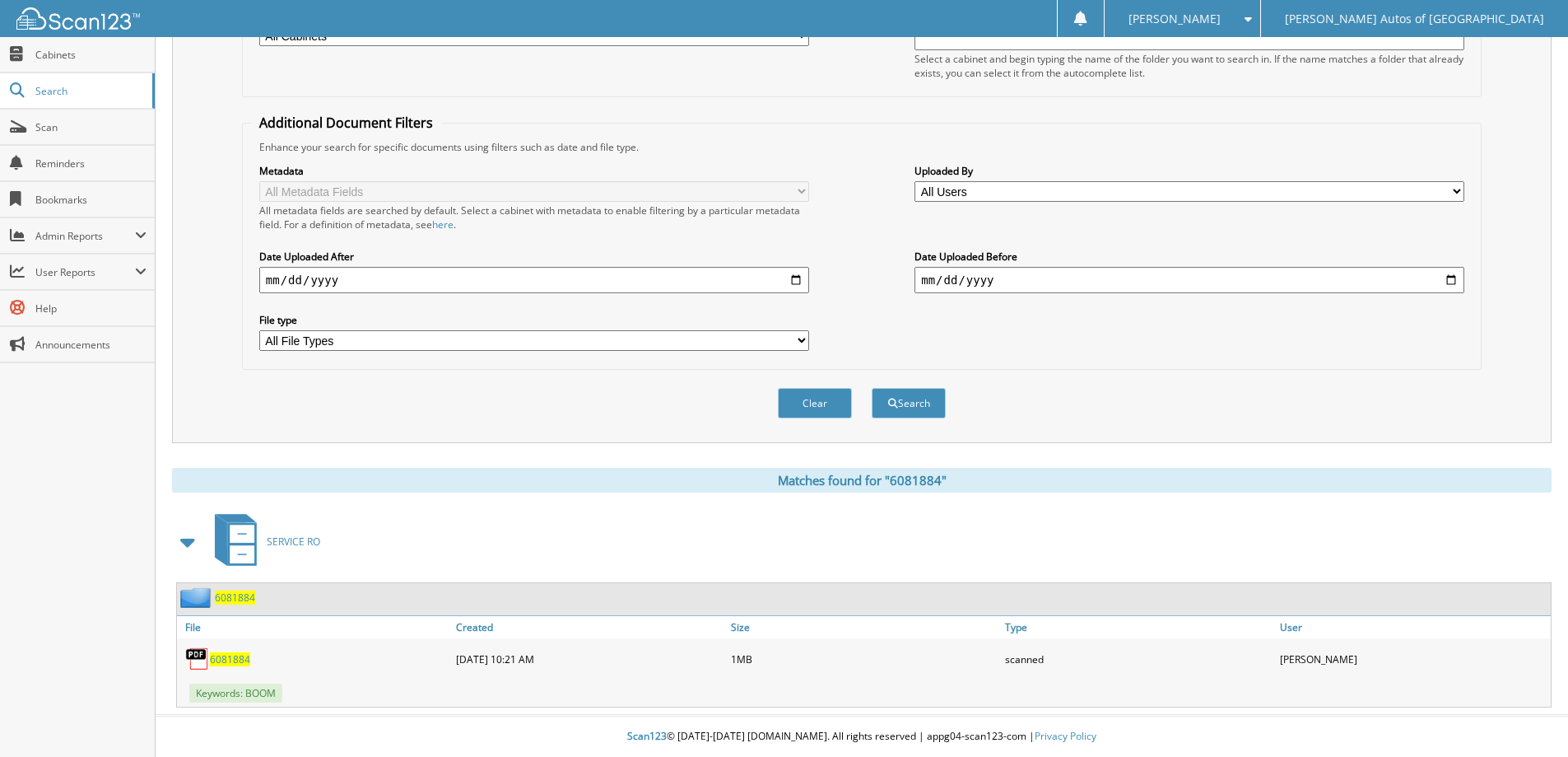
click at [244, 604] on span "6081884" at bounding box center [235, 596] width 41 height 14
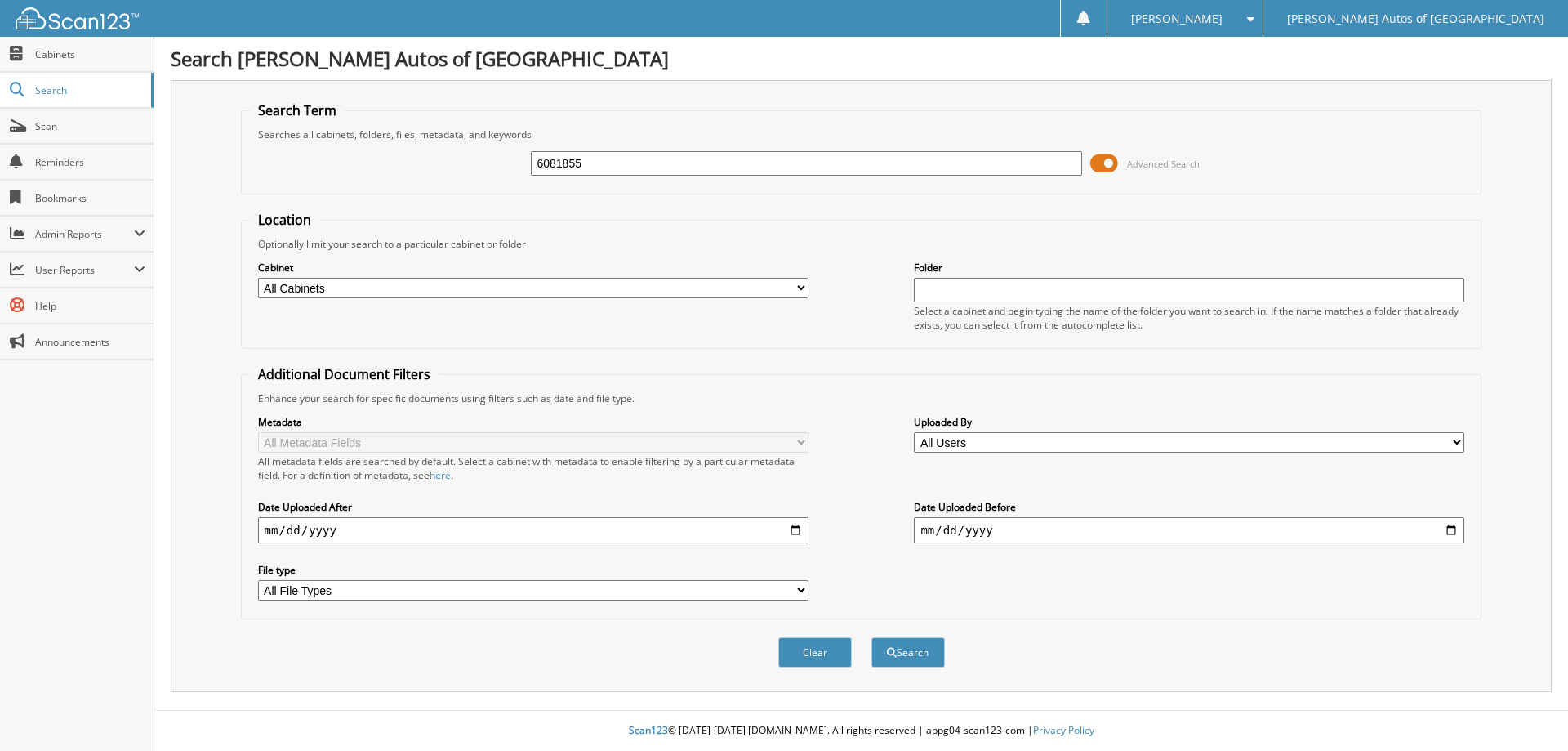
type input "6081855"
click at [872, 637] on button "Search" at bounding box center [909, 652] width 73 height 30
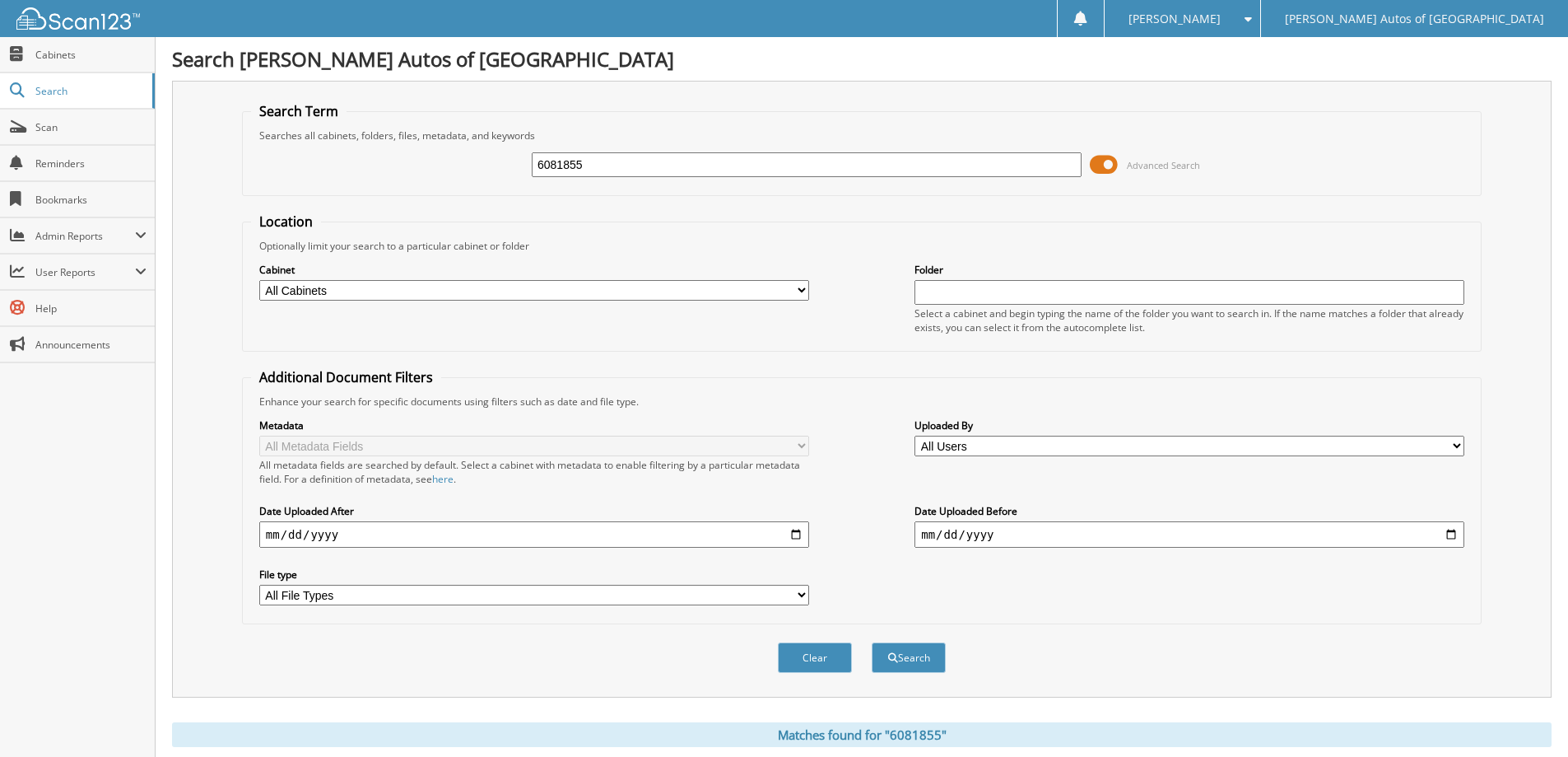
scroll to position [255, 0]
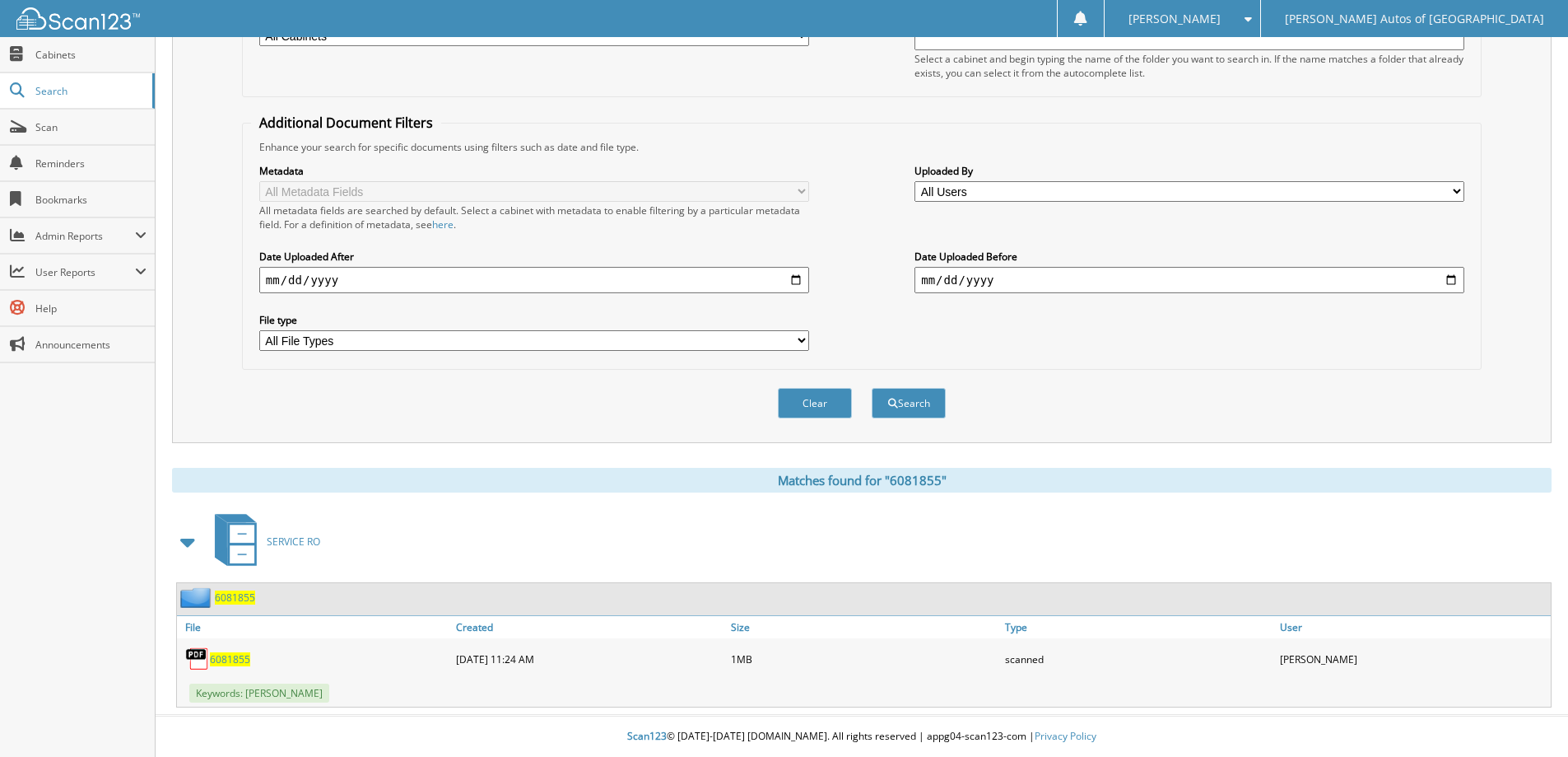
click at [246, 603] on span "6081855" at bounding box center [235, 596] width 41 height 14
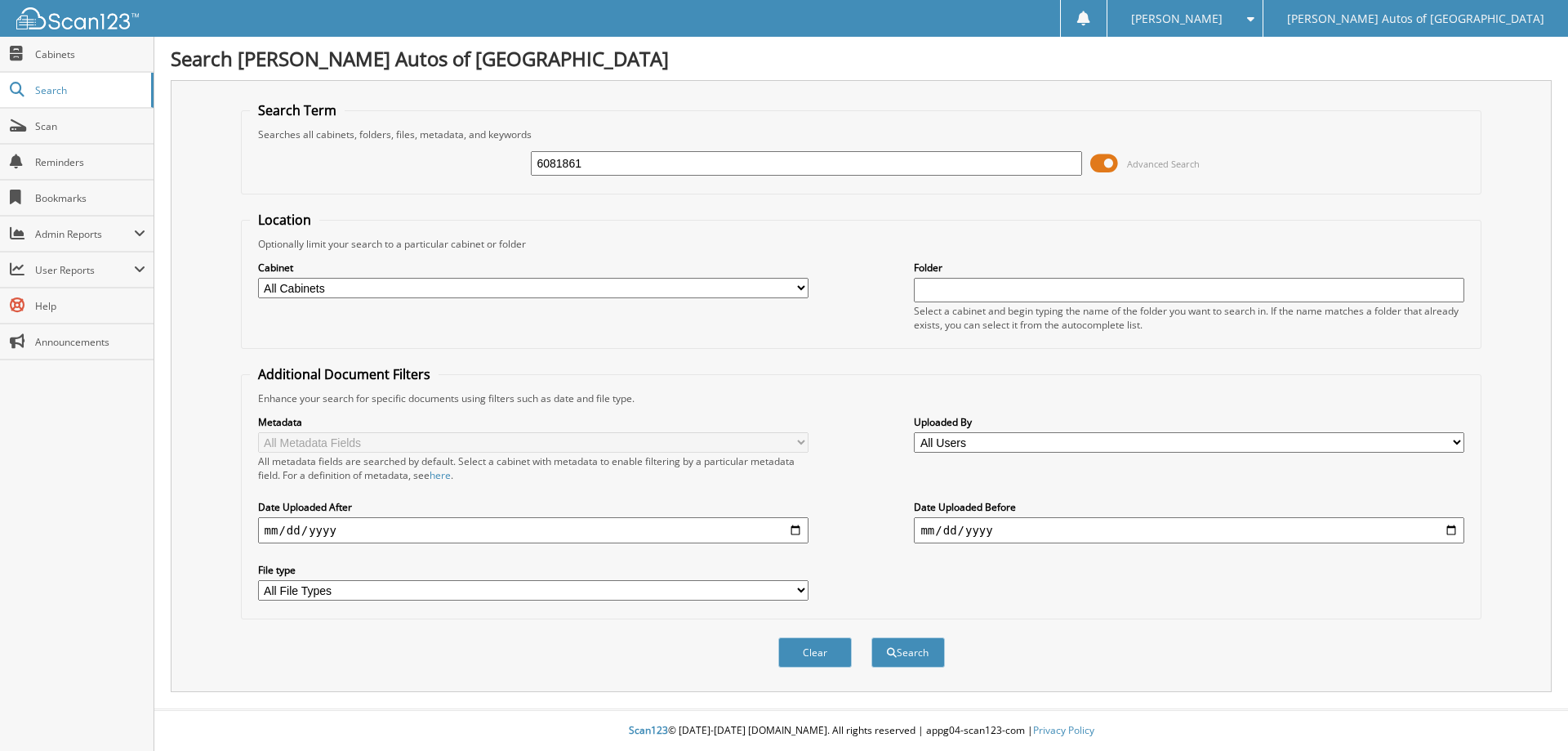
type input "6081861"
click at [872, 637] on button "Search" at bounding box center [909, 652] width 73 height 30
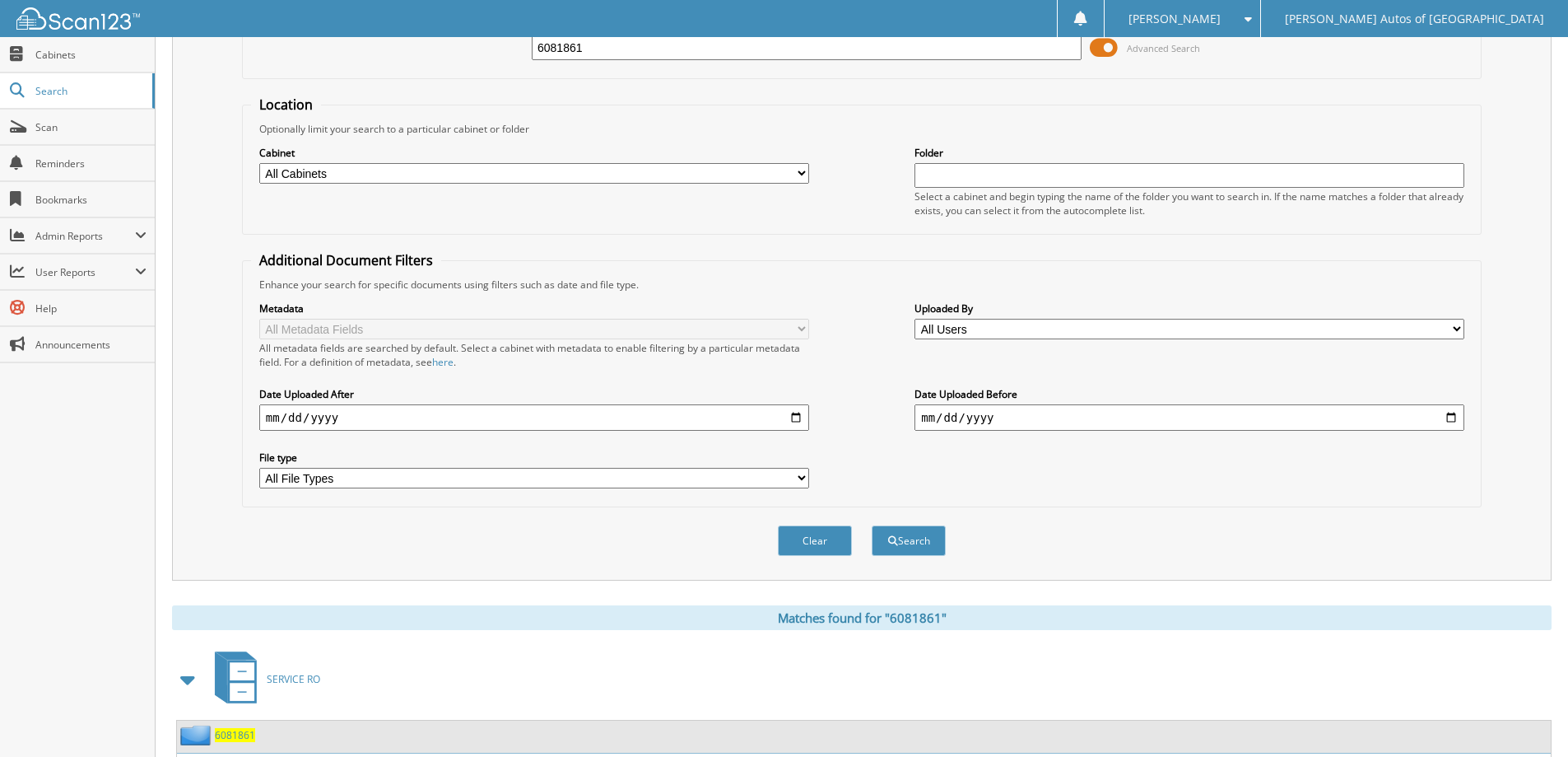
scroll to position [255, 0]
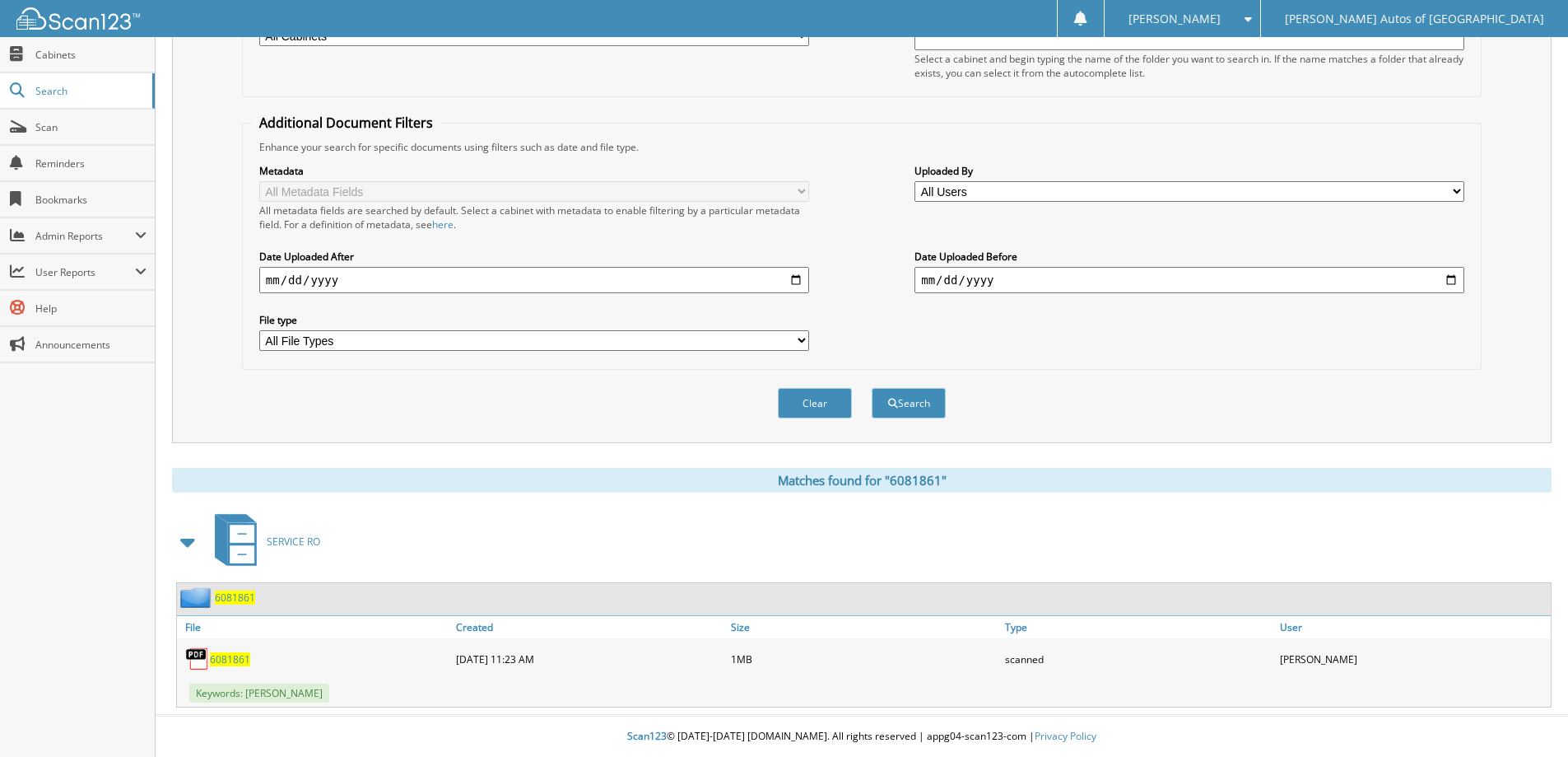
click at [234, 597] on span "6081861" at bounding box center [235, 596] width 41 height 14
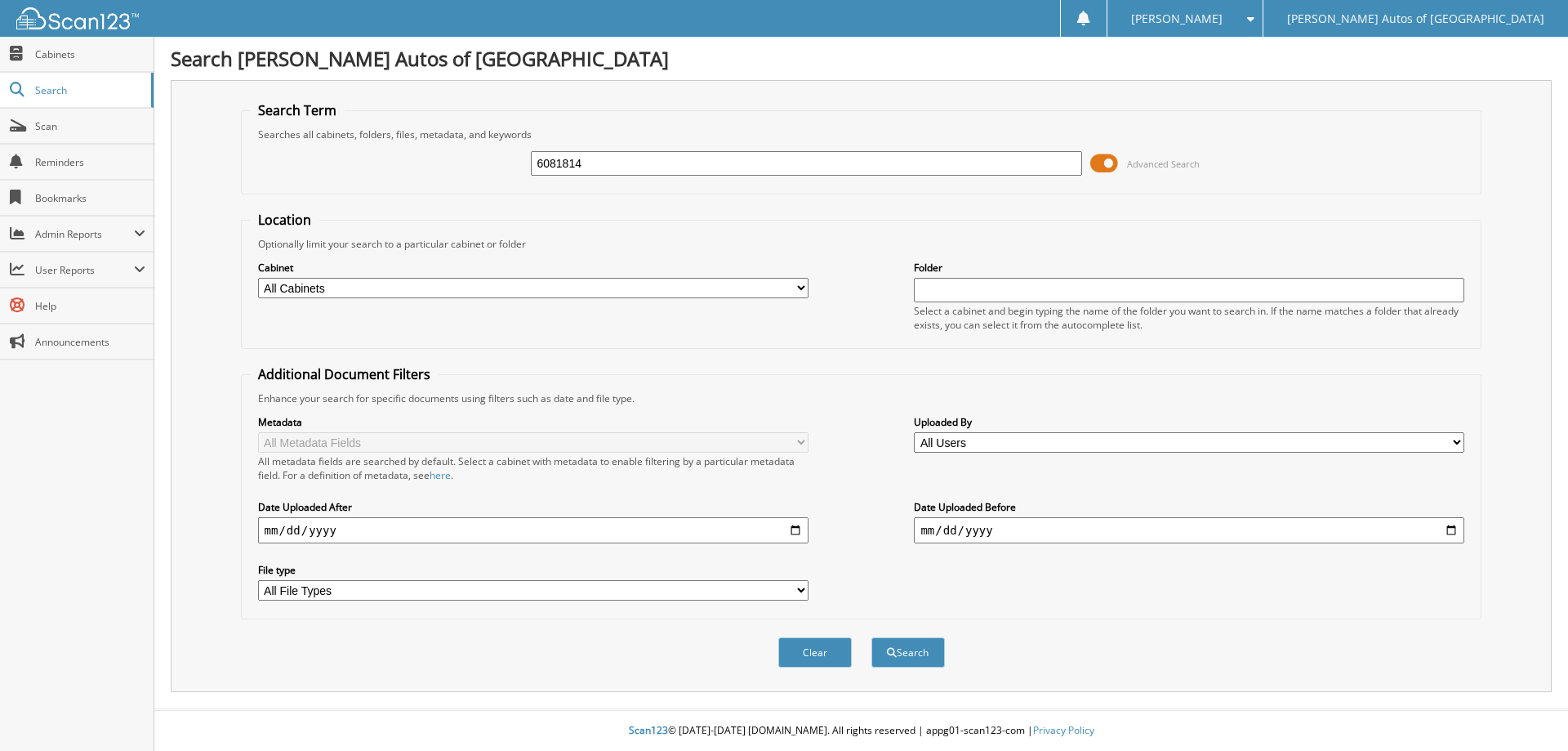
type input "6081814"
click at [872, 637] on button "Search" at bounding box center [909, 652] width 73 height 30
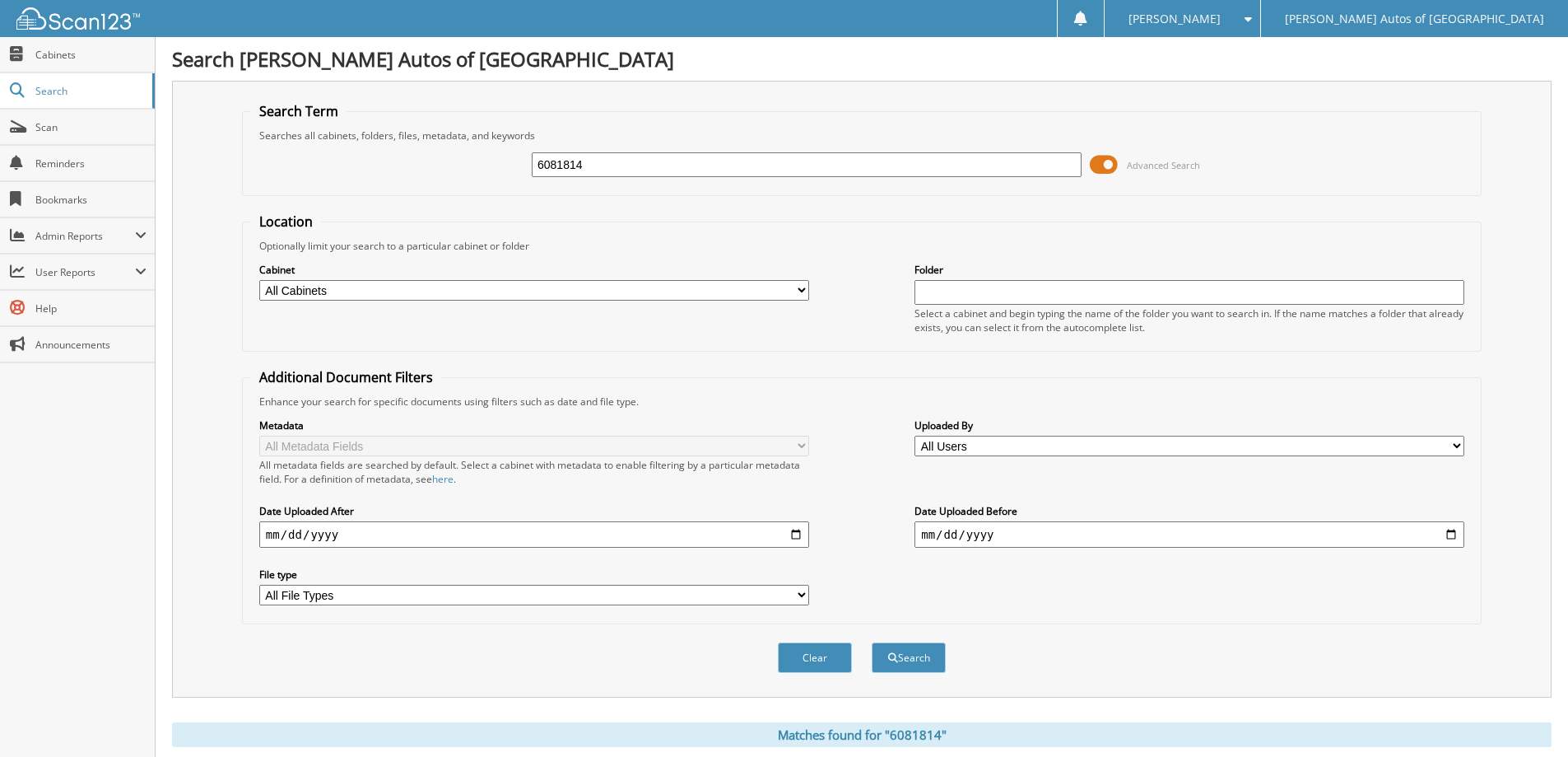
scroll to position [255, 0]
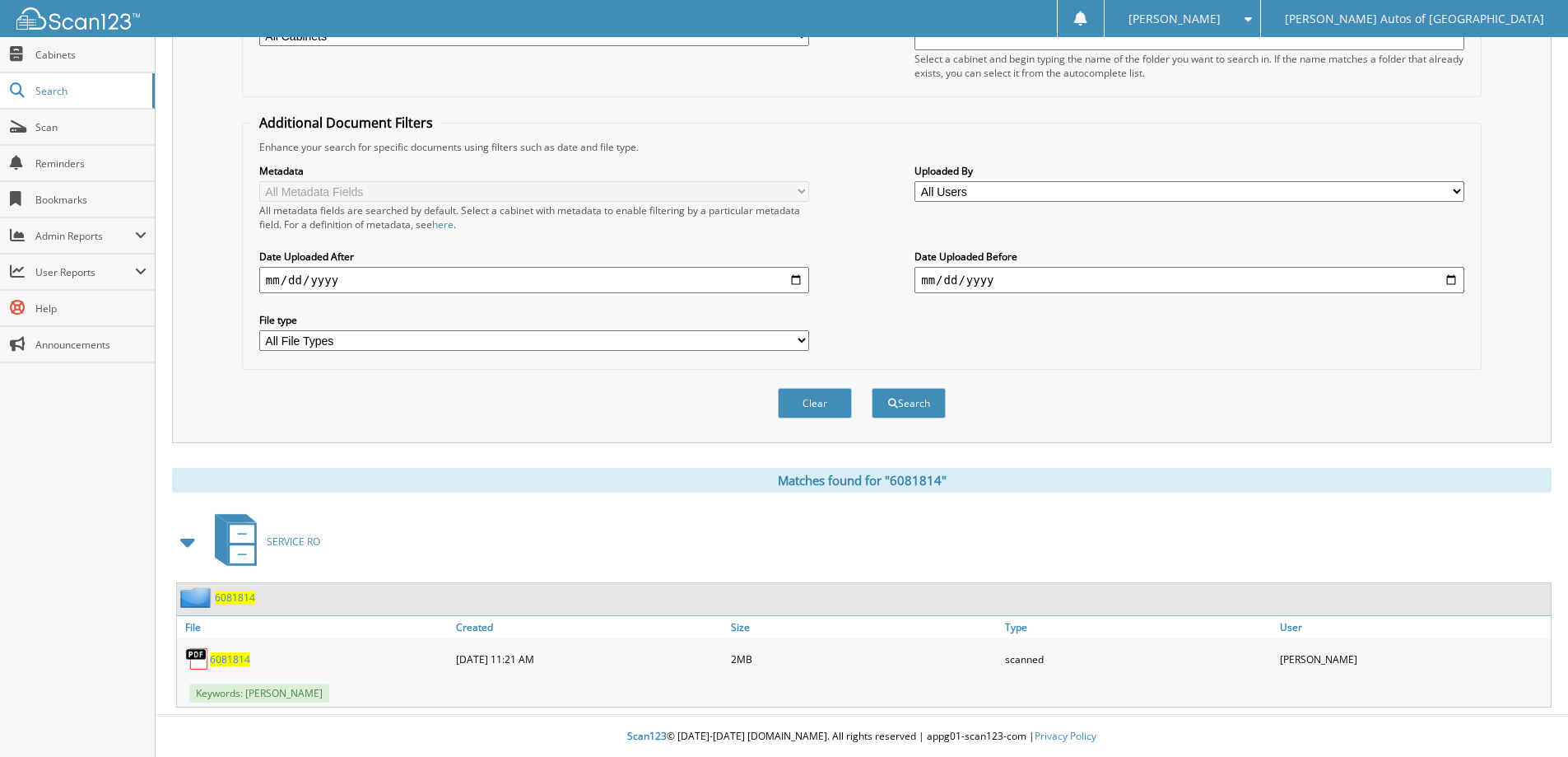
click at [236, 603] on span "6081814" at bounding box center [235, 596] width 41 height 14
